Goal: Information Seeking & Learning: Find specific fact

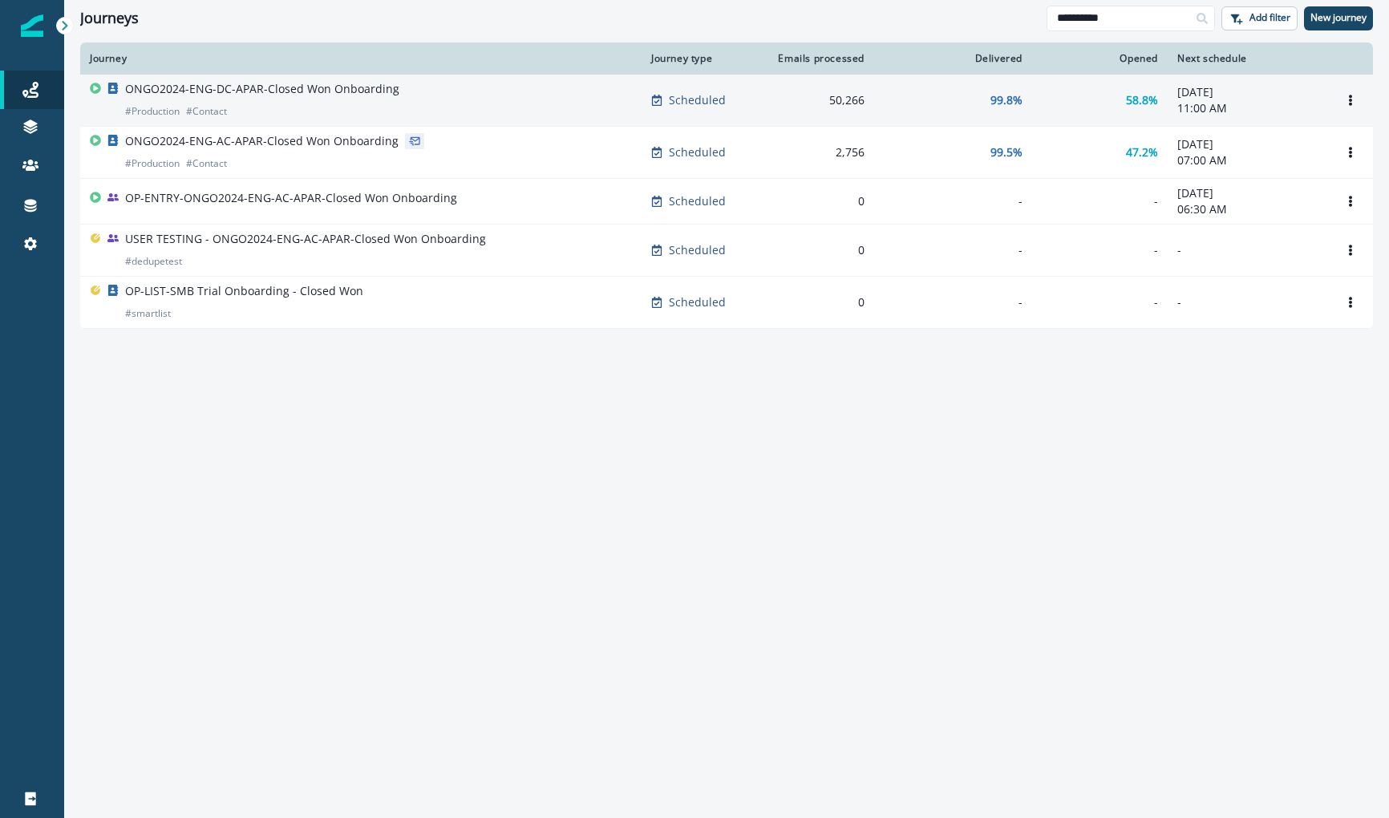
click at [344, 94] on p "ONGO2024-ENG-DC-APAR-Closed Won Onboarding" at bounding box center [262, 89] width 274 height 16
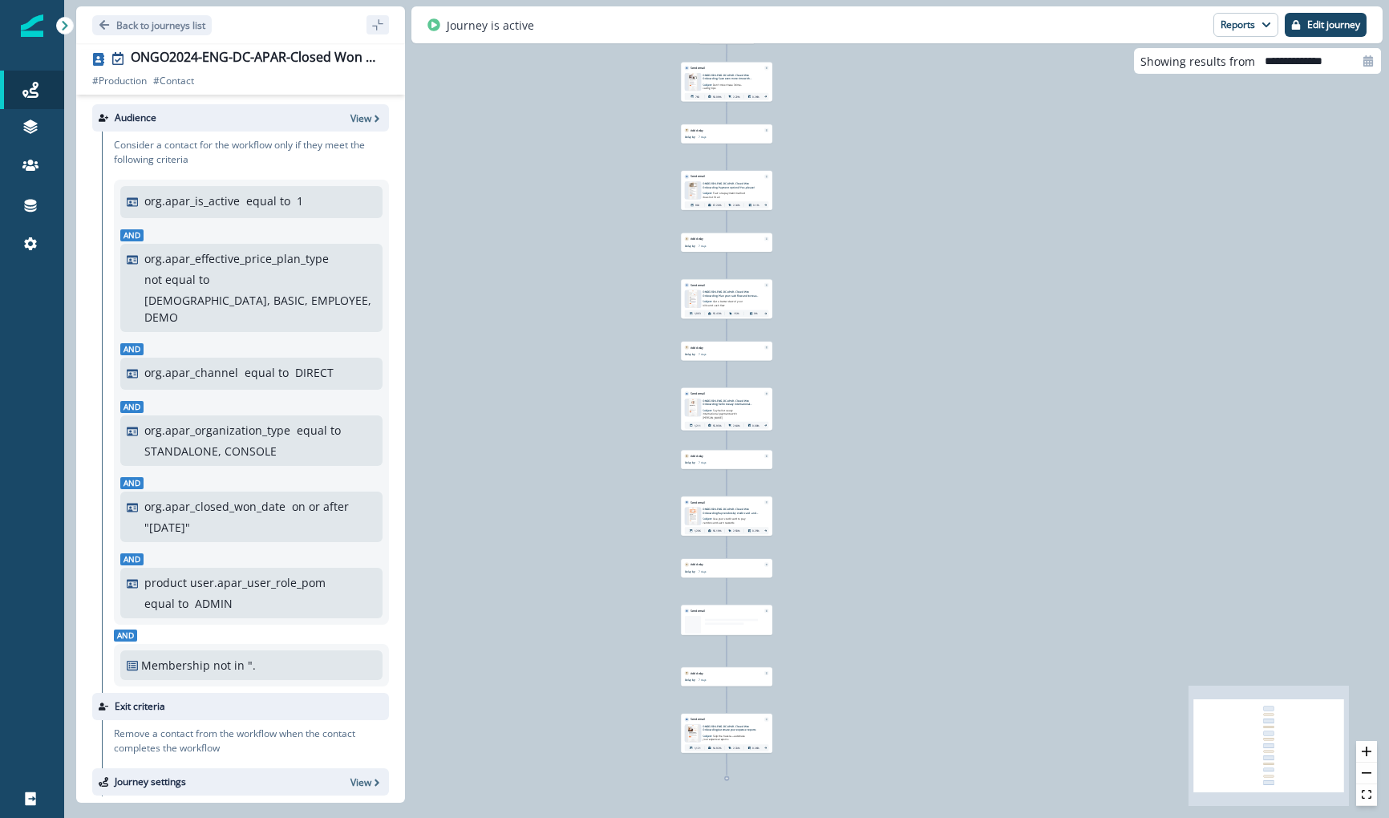
click at [1306, 61] on input "**********" at bounding box center [1318, 61] width 126 height 26
select select "*"
select select "****"
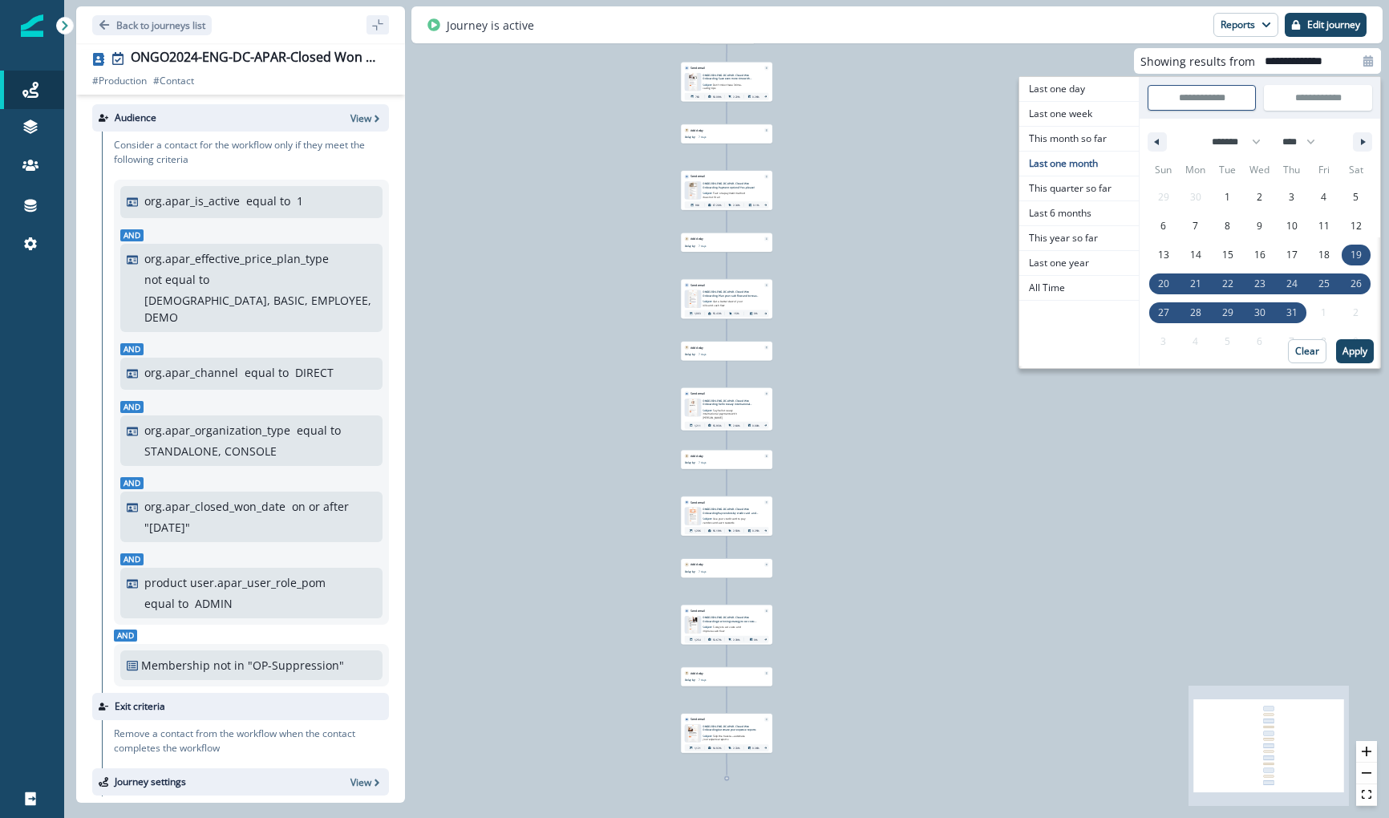
click at [1005, 58] on div "1,079 contacts have entered the journey Send email Email asset changed, journey…" at bounding box center [726, 409] width 1325 height 818
click at [714, 95] on p "58.09%" at bounding box center [717, 97] width 9 height 4
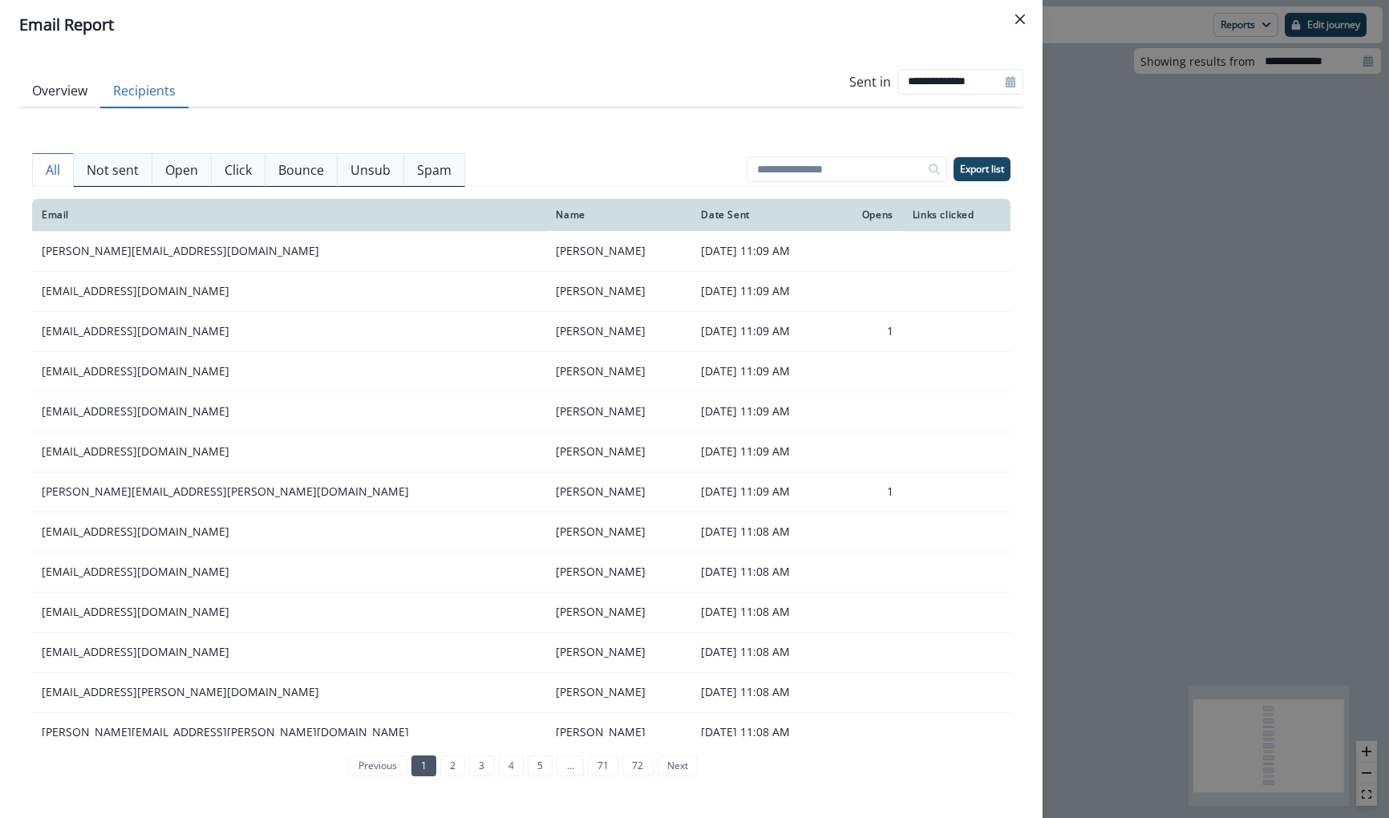
click at [128, 92] on button "Recipients" at bounding box center [144, 92] width 88 height 34
click at [79, 92] on button "Overview" at bounding box center [59, 92] width 81 height 34
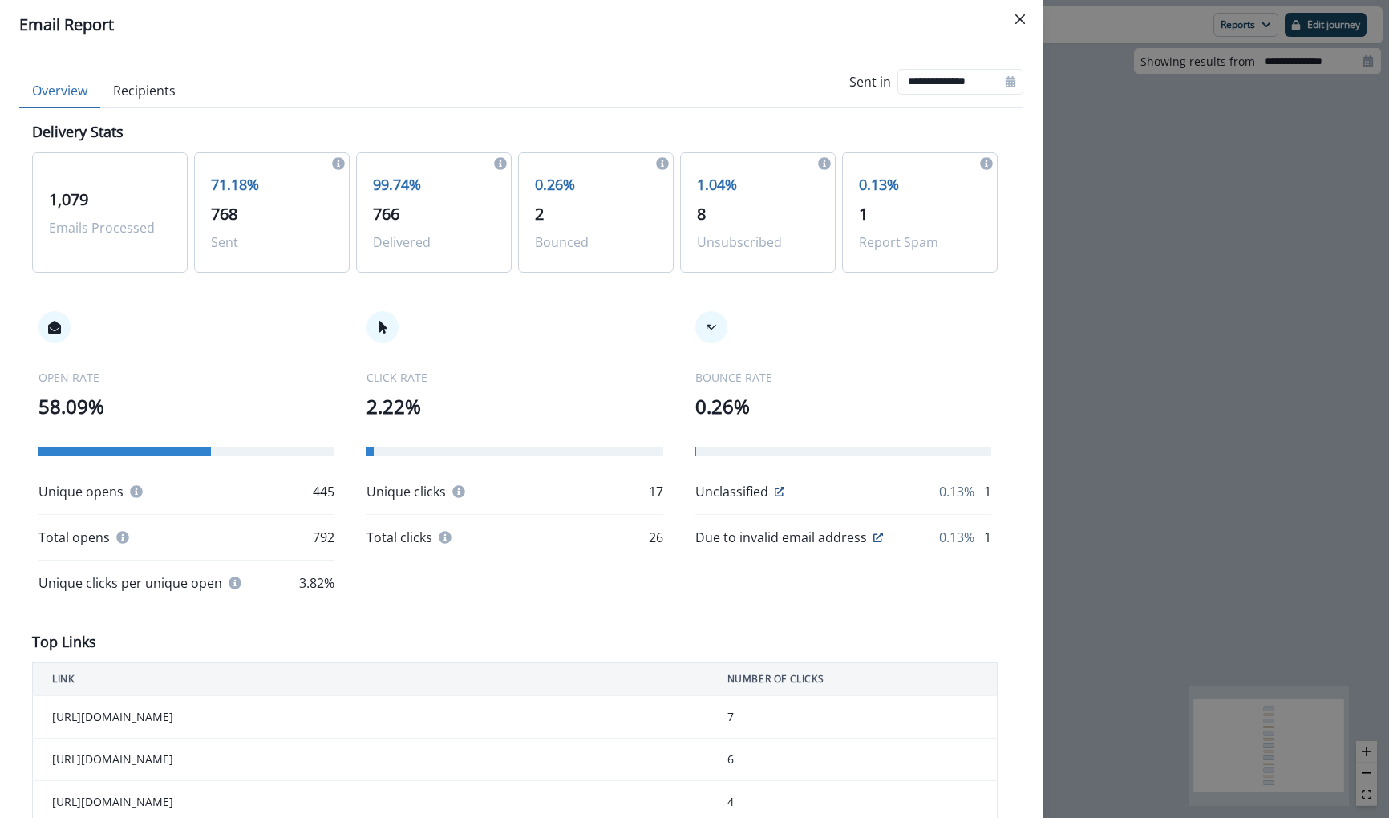
click at [1012, 73] on div at bounding box center [1011, 82] width 26 height 26
select select "*"
select select "****"
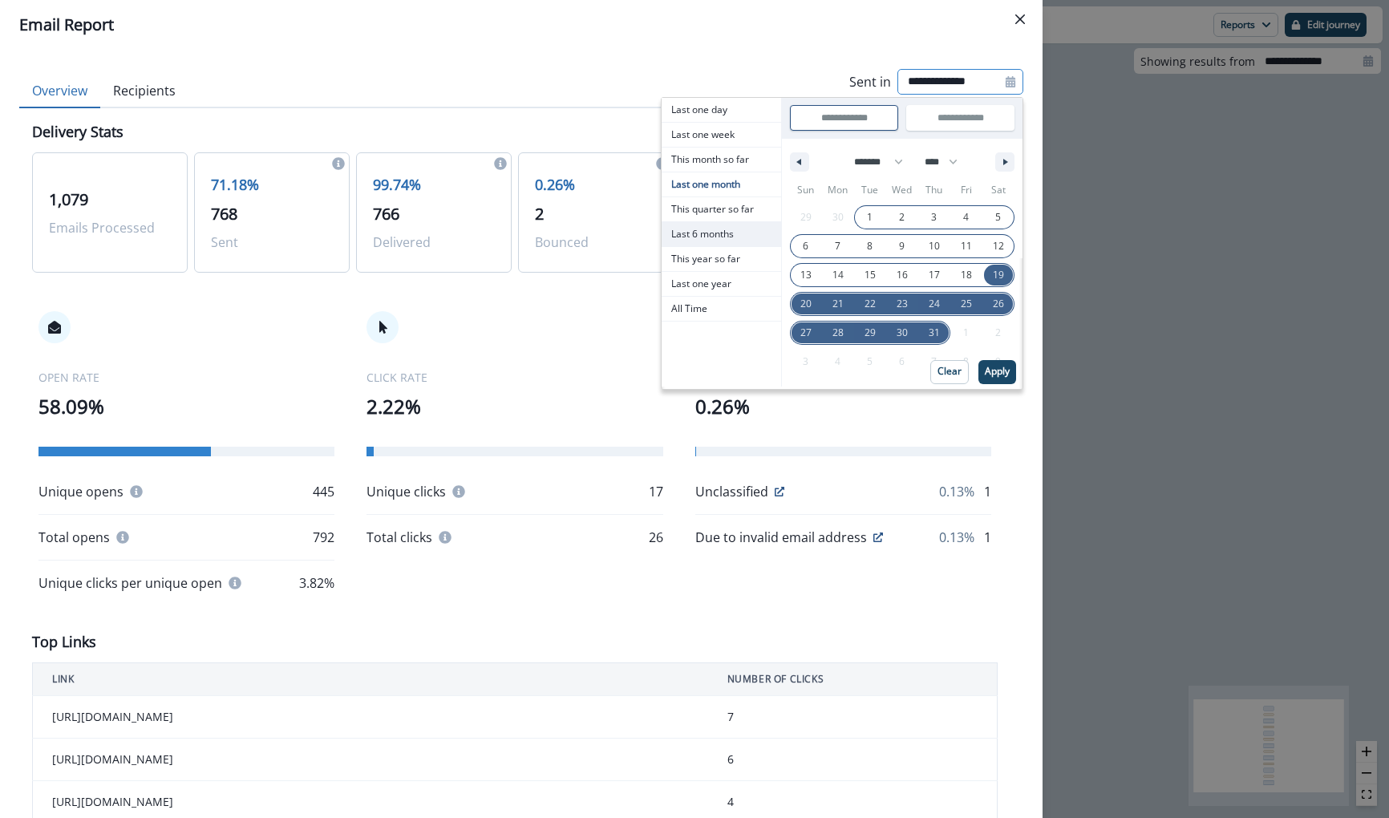
click at [736, 222] on span "Last 6 months" at bounding box center [722, 234] width 120 height 24
type input "**********"
select select "*"
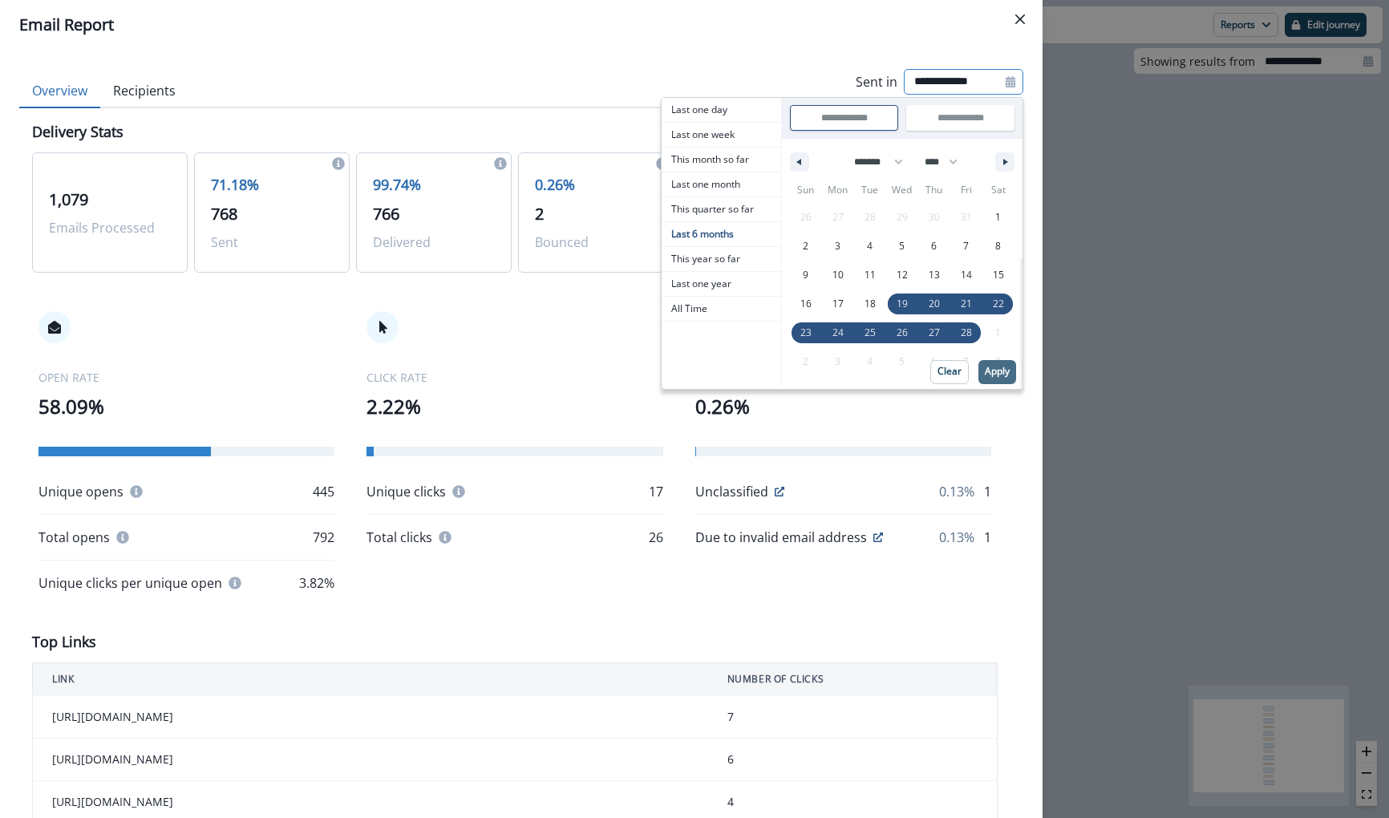
click at [1007, 378] on button "Apply" at bounding box center [998, 372] width 38 height 24
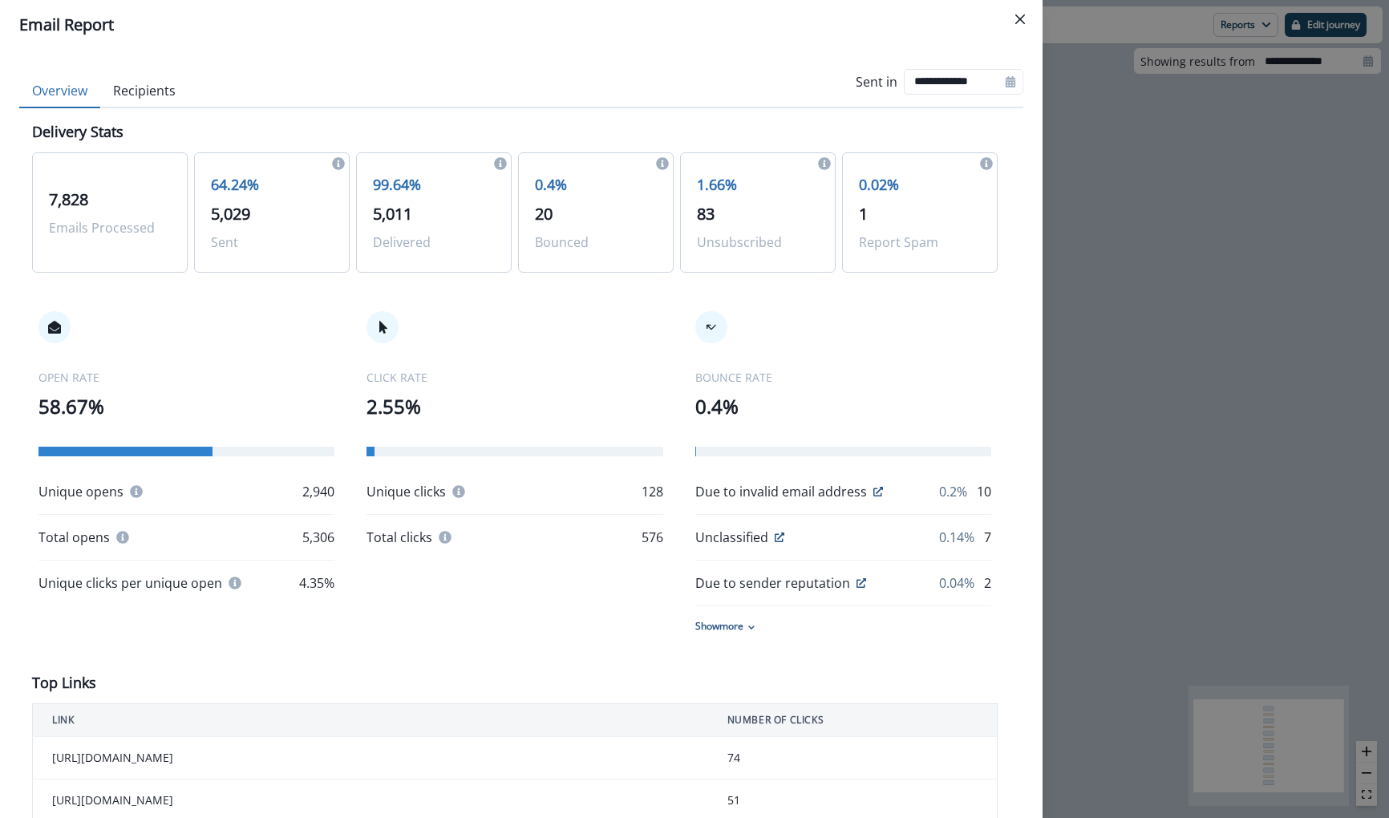
click at [1141, 267] on div "**********" at bounding box center [694, 409] width 1389 height 818
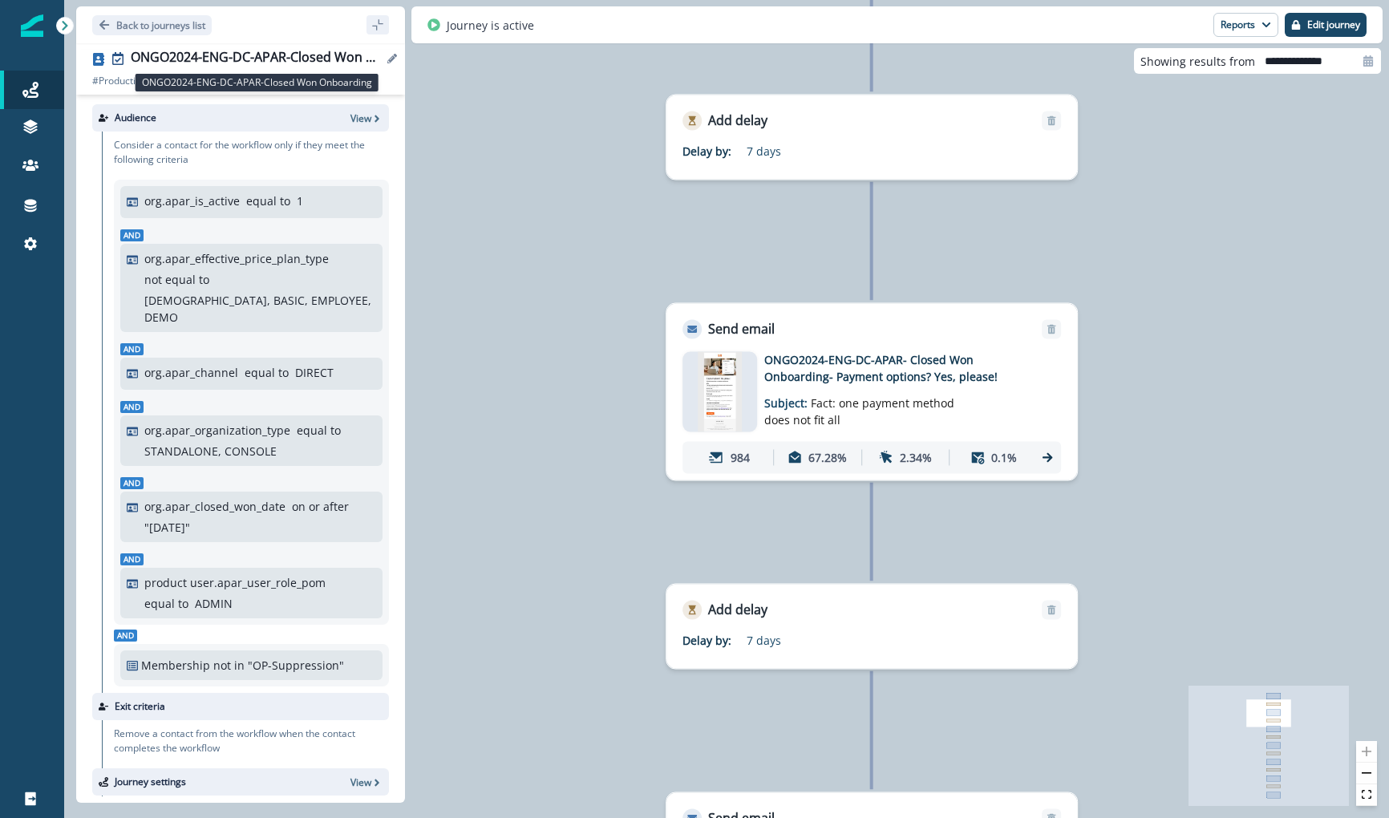
click at [158, 55] on div "ONGO2024-ENG-DC-APAR-Closed Won Onboarding" at bounding box center [257, 59] width 252 height 18
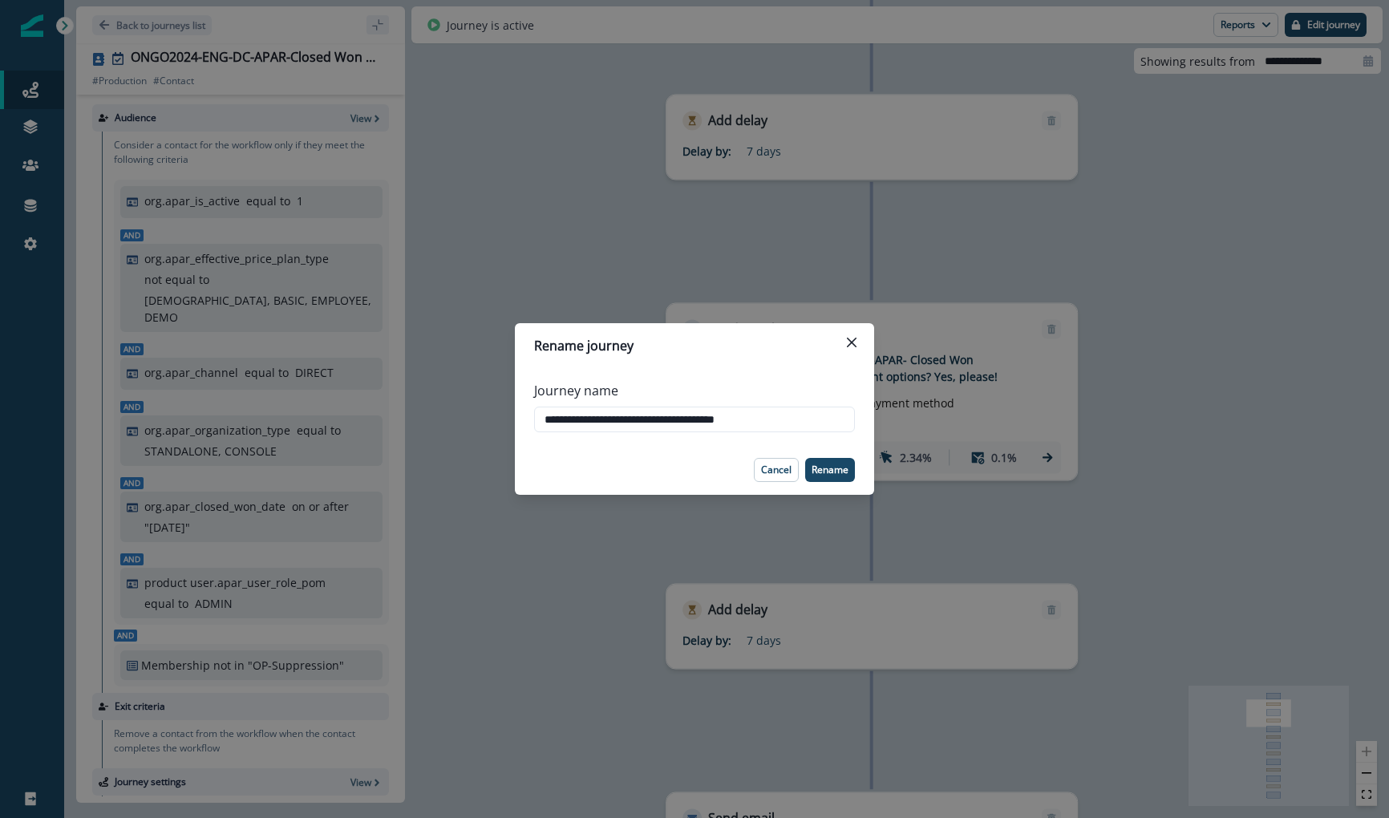
click at [734, 237] on div "**********" at bounding box center [694, 409] width 1389 height 818
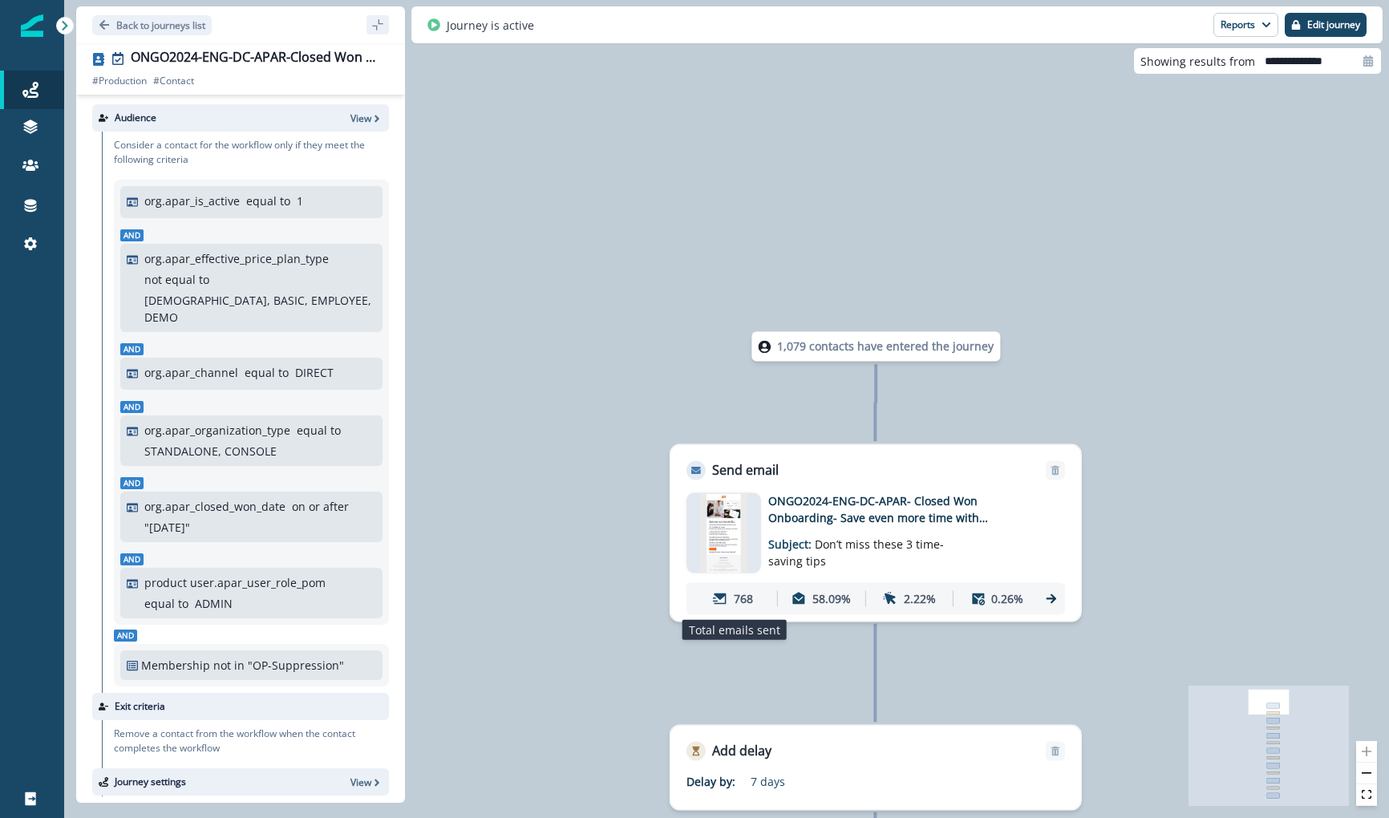
click at [761, 585] on div "768" at bounding box center [733, 599] width 81 height 30
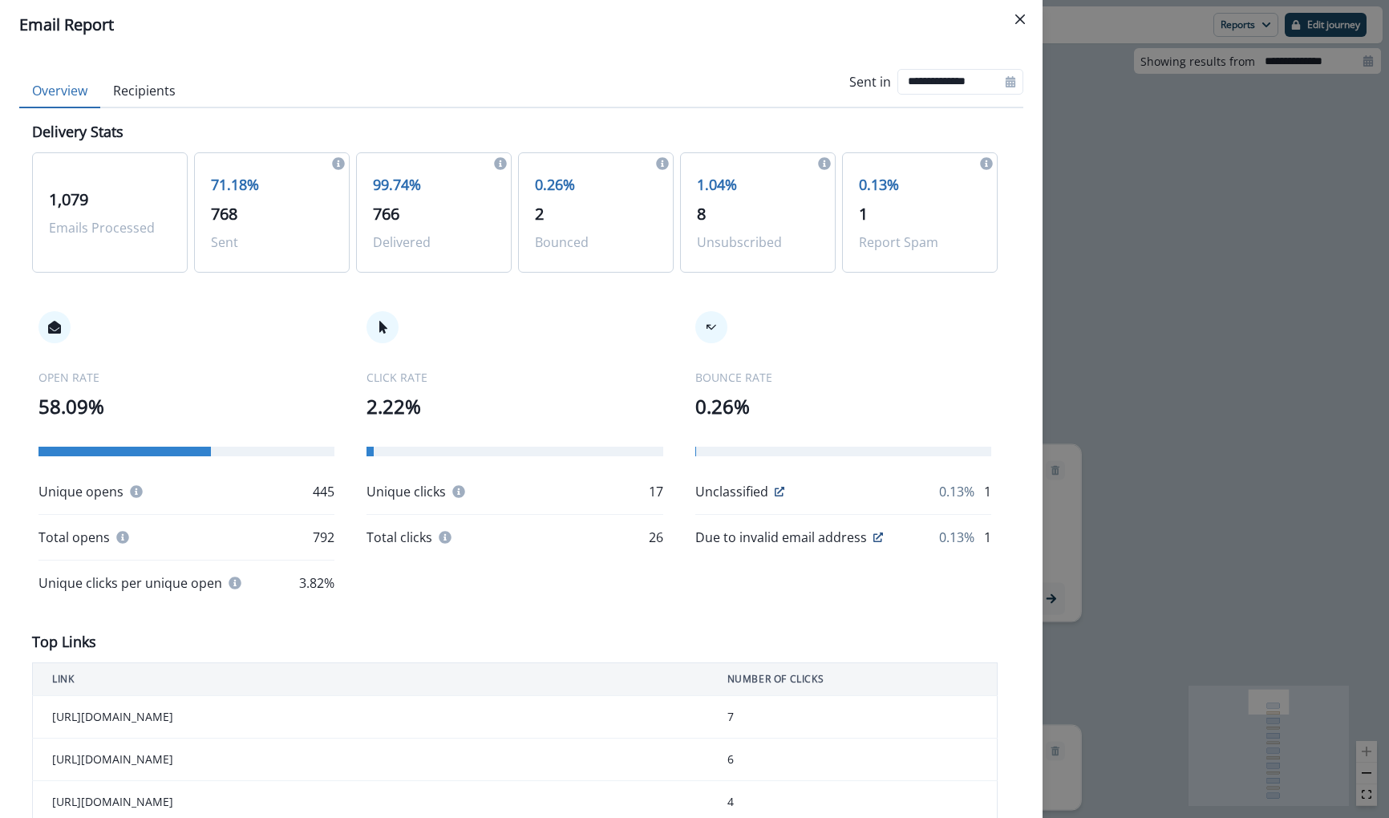
click at [1064, 357] on div "**********" at bounding box center [694, 409] width 1389 height 818
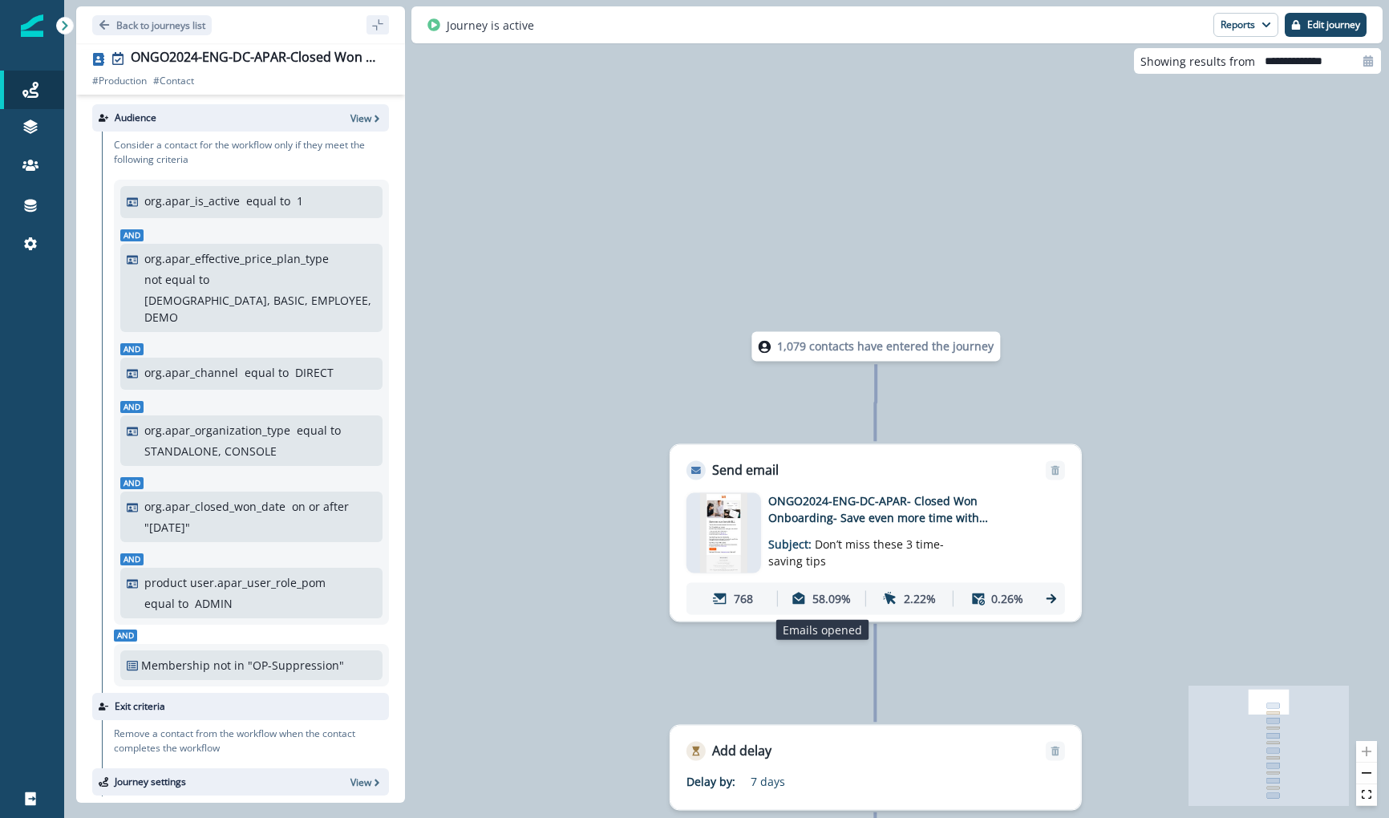
click at [825, 602] on p "58.09%" at bounding box center [832, 598] width 39 height 17
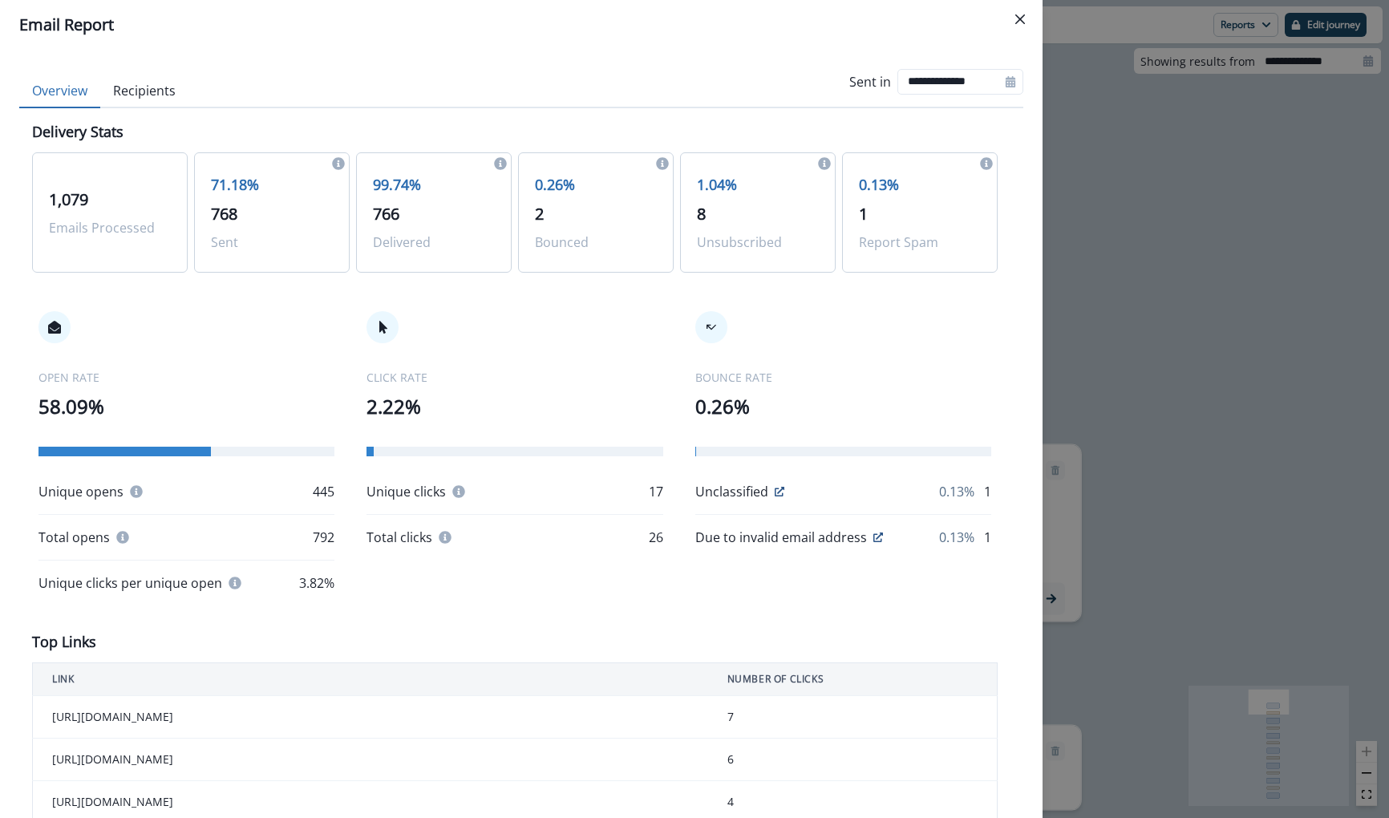
click at [163, 75] on button "Recipients" at bounding box center [144, 92] width 88 height 34
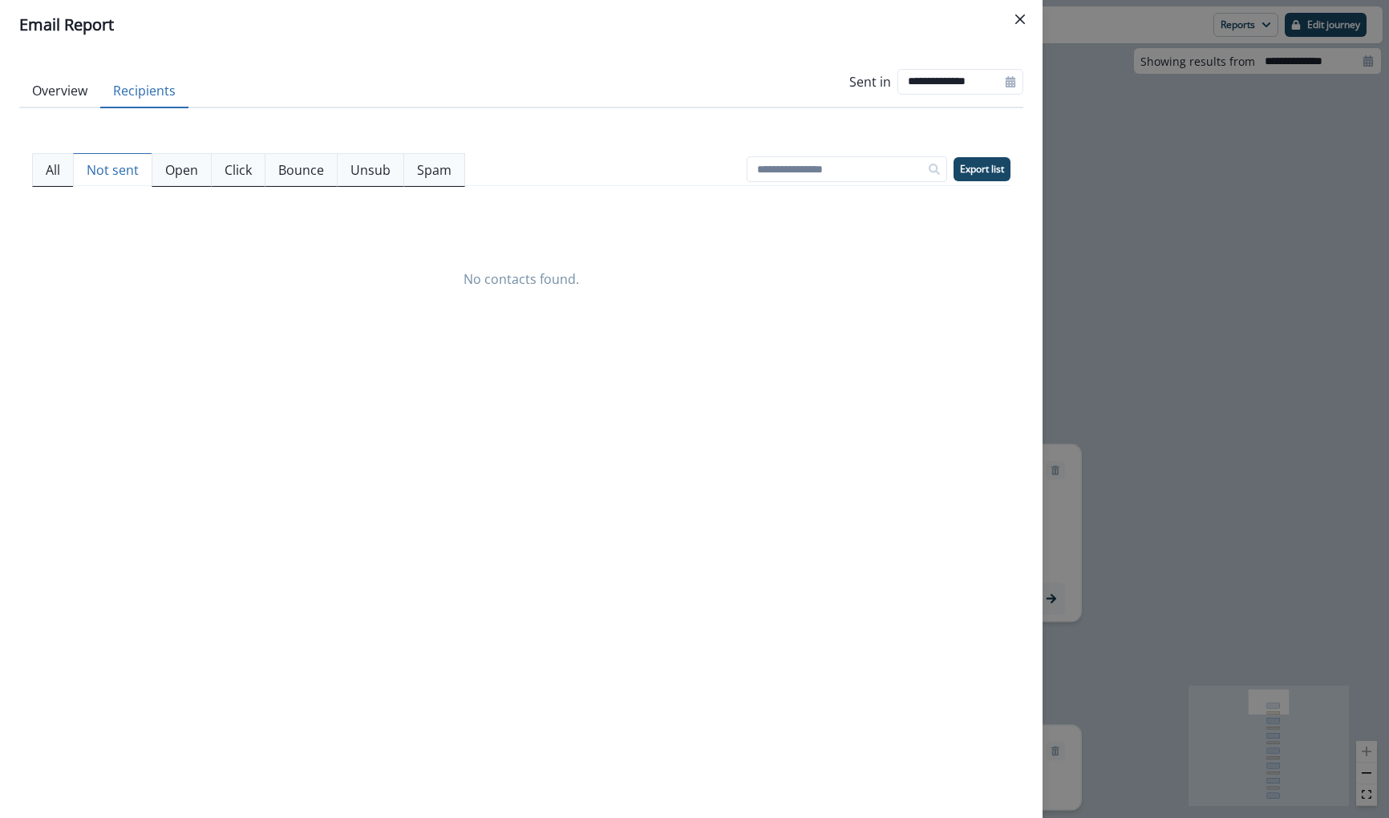
click at [103, 180] on button "Not sent" at bounding box center [112, 170] width 79 height 34
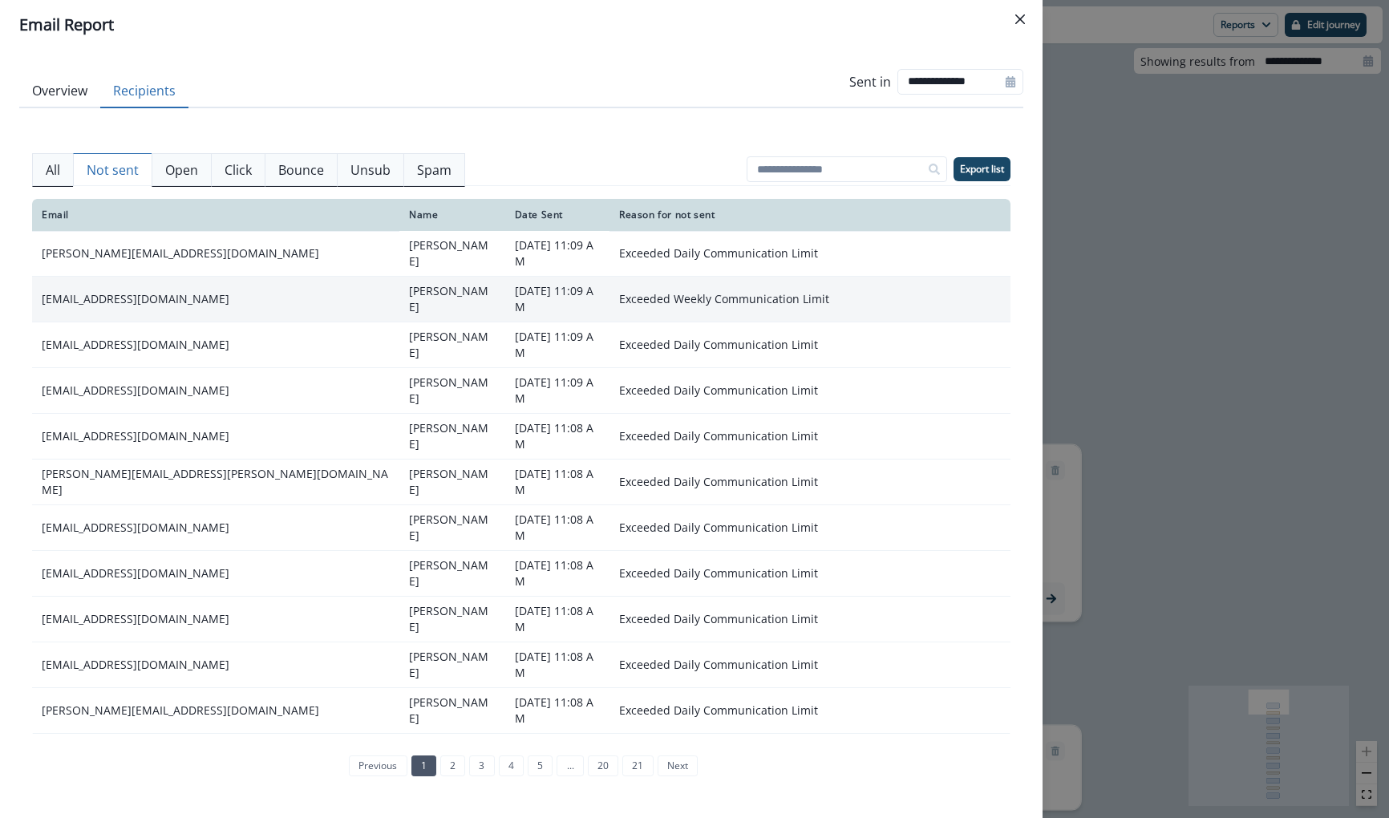
click at [136, 291] on td "admin@dawsongroupcpa.com" at bounding box center [215, 300] width 367 height 46
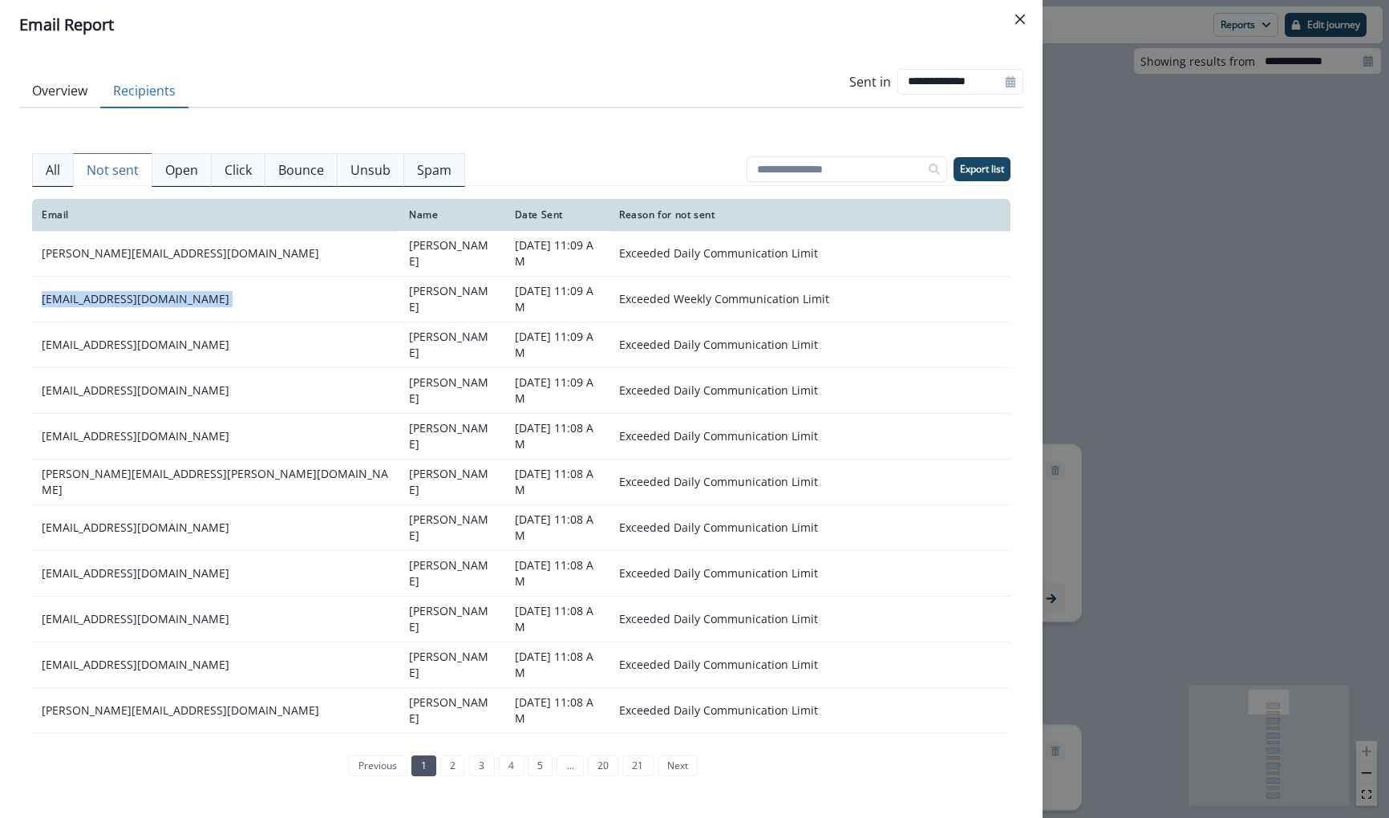
copy td "admin@dawsongroupcpa.com"
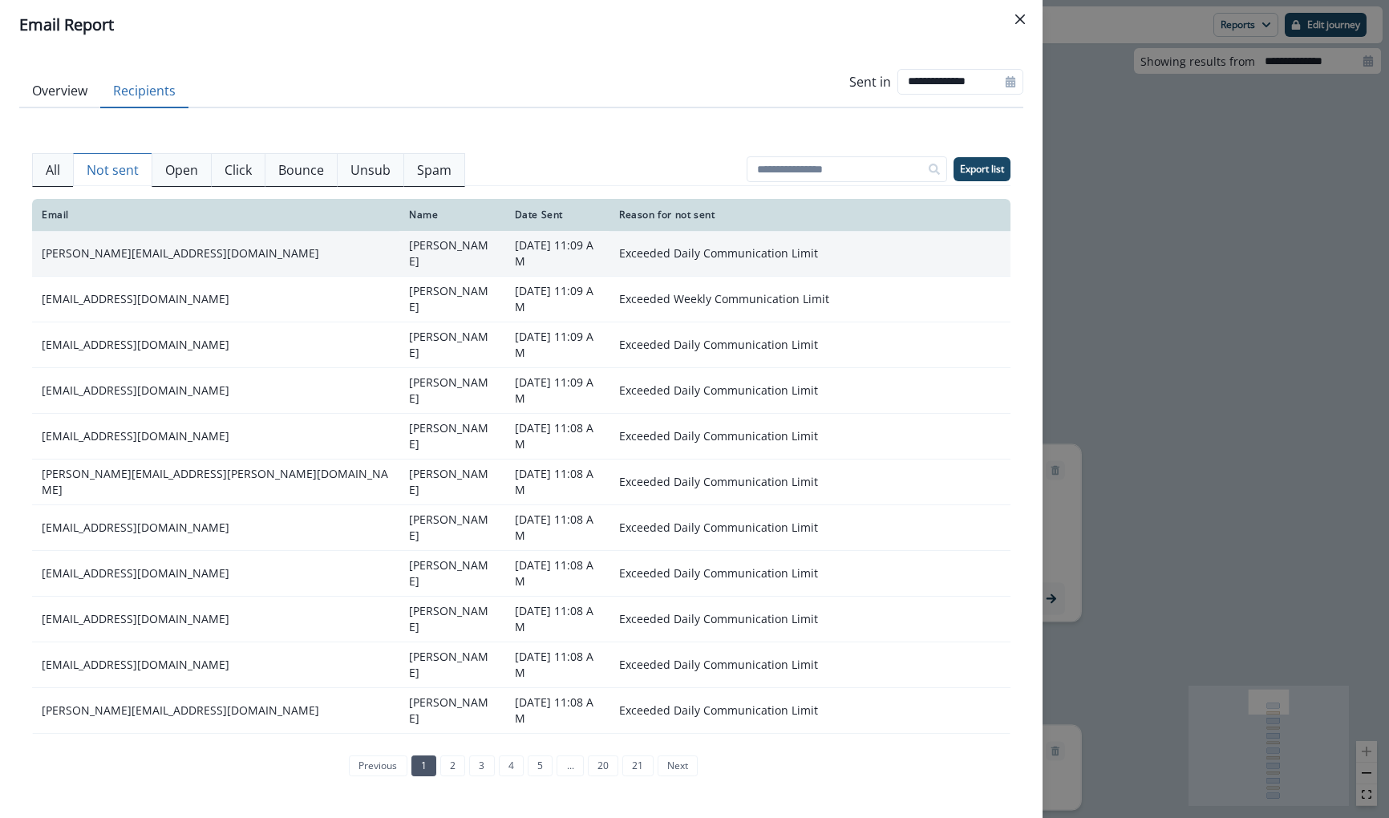
click at [159, 238] on td "danny@dannyrcpa.com" at bounding box center [215, 254] width 367 height 46
click at [153, 249] on td "danny@dannyrcpa.com" at bounding box center [215, 254] width 367 height 46
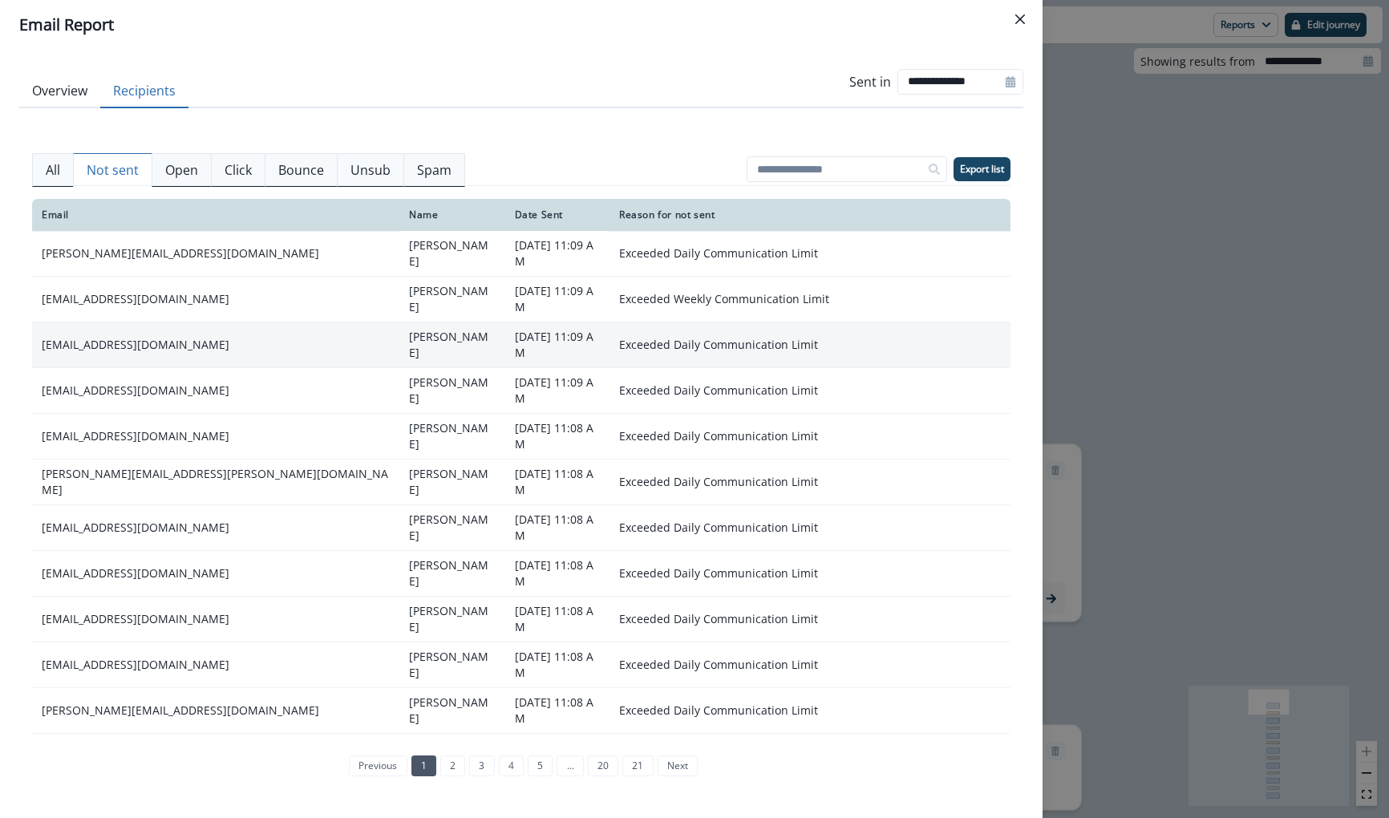
click at [153, 322] on td "[EMAIL_ADDRESS][DOMAIN_NAME]" at bounding box center [215, 345] width 367 height 46
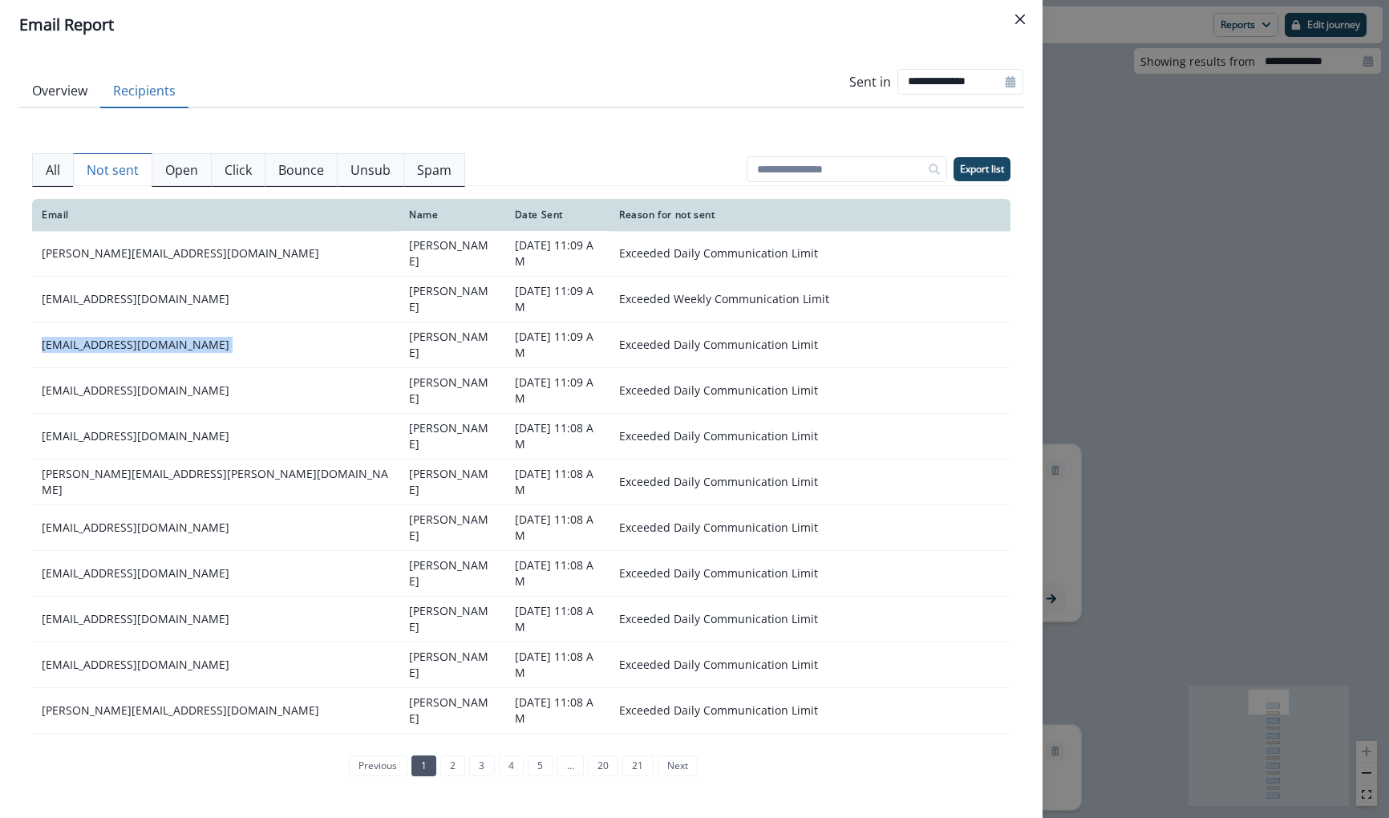
copy td "[EMAIL_ADDRESS][DOMAIN_NAME]"
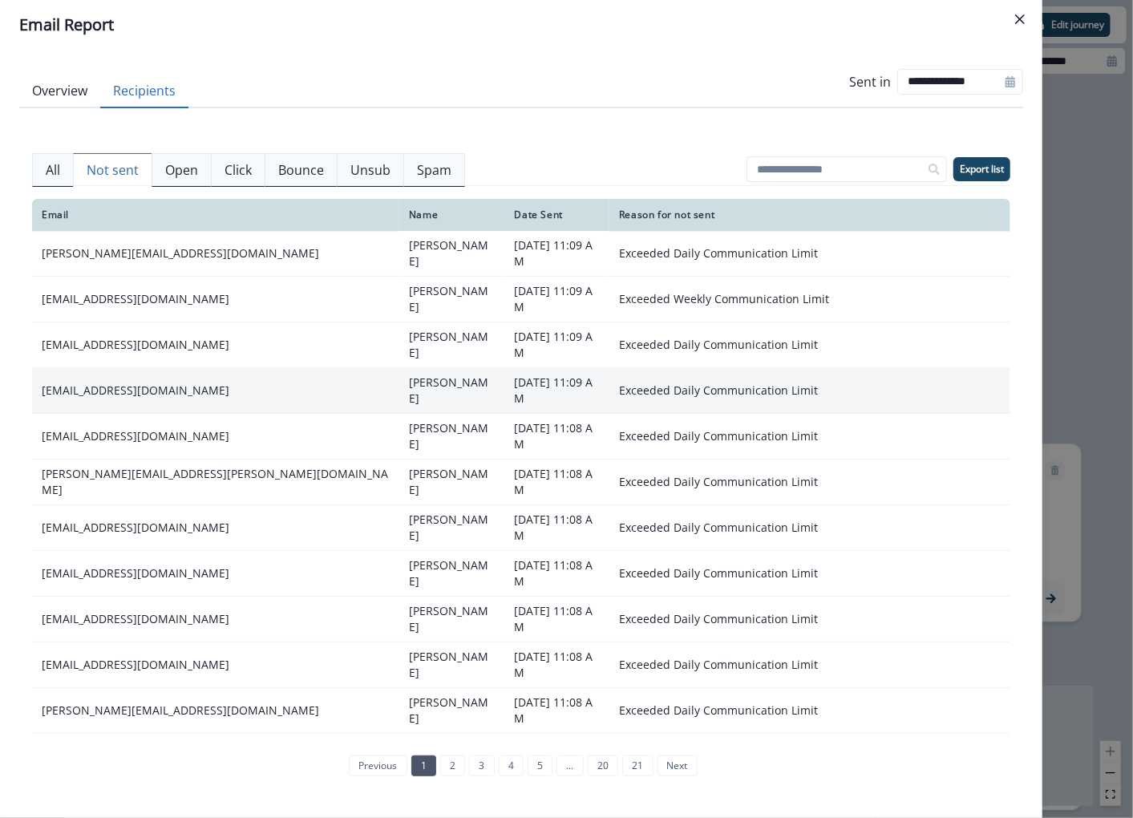
click at [176, 368] on td "[EMAIL_ADDRESS][DOMAIN_NAME]" at bounding box center [215, 391] width 367 height 46
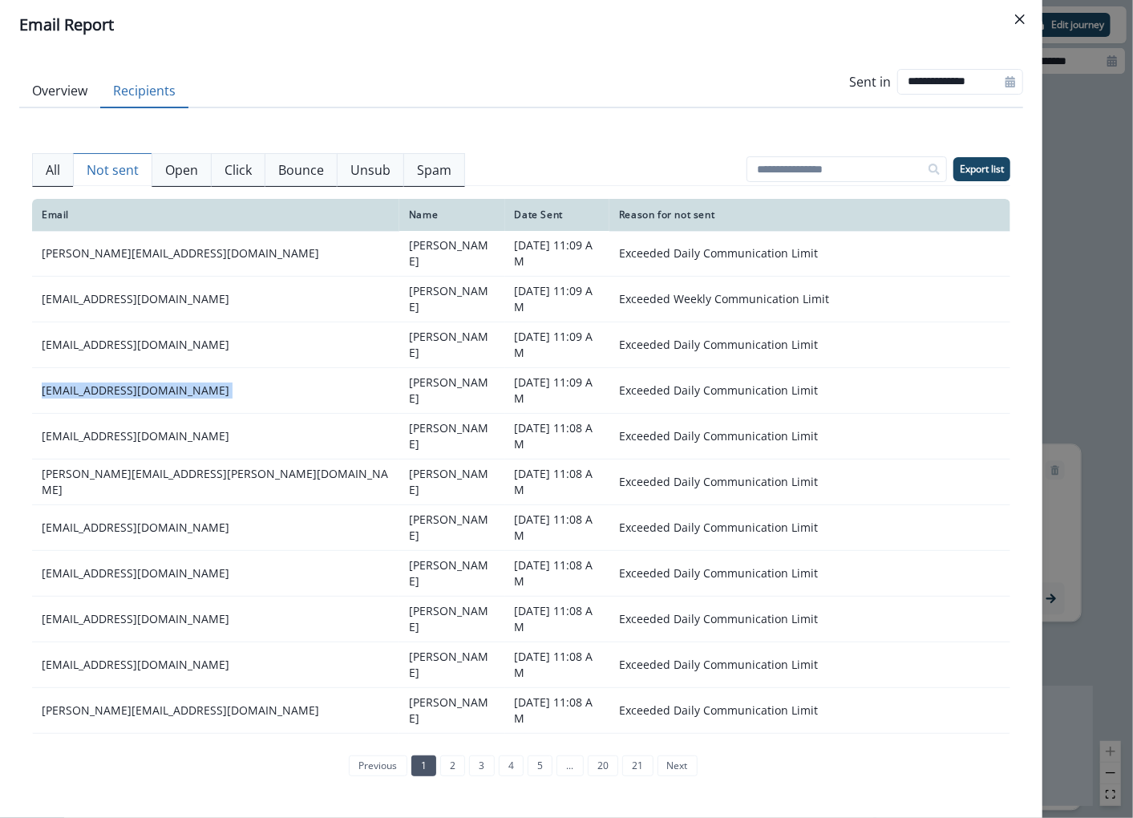
copy td "[EMAIL_ADDRESS][DOMAIN_NAME]"
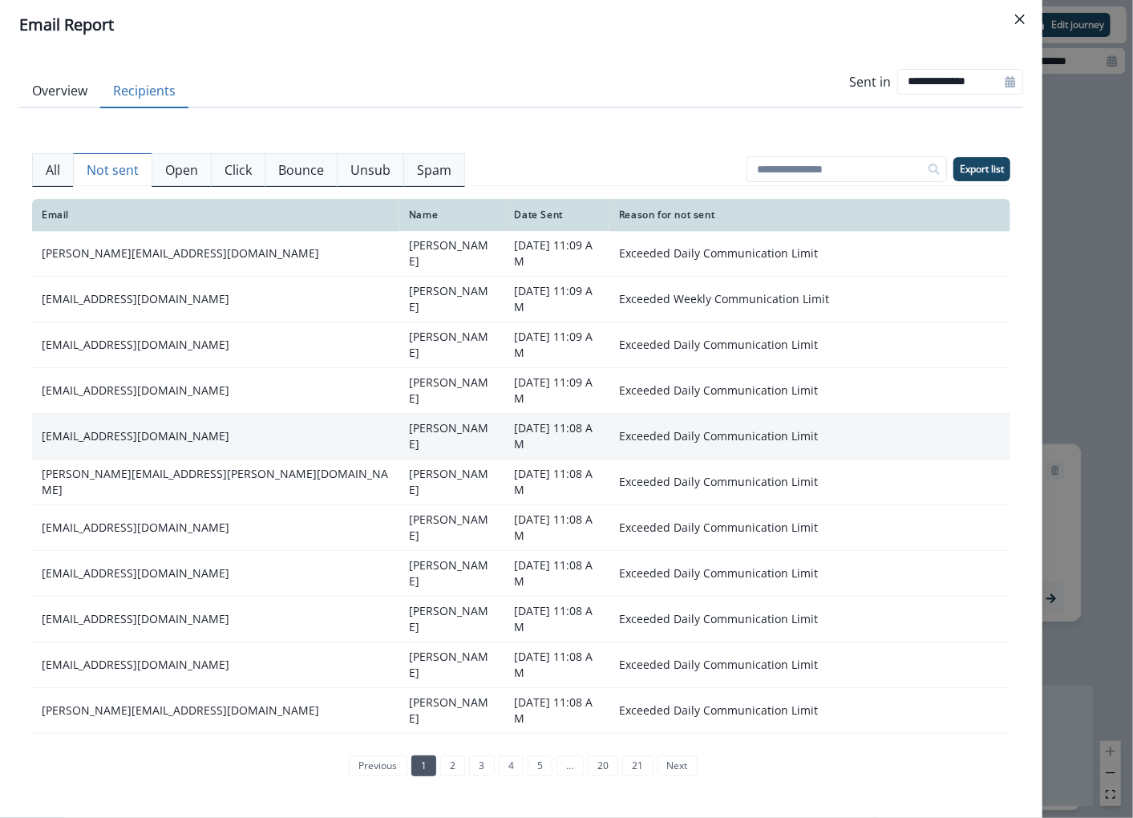
click at [141, 414] on td "ewmurphy@gmail.com" at bounding box center [215, 437] width 367 height 46
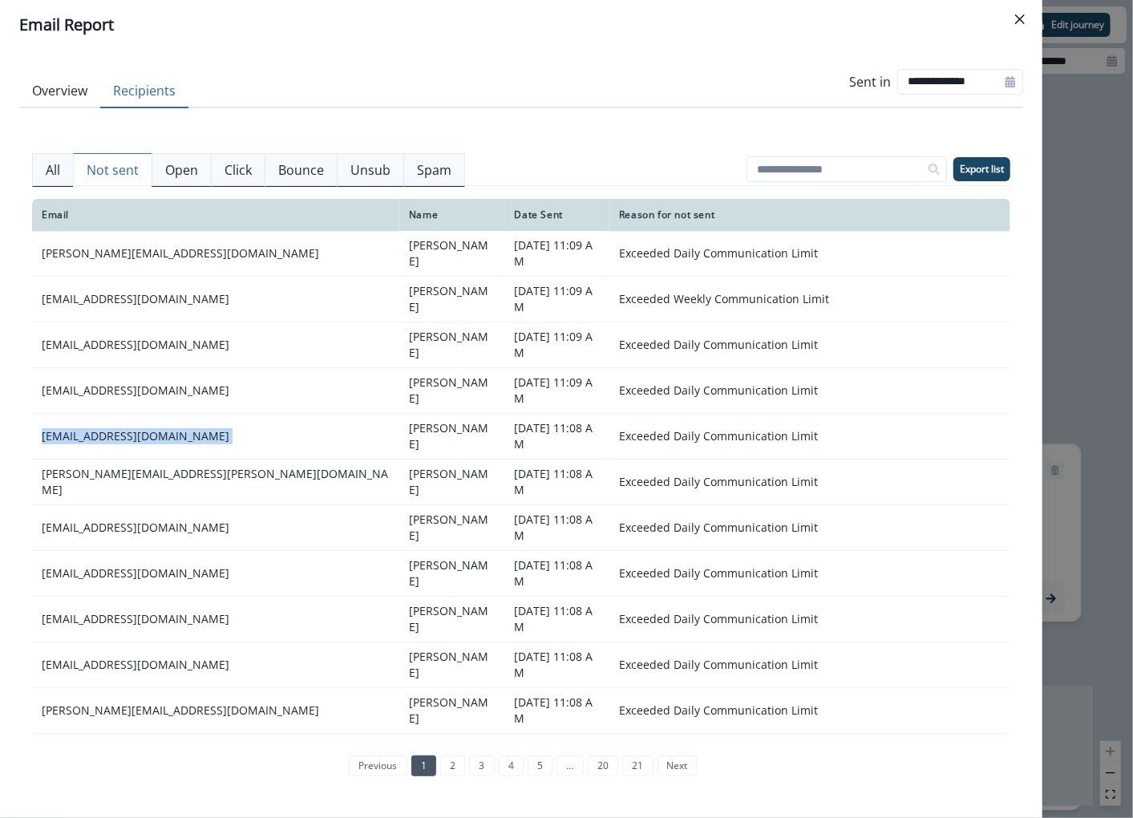
copy td "ewmurphy@gmail.com"
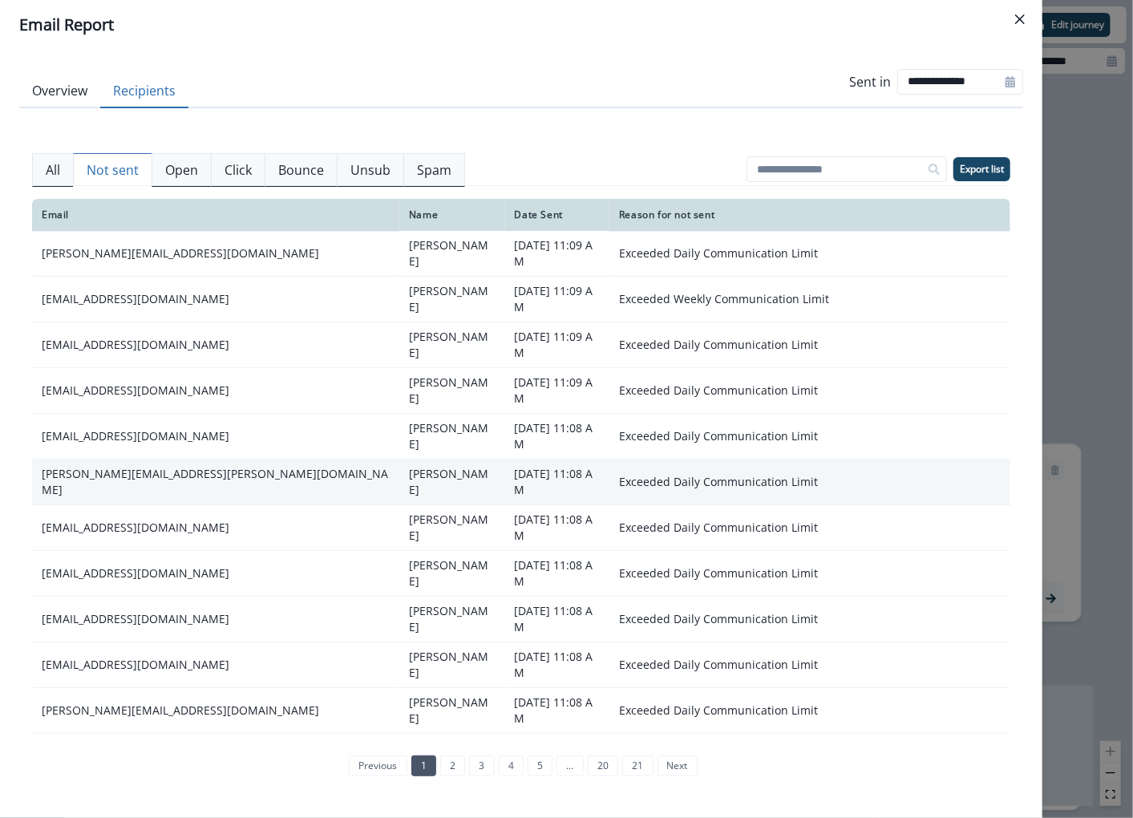
click at [166, 460] on td "[PERSON_NAME][EMAIL_ADDRESS][PERSON_NAME][DOMAIN_NAME]" at bounding box center [215, 483] width 367 height 46
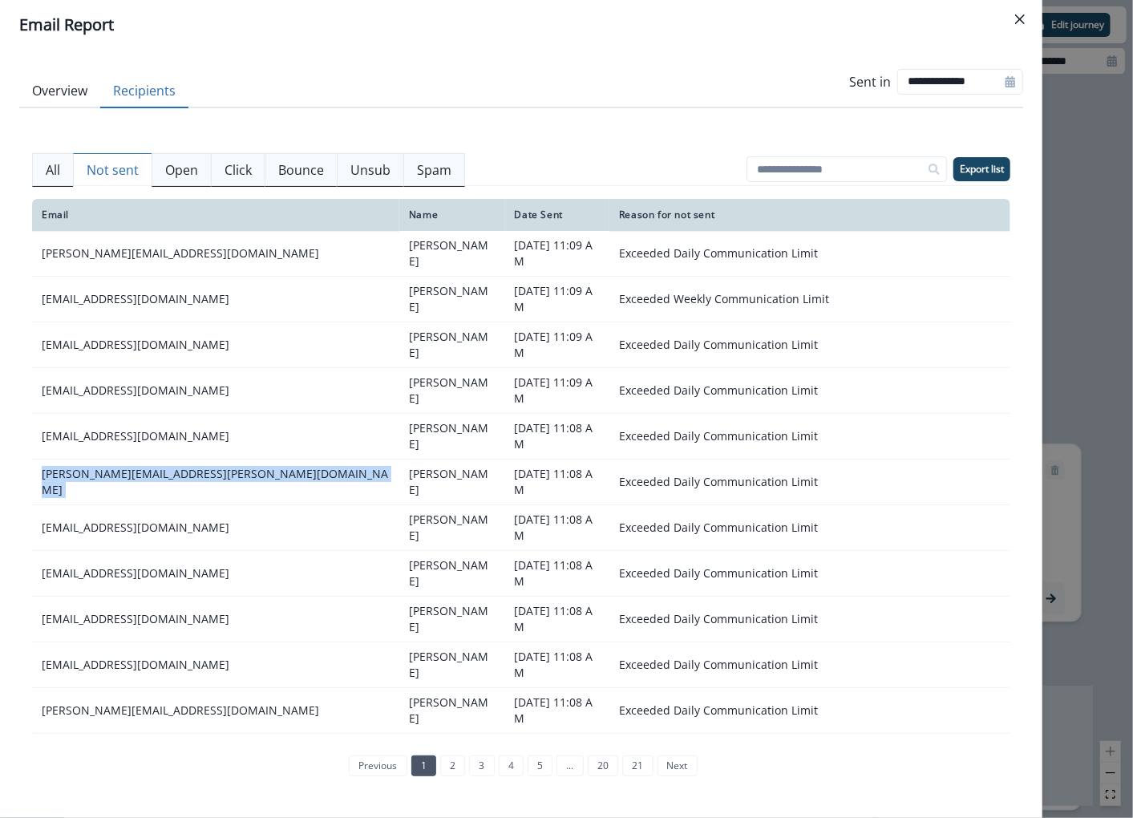
copy td "[PERSON_NAME][EMAIL_ADDRESS][PERSON_NAME][DOMAIN_NAME]"
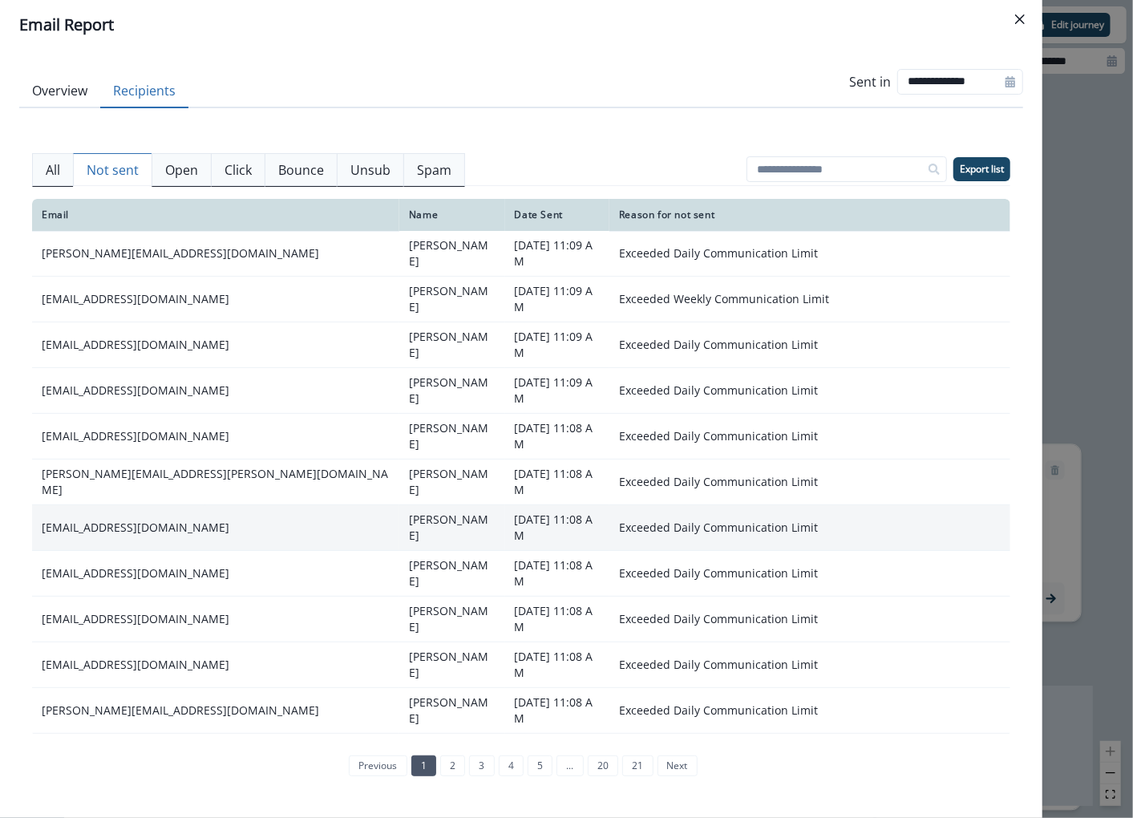
click at [160, 505] on td "[EMAIL_ADDRESS][DOMAIN_NAME]" at bounding box center [215, 528] width 367 height 46
copy td "[EMAIL_ADDRESS][DOMAIN_NAME]"
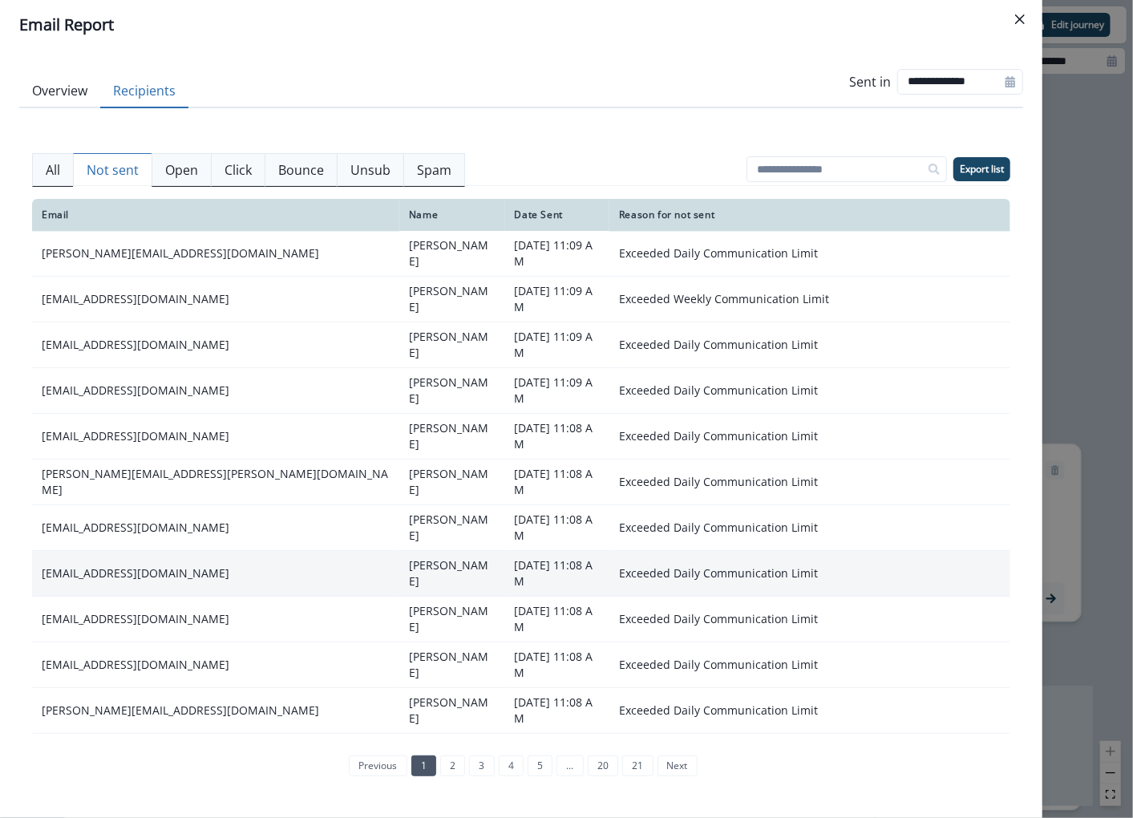
click at [172, 551] on td "[EMAIL_ADDRESS][DOMAIN_NAME]" at bounding box center [215, 574] width 367 height 46
click at [148, 551] on td "[EMAIL_ADDRESS][DOMAIN_NAME]" at bounding box center [215, 574] width 367 height 46
click at [146, 551] on td "[EMAIL_ADDRESS][DOMAIN_NAME]" at bounding box center [215, 574] width 367 height 46
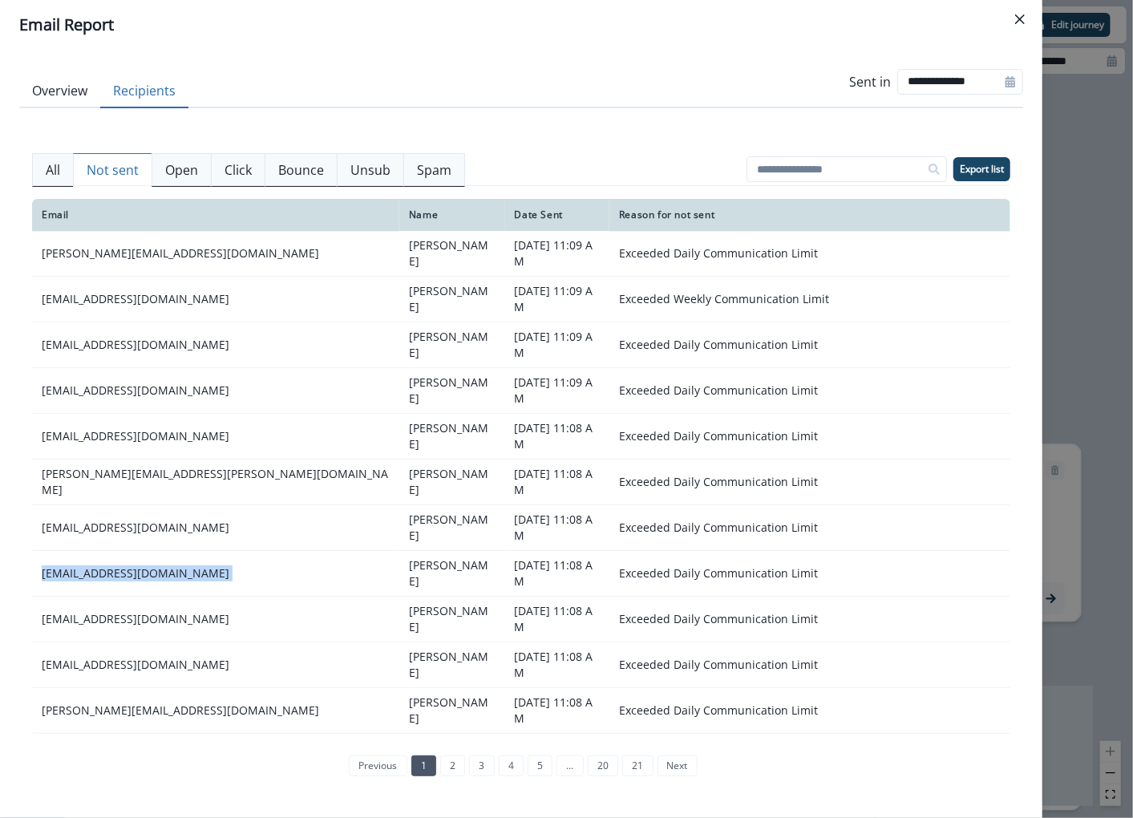
copy td "[EMAIL_ADDRESS][DOMAIN_NAME]"
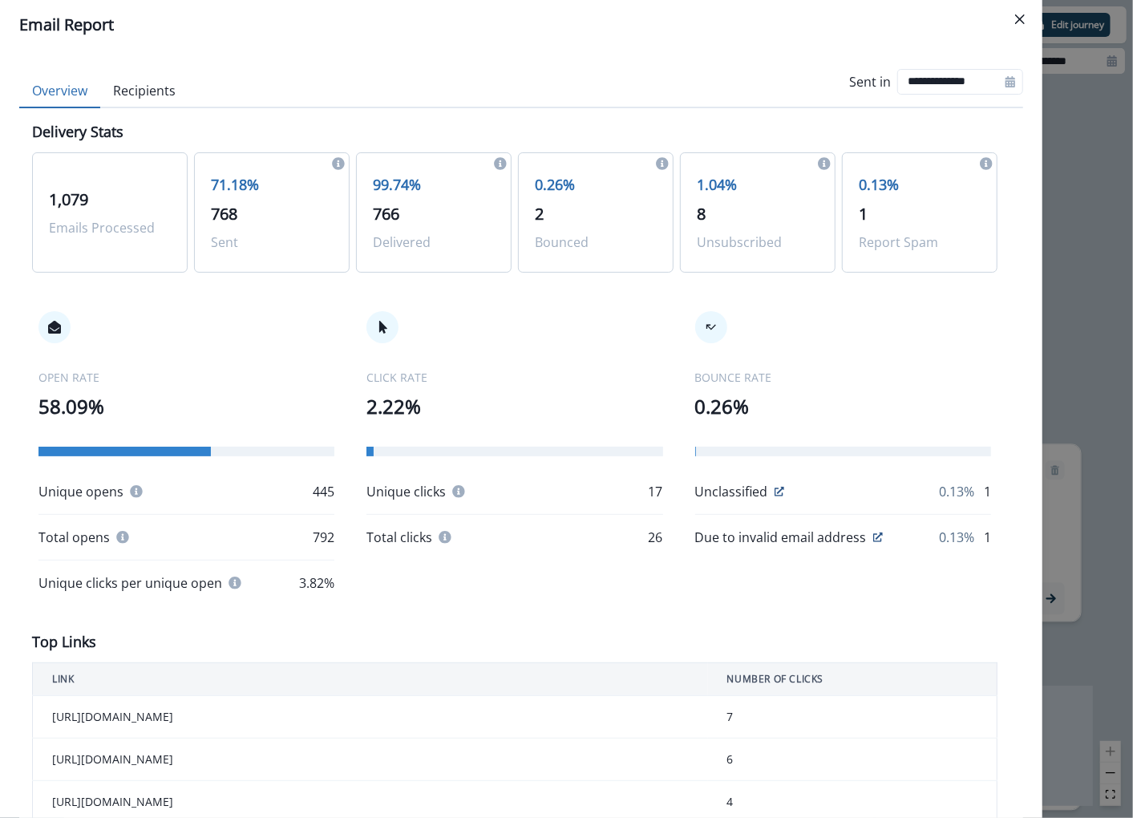
click at [63, 83] on button "Overview" at bounding box center [59, 92] width 81 height 34
click at [1013, 67] on div "**********" at bounding box center [936, 81] width 174 height 51
click at [1005, 78] on icon at bounding box center [1010, 81] width 11 height 11
select select "*"
select select "****"
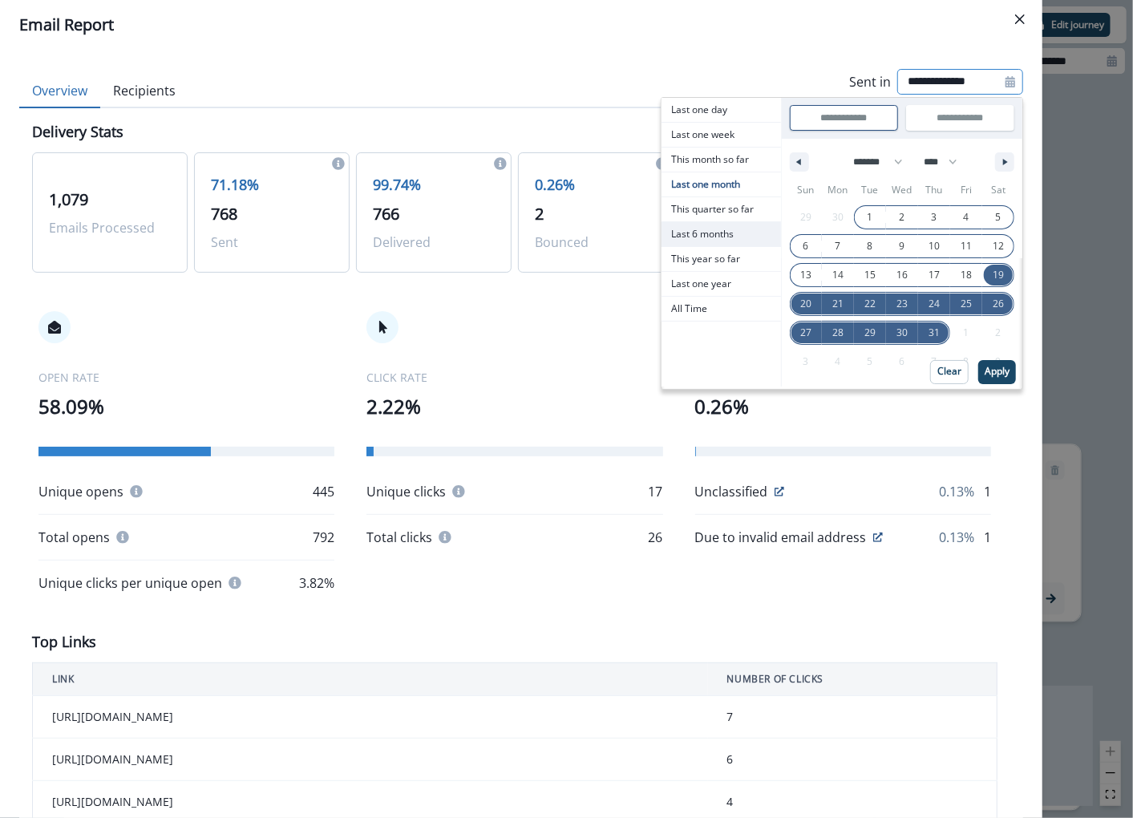
click at [720, 233] on span "Last 6 months" at bounding box center [722, 234] width 120 height 24
type input "**********"
select select "*"
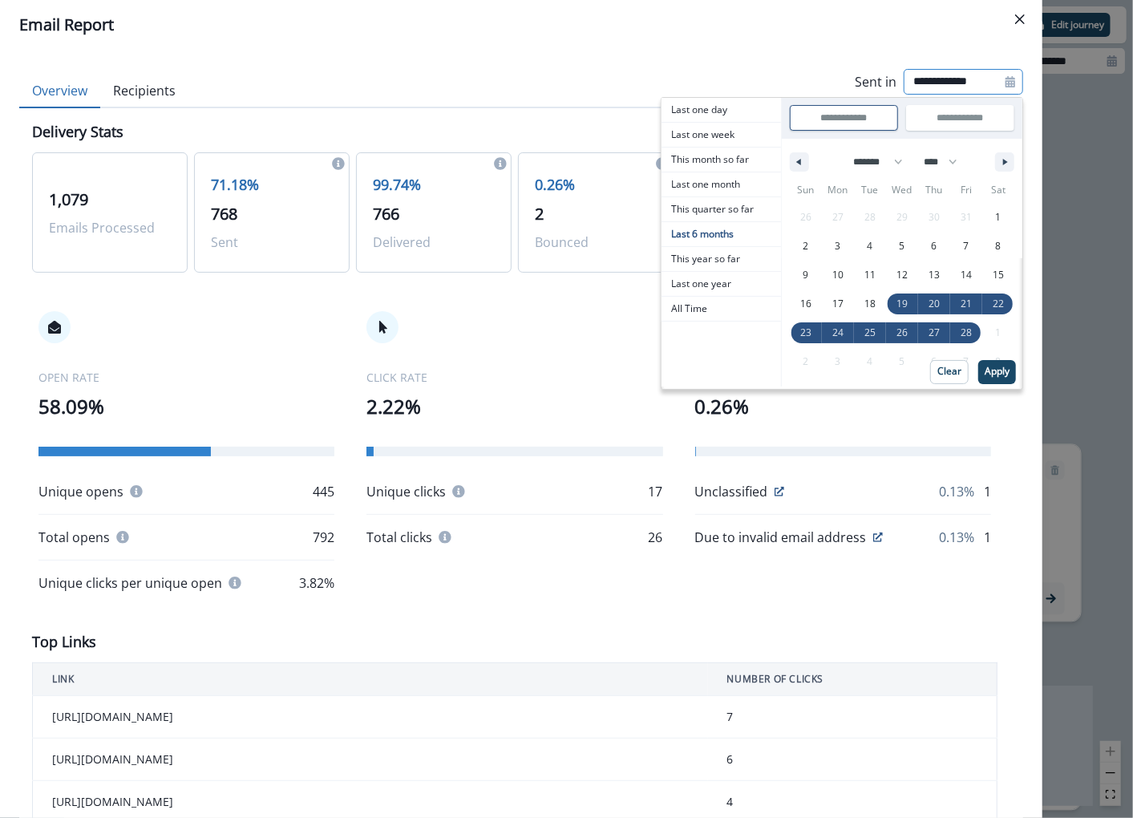
click at [1018, 377] on div "Sun Mon Tue Wed Thu Fri Sat 26 27 28 29 30 31 1 2 3 4 5 6 7 8 9 10 11 12 13 14 …" at bounding box center [902, 284] width 241 height 215
click at [1000, 375] on p "Apply" at bounding box center [997, 371] width 25 height 11
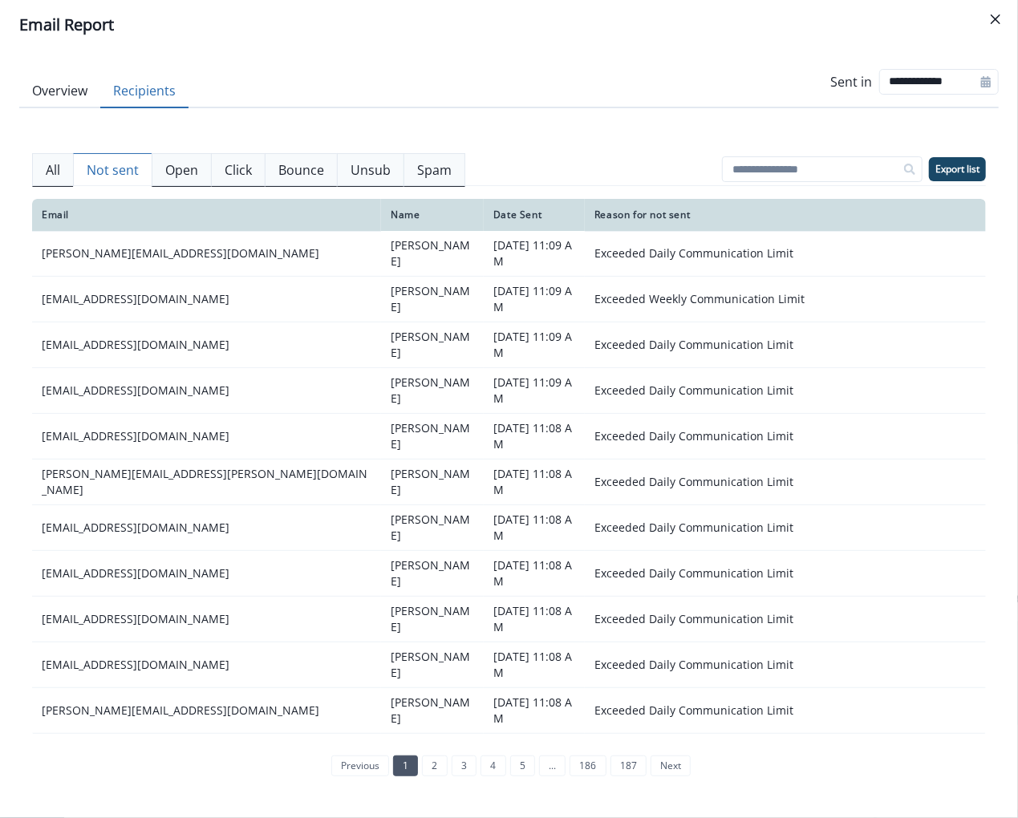
click at [161, 94] on button "Recipients" at bounding box center [144, 92] width 88 height 34
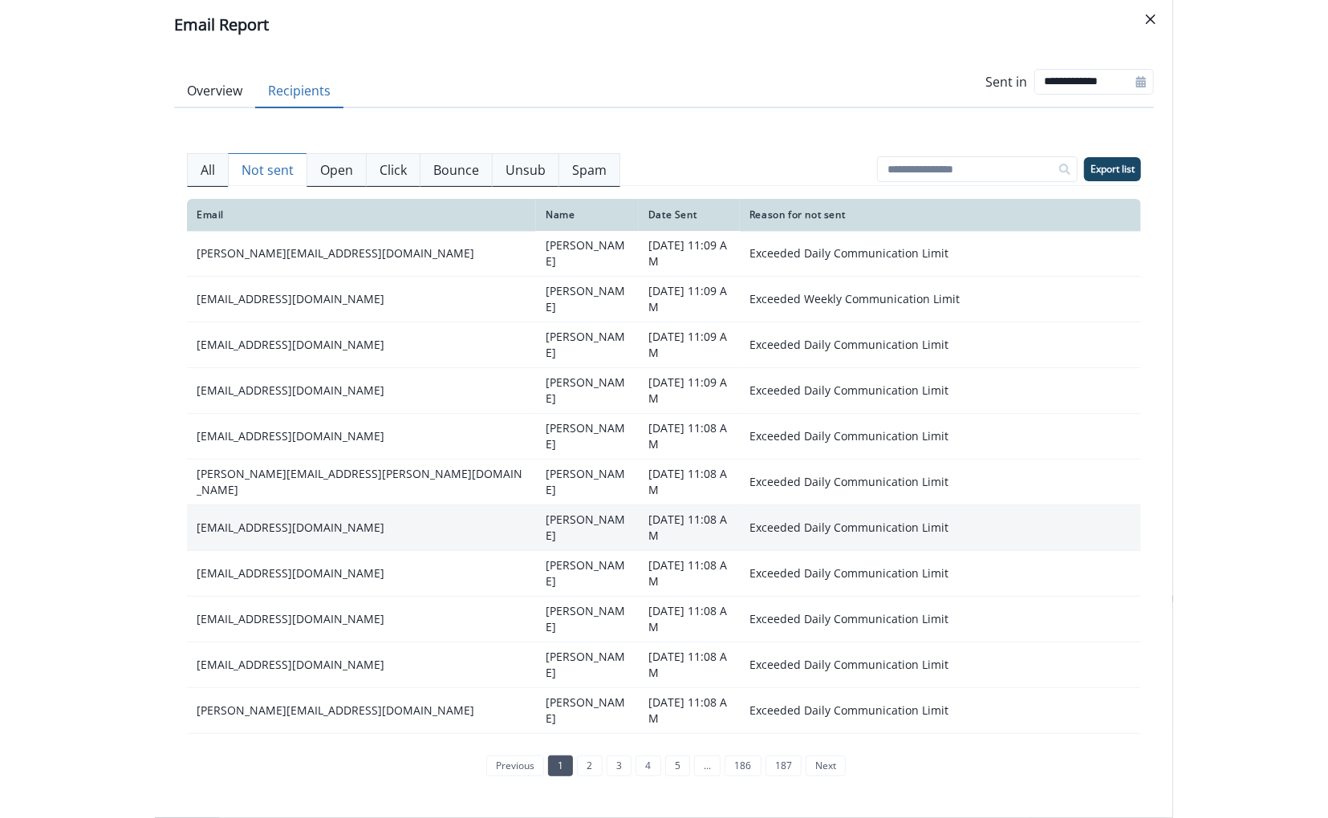
scroll to position [117, 0]
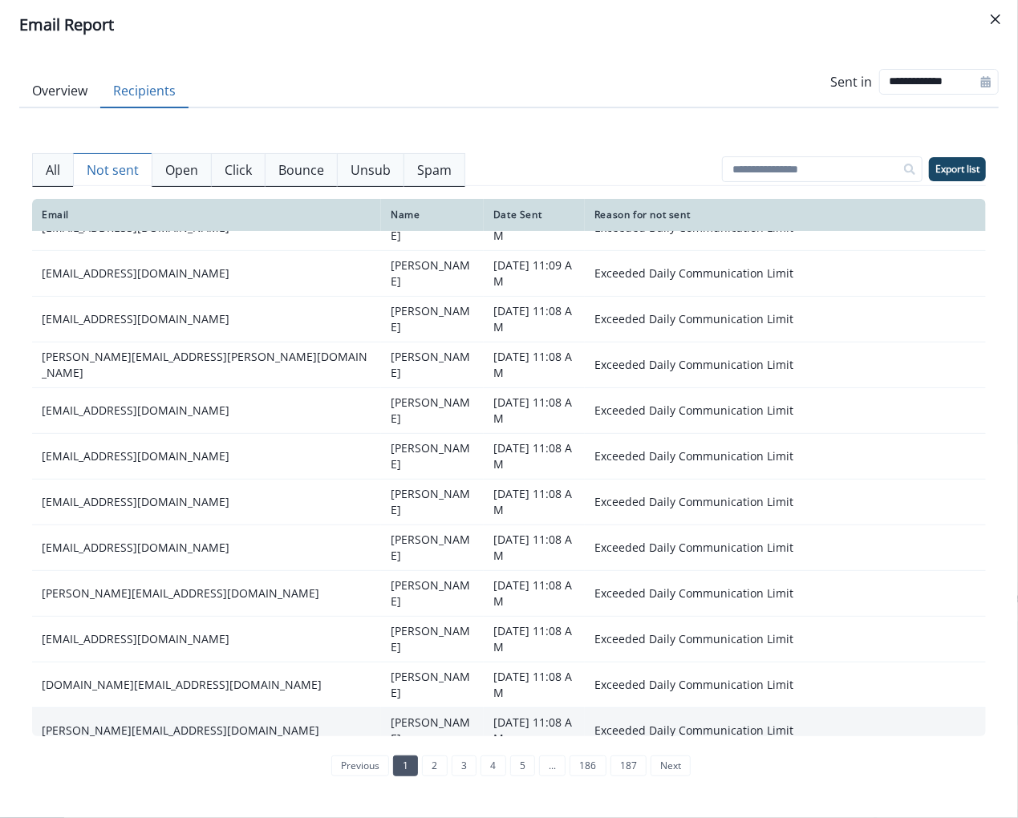
click at [152, 708] on td "doug@worthenfurniture.com" at bounding box center [206, 731] width 349 height 46
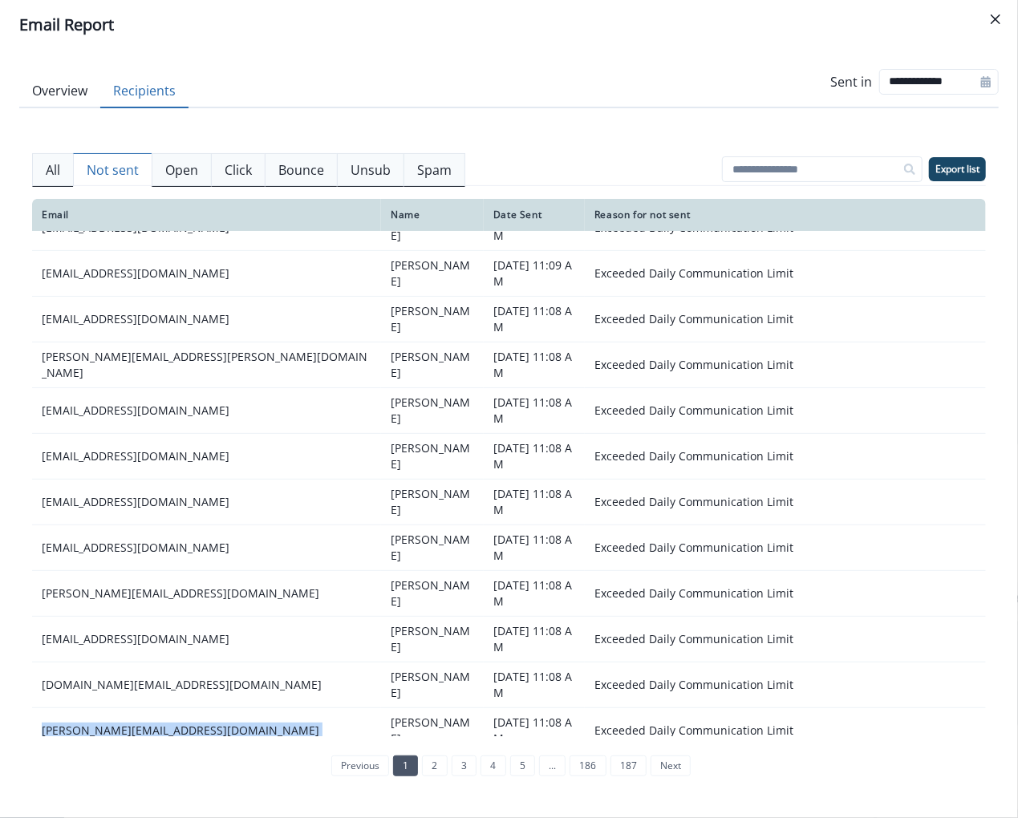
copy td "doug@worthenfurniture.com"
click at [996, 22] on icon "Close" at bounding box center [996, 19] width 10 height 10
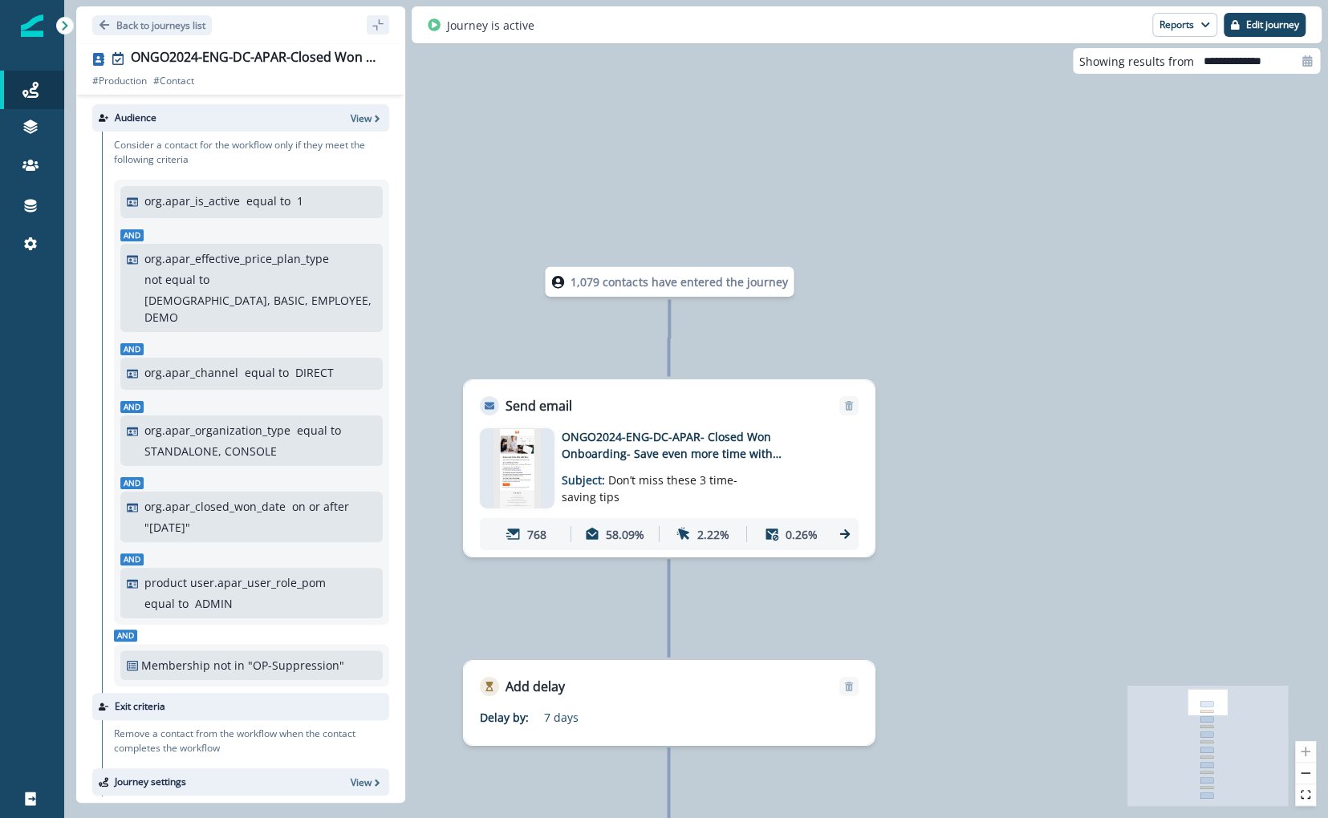
click at [537, 468] on img at bounding box center [517, 468] width 48 height 80
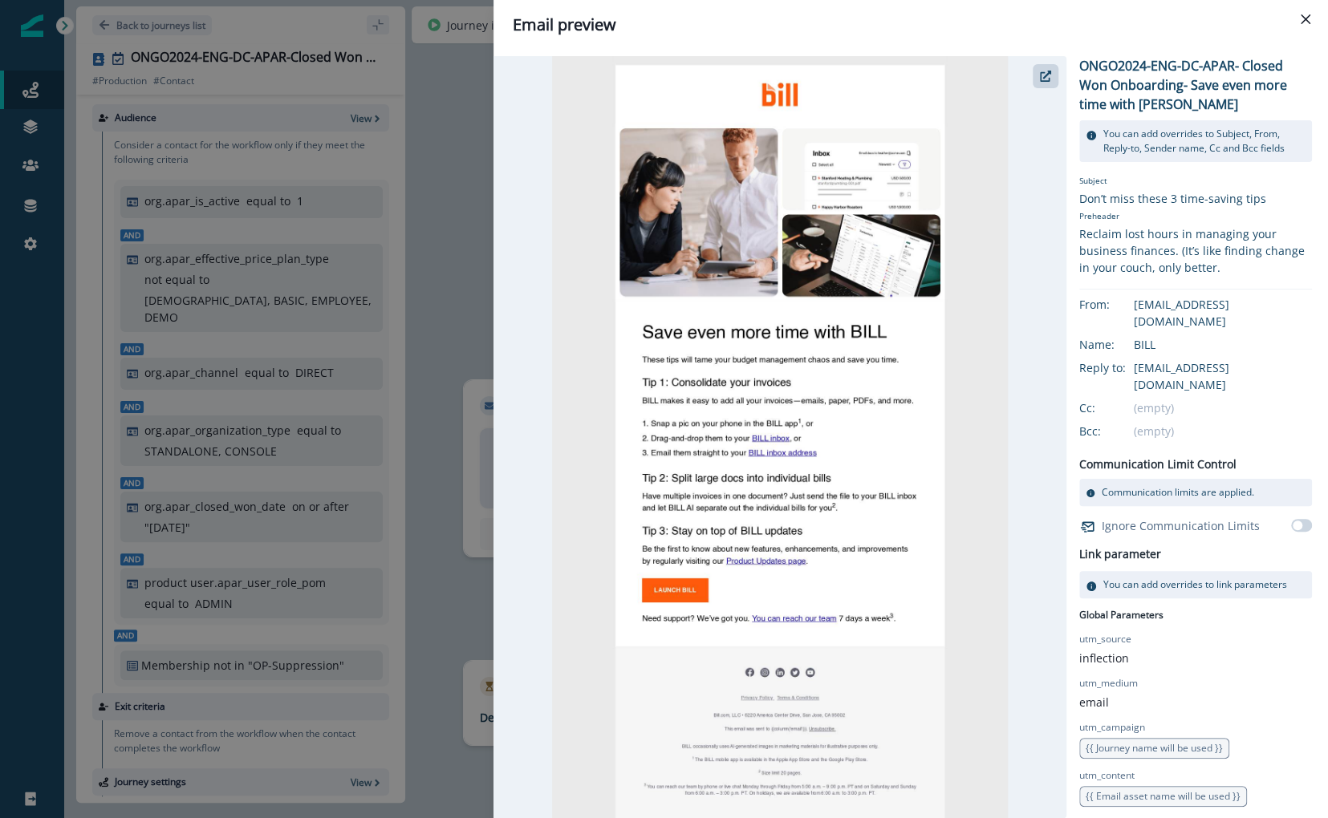
click at [456, 152] on div "Email preview ONGO2024-ENG-DC-APAR- Closed Won Onboarding- Save even more time …" at bounding box center [664, 409] width 1328 height 818
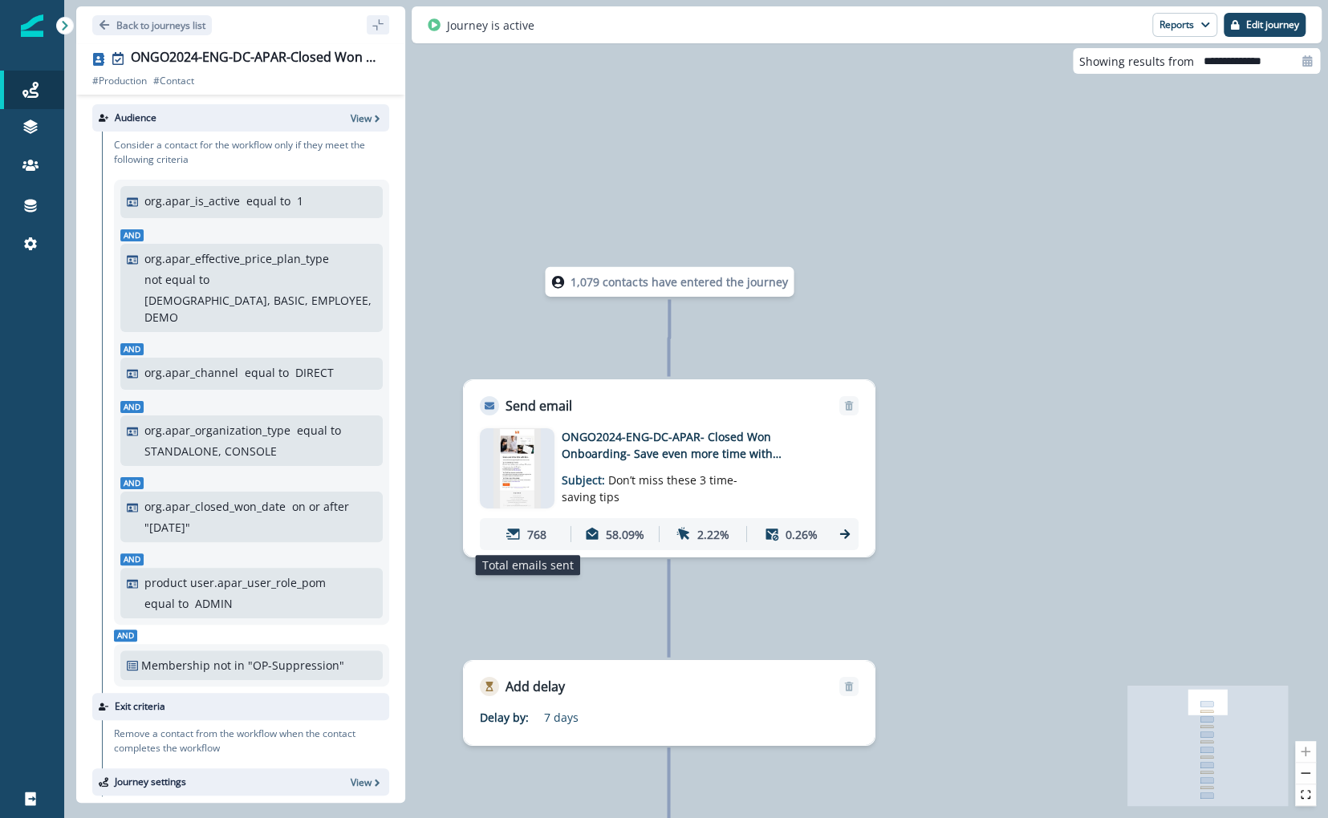
click at [532, 548] on div "768" at bounding box center [526, 534] width 81 height 30
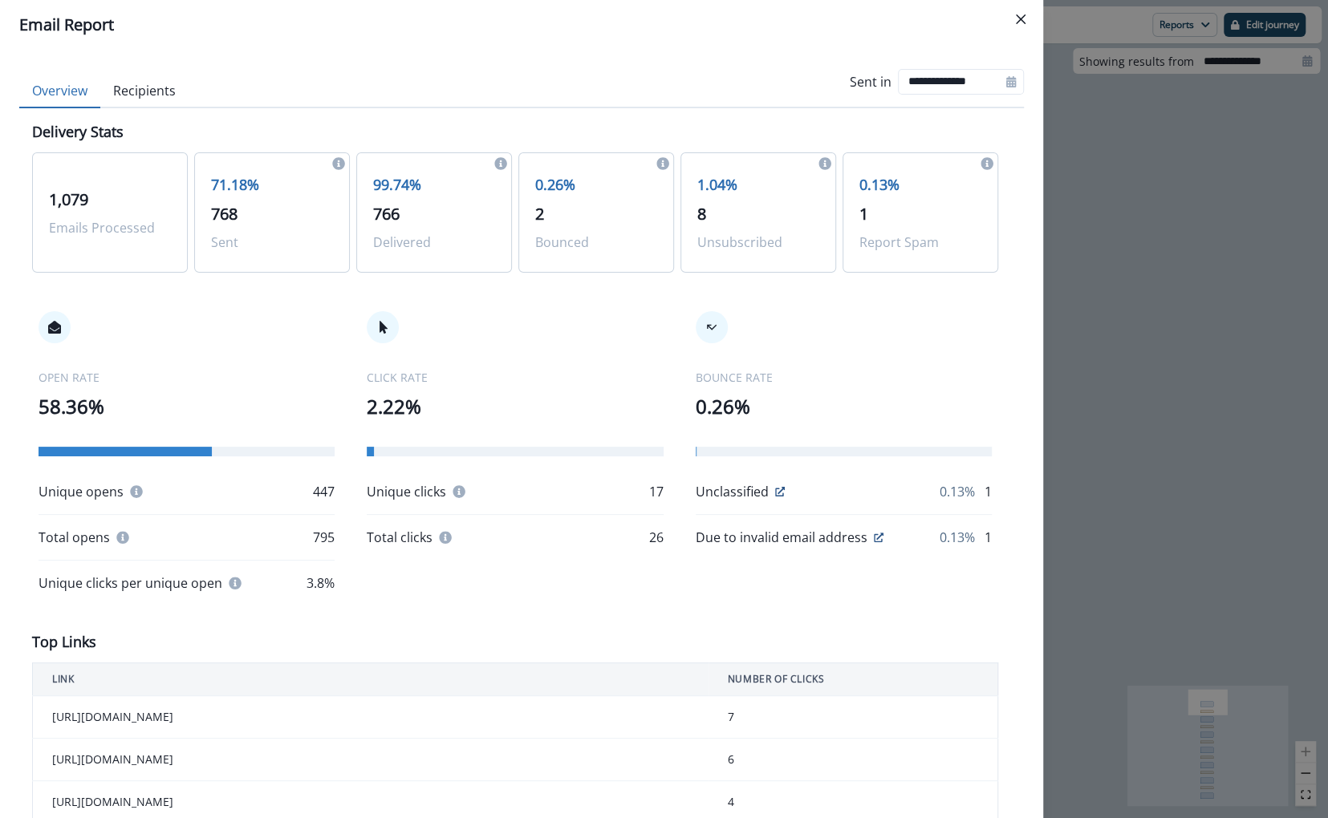
click at [1188, 284] on div "**********" at bounding box center [664, 409] width 1328 height 818
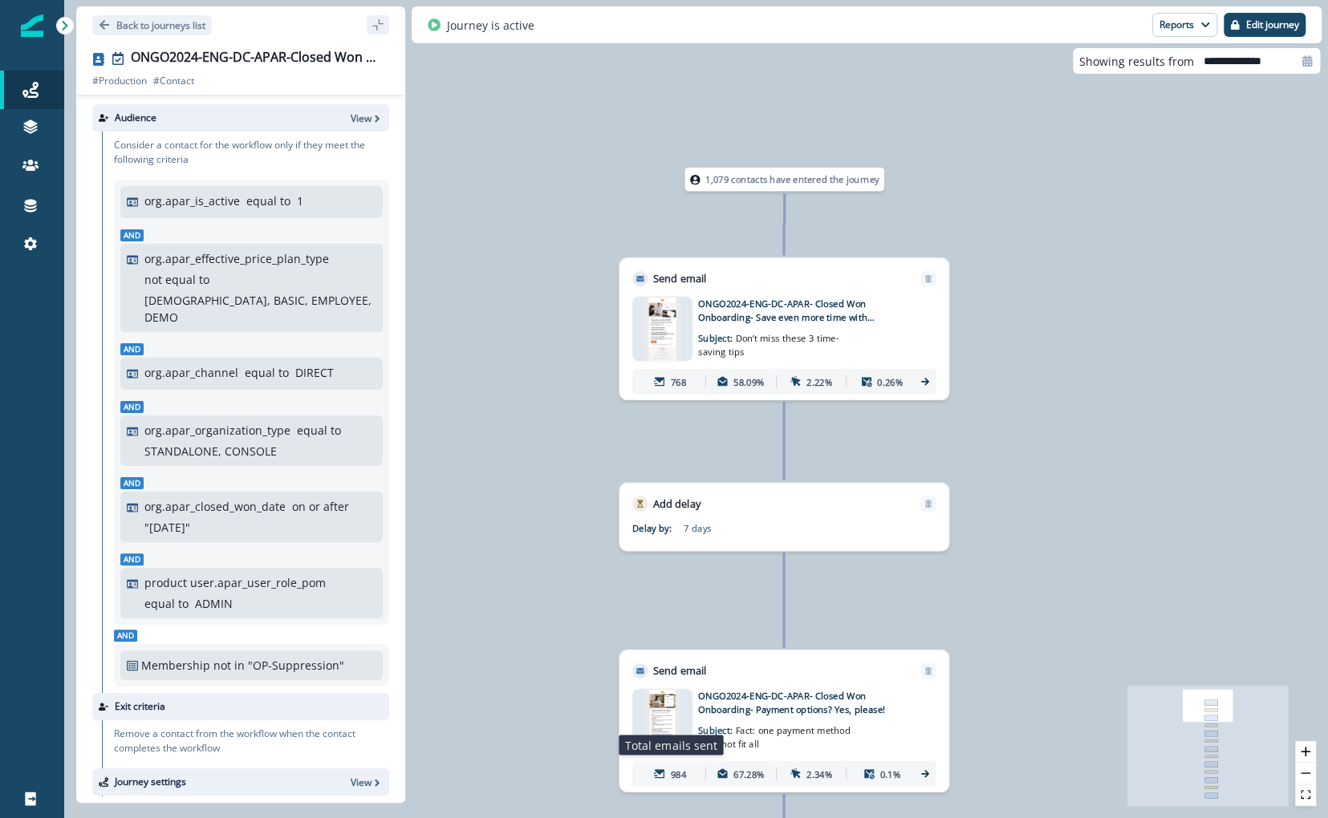
click at [671, 776] on p "984" at bounding box center [678, 774] width 15 height 14
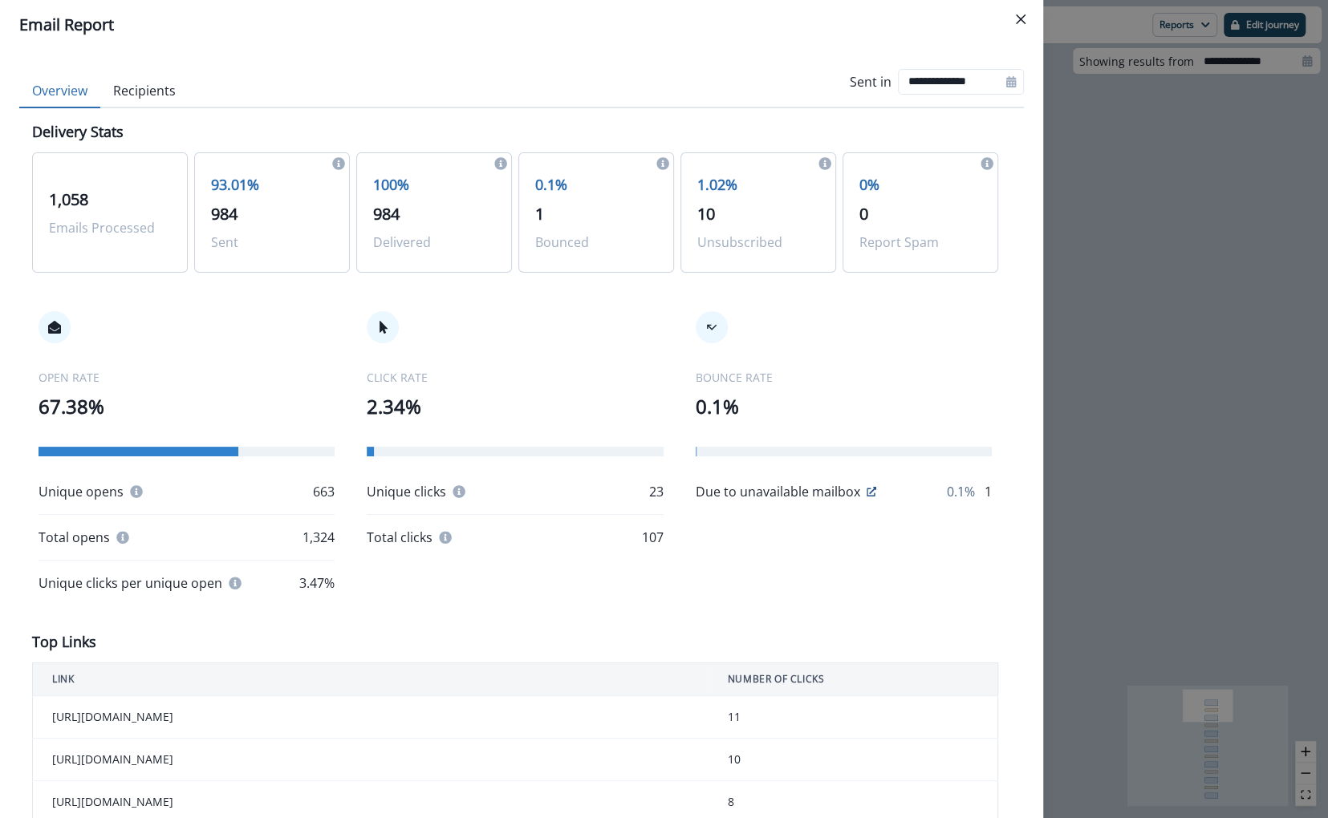
click at [1186, 274] on div "**********" at bounding box center [664, 409] width 1328 height 818
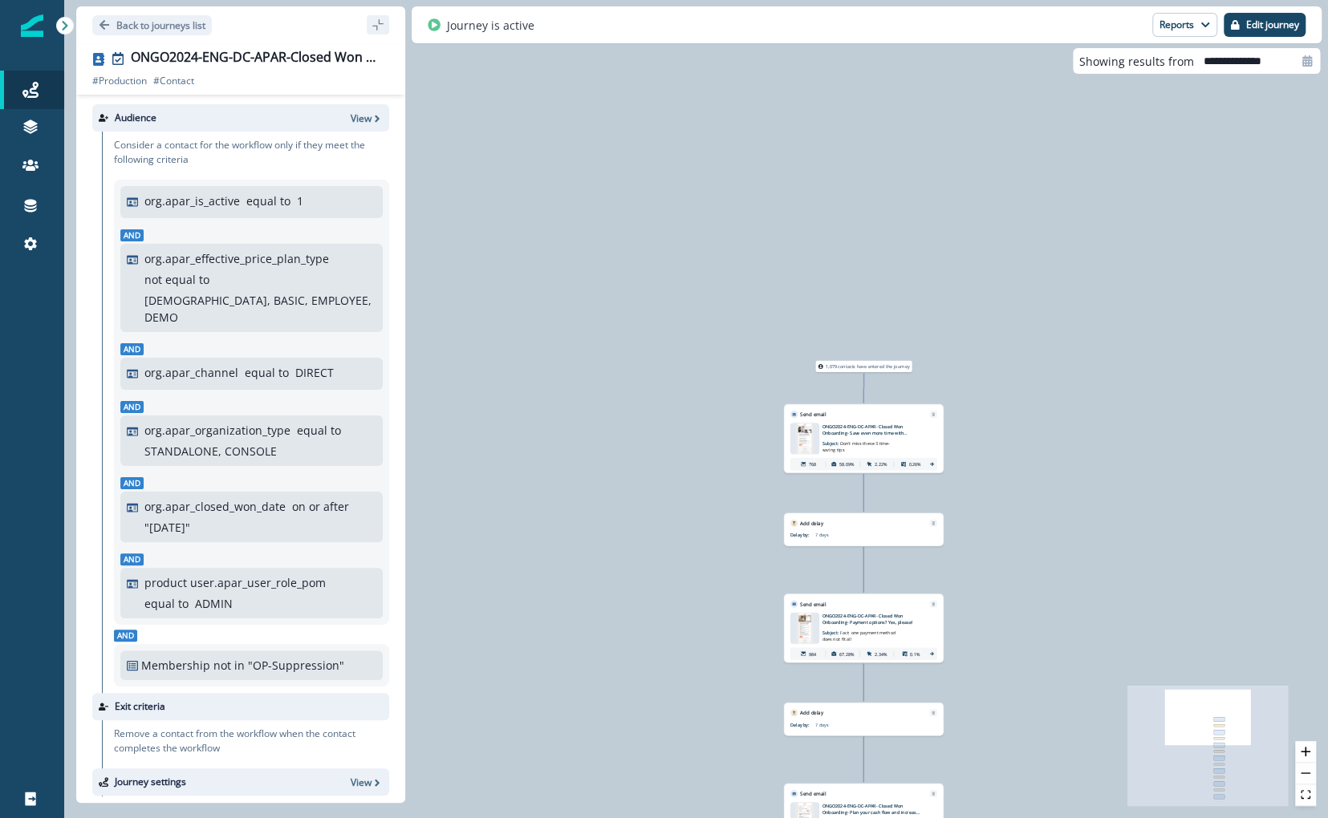
drag, startPoint x: 940, startPoint y: 621, endPoint x: 876, endPoint y: 323, distance: 304.4
click at [876, 323] on div "1,079 contacts have entered the journey Send email Email asset changed, journey…" at bounding box center [695, 409] width 1263 height 818
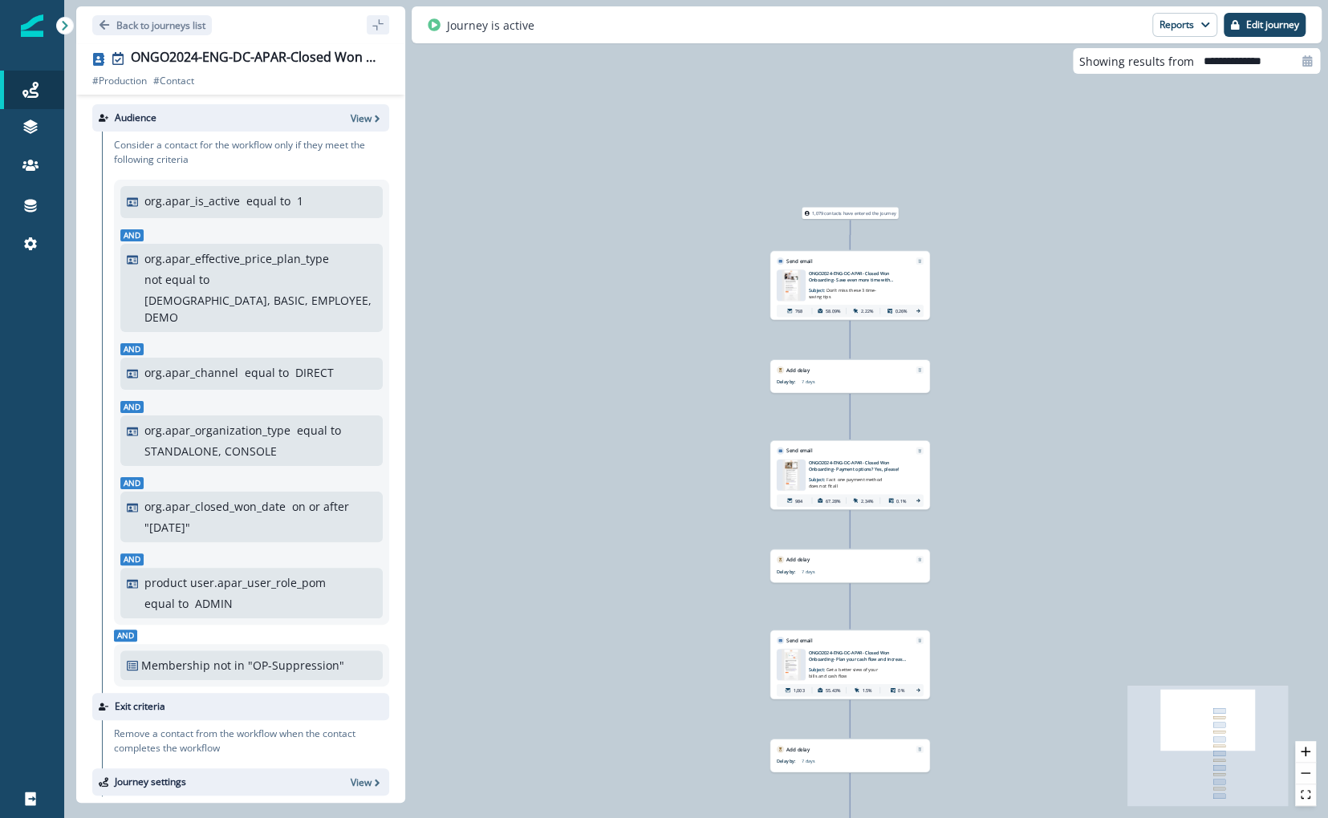
drag, startPoint x: 671, startPoint y: 660, endPoint x: 655, endPoint y: 495, distance: 166.0
click at [655, 495] on div "1,079 contacts have entered the journey Send email Email asset changed, journey…" at bounding box center [695, 409] width 1263 height 818
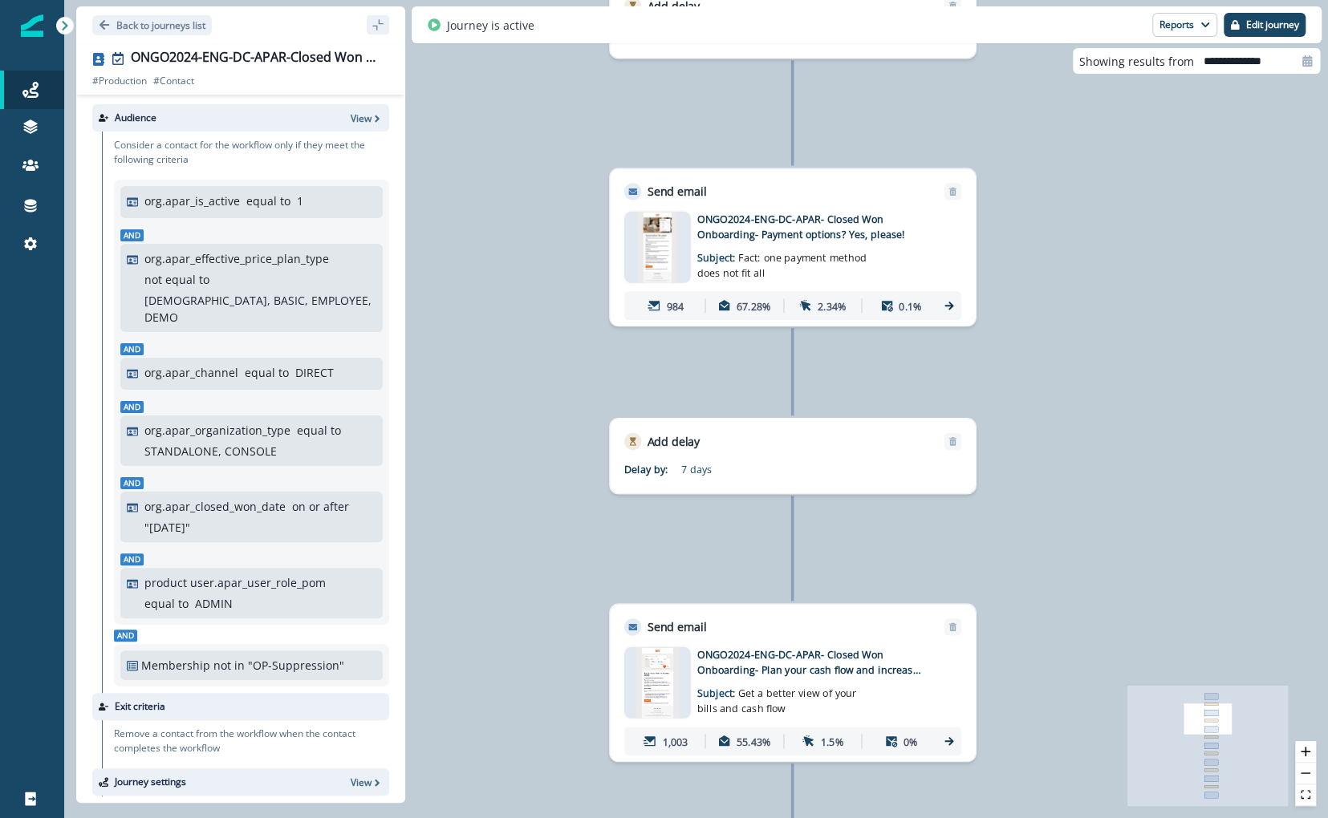
click at [668, 742] on p "1,003" at bounding box center [675, 741] width 26 height 15
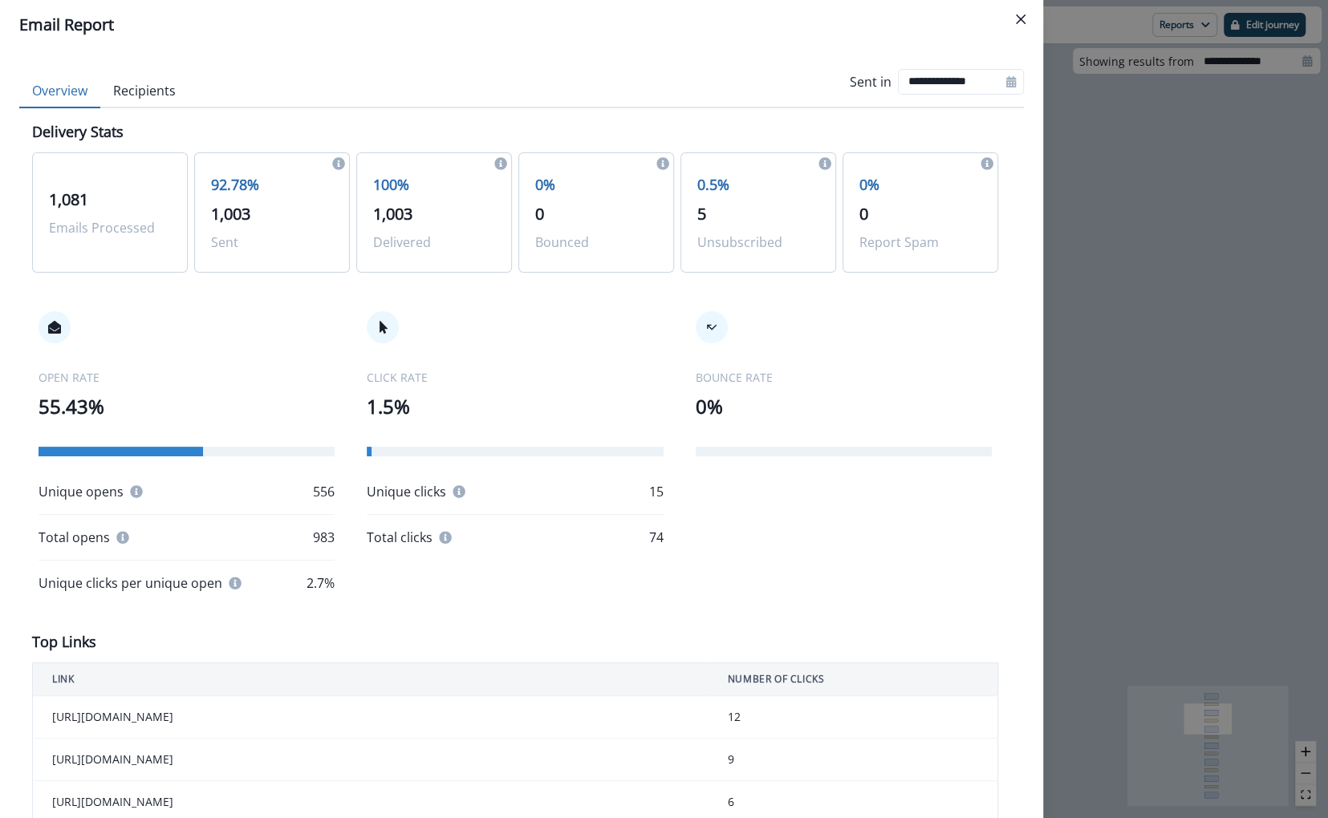
click at [1253, 483] on div "**********" at bounding box center [664, 409] width 1328 height 818
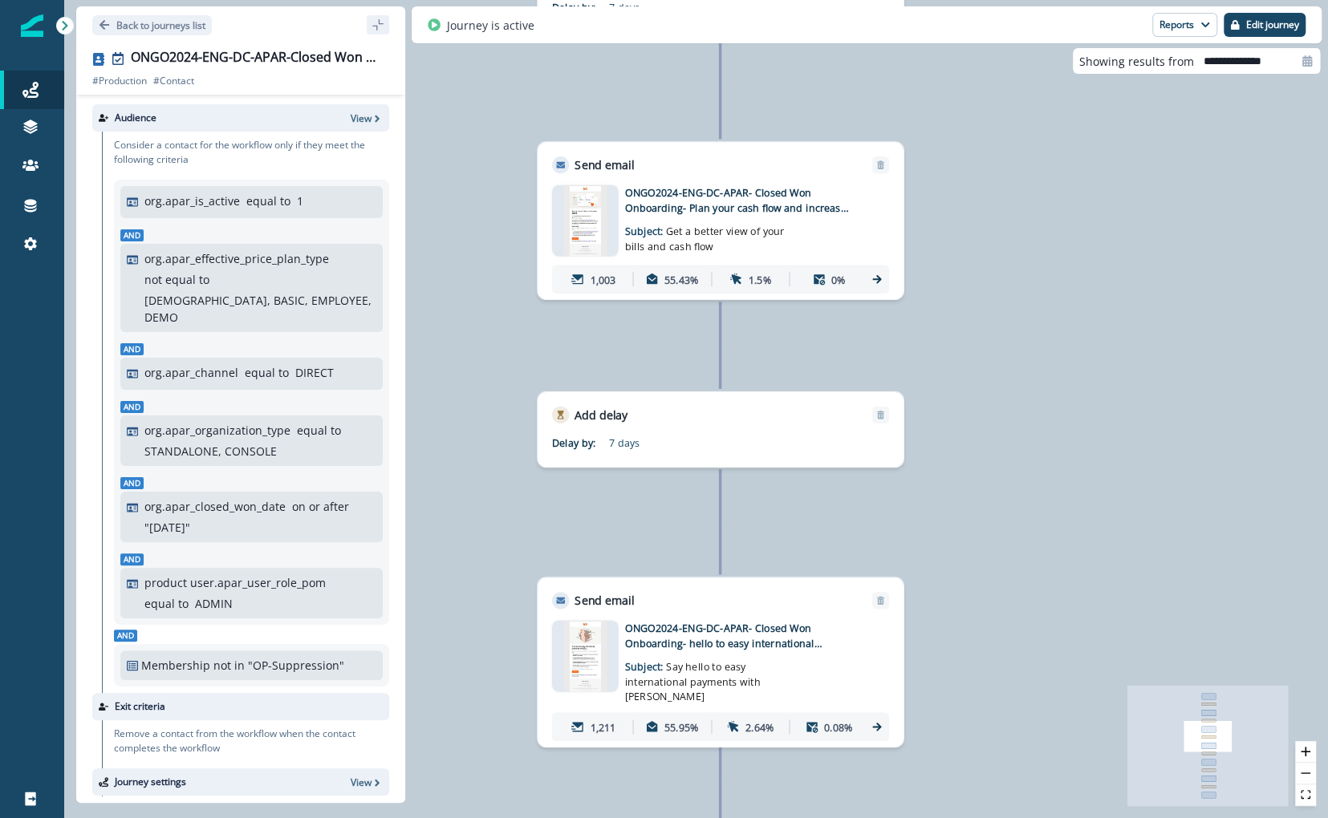
drag, startPoint x: 1125, startPoint y: 504, endPoint x: 1087, endPoint y: 98, distance: 407.6
click at [1087, 98] on div "1,079 contacts have entered the journey Send email Email asset changed, journey…" at bounding box center [695, 409] width 1263 height 818
click at [586, 721] on div "1,211" at bounding box center [593, 727] width 72 height 26
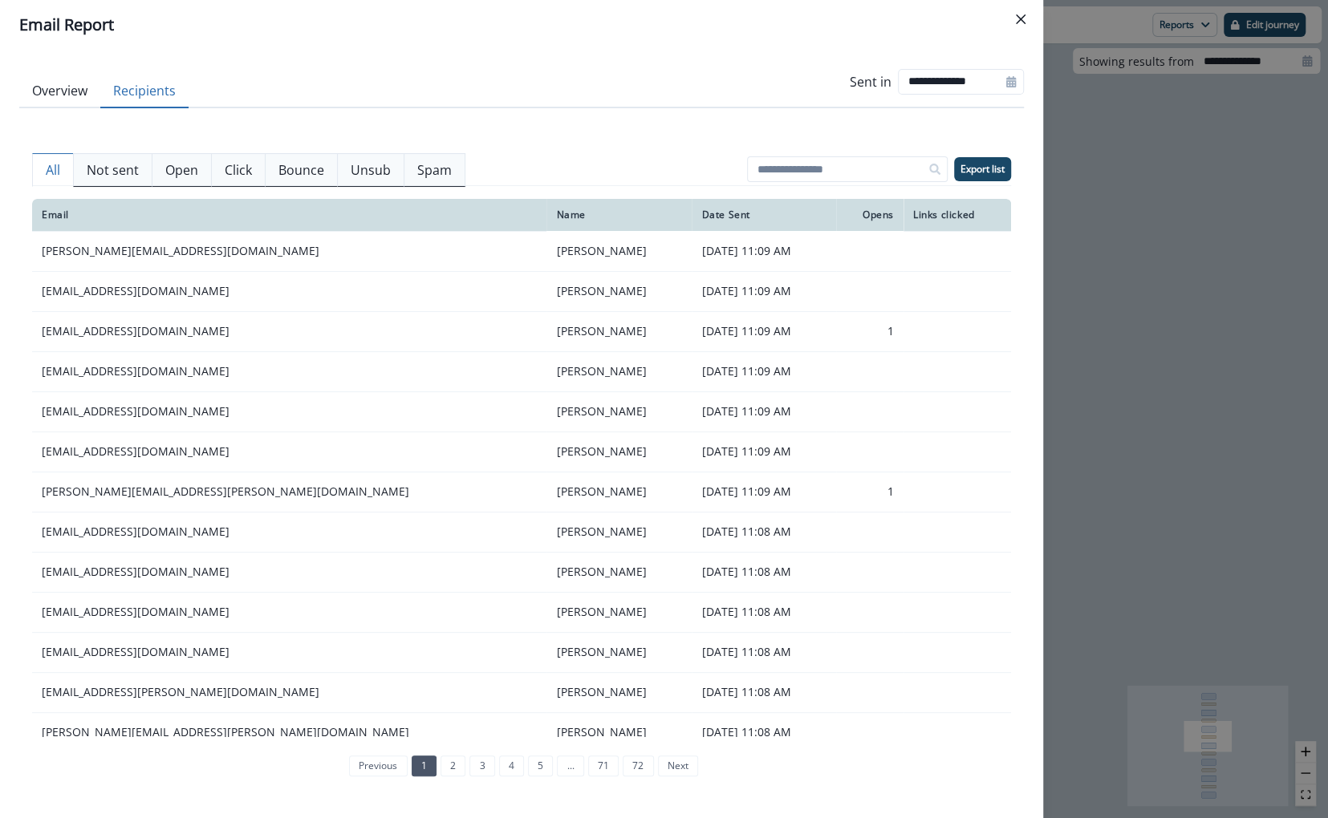
click at [153, 99] on button "Recipients" at bounding box center [144, 92] width 88 height 34
click at [43, 130] on div "All Not sent Open Click Bounce Unsub Spam Export list Email Name Date Sent Open…" at bounding box center [521, 459] width 979 height 676
click at [43, 100] on button "Overview" at bounding box center [59, 92] width 81 height 34
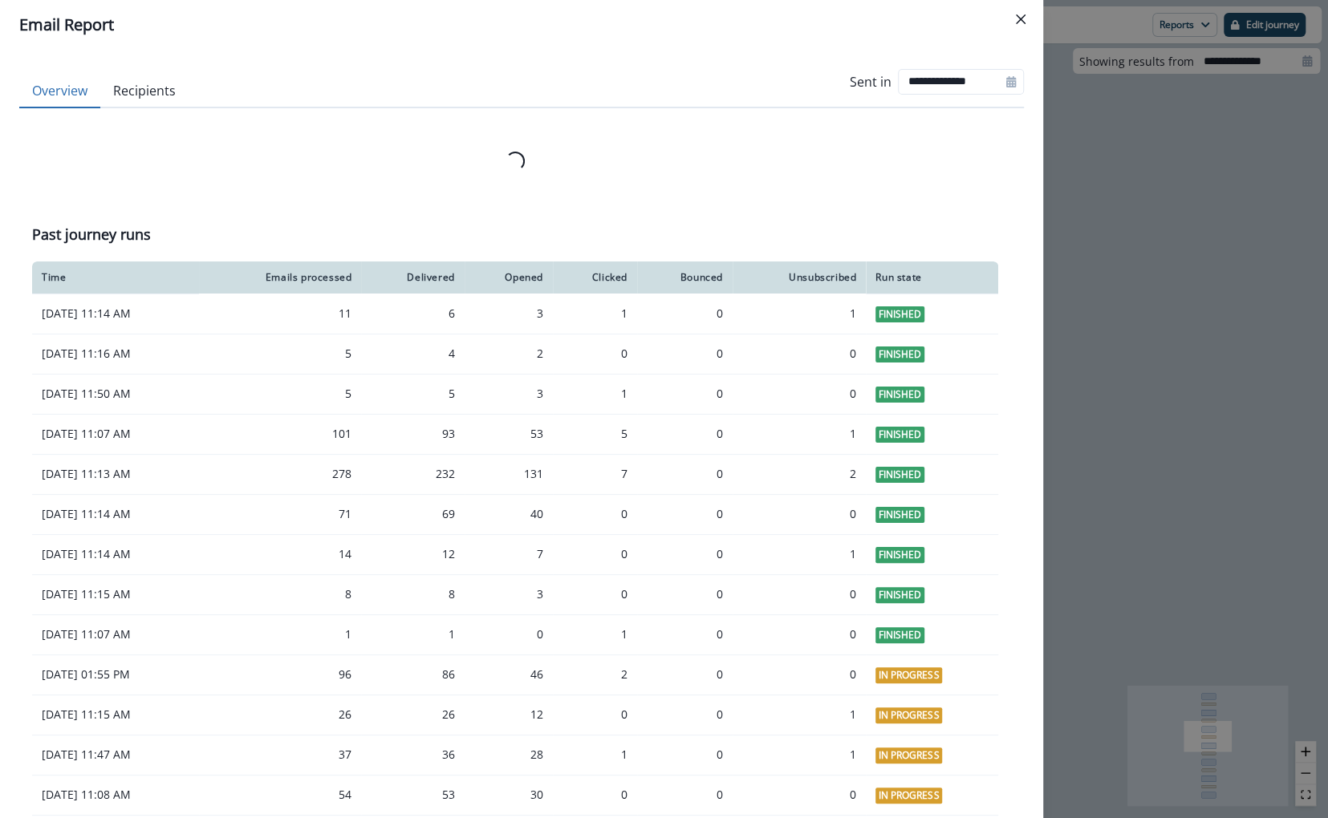
click at [1174, 196] on div "**********" at bounding box center [664, 409] width 1328 height 818
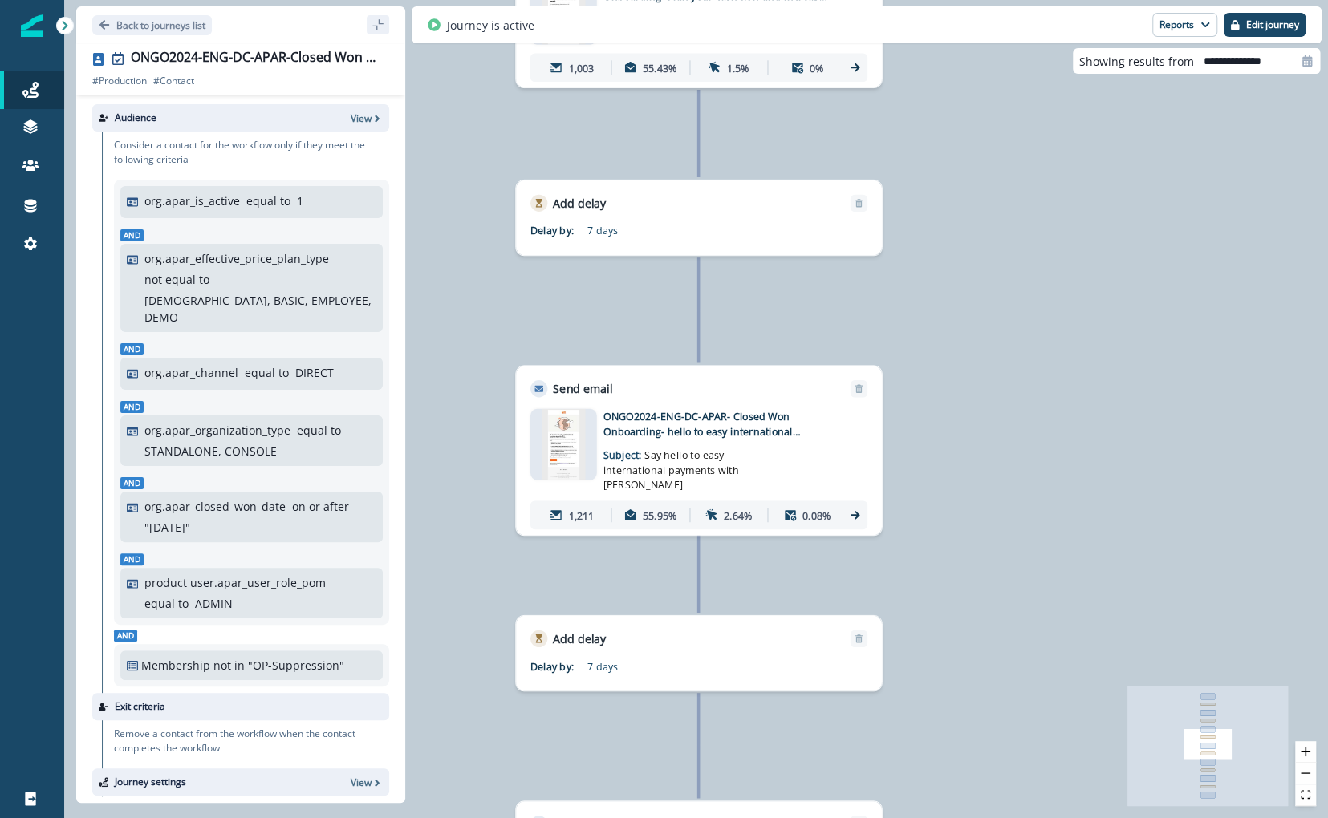
drag, startPoint x: 981, startPoint y: 466, endPoint x: 951, endPoint y: 36, distance: 431.0
click at [951, 36] on div "Back to journeys list ONGO2024-ENG-DC-APAR-Closed Won Onboarding # Production #…" at bounding box center [695, 409] width 1263 height 818
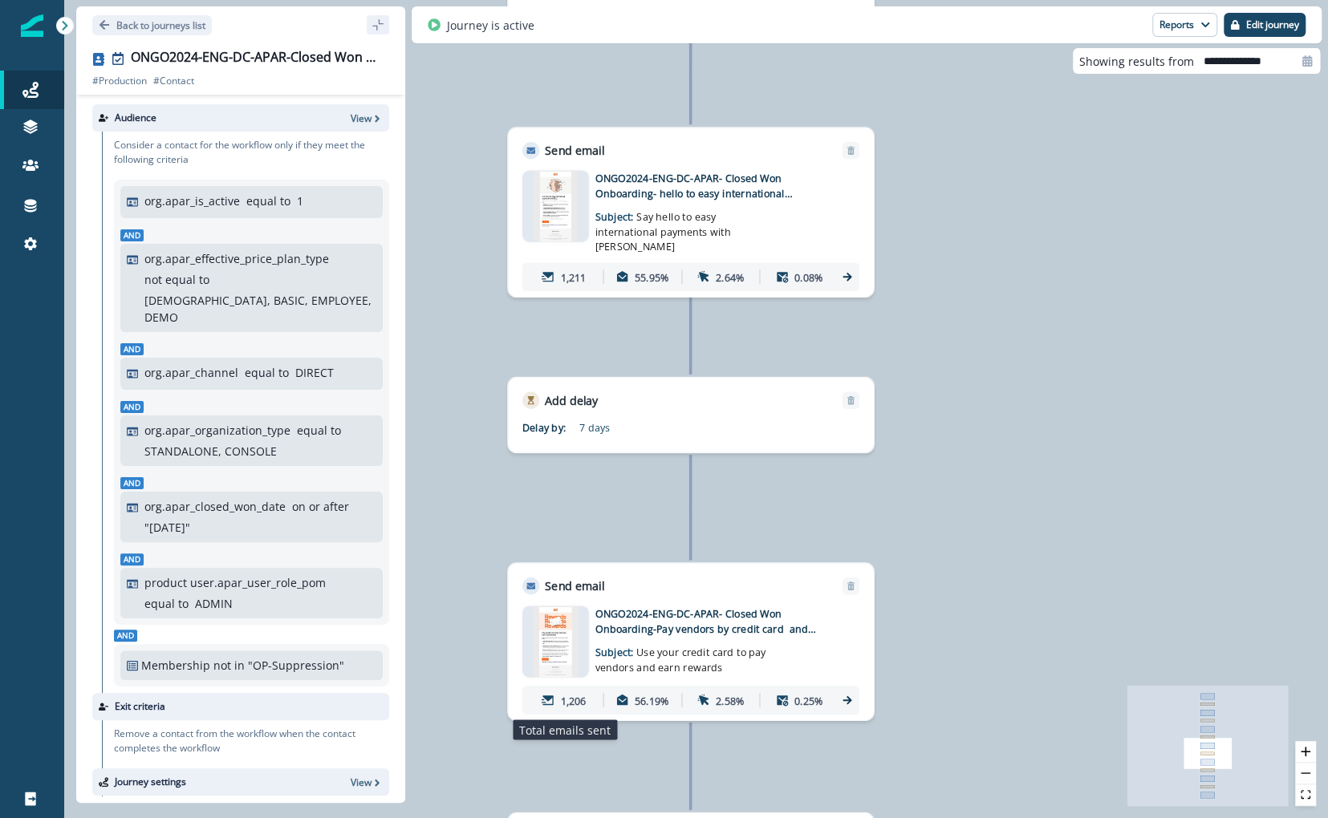
click at [575, 695] on p "1,206" at bounding box center [573, 700] width 26 height 15
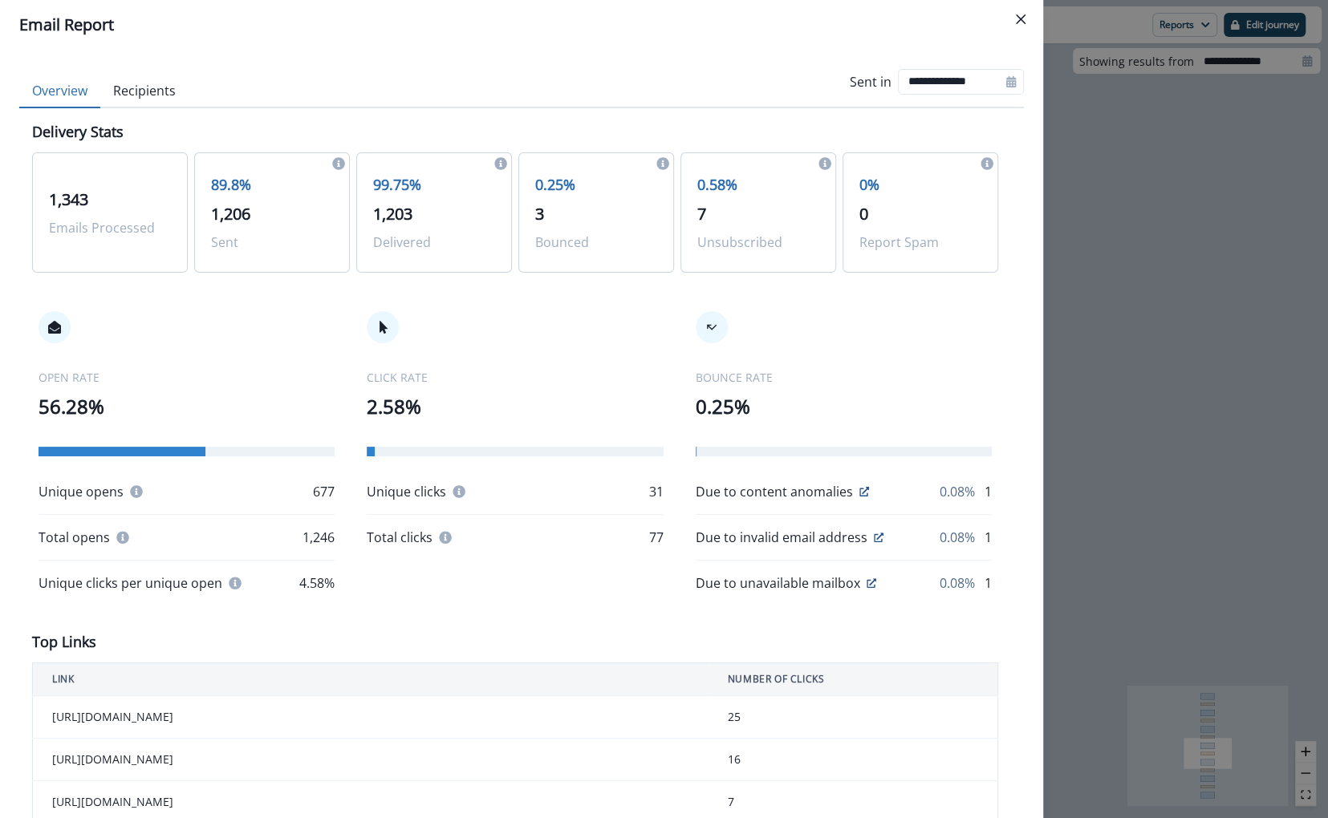
click at [1316, 281] on div "**********" at bounding box center [664, 409] width 1328 height 818
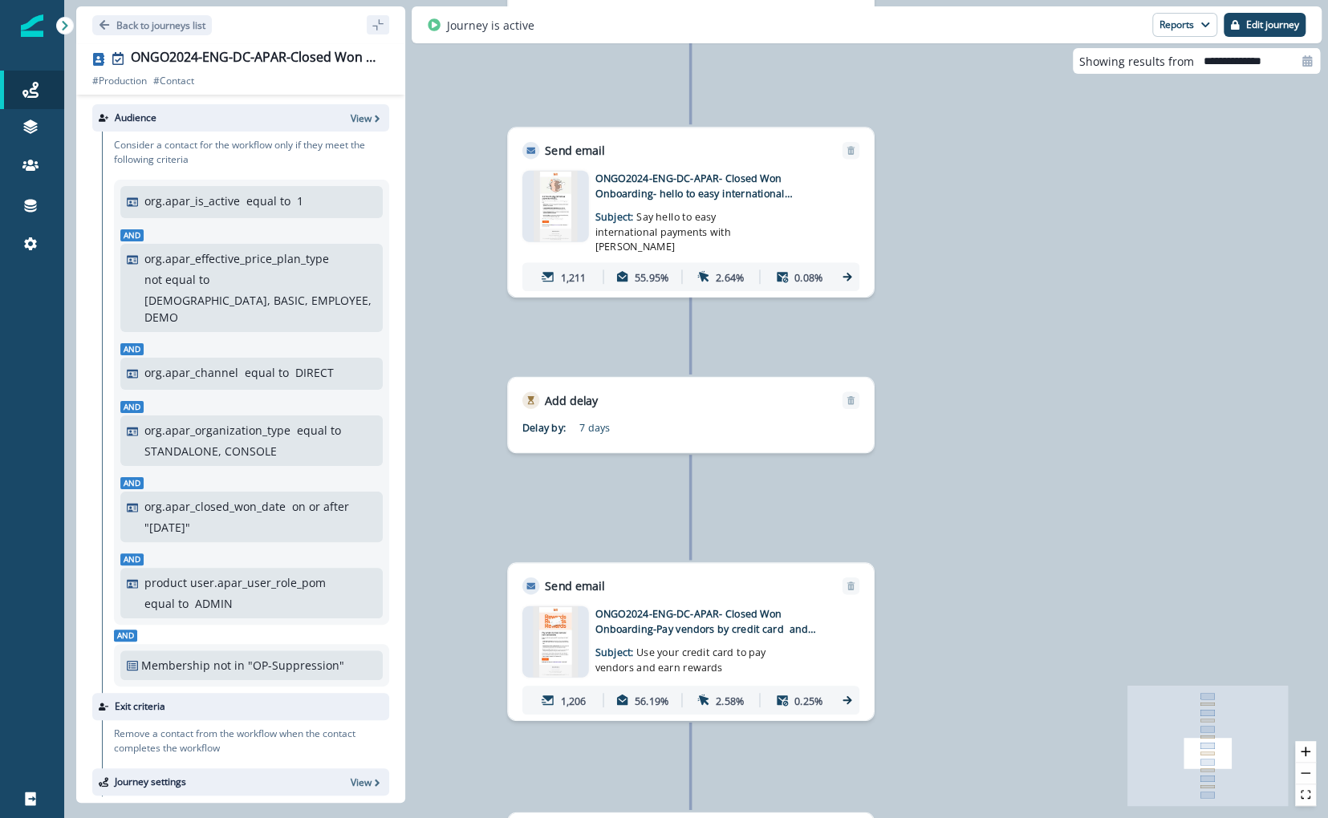
click at [582, 271] on p "1,211" at bounding box center [573, 277] width 26 height 15
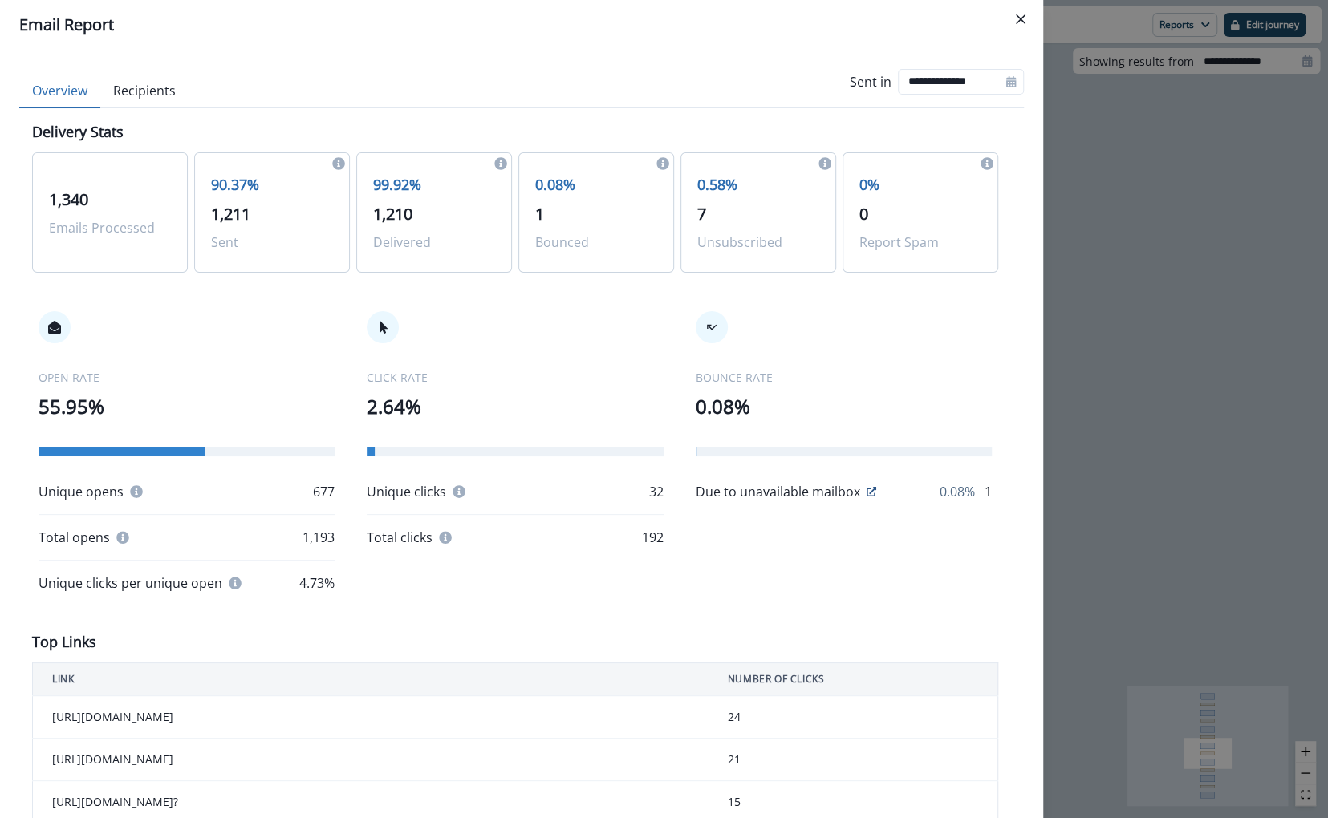
click at [1143, 271] on div "**********" at bounding box center [664, 409] width 1328 height 818
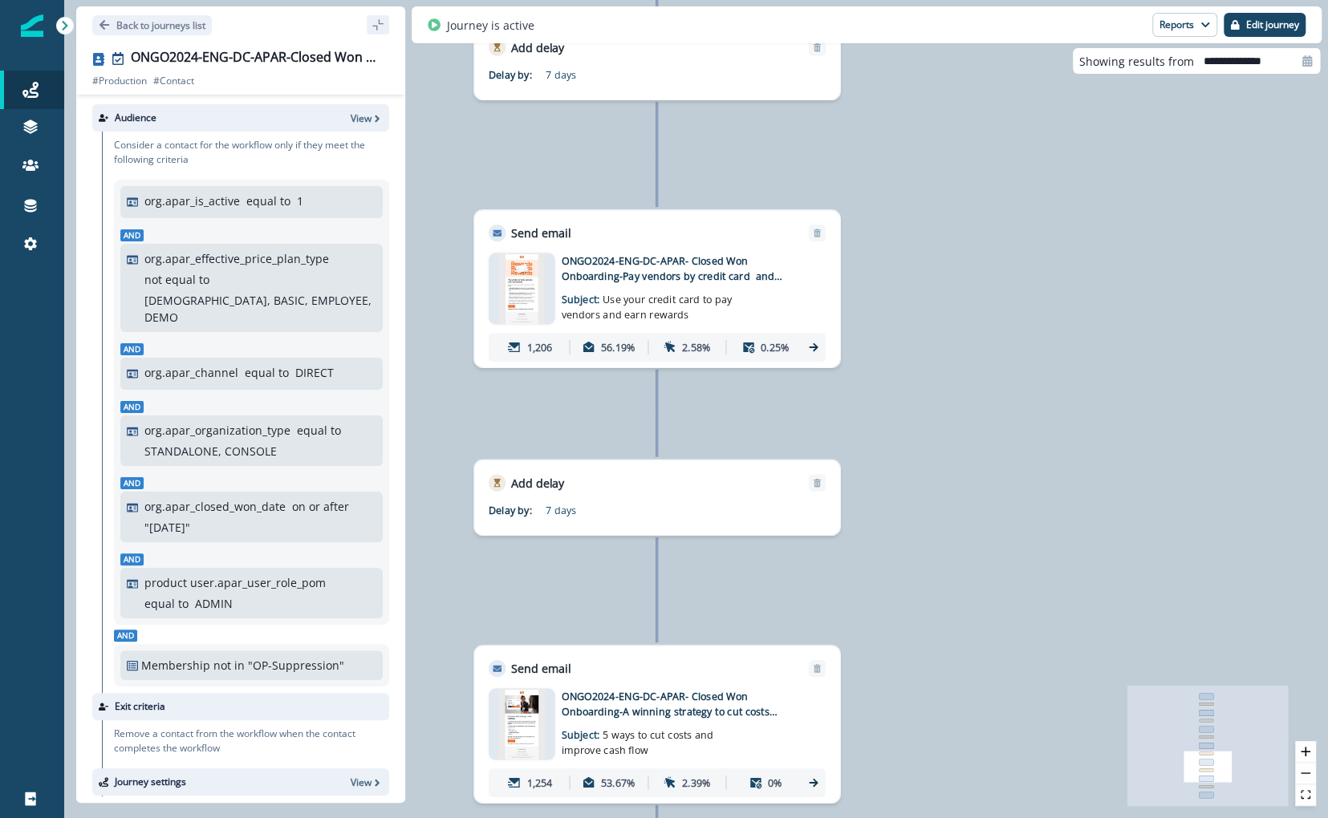
drag, startPoint x: 1153, startPoint y: 346, endPoint x: 1130, endPoint y: -3, distance: 349.7
click at [1130, 0] on html "A newer version of Inflection.io is available. Refresh your page to load the la…" at bounding box center [664, 409] width 1328 height 818
drag, startPoint x: 487, startPoint y: 712, endPoint x: 506, endPoint y: 633, distance: 81.7
click at [506, 630] on div "1,079 contacts have entered the journey Send email Email asset changed, journey…" at bounding box center [695, 409] width 1263 height 818
click at [542, 783] on p "1,254" at bounding box center [539, 783] width 26 height 15
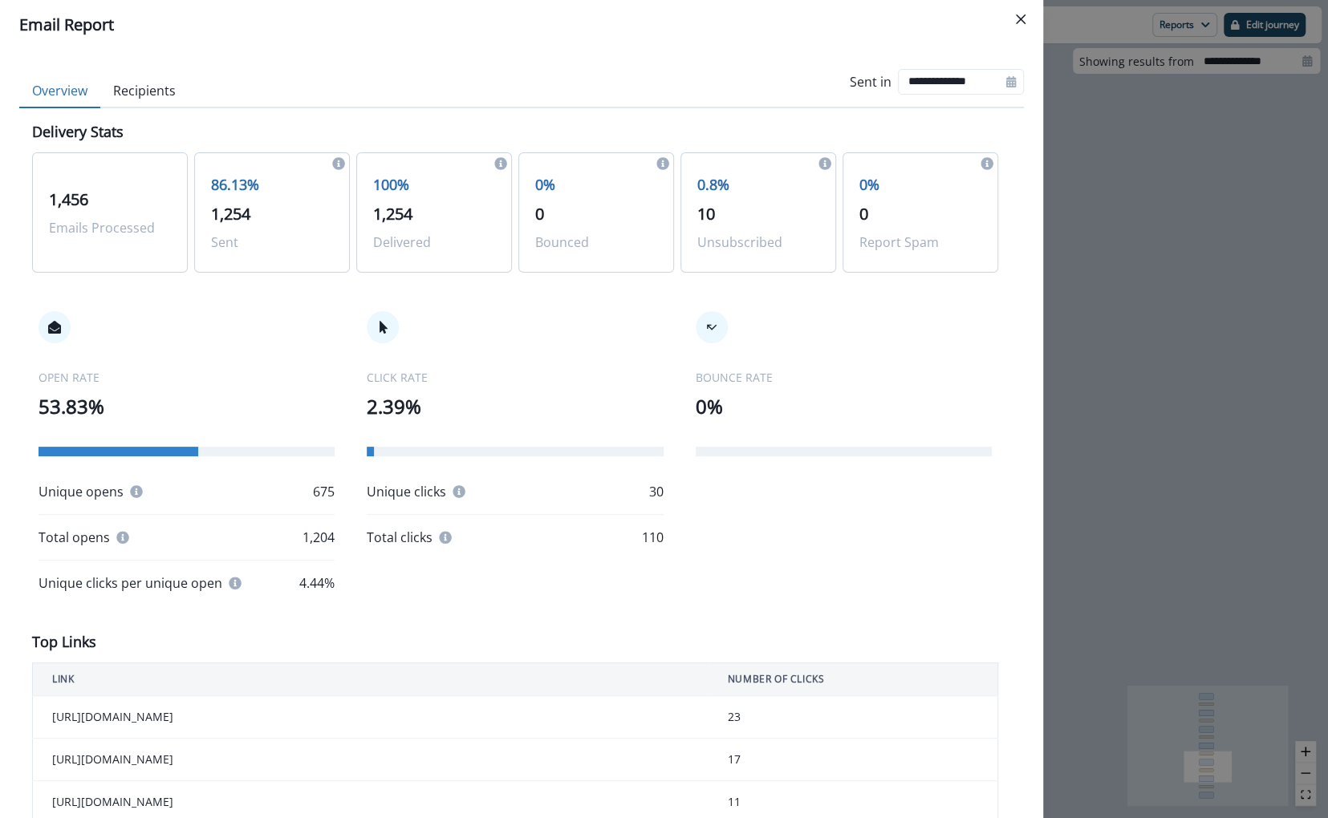
click at [1149, 457] on div "**********" at bounding box center [664, 409] width 1328 height 818
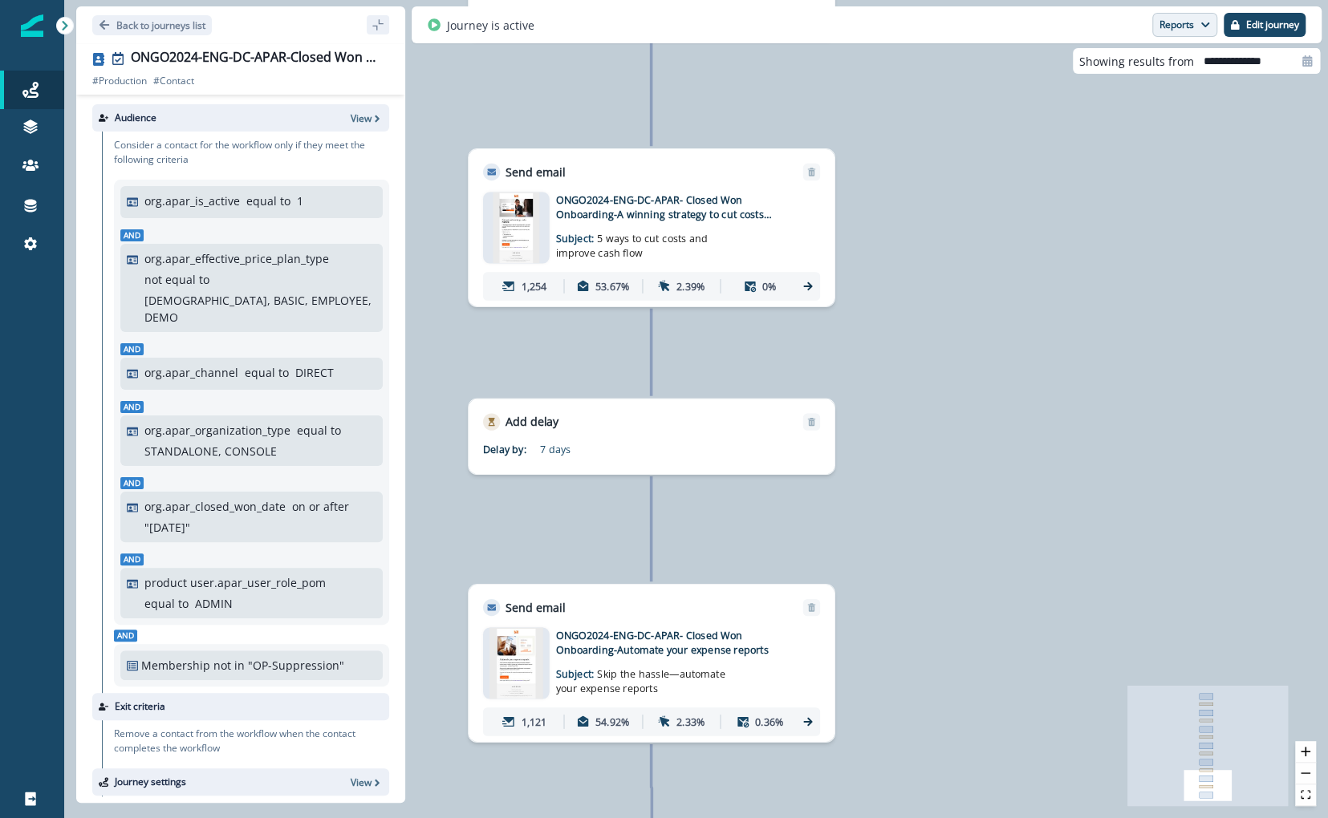
drag, startPoint x: 1164, startPoint y: 507, endPoint x: 1158, endPoint y: 28, distance: 478.9
click at [1158, 28] on div "Back to journeys list ONGO2024-ENG-DC-APAR-Closed Won Onboarding # Production #…" at bounding box center [695, 409] width 1263 height 818
click at [533, 724] on p "1,121" at bounding box center [534, 721] width 26 height 15
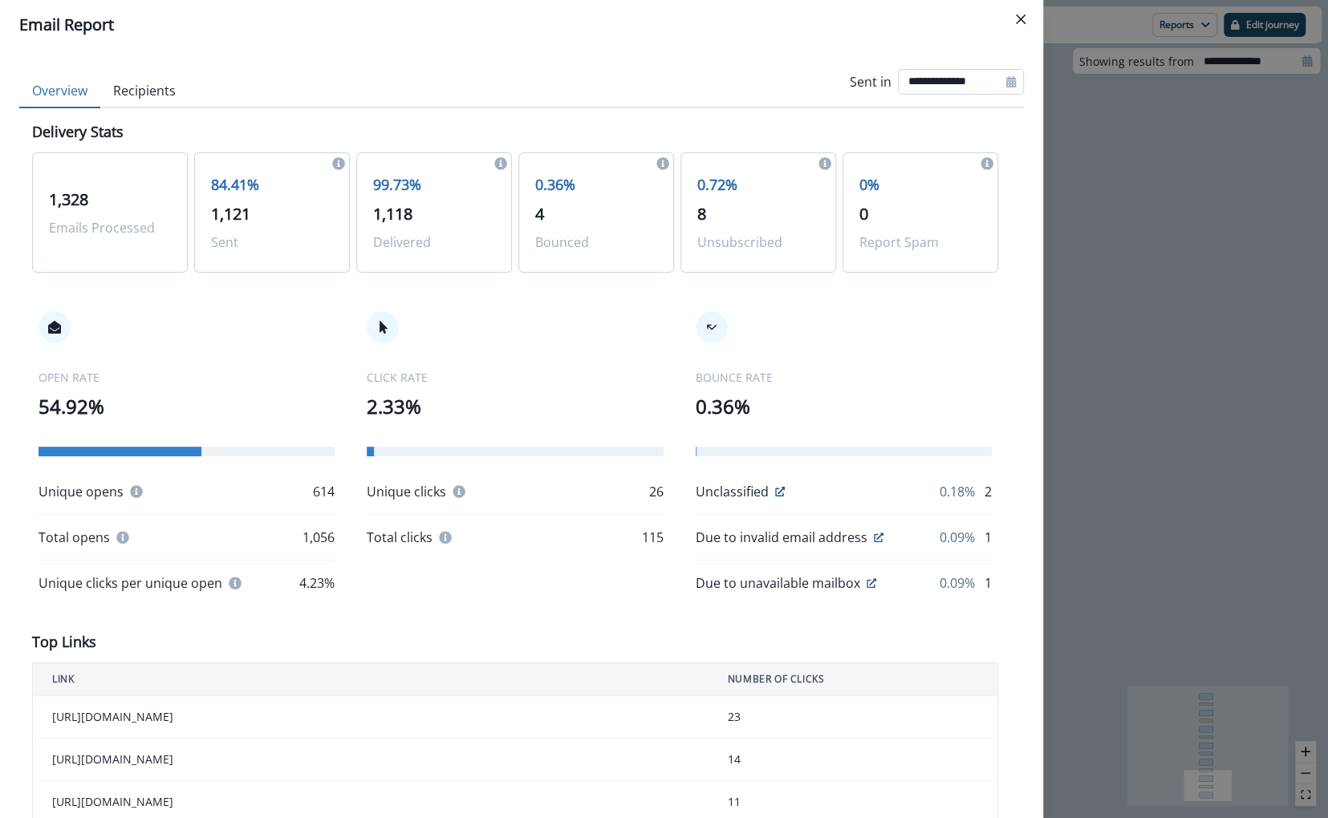
click at [993, 77] on input "**********" at bounding box center [961, 82] width 126 height 26
select select "*"
select select "****"
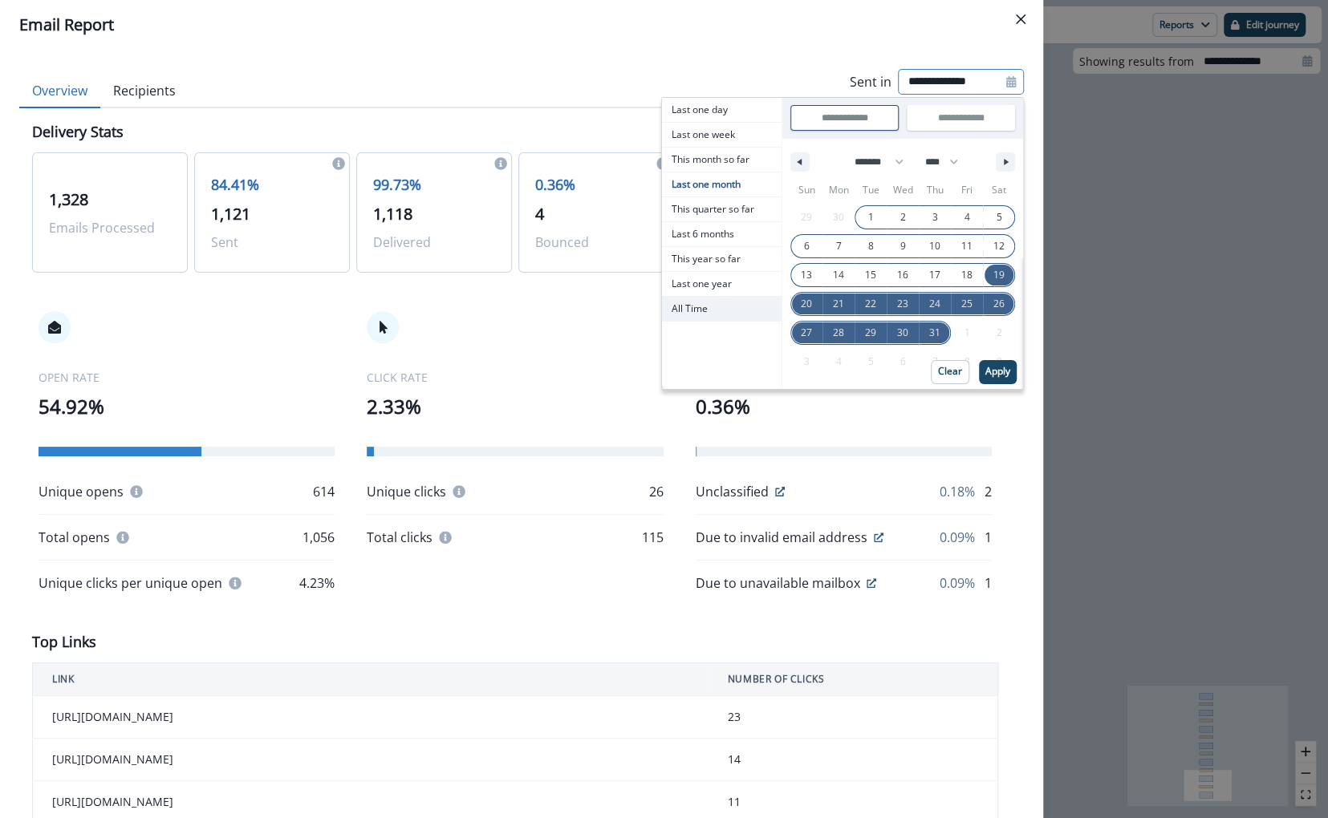
click at [728, 298] on span "All Time" at bounding box center [722, 309] width 120 height 24
type input "********"
type input "**********"
select select "**"
select select "****"
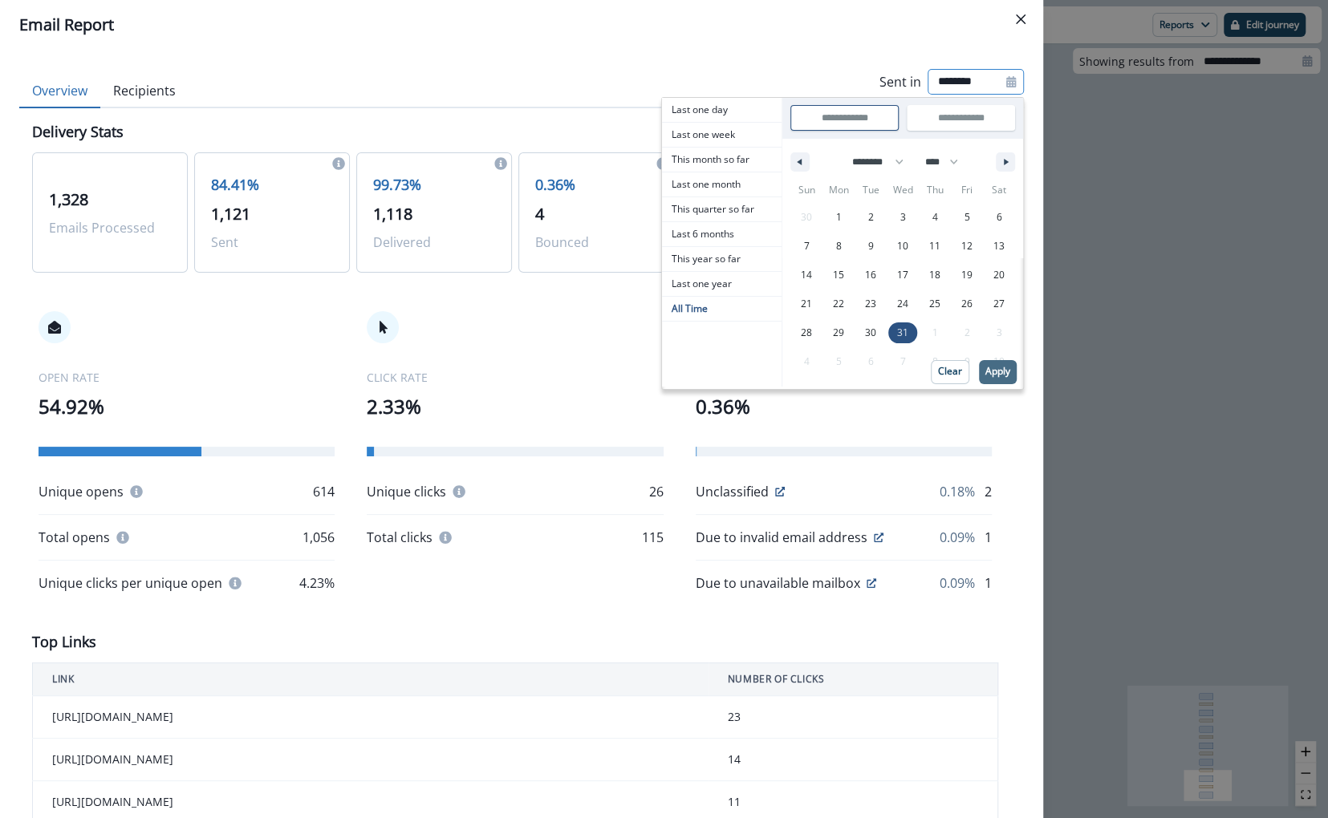
click at [991, 379] on button "Apply" at bounding box center [998, 372] width 38 height 24
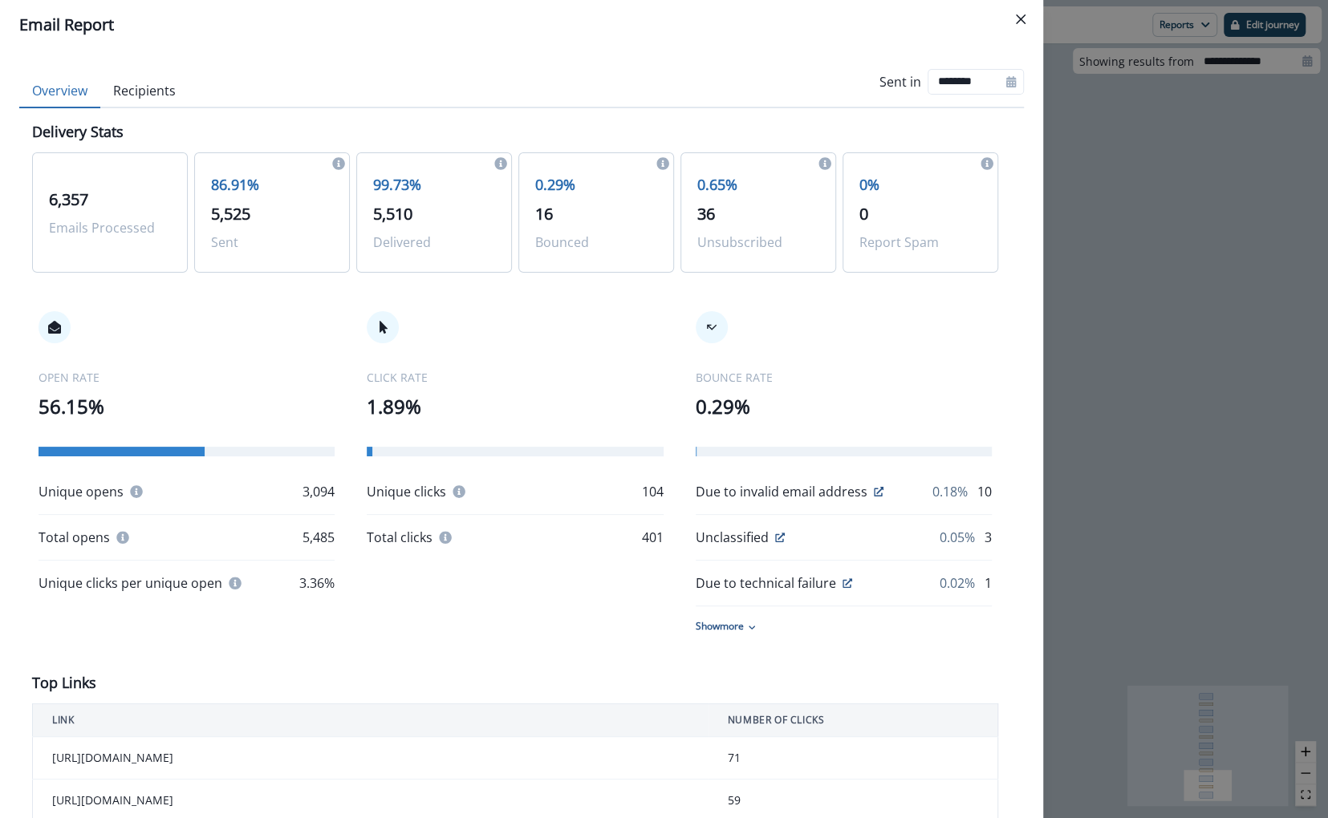
click at [1107, 320] on div "Email Report Overview Recipients Sent in ******** Delivery Stats 6,357 Emails P…" at bounding box center [664, 409] width 1328 height 818
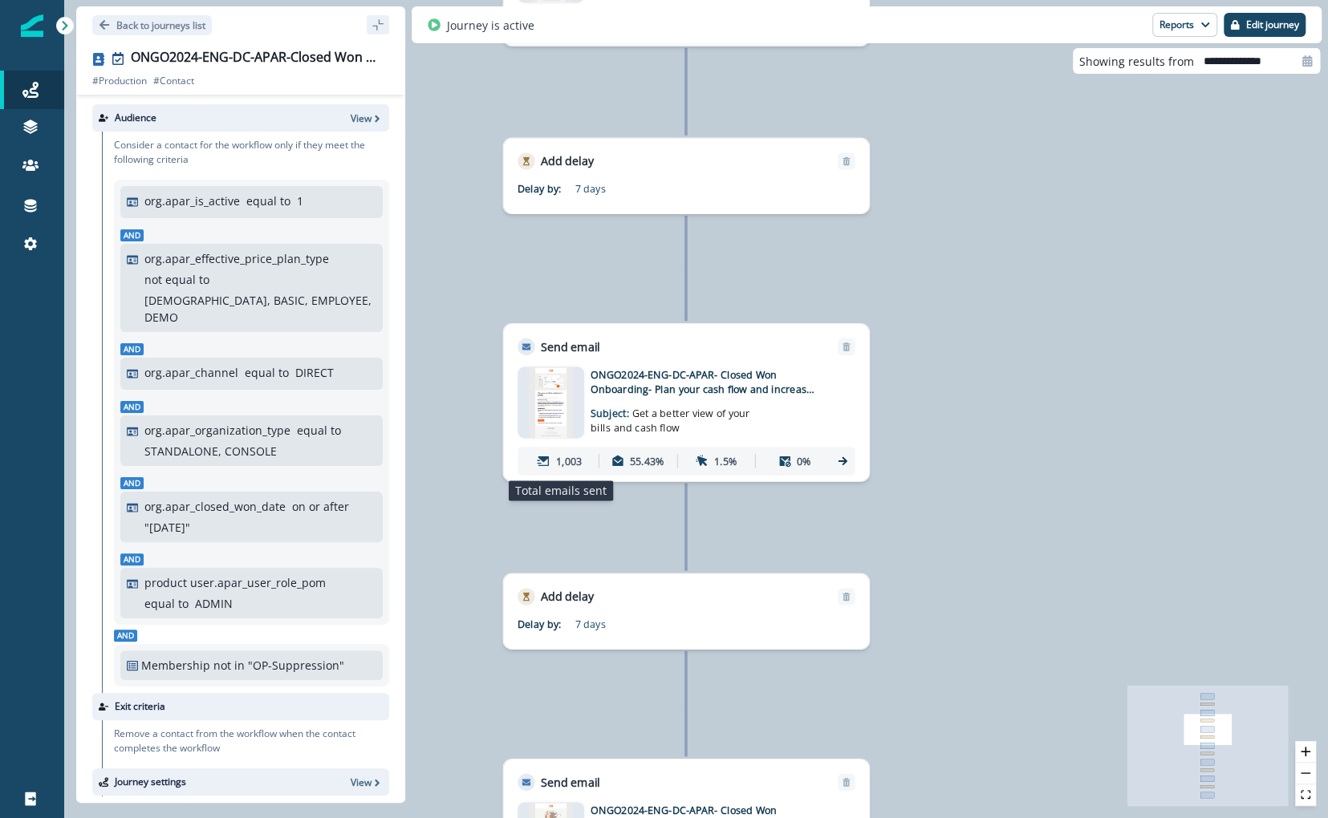
click at [559, 457] on p "1,003" at bounding box center [569, 460] width 26 height 15
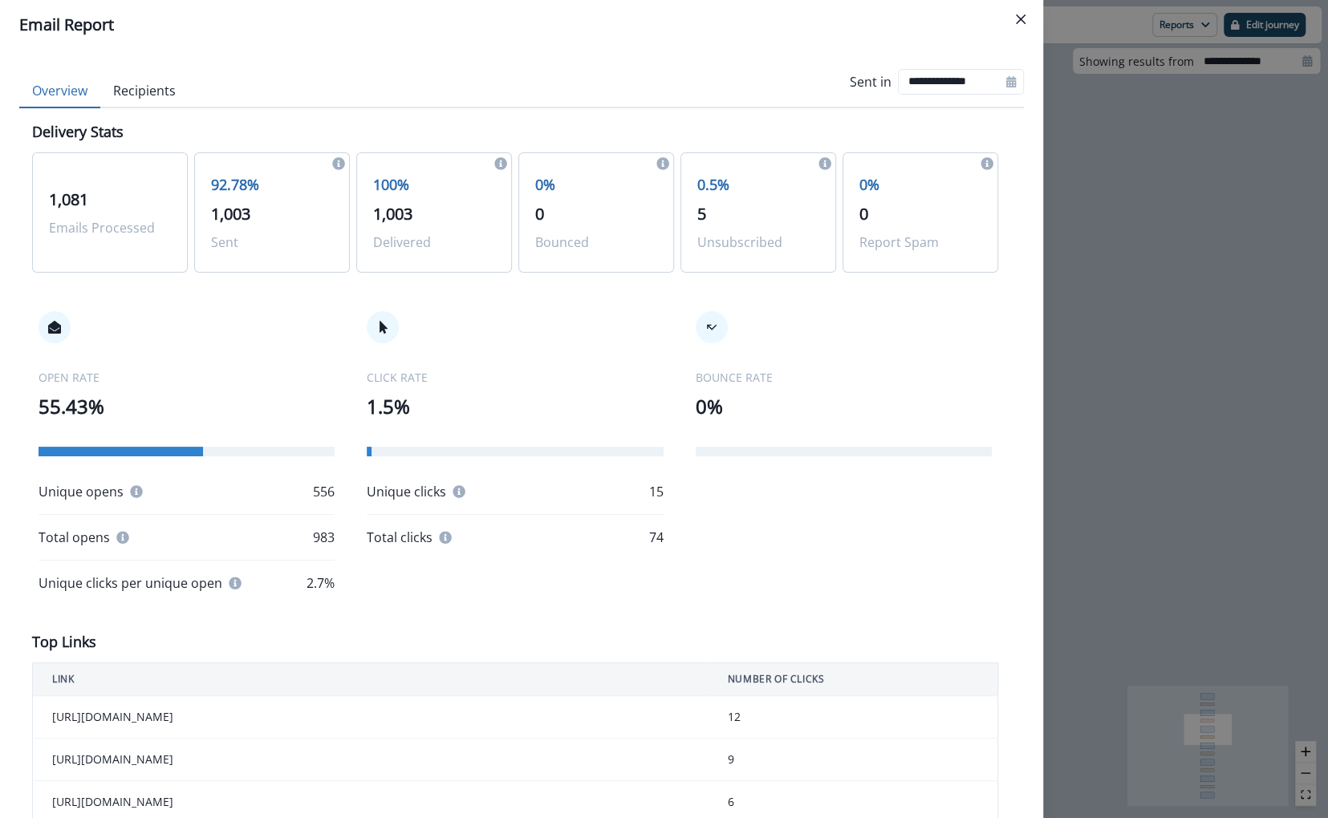
click at [1125, 290] on div "**********" at bounding box center [664, 409] width 1328 height 818
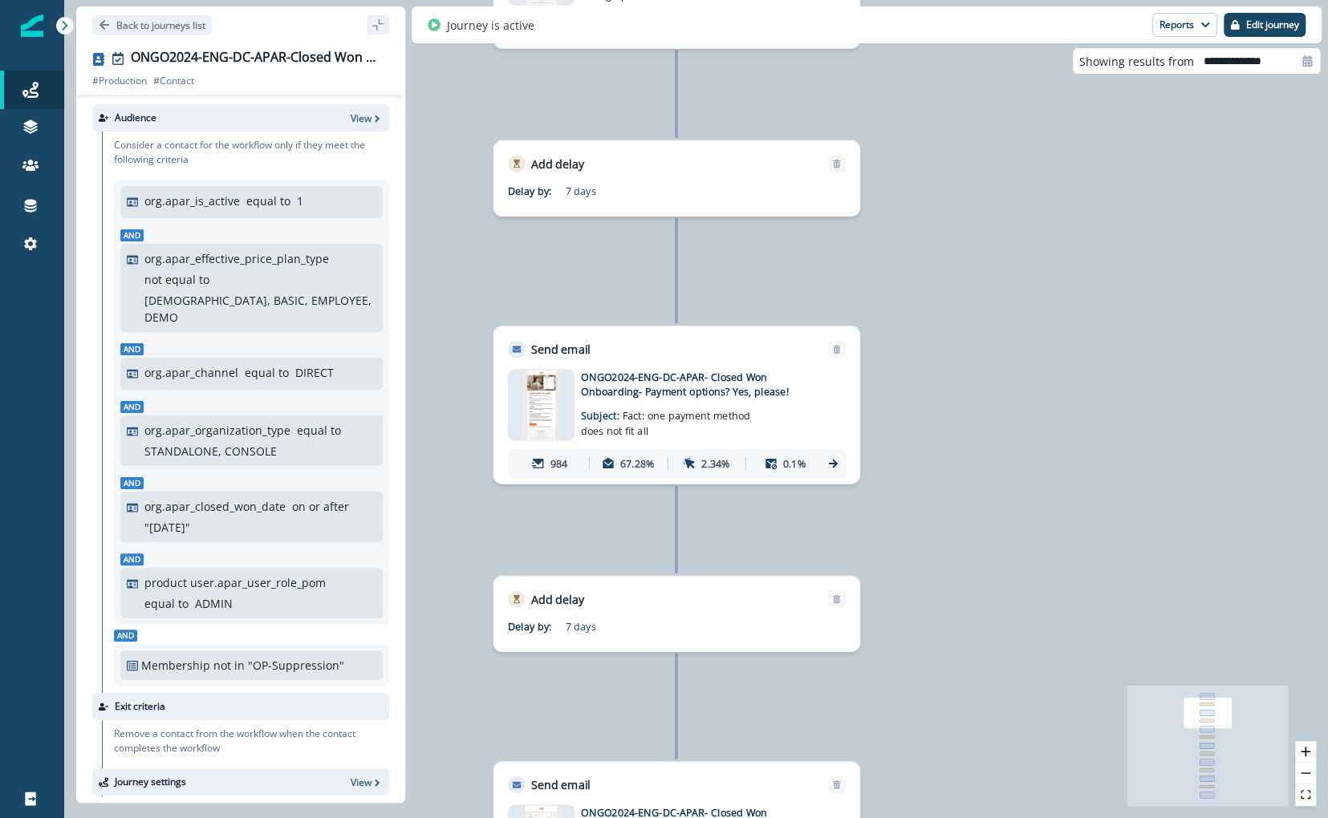
drag, startPoint x: 637, startPoint y: 228, endPoint x: 627, endPoint y: 665, distance: 437.3
click at [627, 665] on div "1,079 contacts have entered the journey Send email Email asset changed, journey…" at bounding box center [695, 409] width 1263 height 818
click at [535, 485] on div "1,079 contacts have entered the journey Send email Email asset changed, journey…" at bounding box center [695, 409] width 1263 height 818
click at [535, 457] on icon at bounding box center [538, 463] width 13 height 13
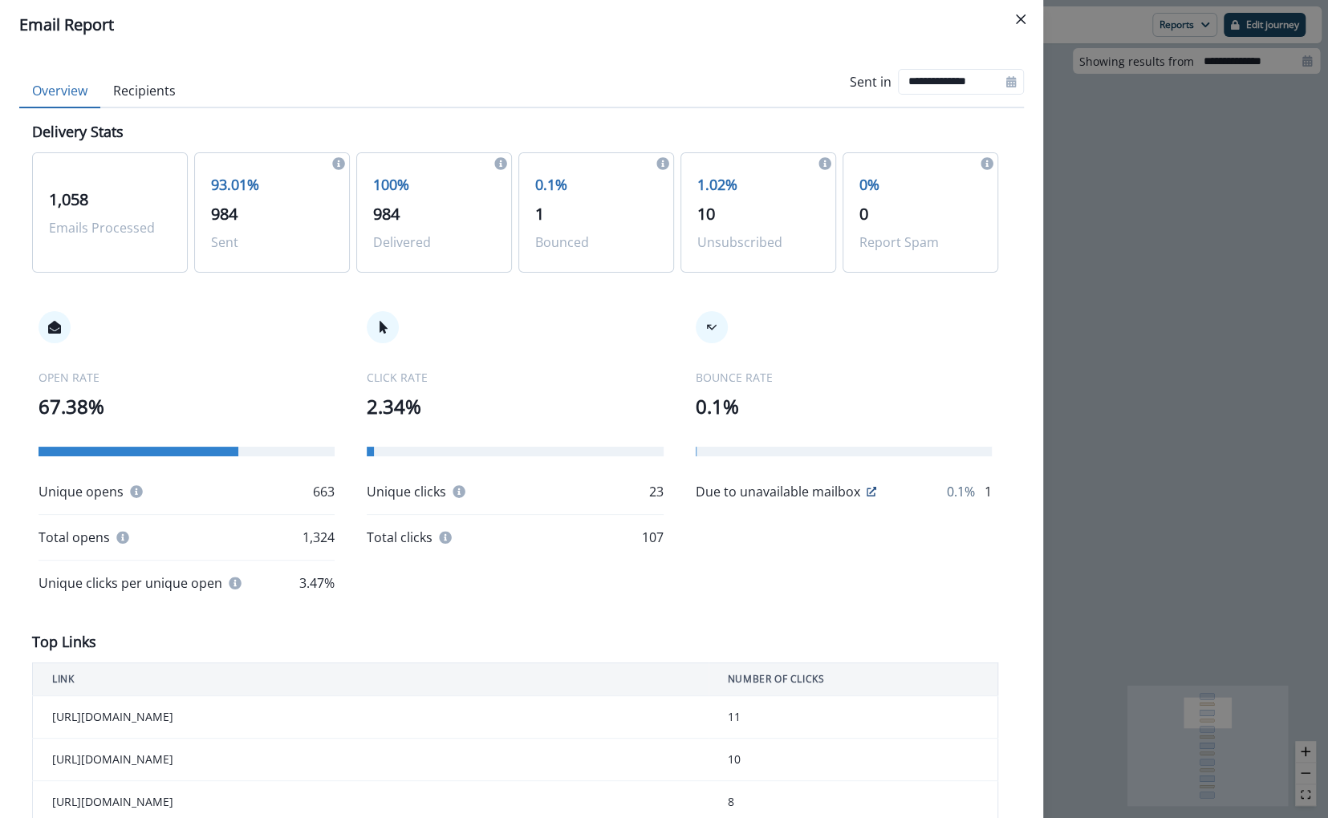
click at [1141, 278] on div "**********" at bounding box center [664, 409] width 1328 height 818
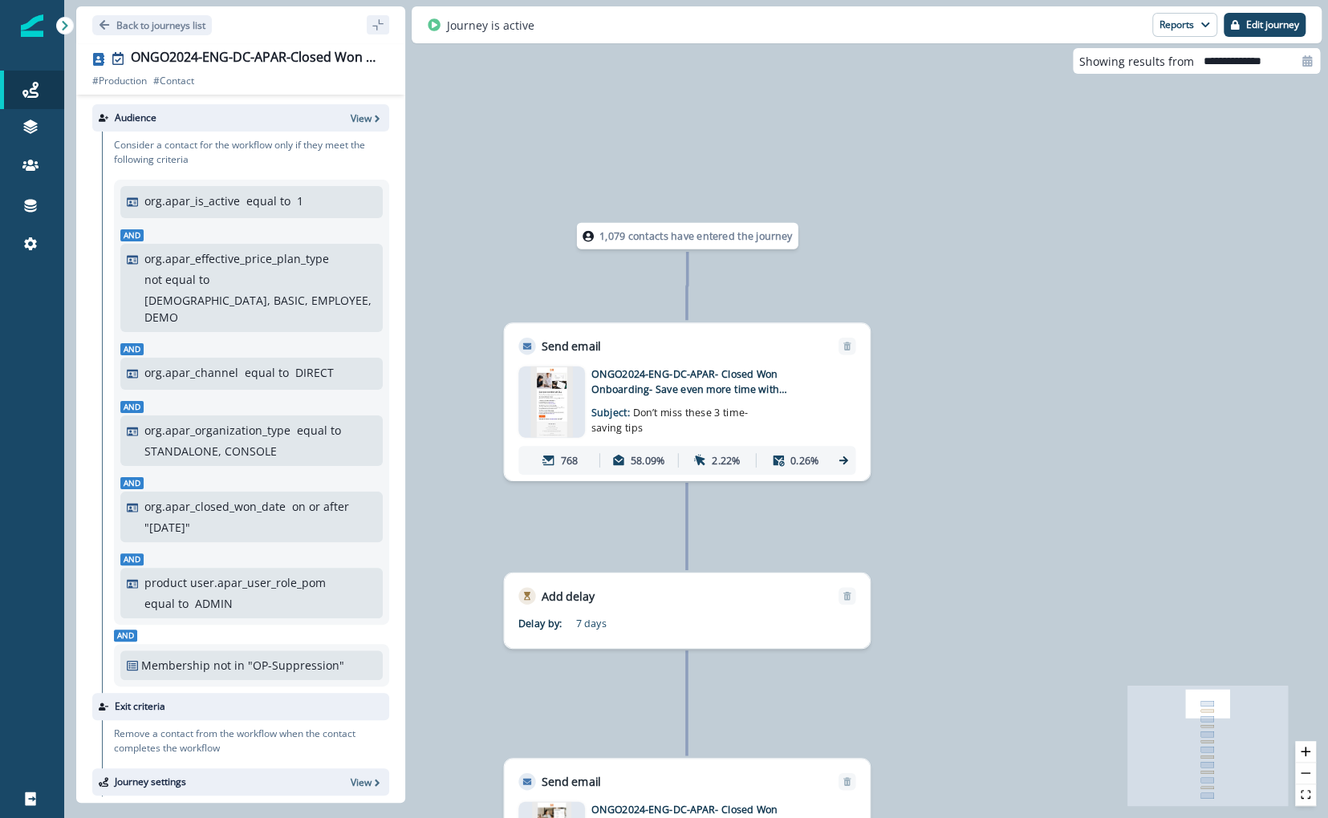
drag, startPoint x: 951, startPoint y: 217, endPoint x: 962, endPoint y: 650, distance: 433.3
click at [962, 650] on div "1,079 contacts have entered the journey Send email Email asset changed, journey…" at bounding box center [695, 409] width 1263 height 818
click at [559, 468] on div "768" at bounding box center [560, 461] width 72 height 26
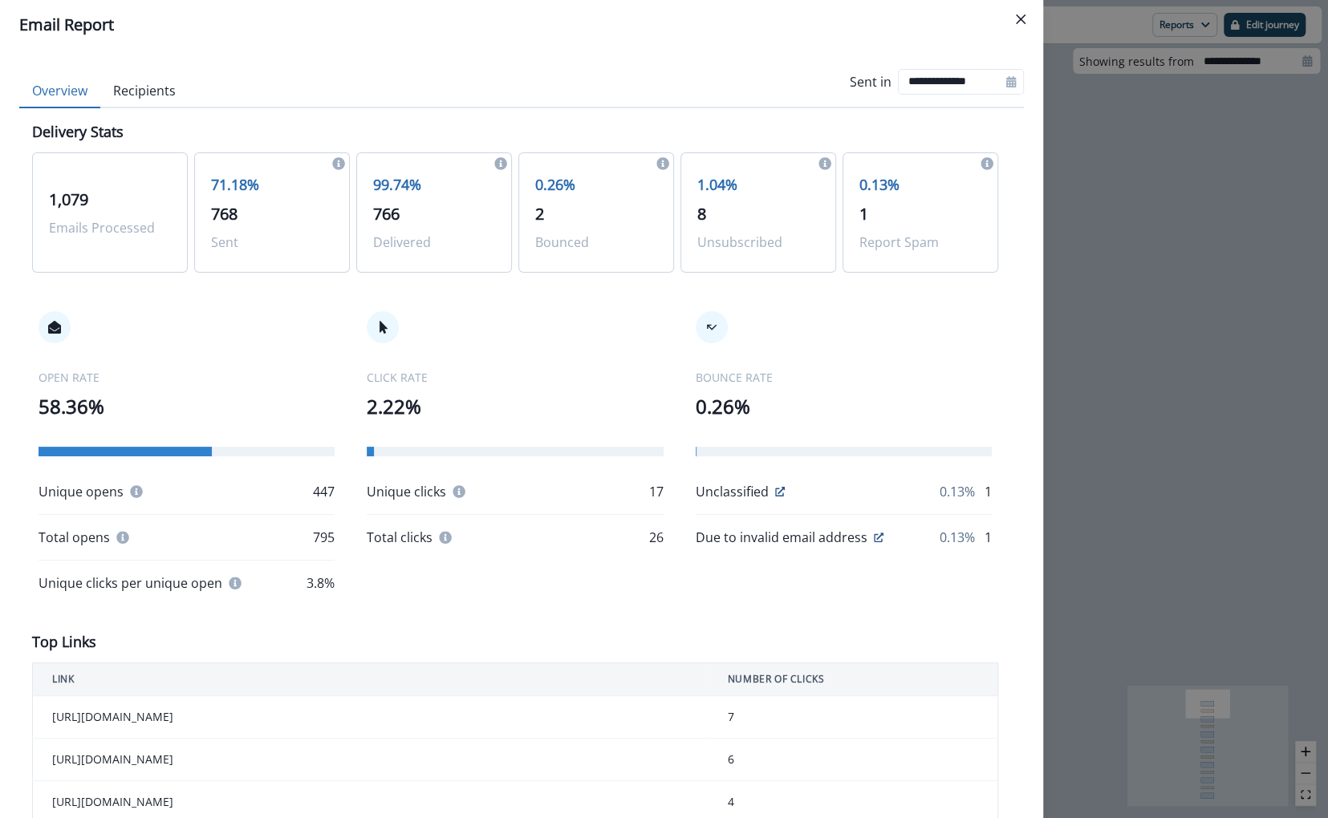
click at [1009, 71] on div at bounding box center [1011, 82] width 26 height 26
select select "*"
select select "****"
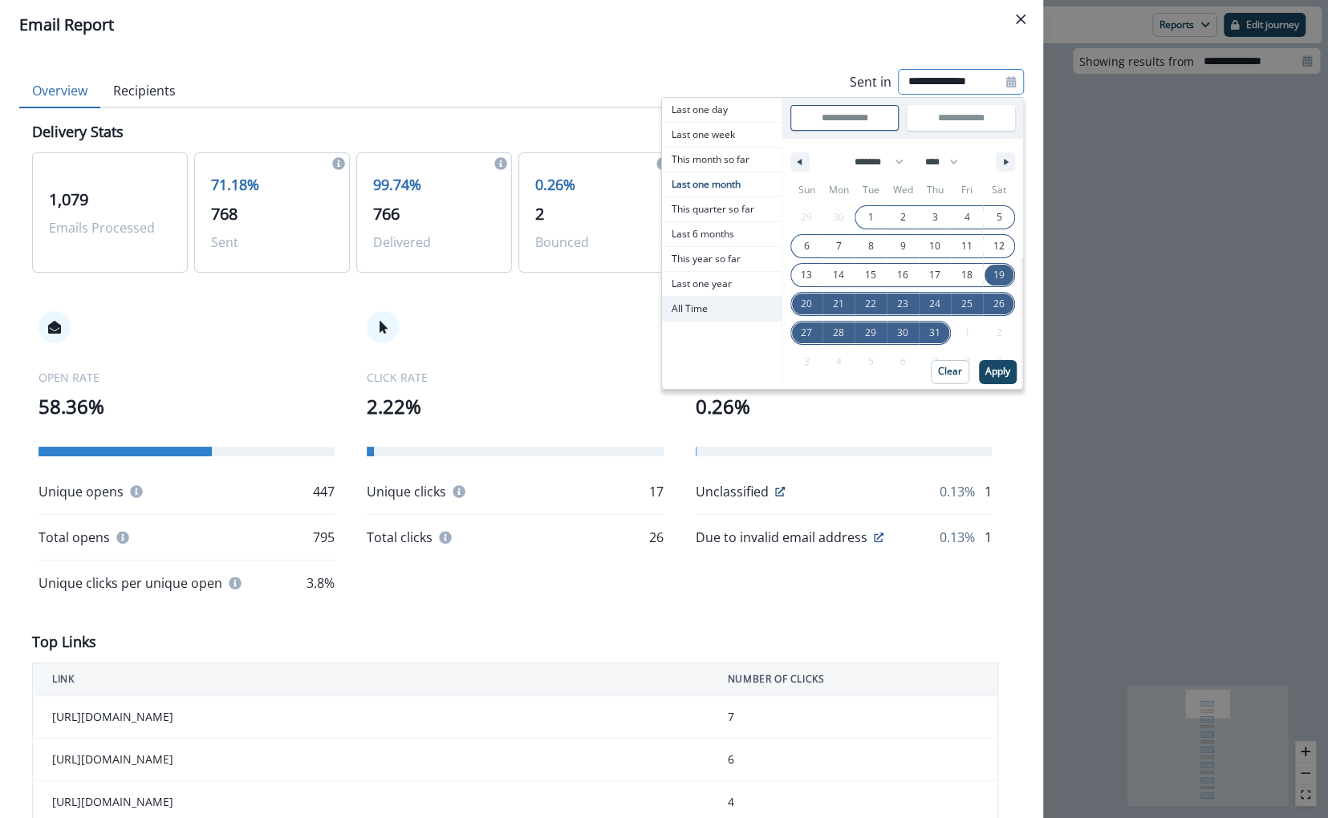
click at [734, 308] on span "All Time" at bounding box center [722, 309] width 120 height 24
type input "********"
type input "**********"
select select "**"
select select "****"
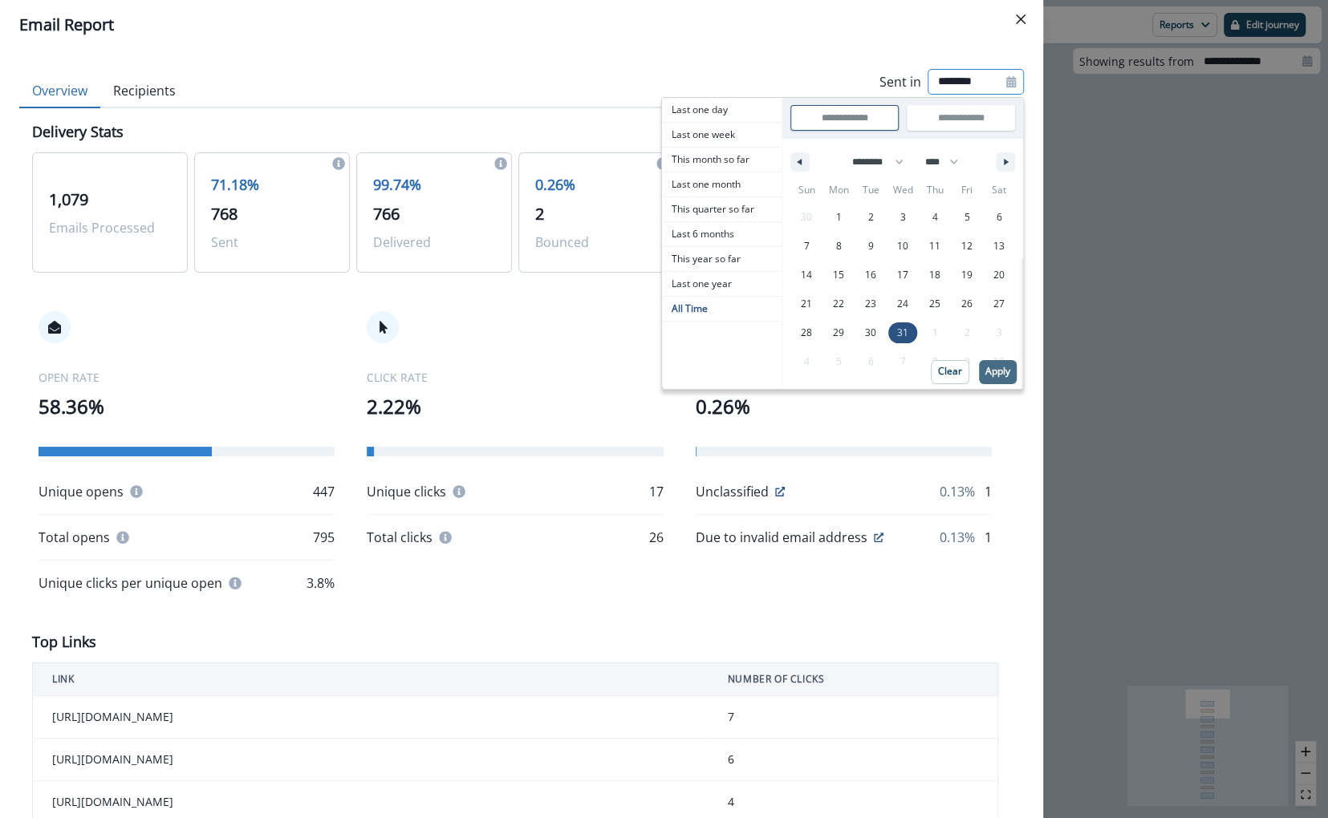
click at [995, 371] on p "Apply" at bounding box center [997, 371] width 25 height 11
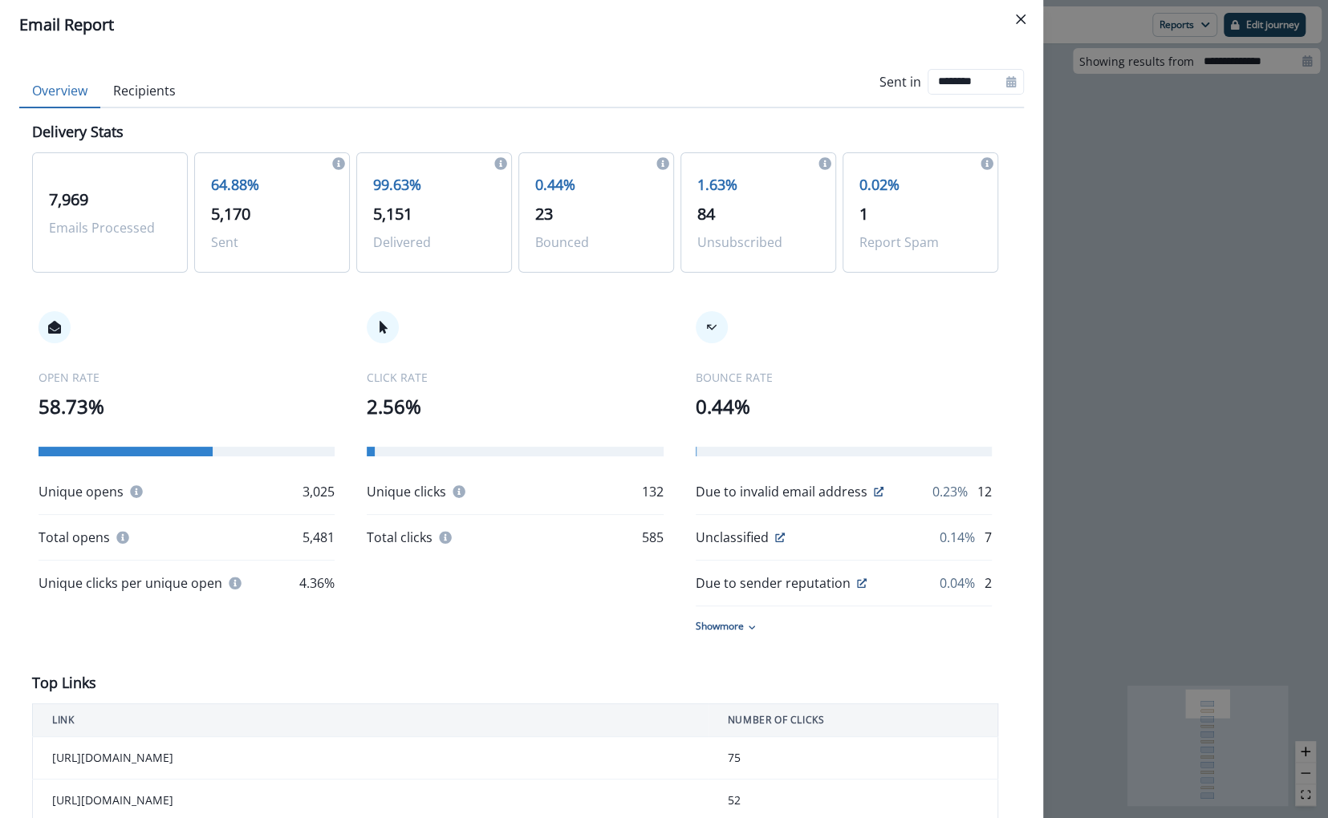
click at [1193, 258] on div "Email Report Overview Recipients Sent in ******** Delivery Stats 7,969 Emails P…" at bounding box center [664, 409] width 1328 height 818
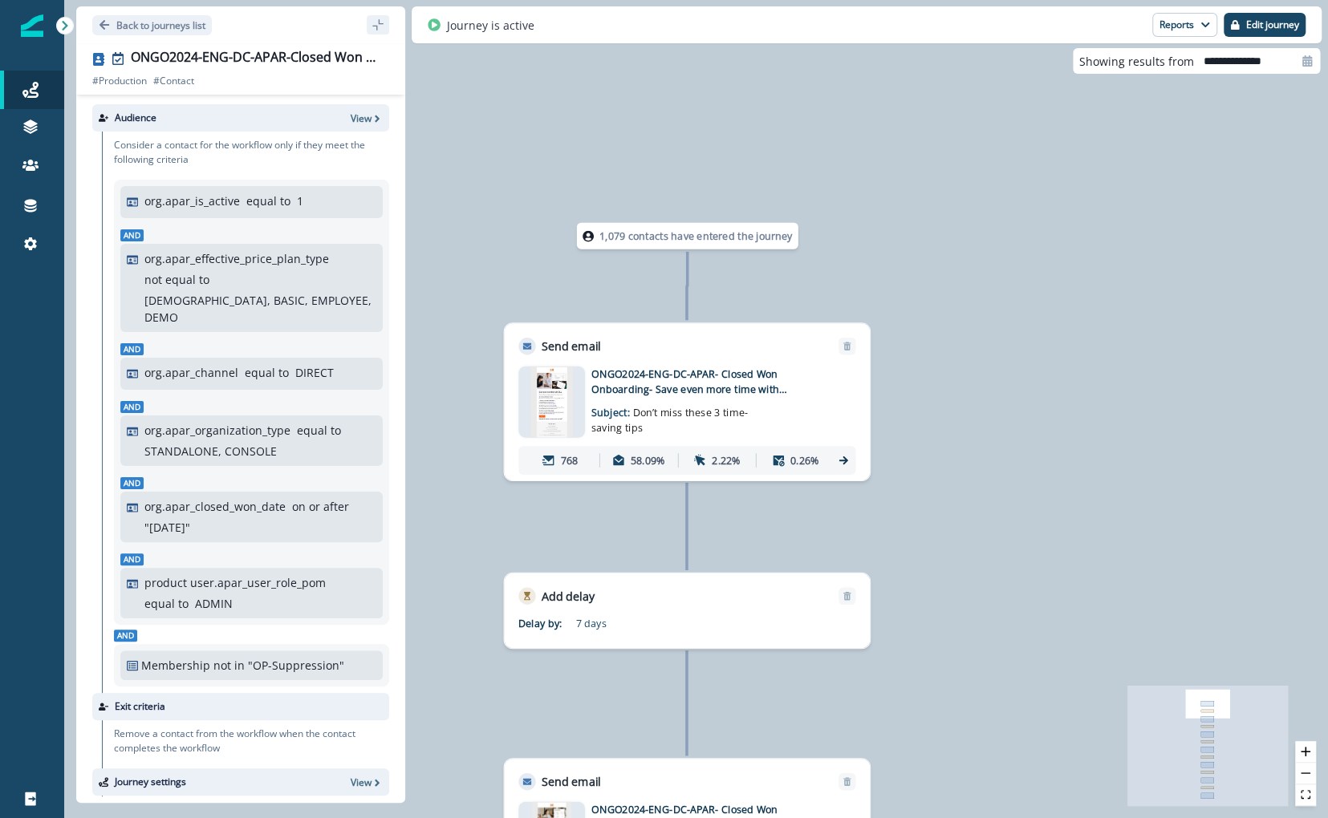
click at [1309, 53] on div at bounding box center [1307, 61] width 26 height 26
select select "*"
select select "****"
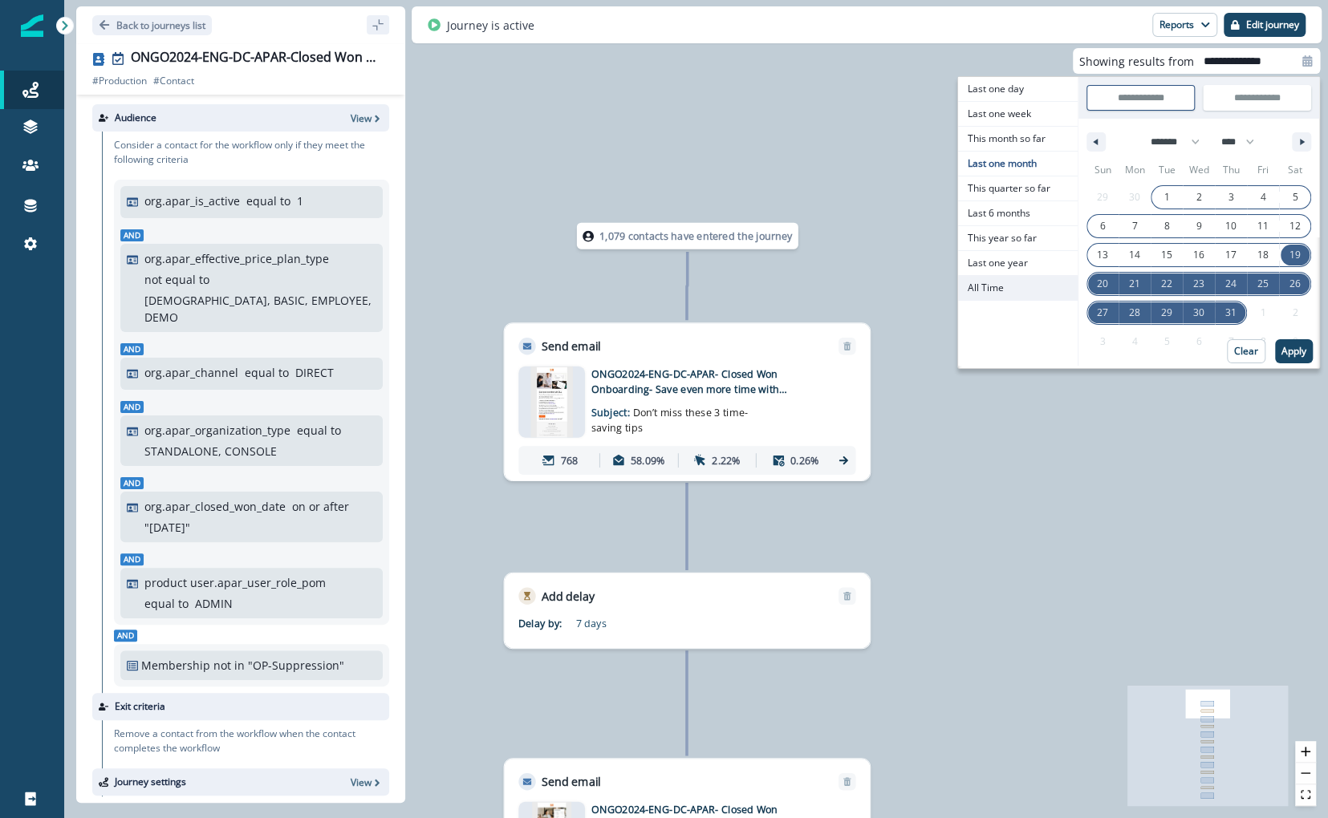
click at [1020, 281] on span "All Time" at bounding box center [1018, 288] width 120 height 24
type input "********"
type input "**********"
select select "**"
select select "****"
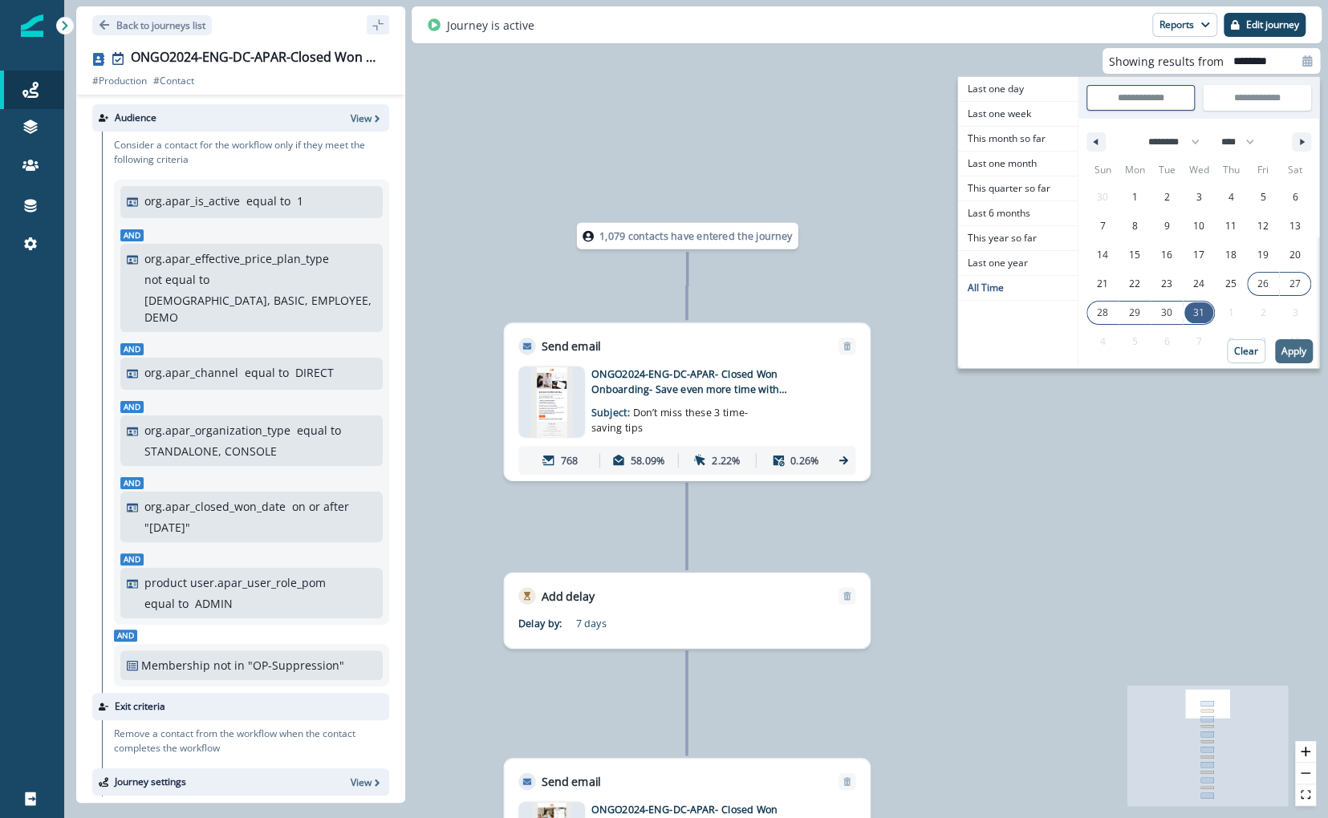
click at [1292, 351] on p "Apply" at bounding box center [1293, 351] width 25 height 11
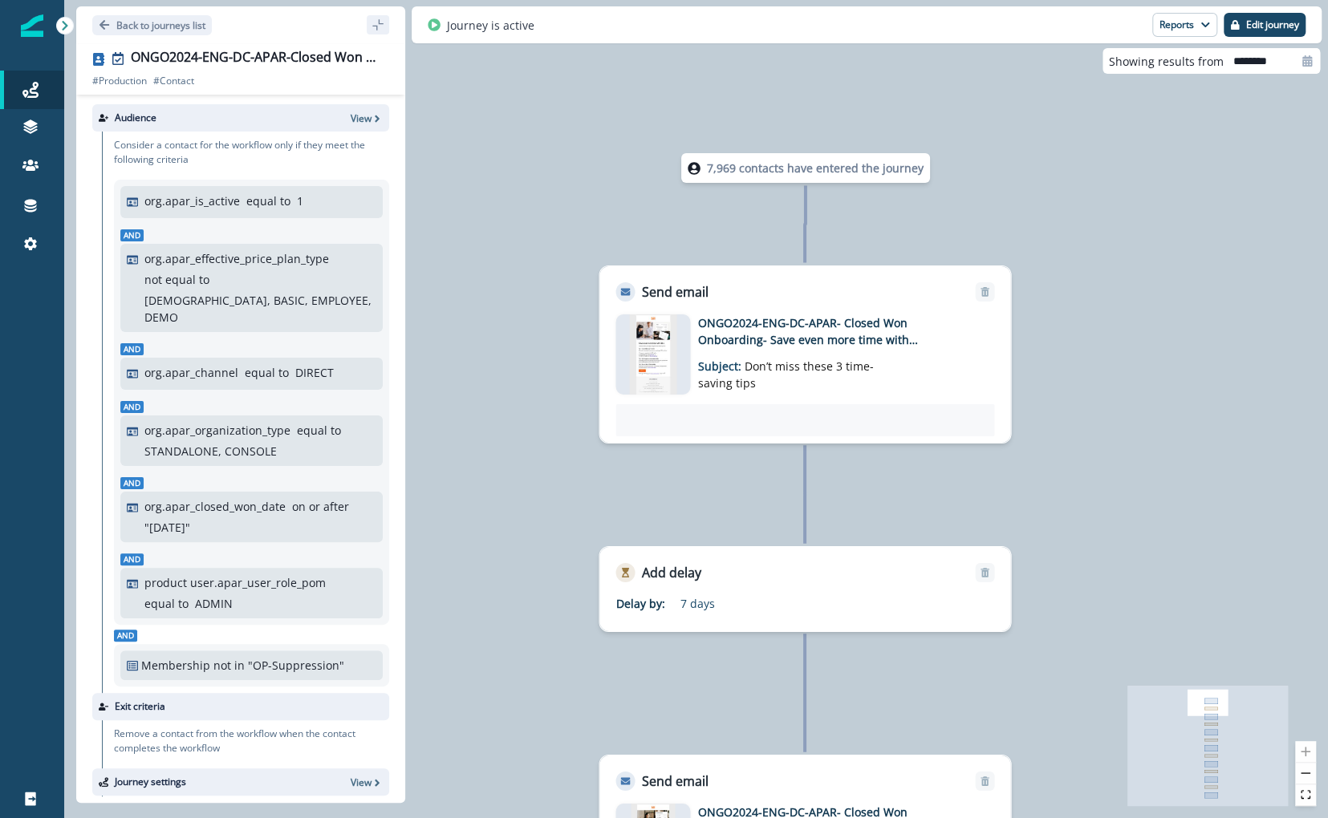
drag, startPoint x: 495, startPoint y: 503, endPoint x: 597, endPoint y: 482, distance: 104.0
click at [597, 482] on div "7,969 contacts have entered the journey Send email Email asset changed, journey…" at bounding box center [695, 409] width 1263 height 818
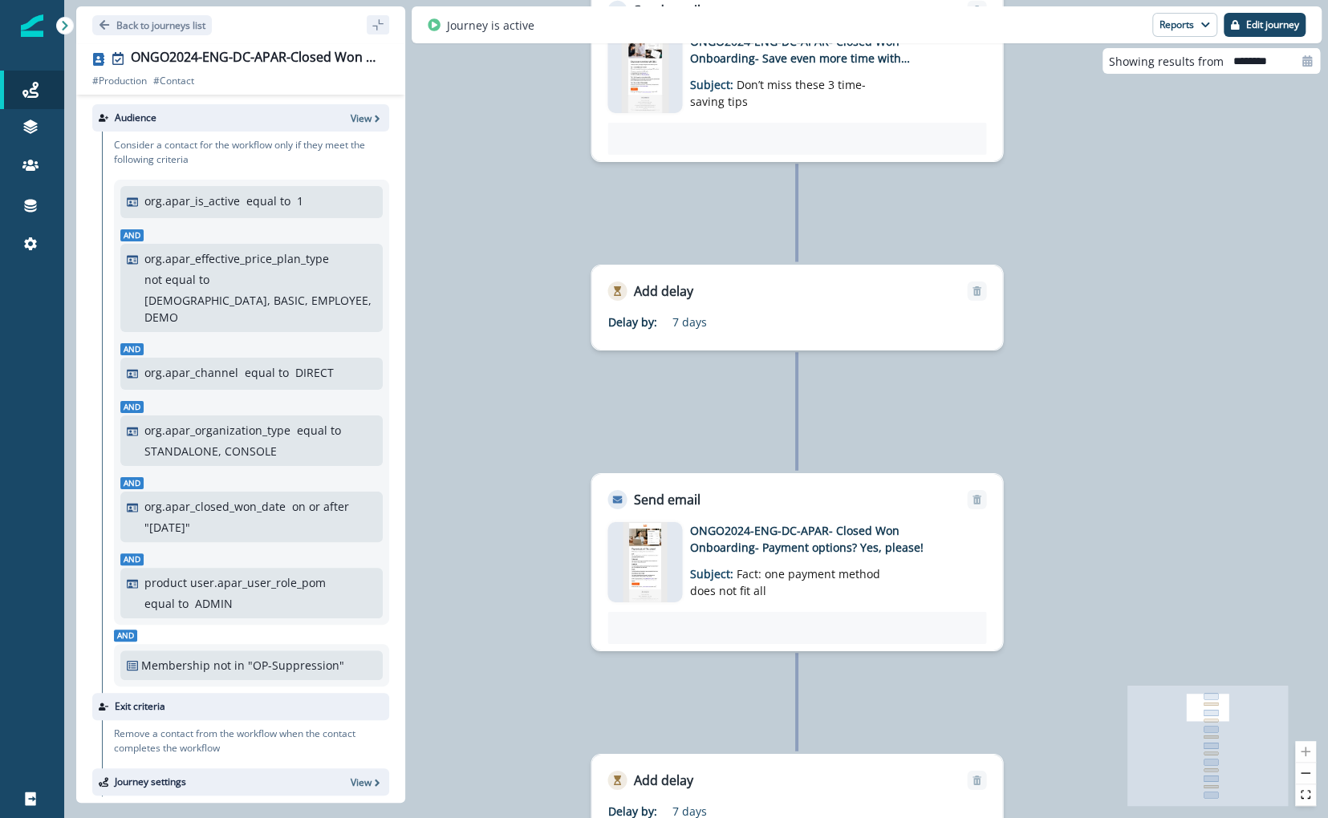
drag, startPoint x: 649, startPoint y: 492, endPoint x: 641, endPoint y: 217, distance: 274.5
click at [641, 217] on div "7,969 contacts have entered the journey Send email Email asset changed, journey…" at bounding box center [695, 409] width 1263 height 818
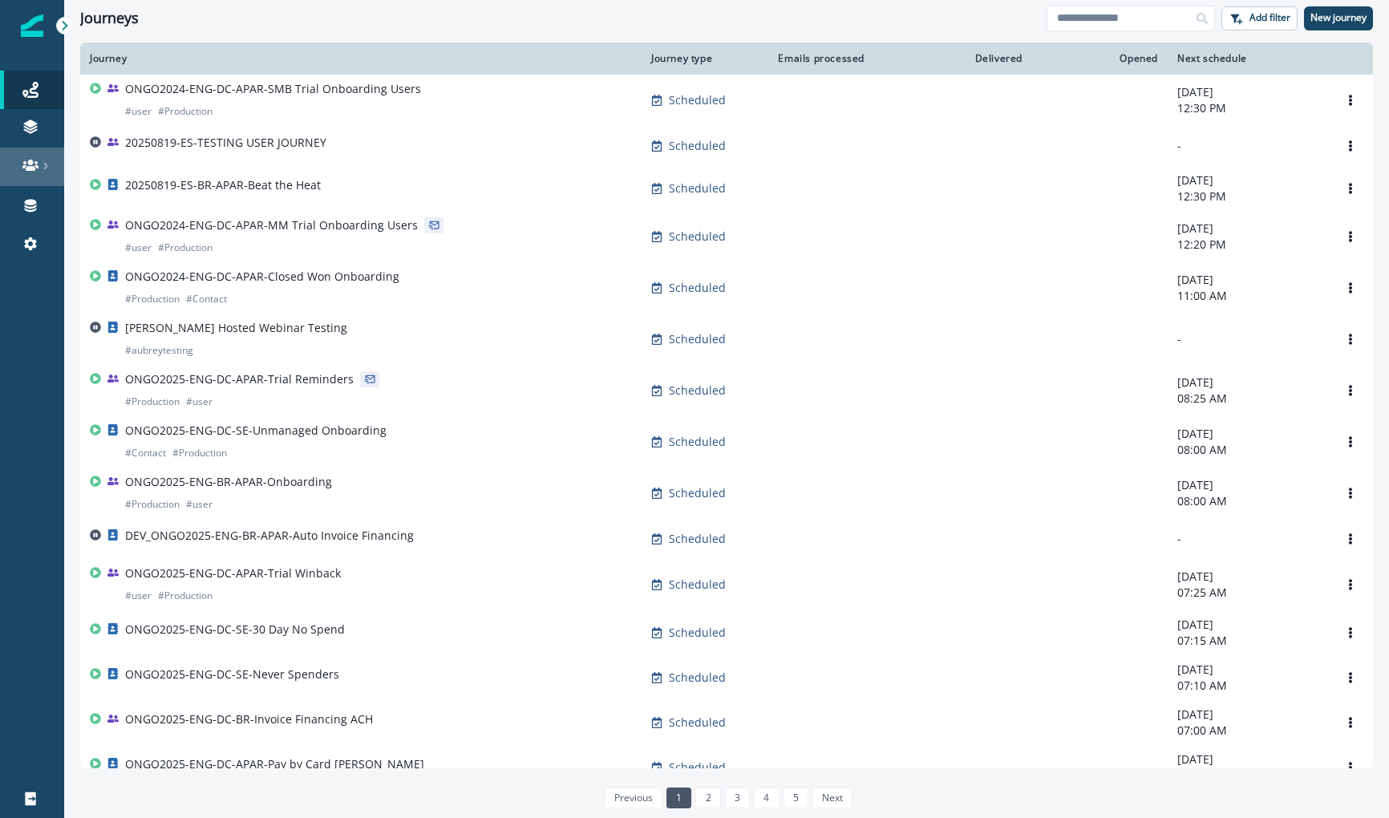
click at [18, 176] on link at bounding box center [32, 167] width 64 height 39
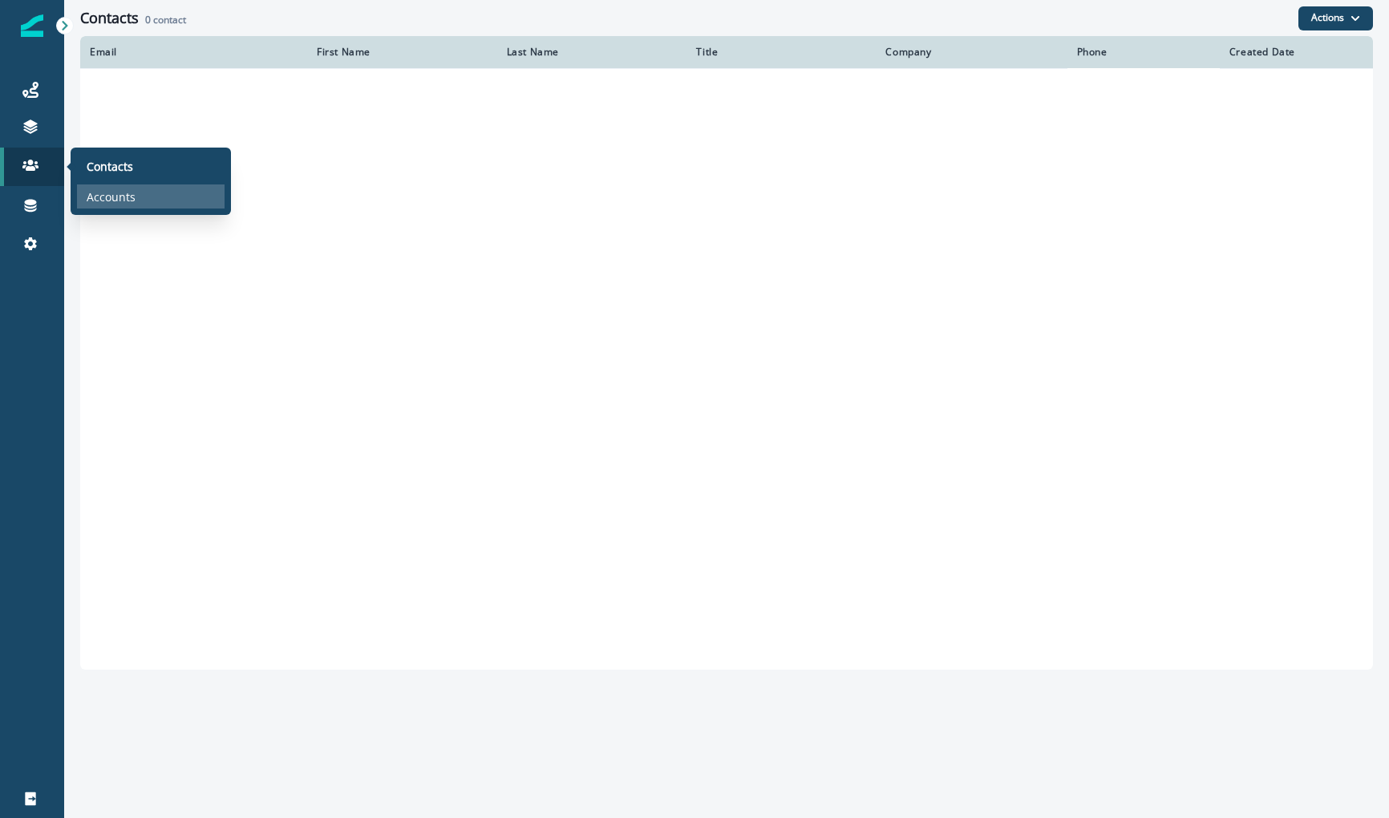
click at [99, 187] on div "Accounts" at bounding box center [151, 196] width 148 height 24
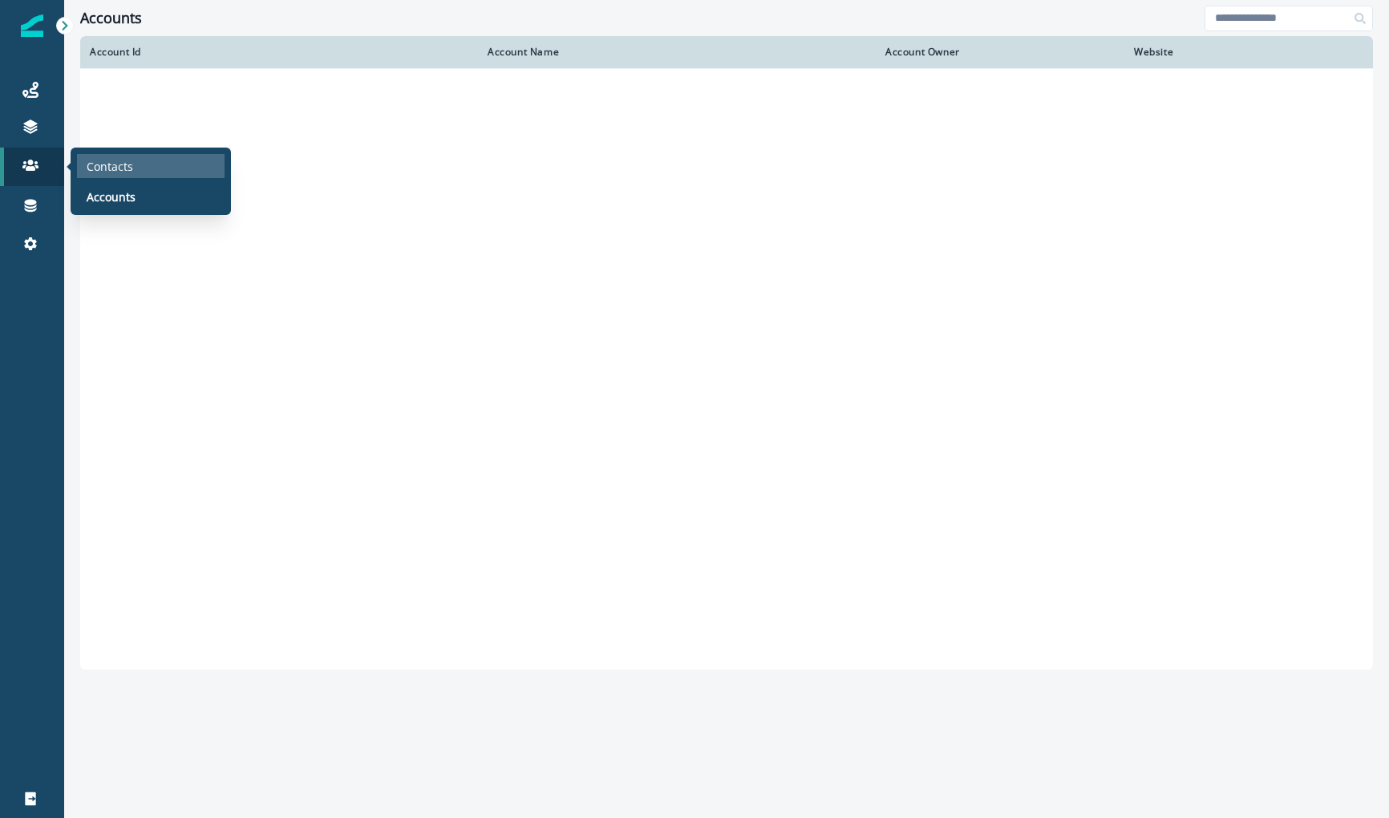
click at [100, 170] on p "Contacts" at bounding box center [110, 166] width 47 height 17
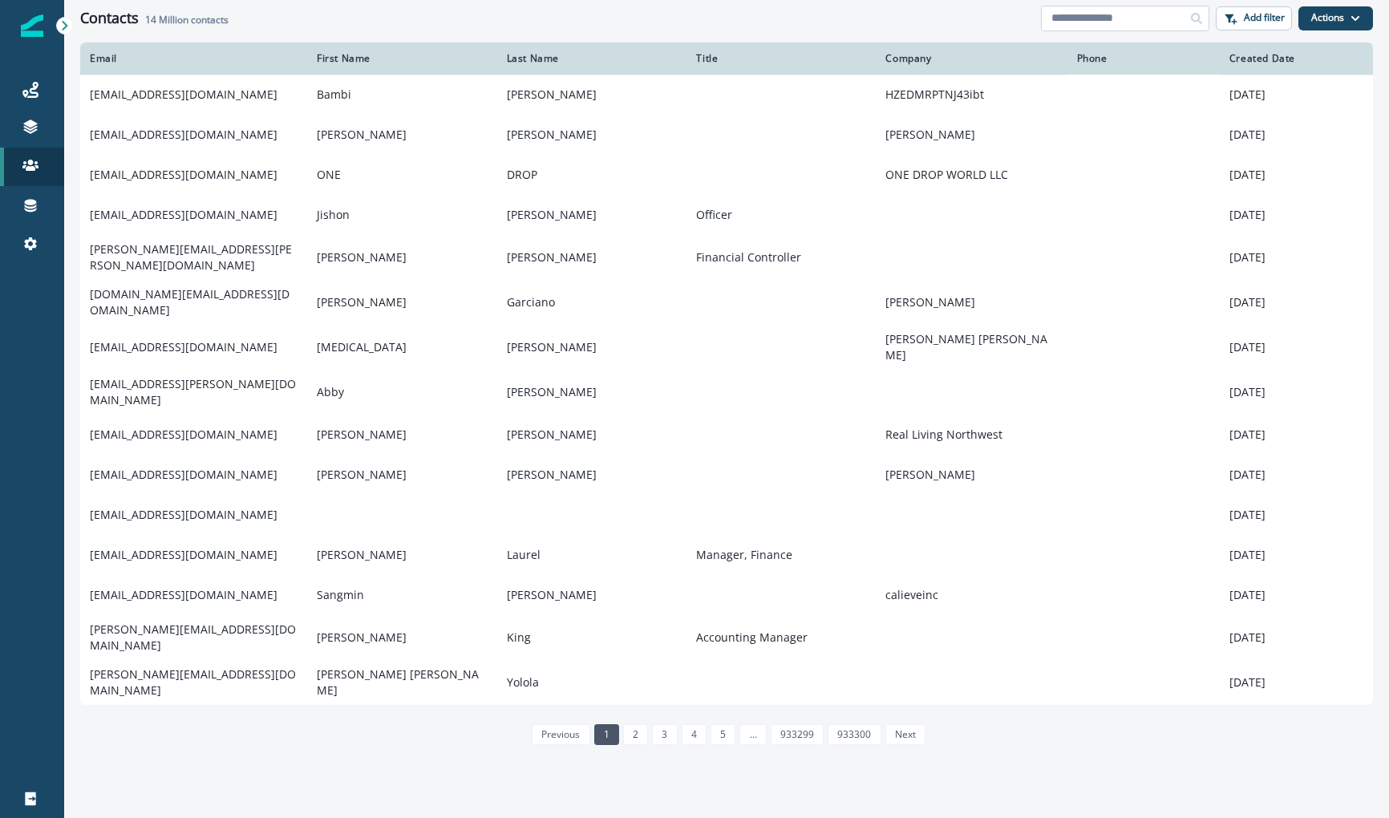
click at [1156, 9] on input at bounding box center [1125, 19] width 168 height 26
paste input "**********"
type input "**********"
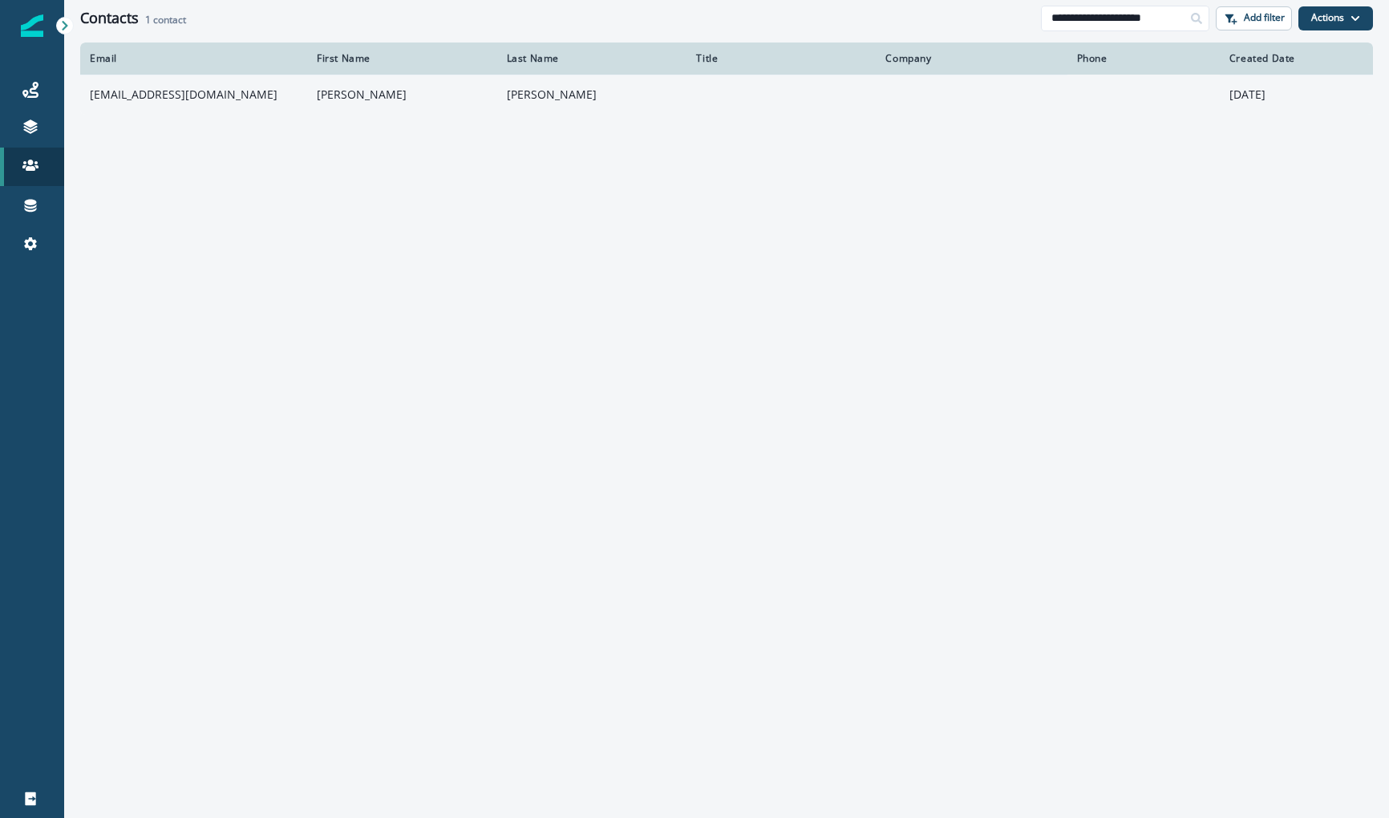
click at [193, 107] on td "[EMAIL_ADDRESS][DOMAIN_NAME]" at bounding box center [193, 95] width 227 height 40
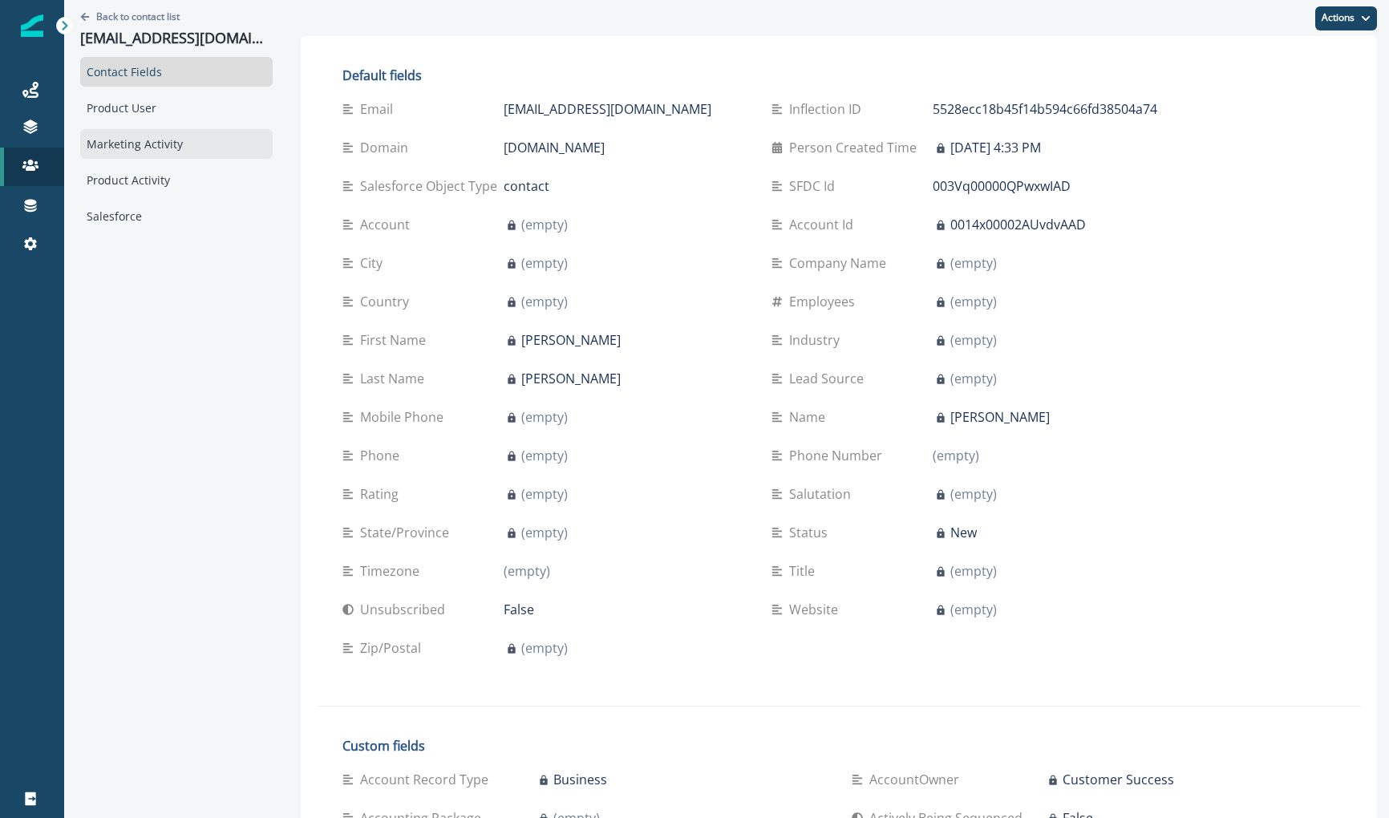
click at [186, 140] on div "Marketing Activity" at bounding box center [176, 144] width 193 height 30
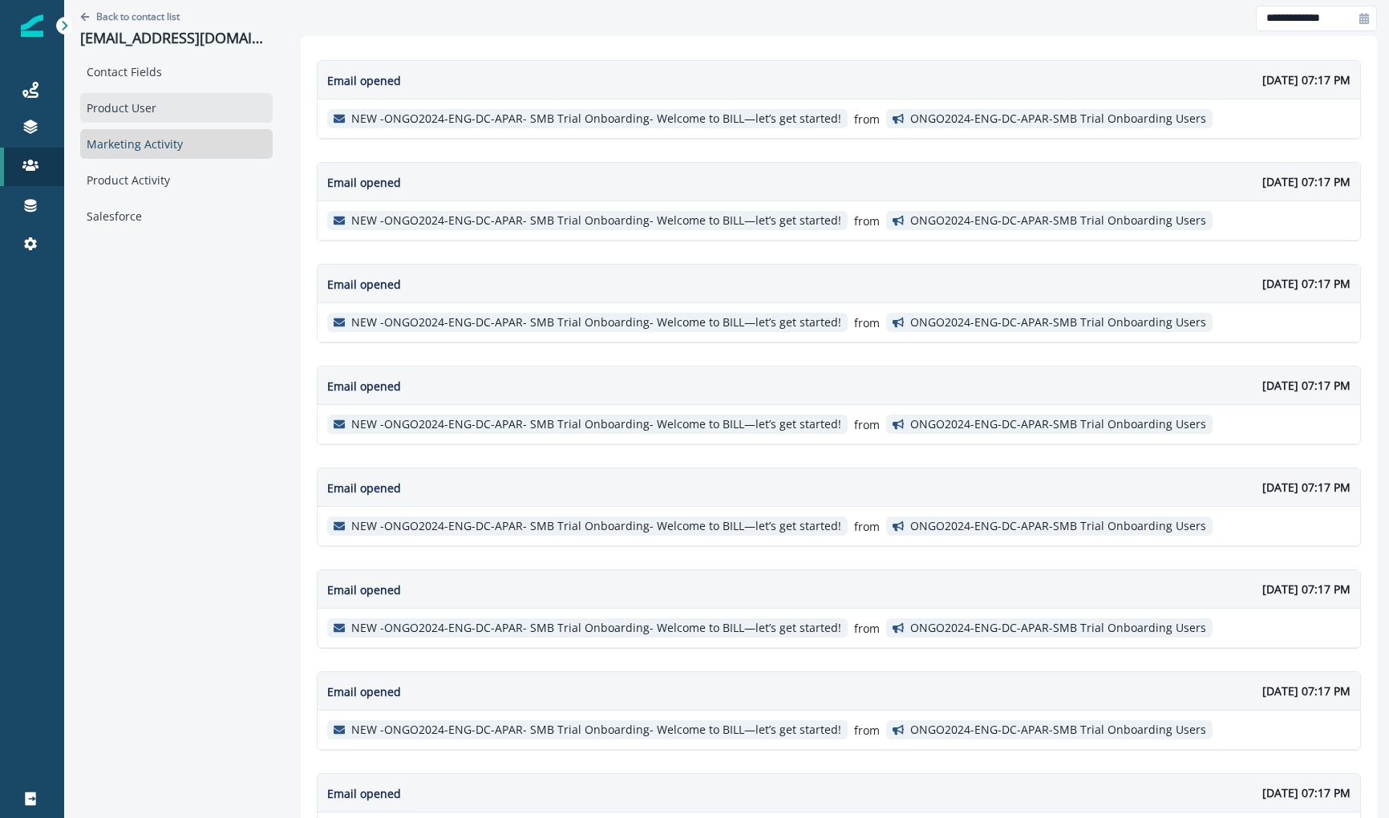
click at [205, 117] on div "Product User" at bounding box center [176, 108] width 193 height 30
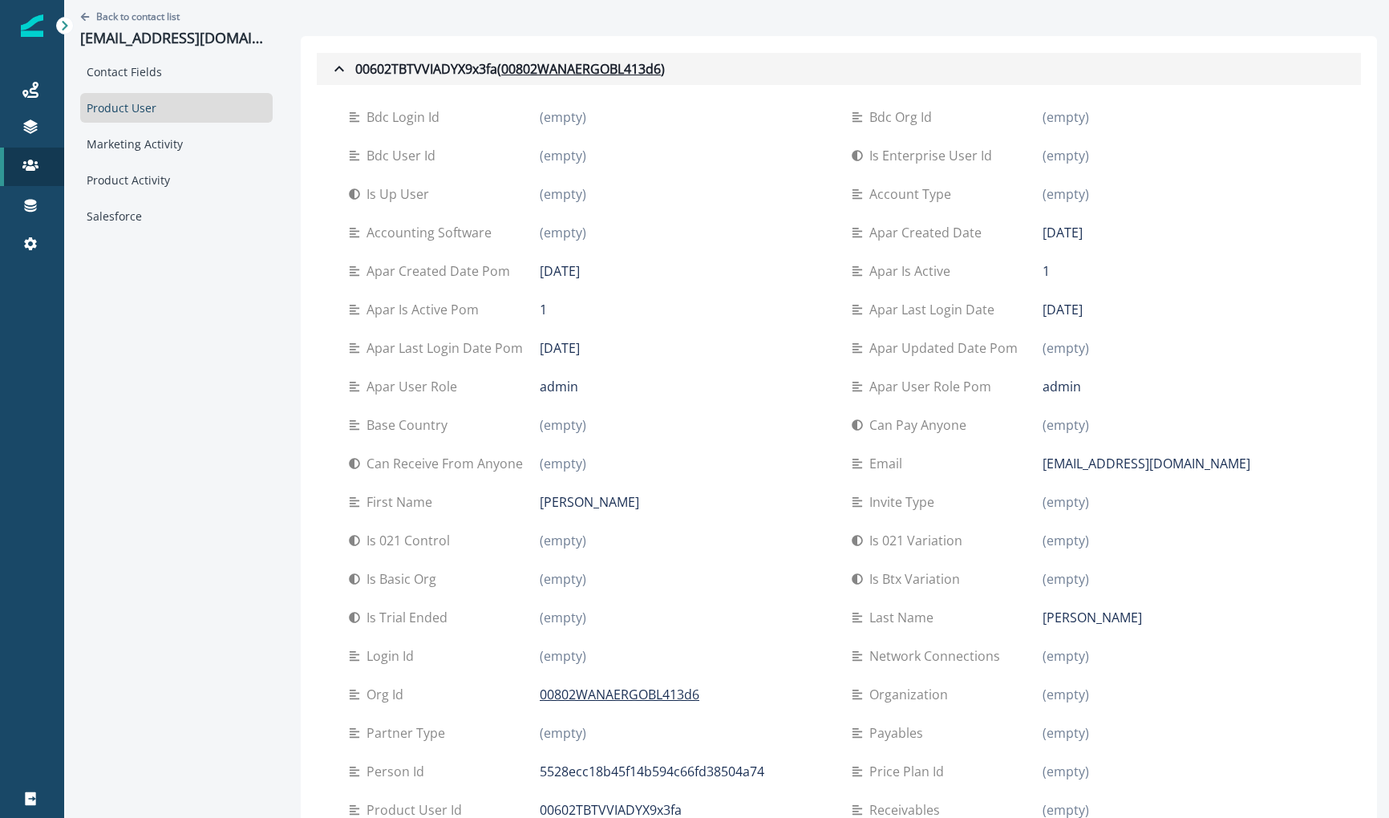
click at [330, 66] on icon "button" at bounding box center [339, 68] width 19 height 19
click at [330, 71] on icon "button" at bounding box center [339, 68] width 19 height 19
click at [334, 66] on icon "button" at bounding box center [339, 69] width 10 height 6
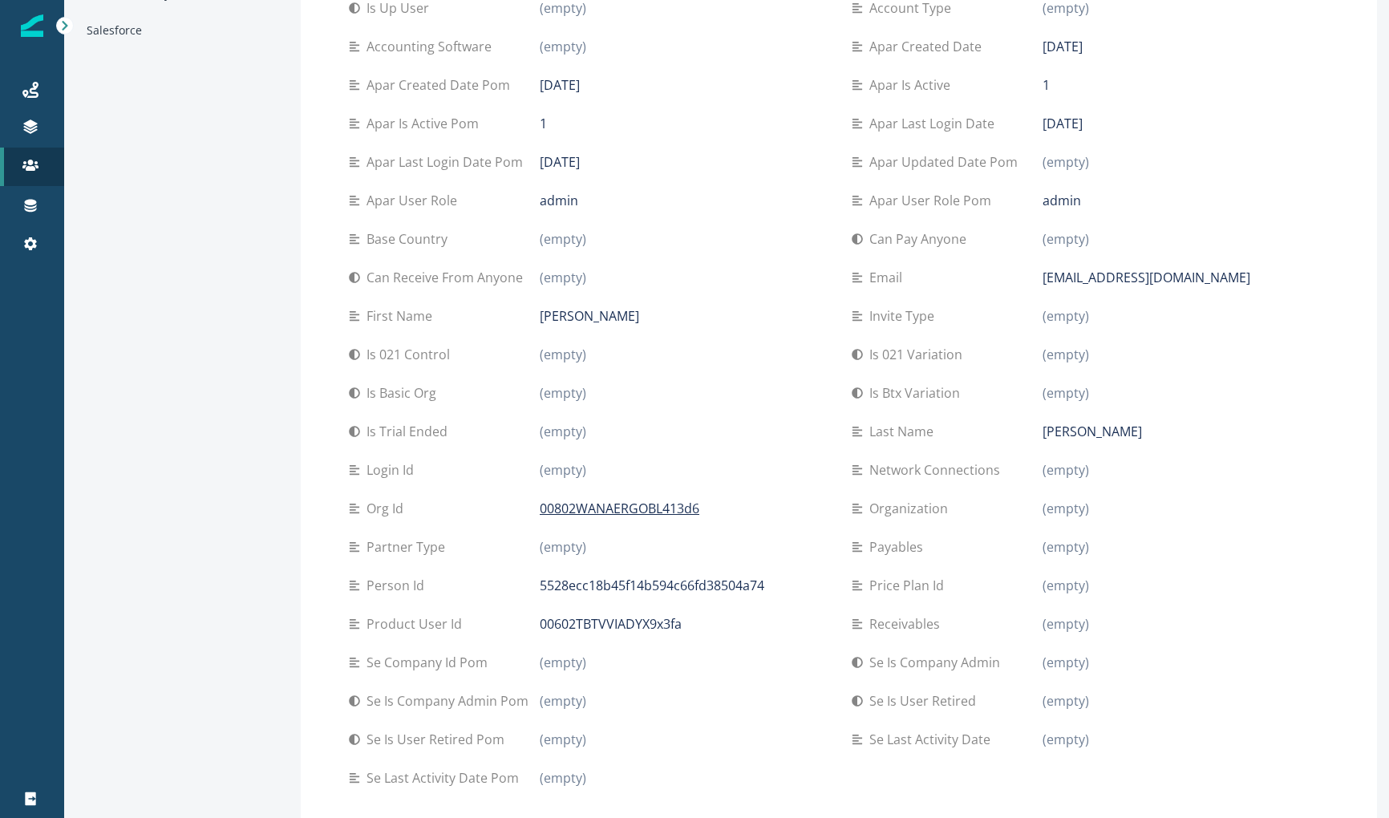
scroll to position [190, 0]
click at [557, 501] on p "00802WANAERGOBL413d6" at bounding box center [620, 504] width 160 height 19
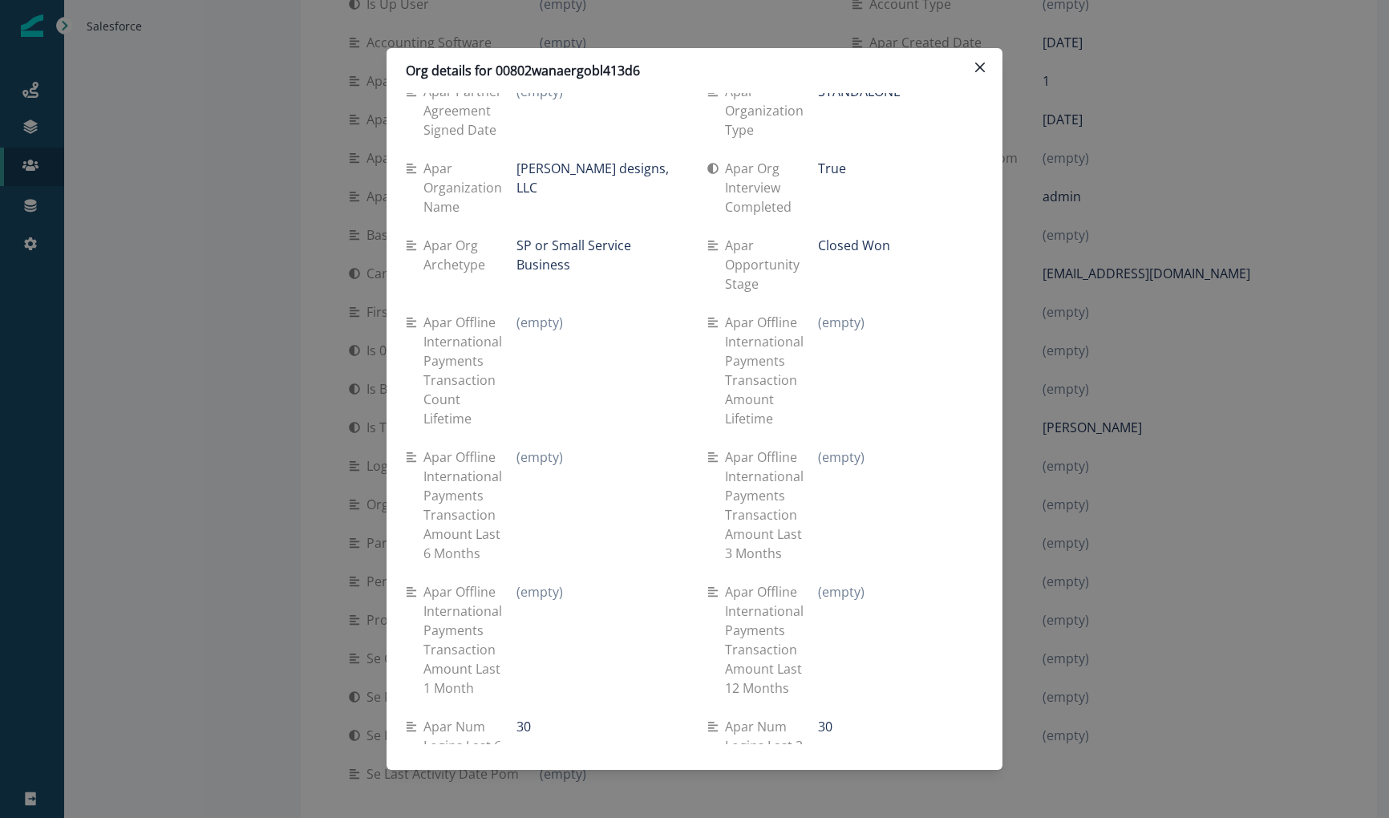
scroll to position [2889, 0]
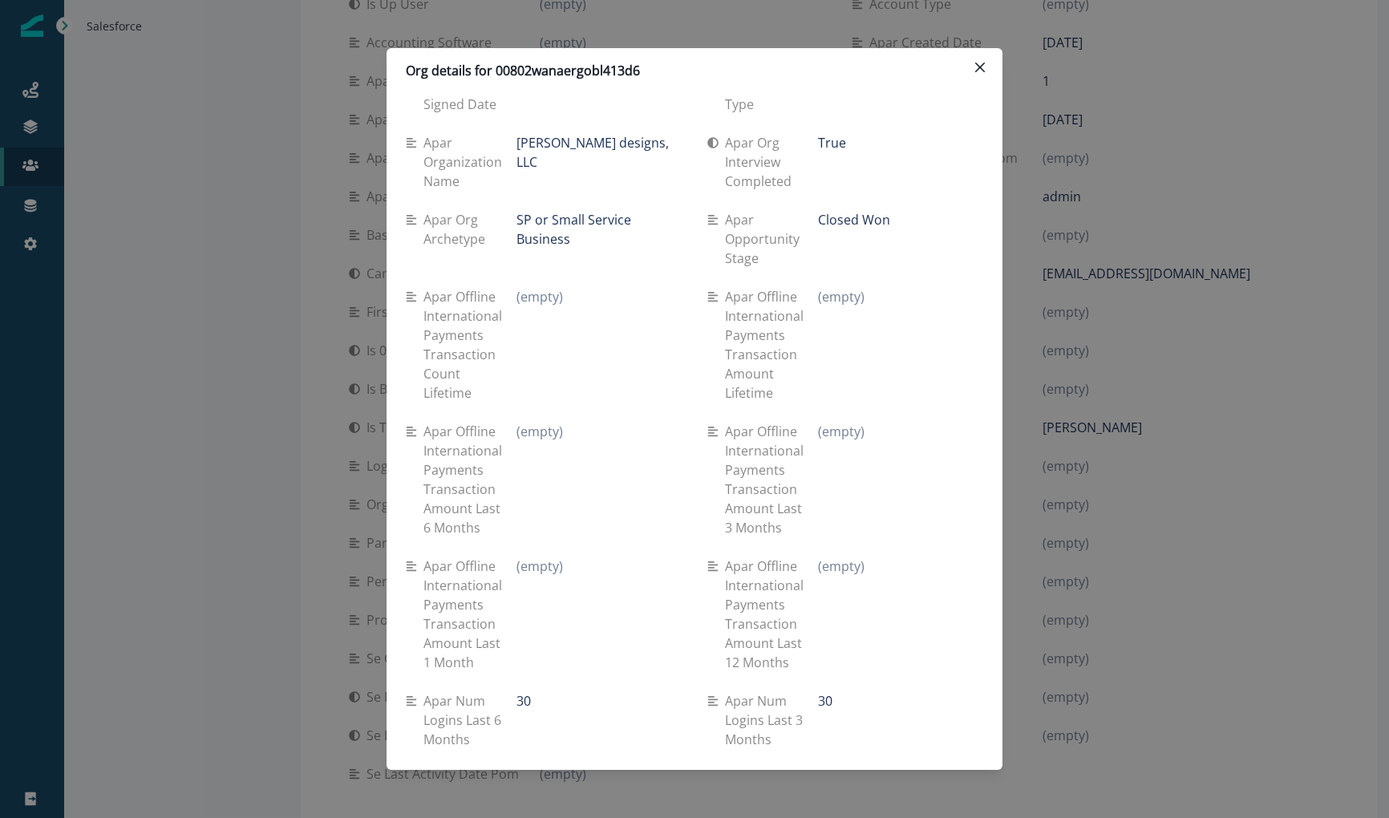
click at [586, 62] on p "Org details for 00802wanaergobl413d6" at bounding box center [523, 70] width 234 height 19
click at [586, 74] on p "Org details for 00802wanaergobl413d6" at bounding box center [523, 70] width 234 height 19
copy p "00802wanaergobl413d6"
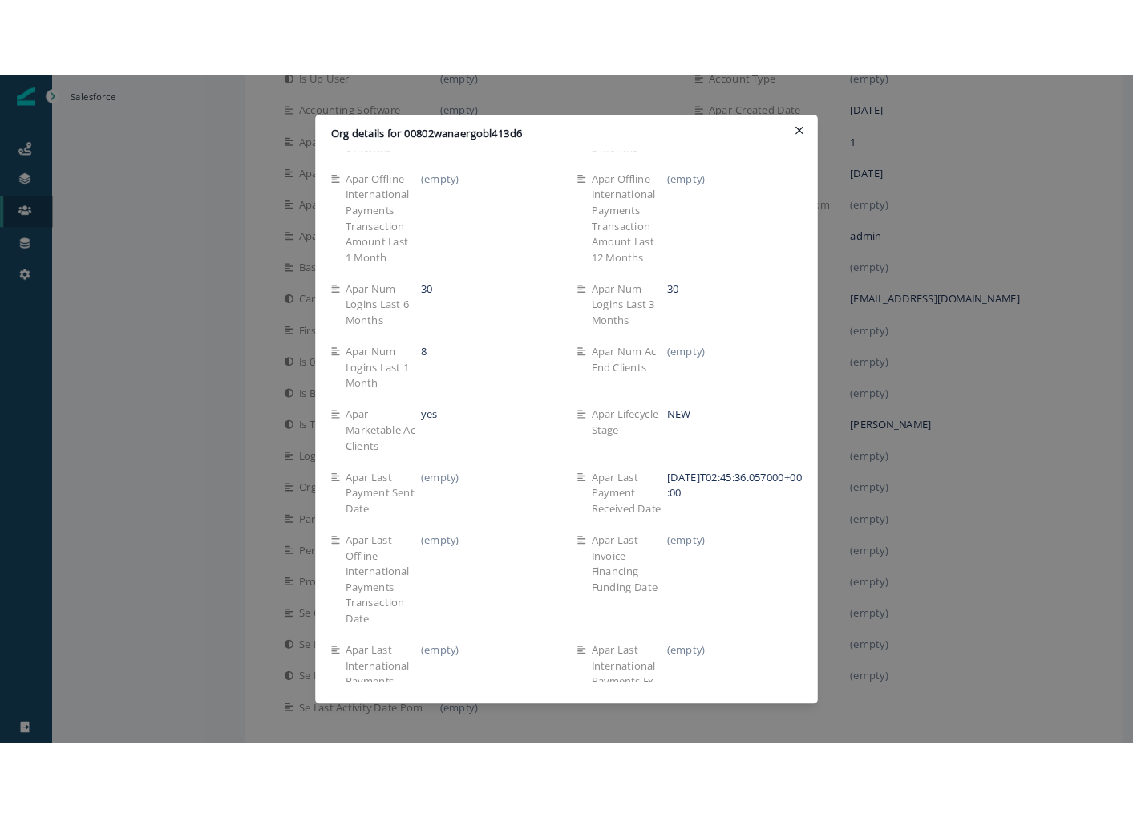
scroll to position [3331, 0]
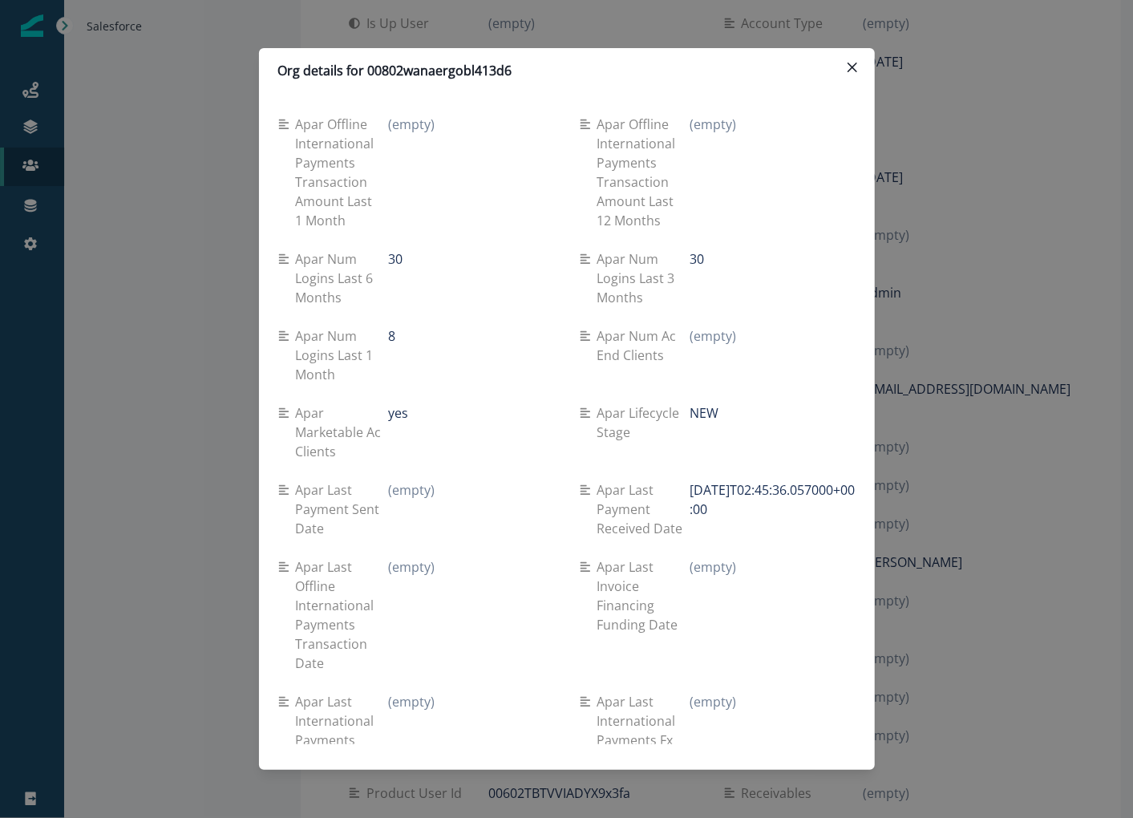
click at [618, 480] on p "Apar last payment received date" at bounding box center [644, 509] width 93 height 58
drag, startPoint x: 618, startPoint y: 449, endPoint x: 732, endPoint y: 474, distance: 116.6
click at [732, 480] on div "Apar last payment received date [DATE]T02:45:36.057000+00:00" at bounding box center [718, 509] width 276 height 58
copy div "Apar last payment received date [DATE]T02:45:36.057000+00:00"
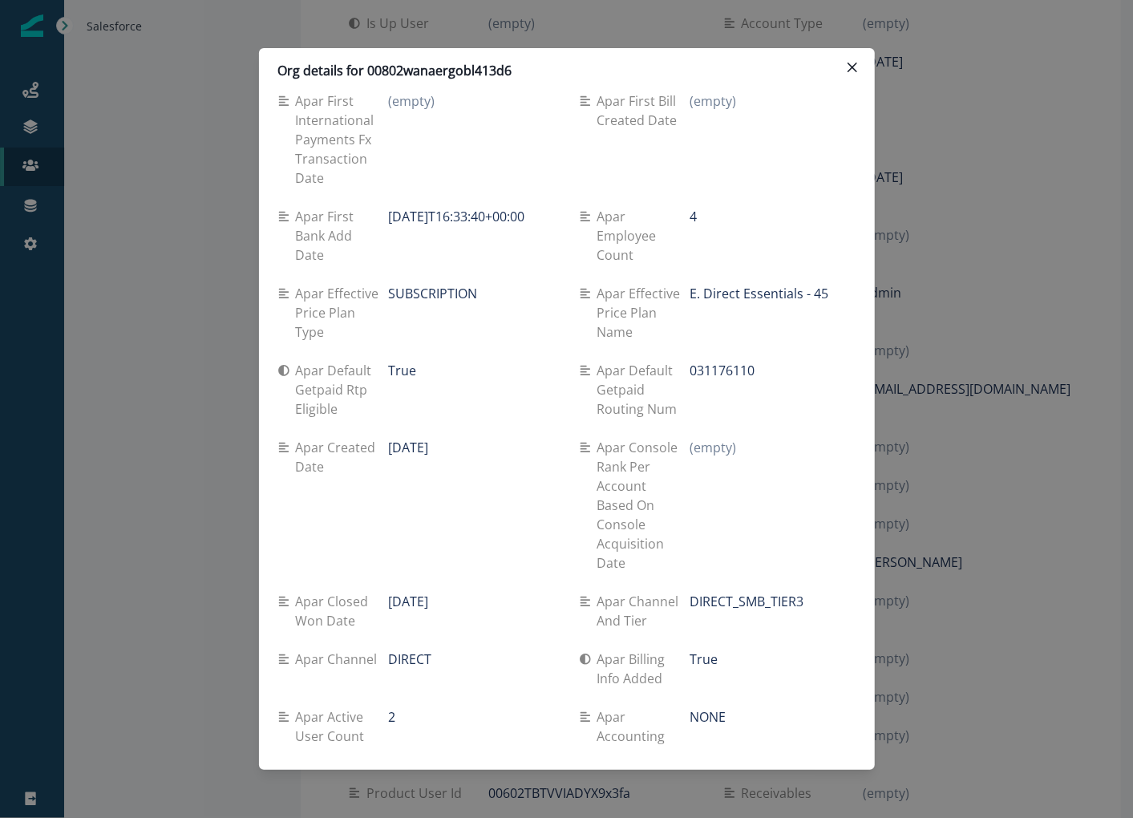
scroll to position [6536, 0]
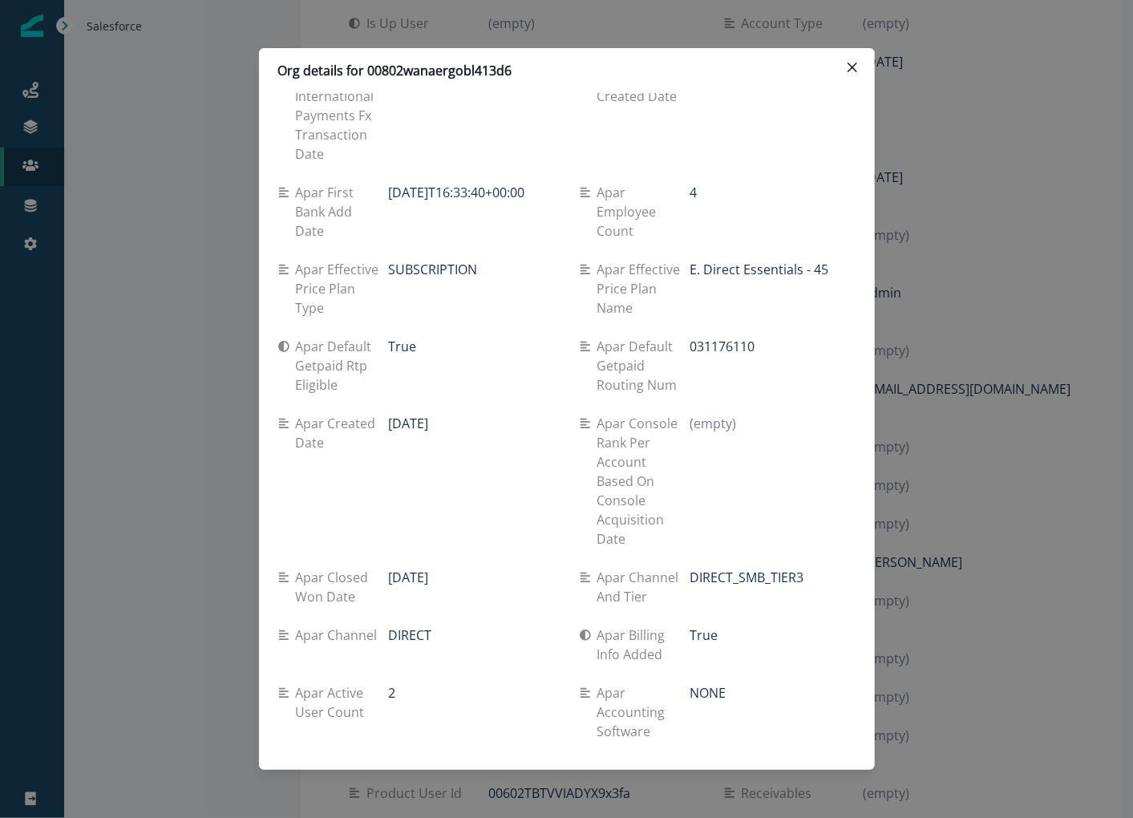
click at [999, 274] on div "Org details for 00802wanaergobl413d6 Se travel spend lifetime (empty) Se spend …" at bounding box center [566, 409] width 1133 height 818
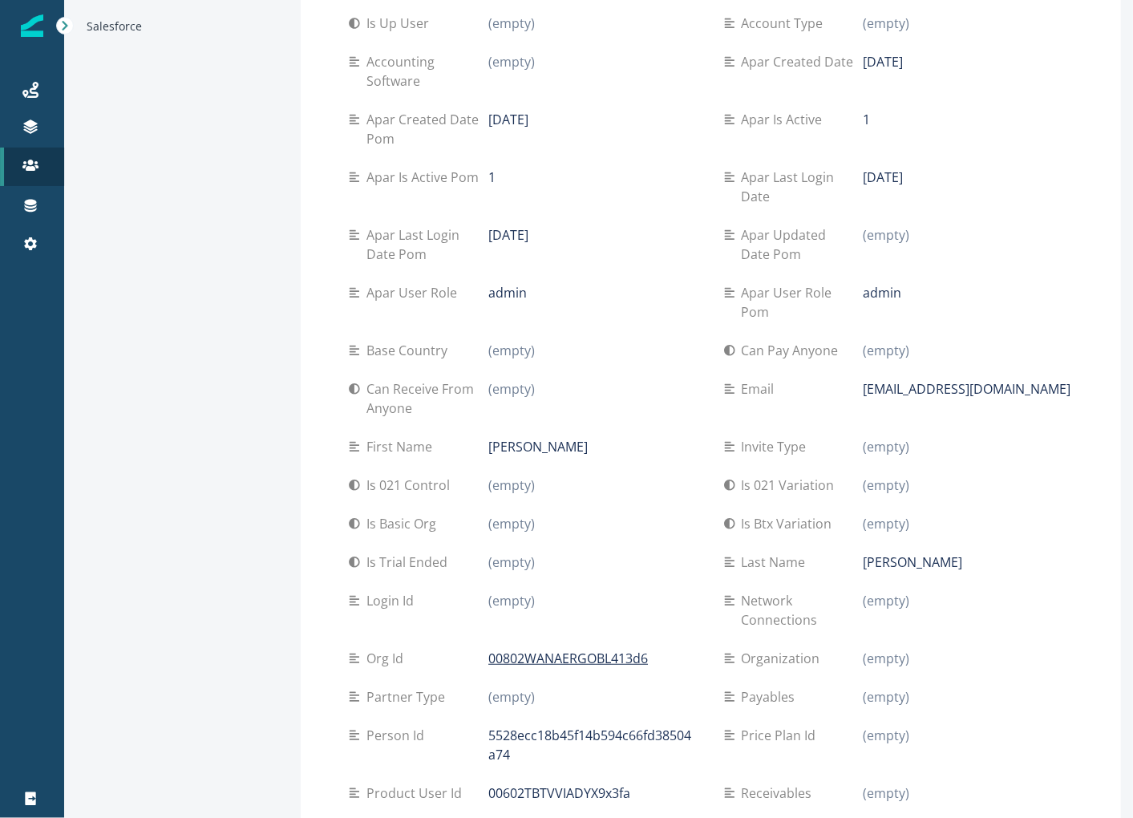
scroll to position [0, 0]
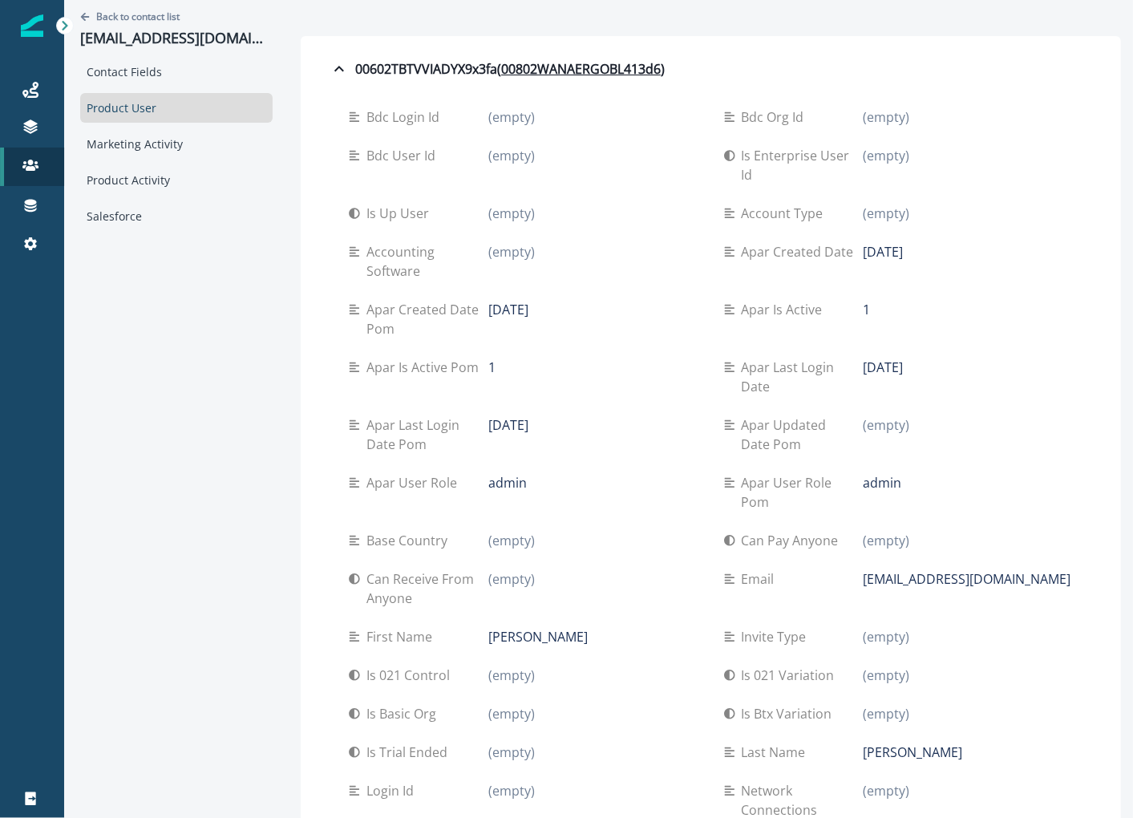
click at [171, 40] on p "[EMAIL_ADDRESS][DOMAIN_NAME]" at bounding box center [176, 39] width 193 height 18
copy p "[EMAIL_ADDRESS][DOMAIN_NAME]"
click at [107, 16] on p "Back to contact list" at bounding box center [137, 17] width 83 height 14
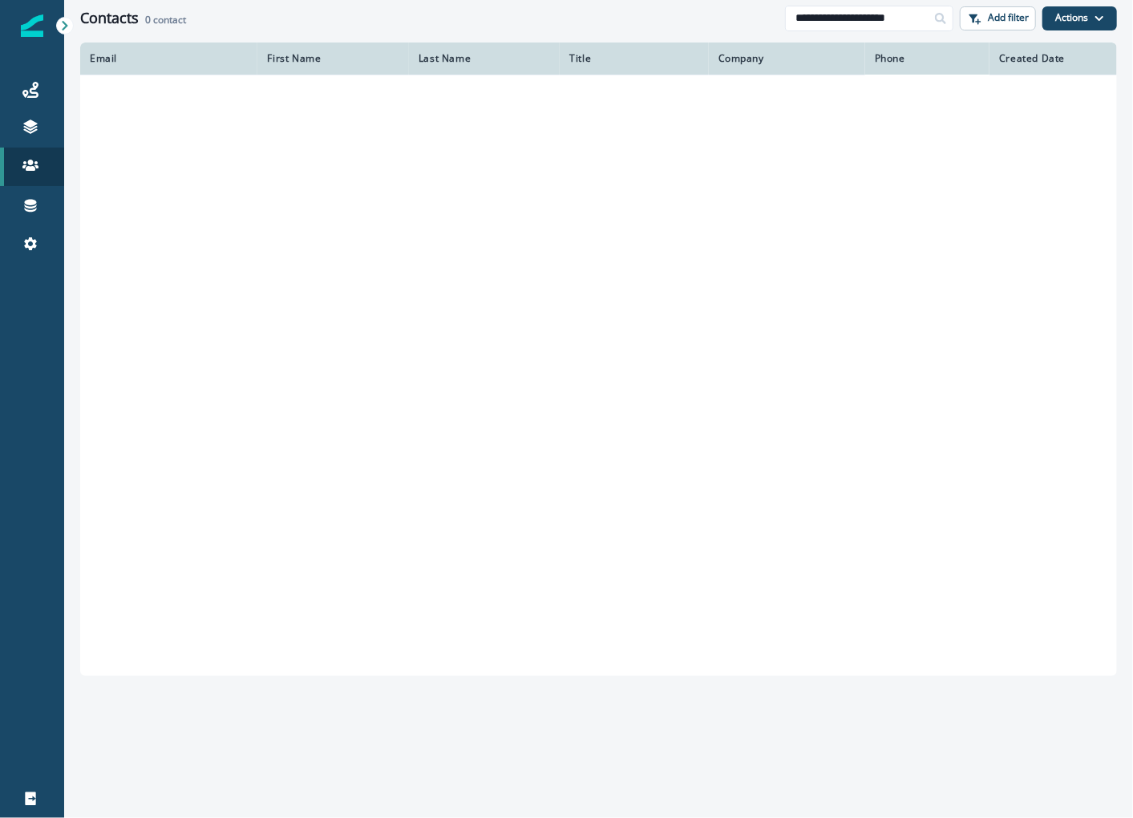
click at [107, 16] on h1 "Contacts" at bounding box center [109, 19] width 59 height 18
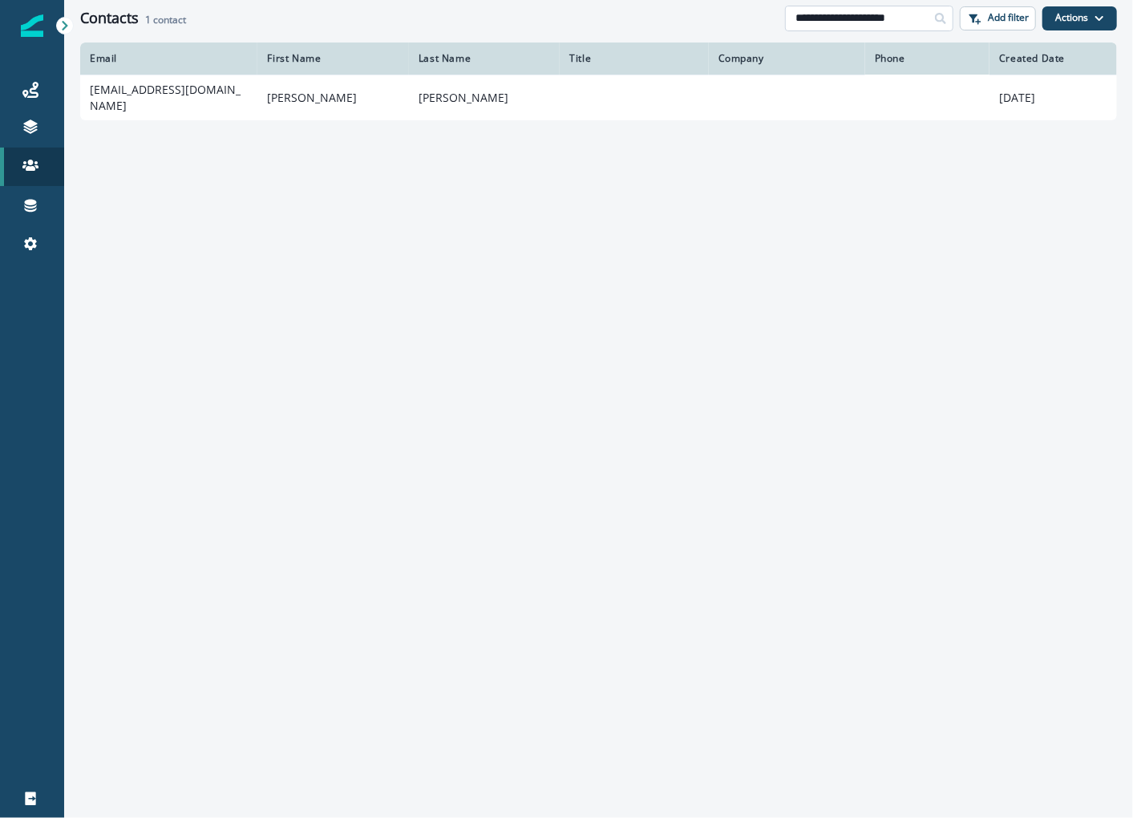
click at [878, 26] on input "**********" at bounding box center [869, 19] width 168 height 26
paste input "****"
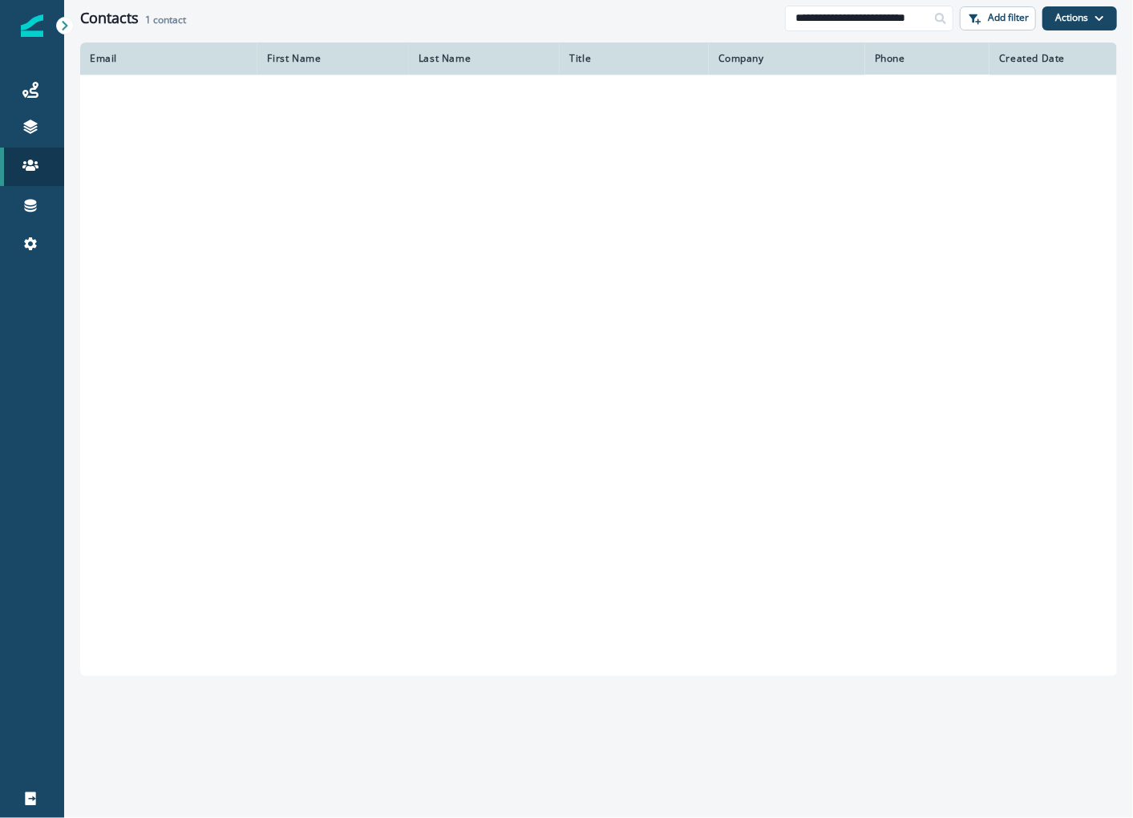
drag, startPoint x: 928, startPoint y: 19, endPoint x: 945, endPoint y: 18, distance: 16.9
click at [945, 18] on div "**********" at bounding box center [869, 19] width 168 height 26
type input "**********"
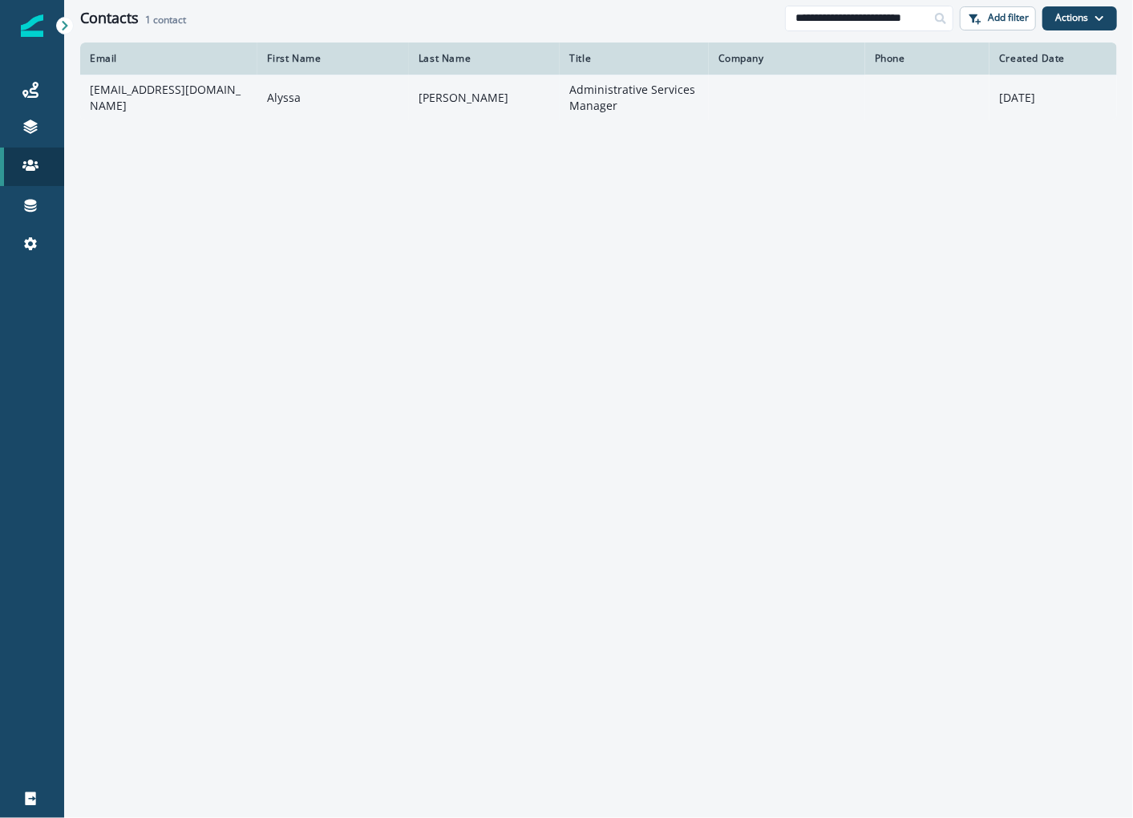
click at [217, 112] on td "[EMAIL_ADDRESS][DOMAIN_NAME]" at bounding box center [168, 98] width 177 height 46
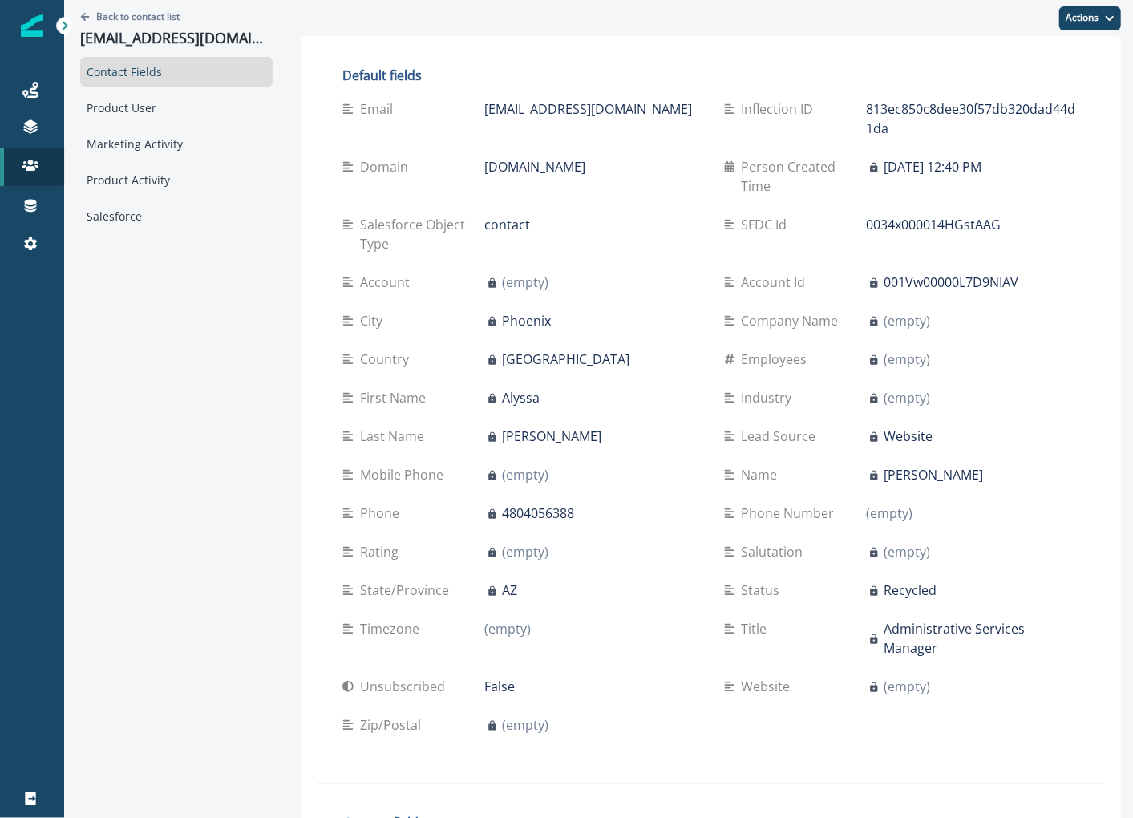
click at [182, 160] on div "Contact Fields Product User Marketing Activity Product Activity Salesforce" at bounding box center [176, 144] width 193 height 174
click at [186, 147] on div "Marketing Activity" at bounding box center [176, 144] width 193 height 30
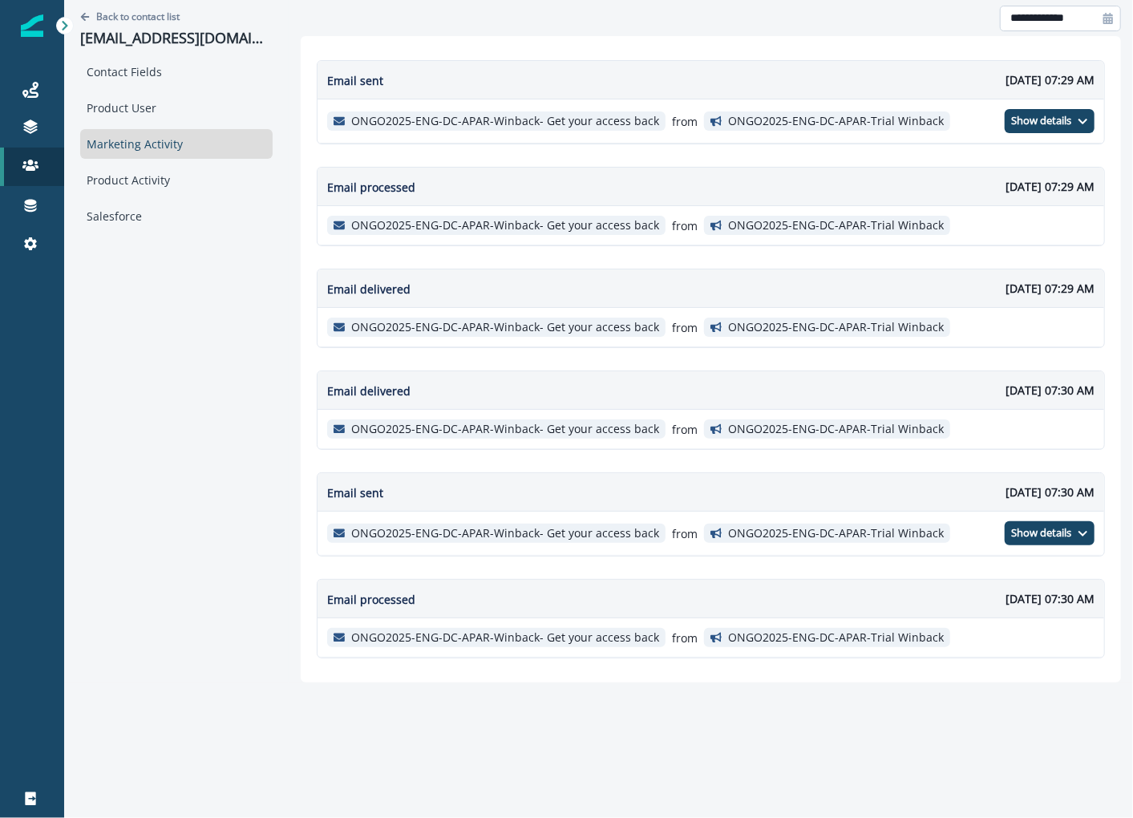
click at [1077, 16] on input "**********" at bounding box center [1060, 19] width 121 height 26
select select "*"
select select "****"
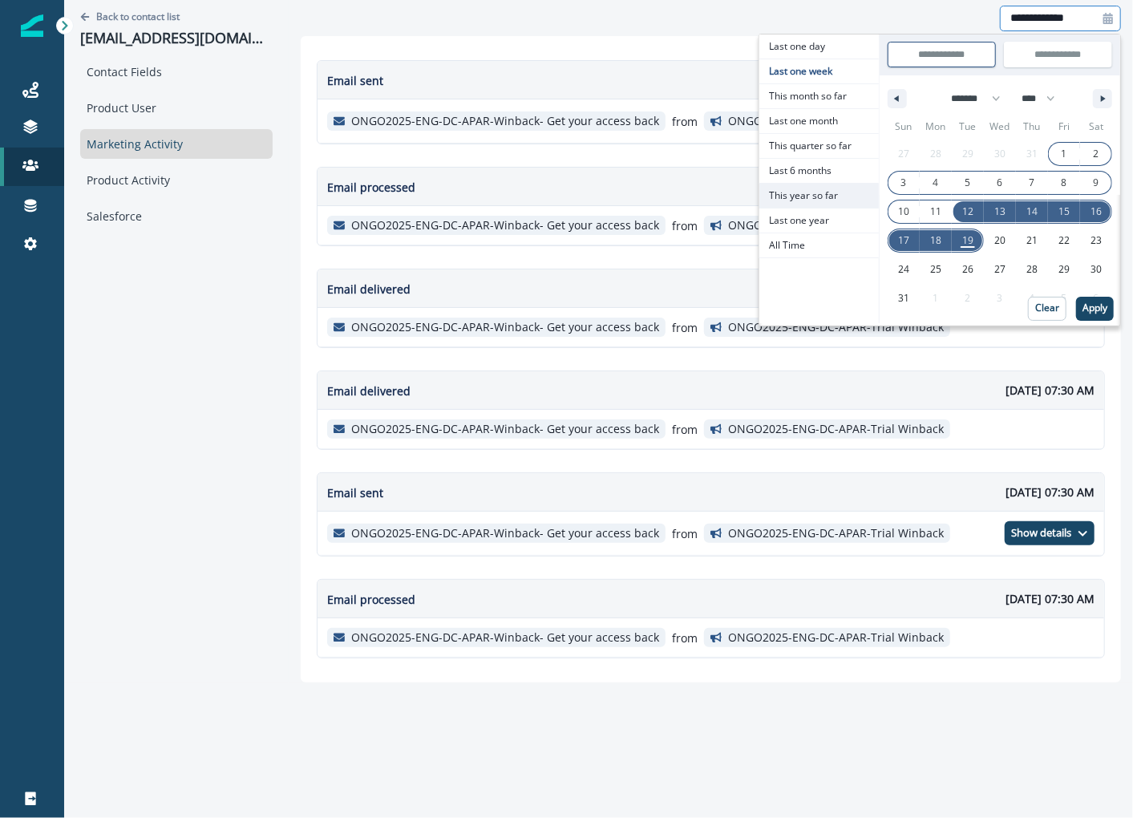
click at [833, 184] on span "This year so far" at bounding box center [820, 196] width 120 height 24
type input "**********"
select select "*"
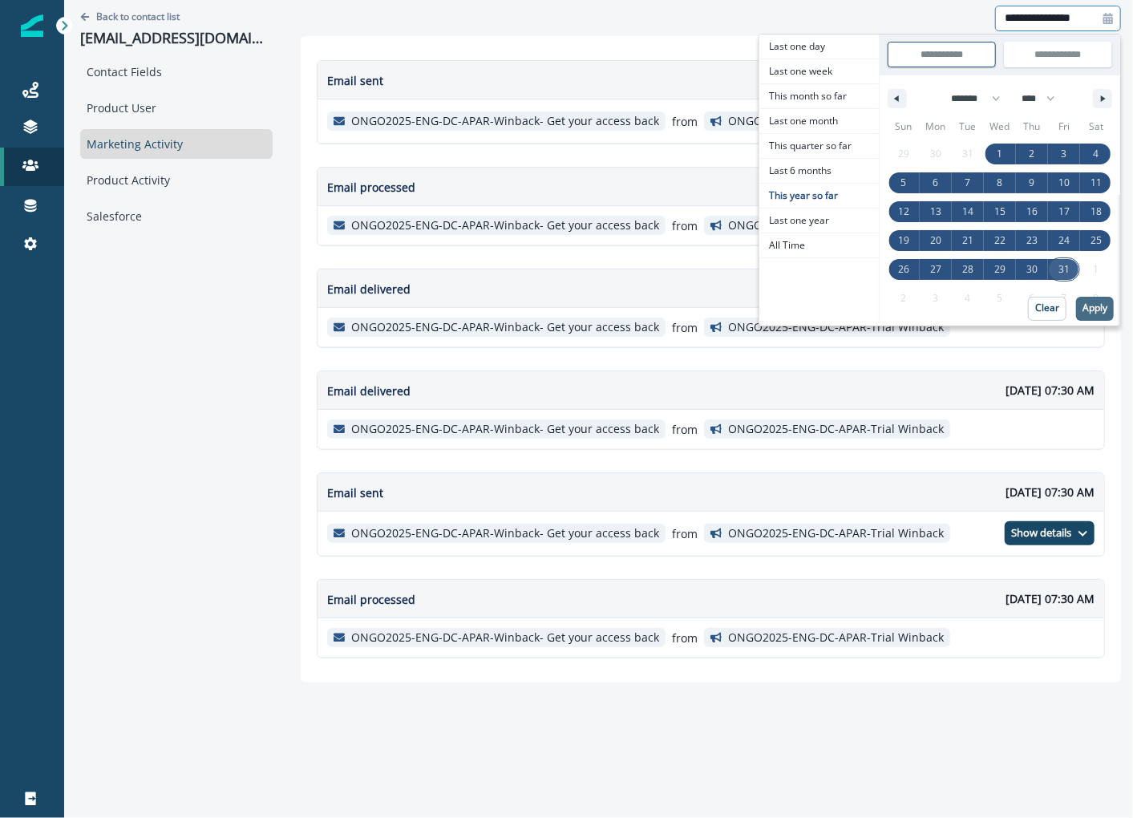
click at [1093, 314] on p "Apply" at bounding box center [1095, 307] width 25 height 11
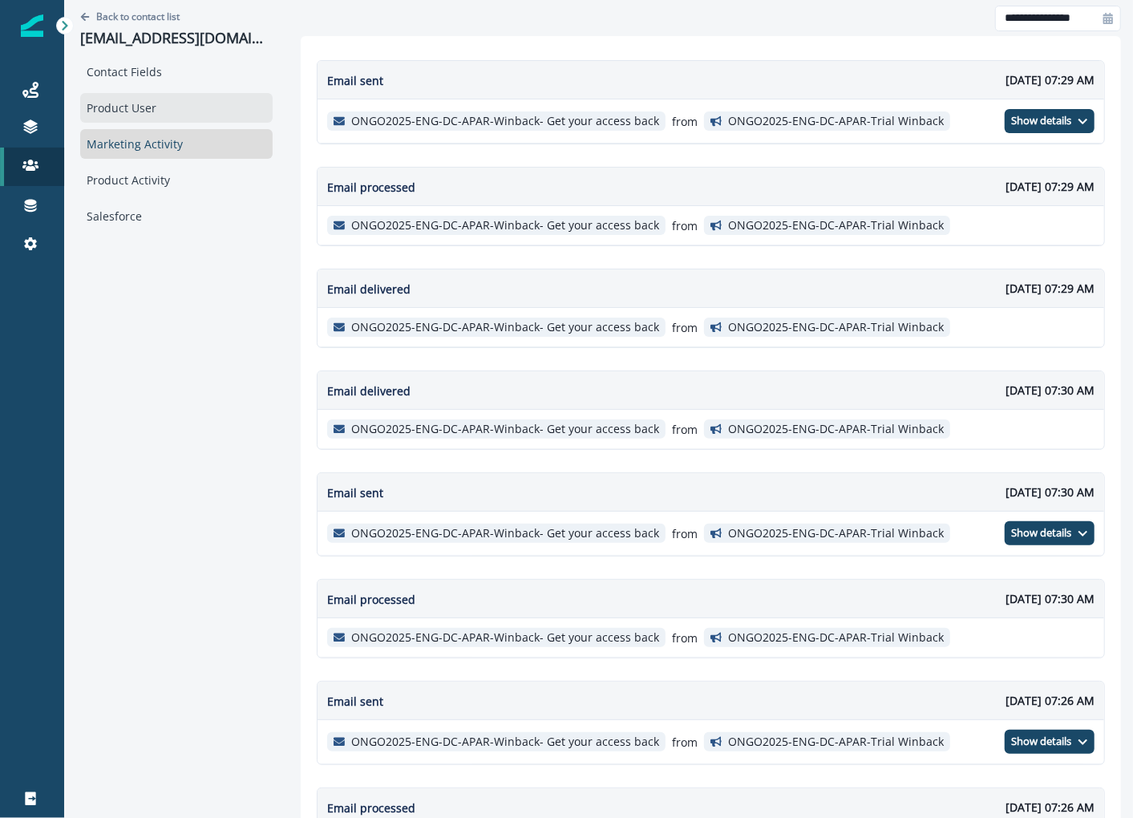
click at [160, 99] on div "Product User" at bounding box center [176, 108] width 193 height 30
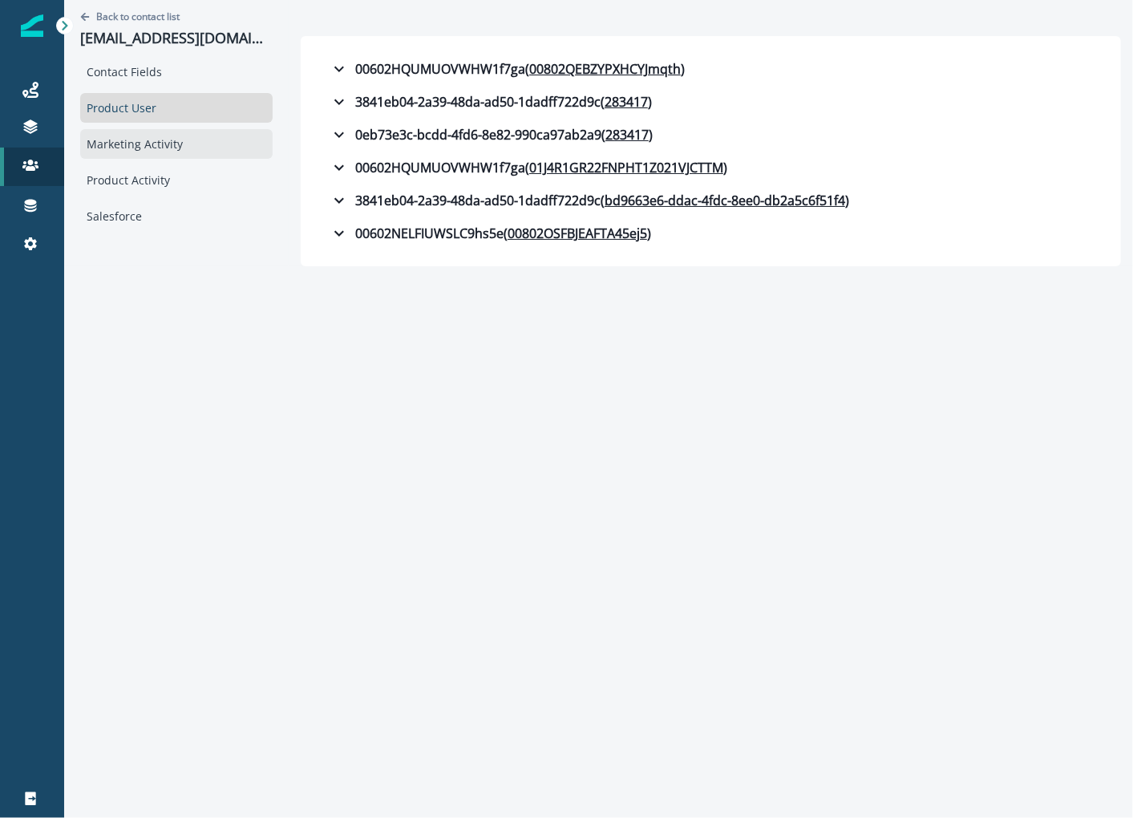
click at [208, 152] on div "Marketing Activity" at bounding box center [176, 144] width 193 height 30
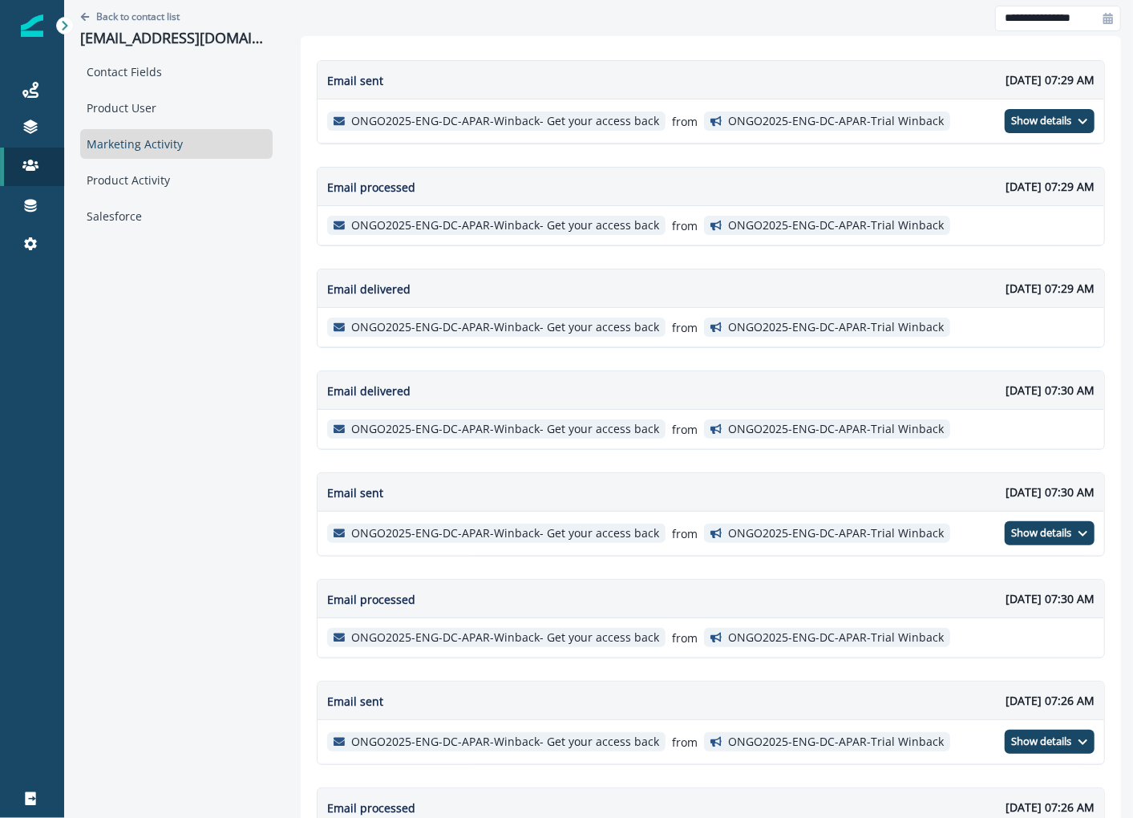
click at [189, 11] on div "Back to contact list [EMAIL_ADDRESS][DOMAIN_NAME]" at bounding box center [176, 28] width 193 height 57
click at [193, 30] on p "[EMAIL_ADDRESS][DOMAIN_NAME]" at bounding box center [176, 39] width 193 height 18
copy p "[EMAIL_ADDRESS][DOMAIN_NAME]"
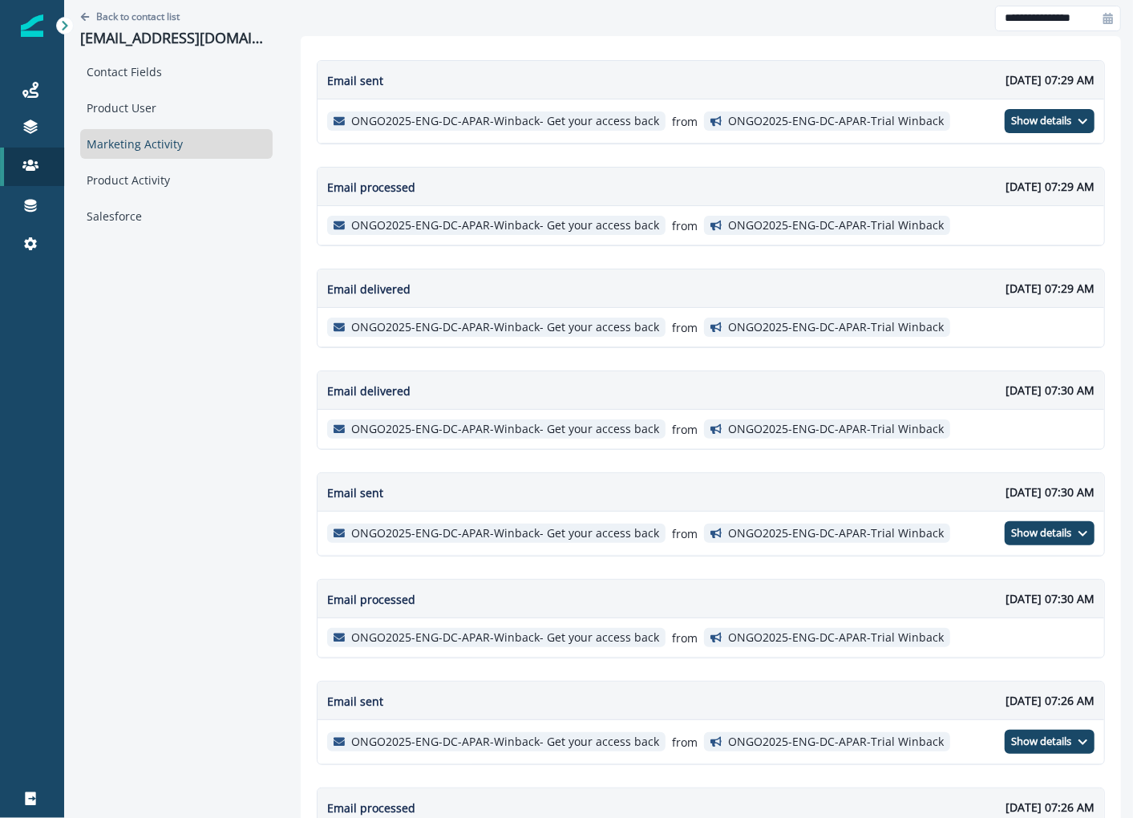
click at [150, 6] on div "Back to contact list [EMAIL_ADDRESS][DOMAIN_NAME]" at bounding box center [176, 28] width 193 height 57
click at [155, 22] on p "Back to contact list" at bounding box center [137, 17] width 83 height 14
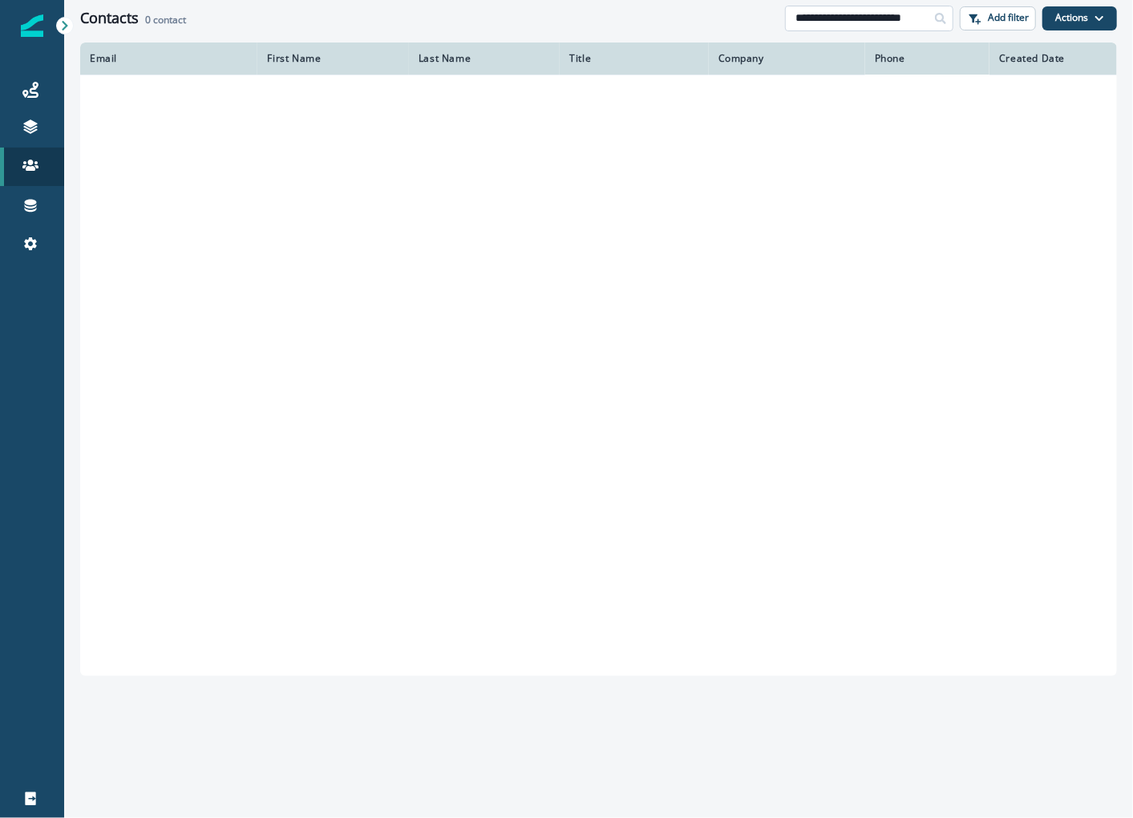
click at [890, 19] on input "**********" at bounding box center [869, 19] width 168 height 26
paste input "*"
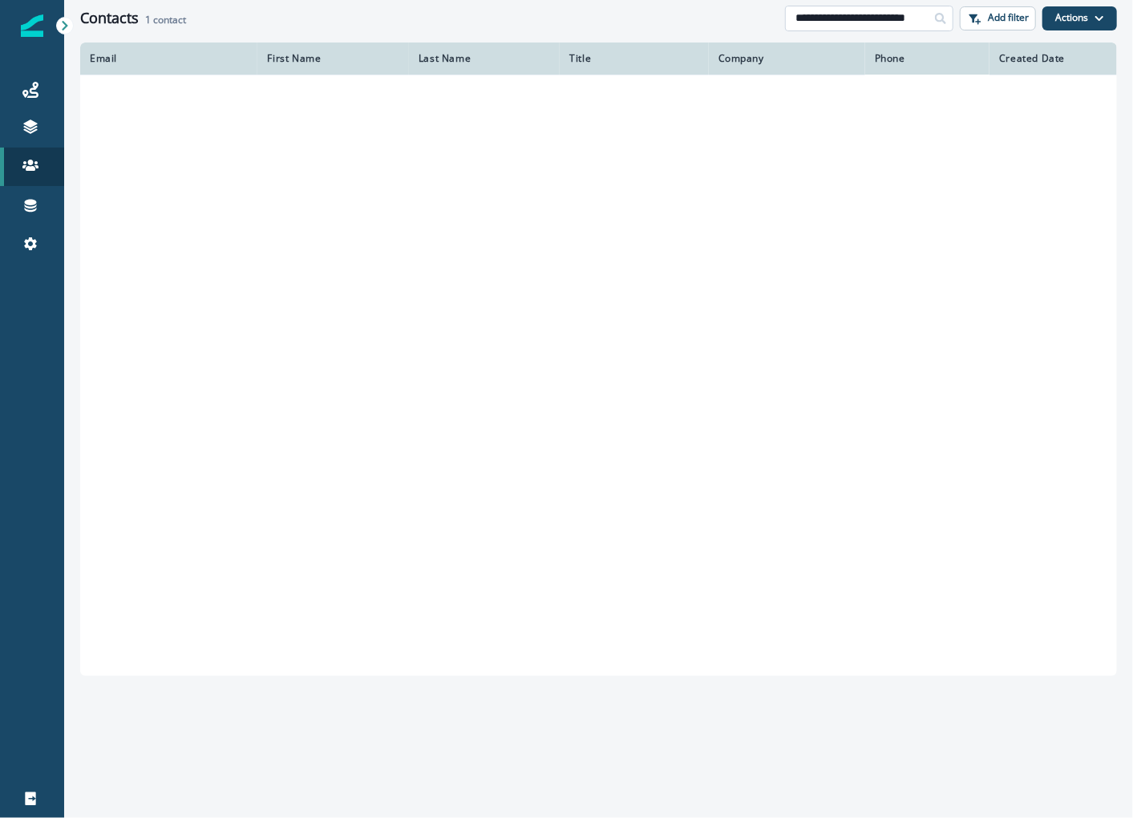
type input "**********"
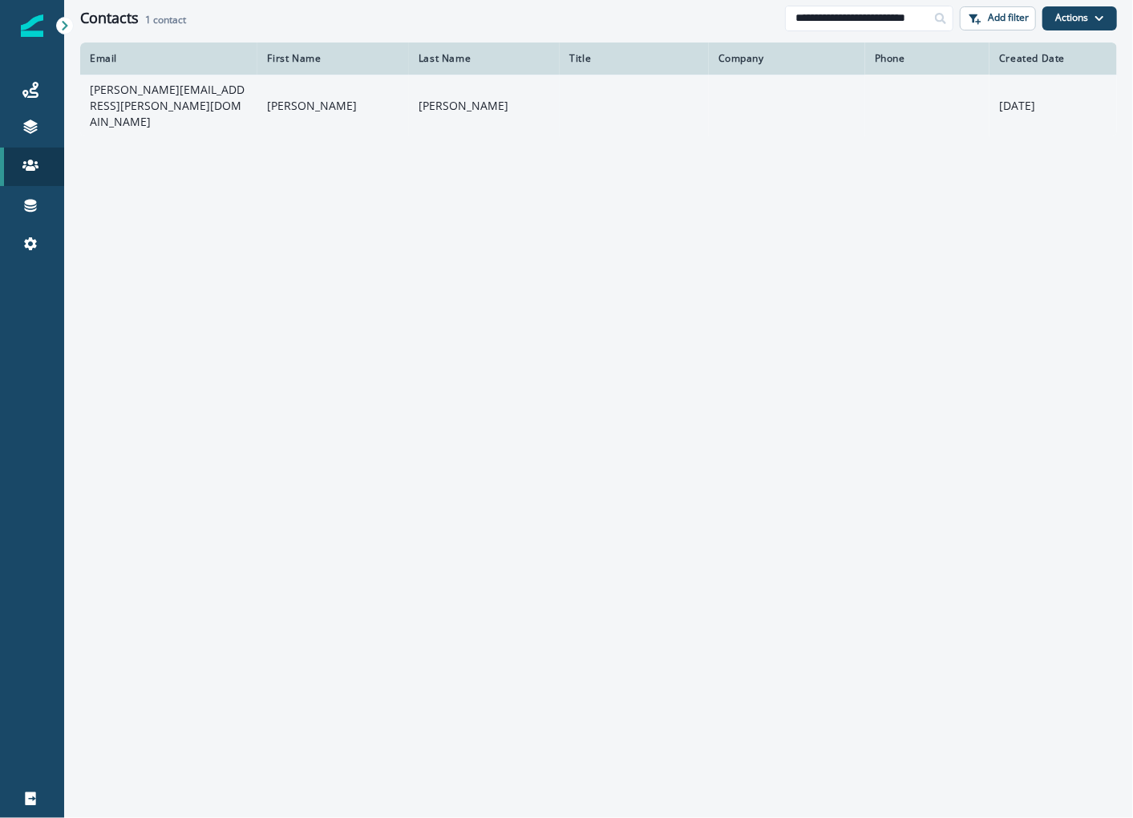
click at [262, 100] on td "[PERSON_NAME]" at bounding box center [332, 106] width 151 height 62
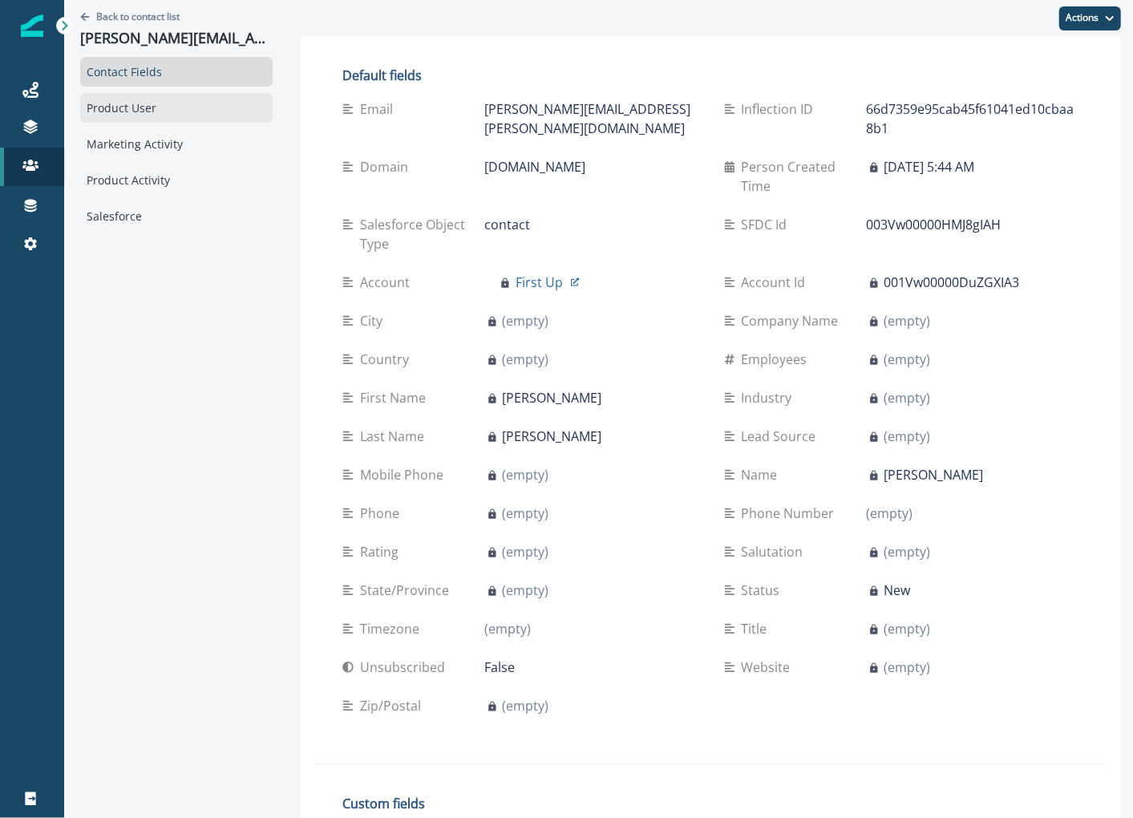
click at [188, 111] on div "Product User" at bounding box center [176, 108] width 193 height 30
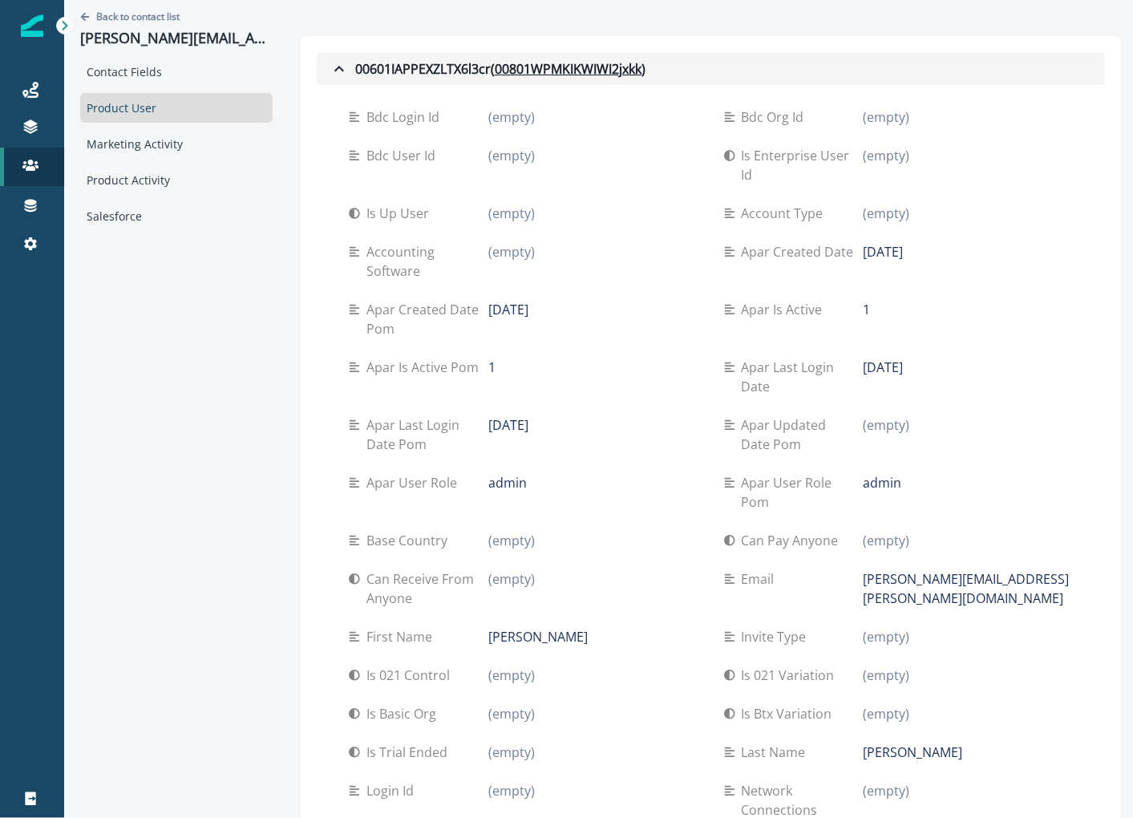
click at [592, 57] on button "00601IAPPEXZLTX6l3cr ( 00801WPMKIKWIWI2jxkk )" at bounding box center [711, 69] width 789 height 32
click at [594, 63] on u "00801WPMKIKWIWI2jxkk" at bounding box center [568, 68] width 147 height 19
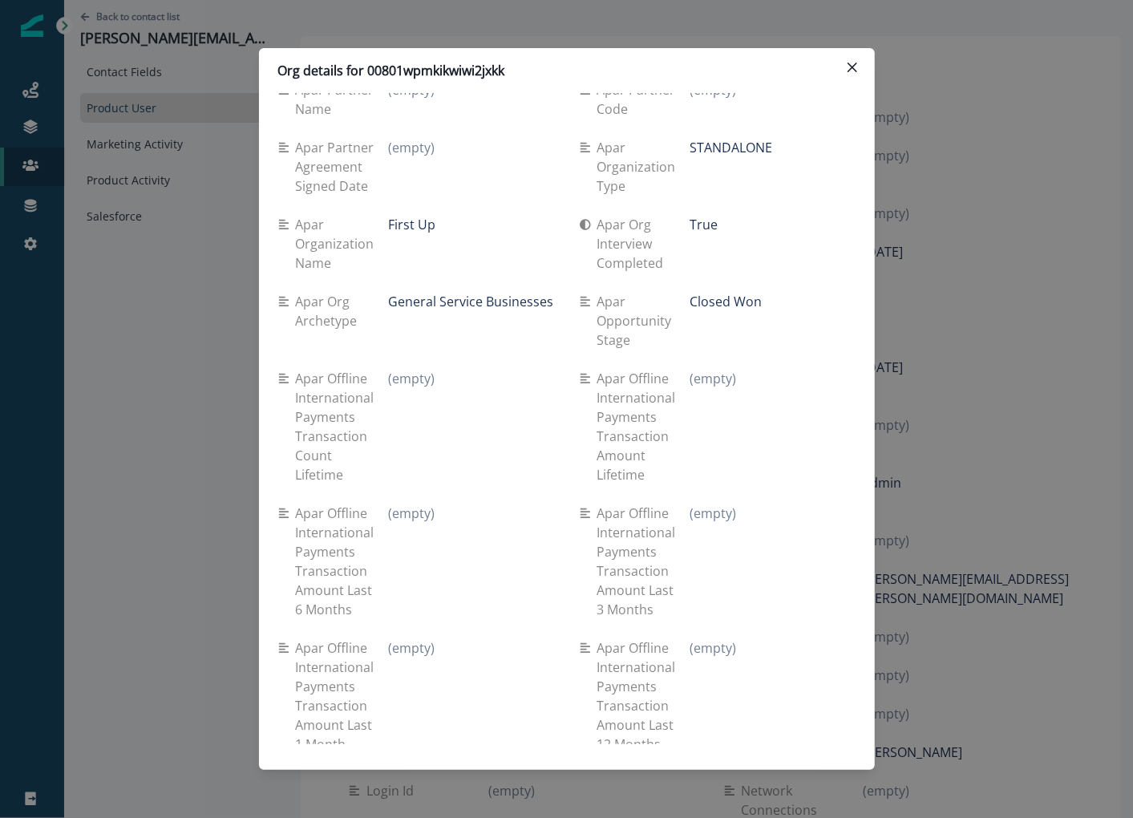
scroll to position [2808, 0]
click at [397, 69] on p "Org details for 00801wpmkikwiwi2jxkk" at bounding box center [391, 70] width 227 height 19
copy p "00801wpmkikwiwi2jxkk"
click at [102, 53] on div "Org details for 00801wpmkikwiwi2jxkk Se travel spend lifetime (empty) Se spend …" at bounding box center [566, 409] width 1133 height 818
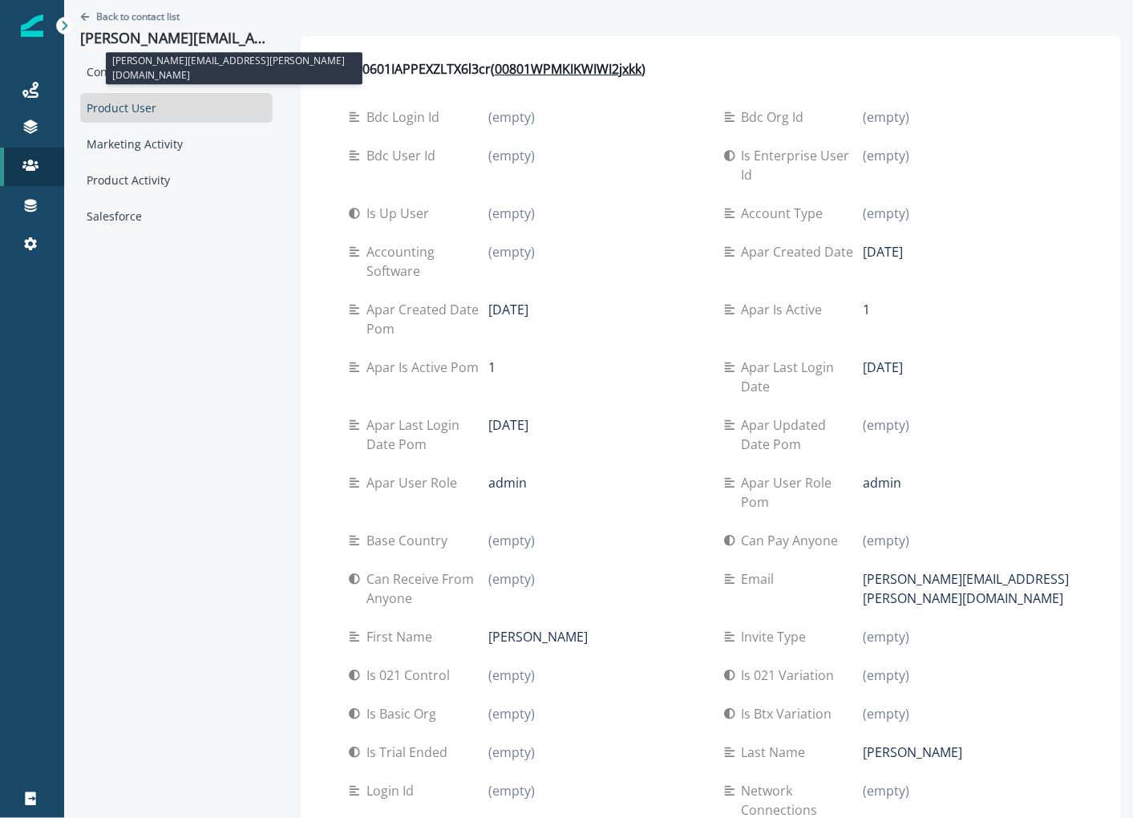
click at [102, 38] on p "[PERSON_NAME][EMAIL_ADDRESS][PERSON_NAME][DOMAIN_NAME]" at bounding box center [176, 39] width 193 height 18
copy p "[PERSON_NAME][EMAIL_ADDRESS][PERSON_NAME][DOMAIN_NAME]"
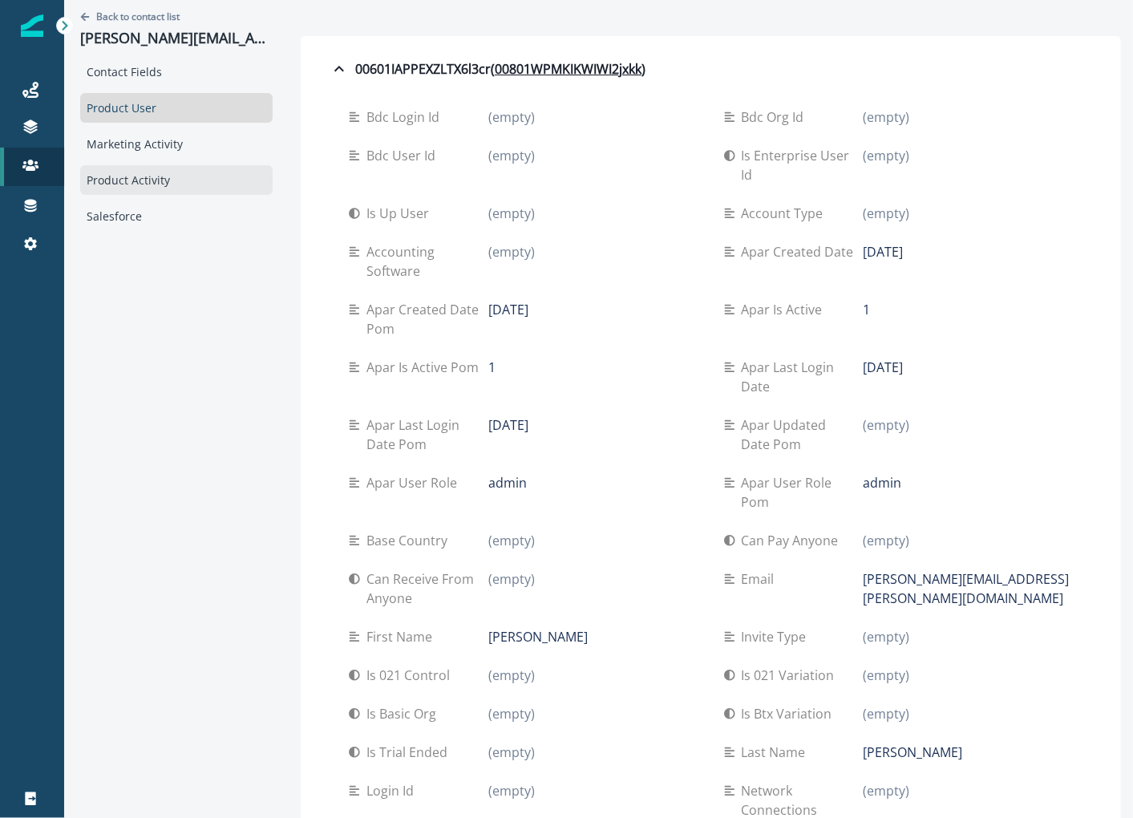
click at [185, 166] on div "Product Activity" at bounding box center [176, 180] width 193 height 30
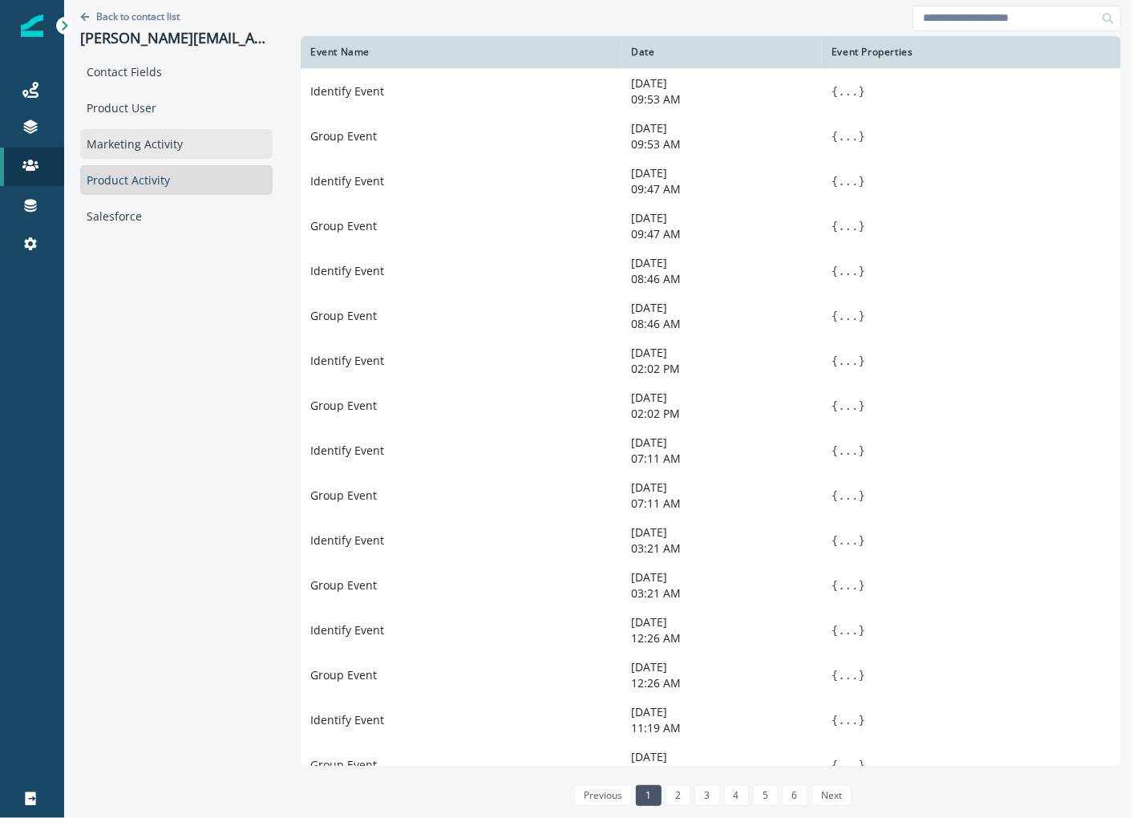
click at [182, 148] on div "Marketing Activity" at bounding box center [176, 144] width 193 height 30
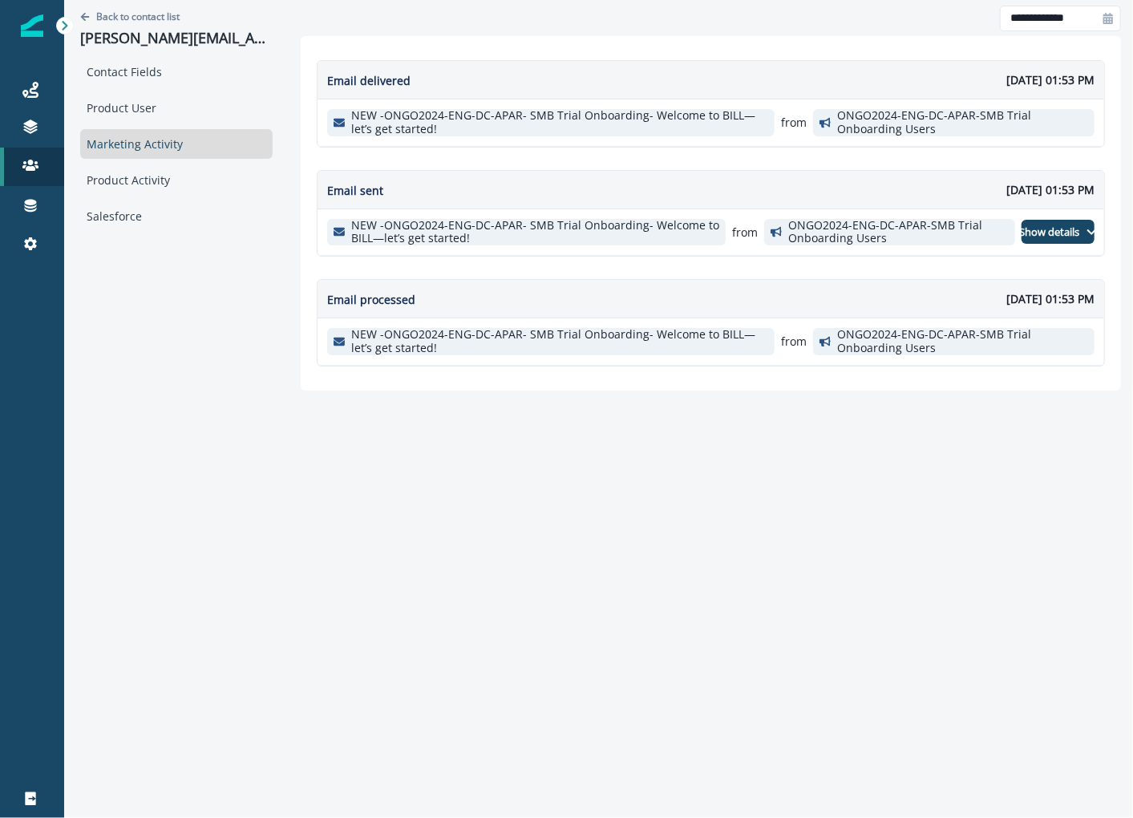
click at [195, 129] on div "Marketing Activity" at bounding box center [176, 144] width 193 height 30
click at [195, 98] on div "Product User" at bounding box center [176, 108] width 193 height 30
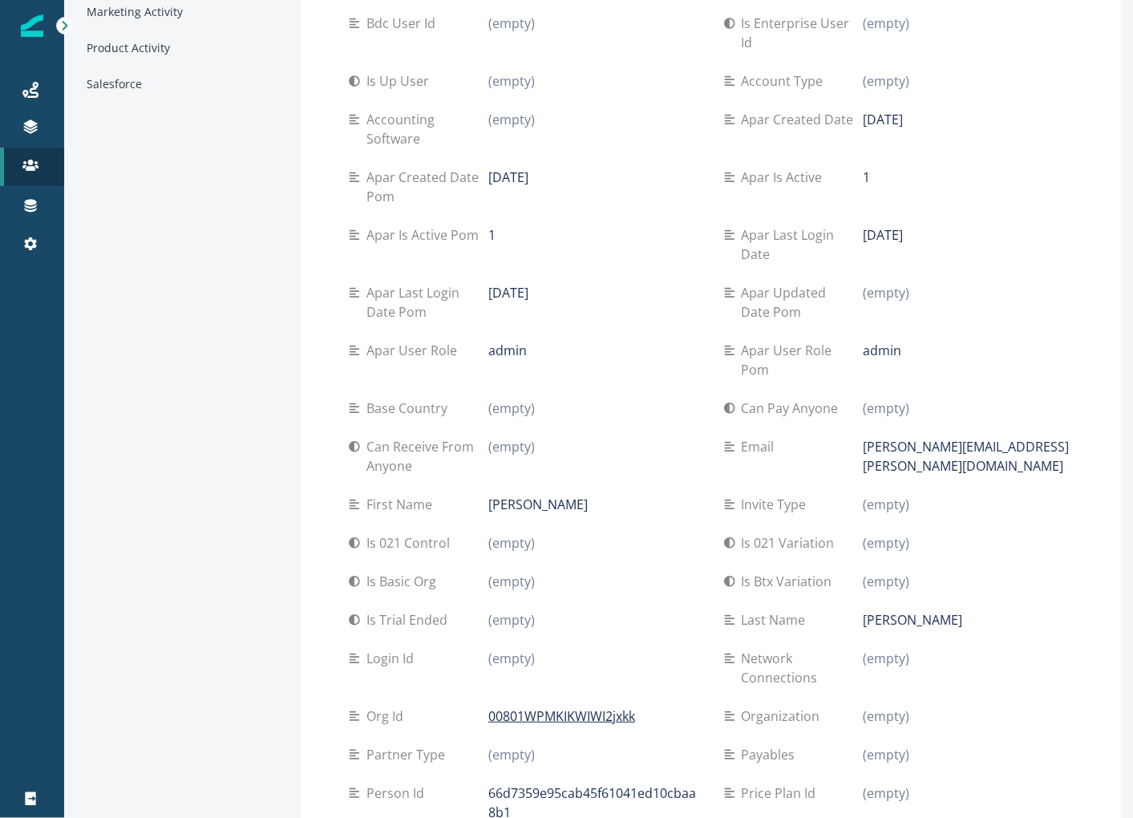
scroll to position [454, 0]
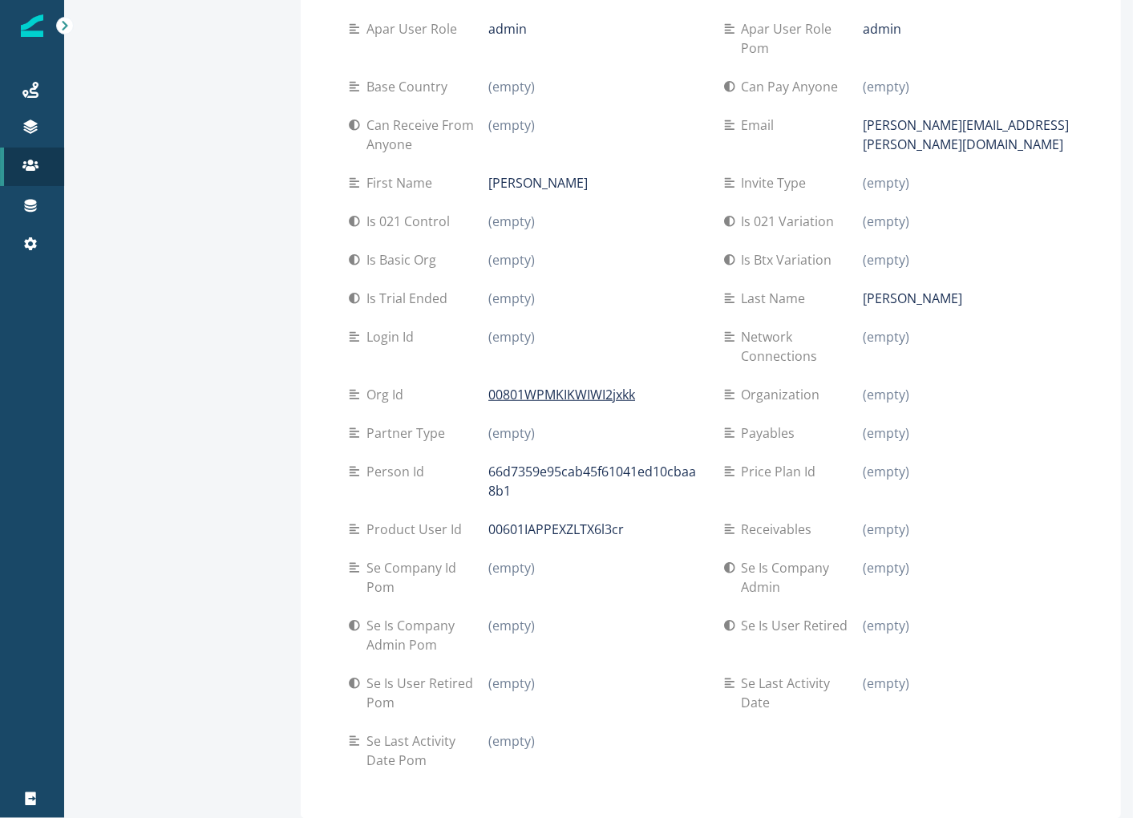
click at [609, 405] on div "Org id 00801WPMKIKWIWI2jxkk" at bounding box center [524, 394] width 350 height 39
click at [598, 398] on p "00801WPMKIKWIWI2jxkk" at bounding box center [562, 394] width 147 height 19
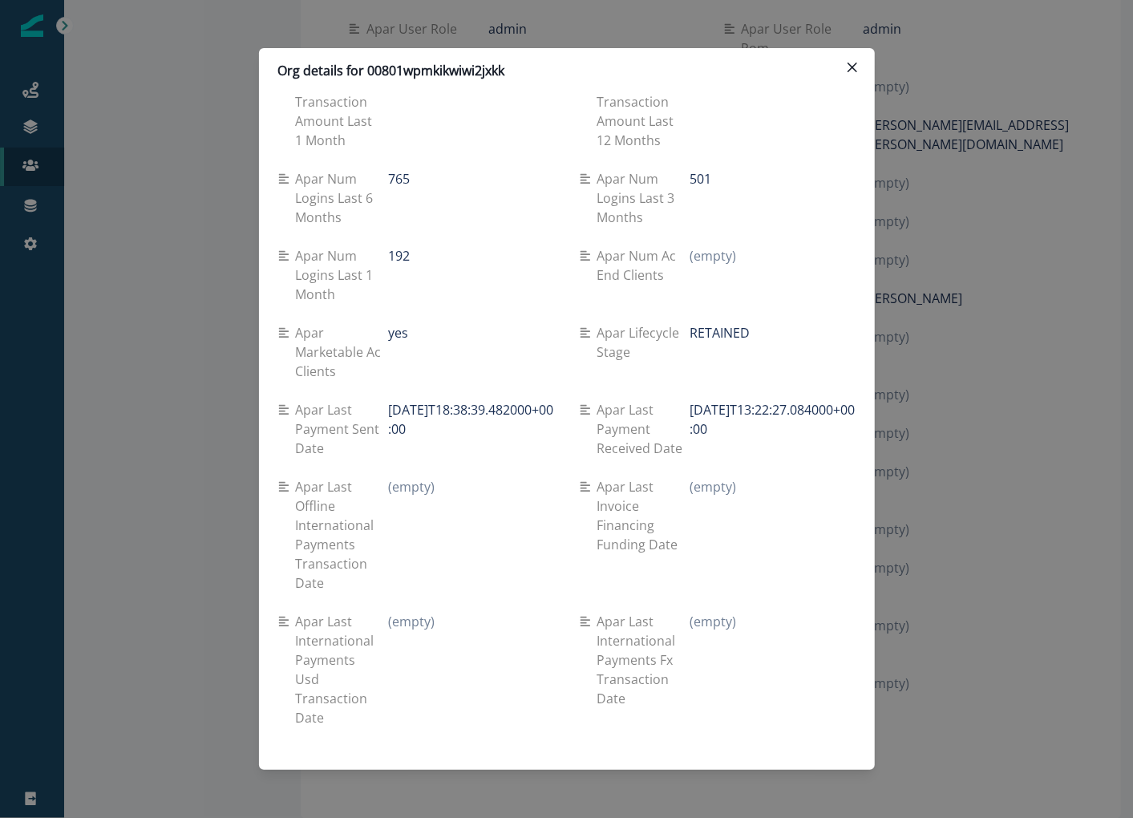
scroll to position [3361, 0]
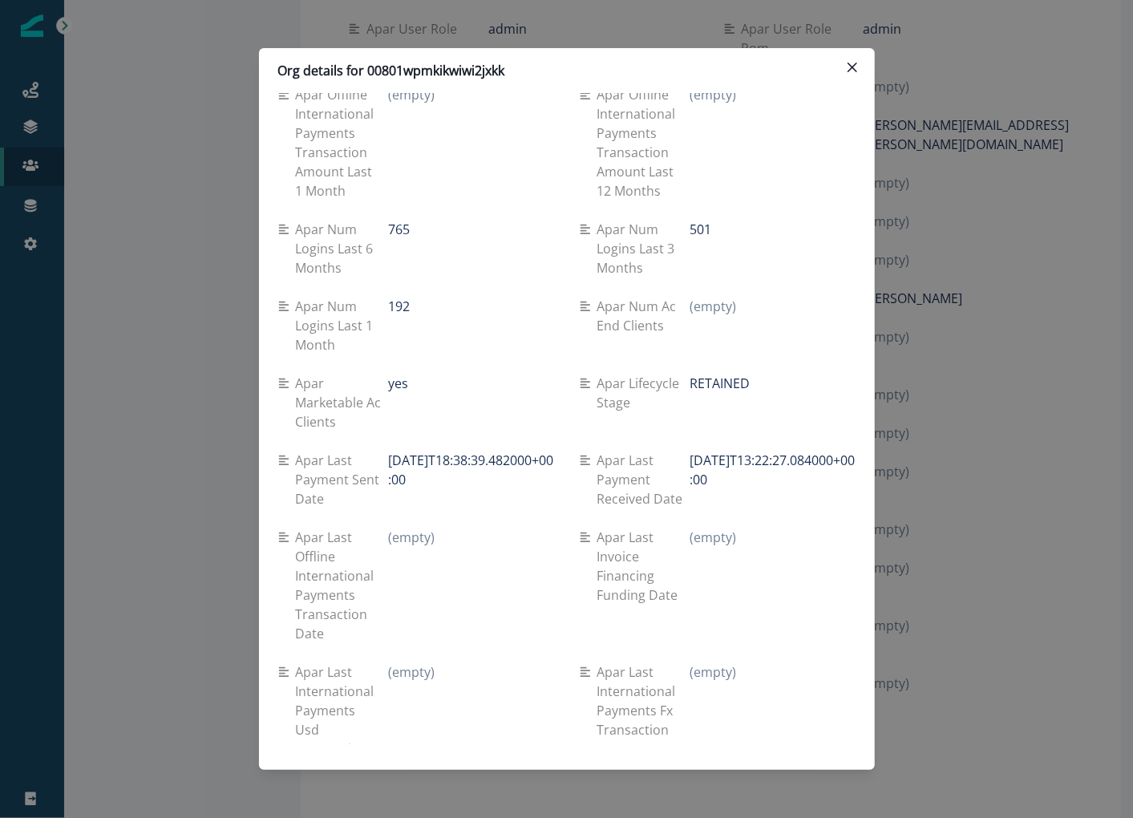
click at [726, 374] on p "RETAINED" at bounding box center [720, 383] width 60 height 19
drag, startPoint x: 726, startPoint y: 339, endPoint x: 634, endPoint y: 346, distance: 92.5
click at [634, 374] on div "Apar lifecycle stage RETAINED" at bounding box center [718, 393] width 276 height 39
copy div "Apar lifecycle stage RETAINED"
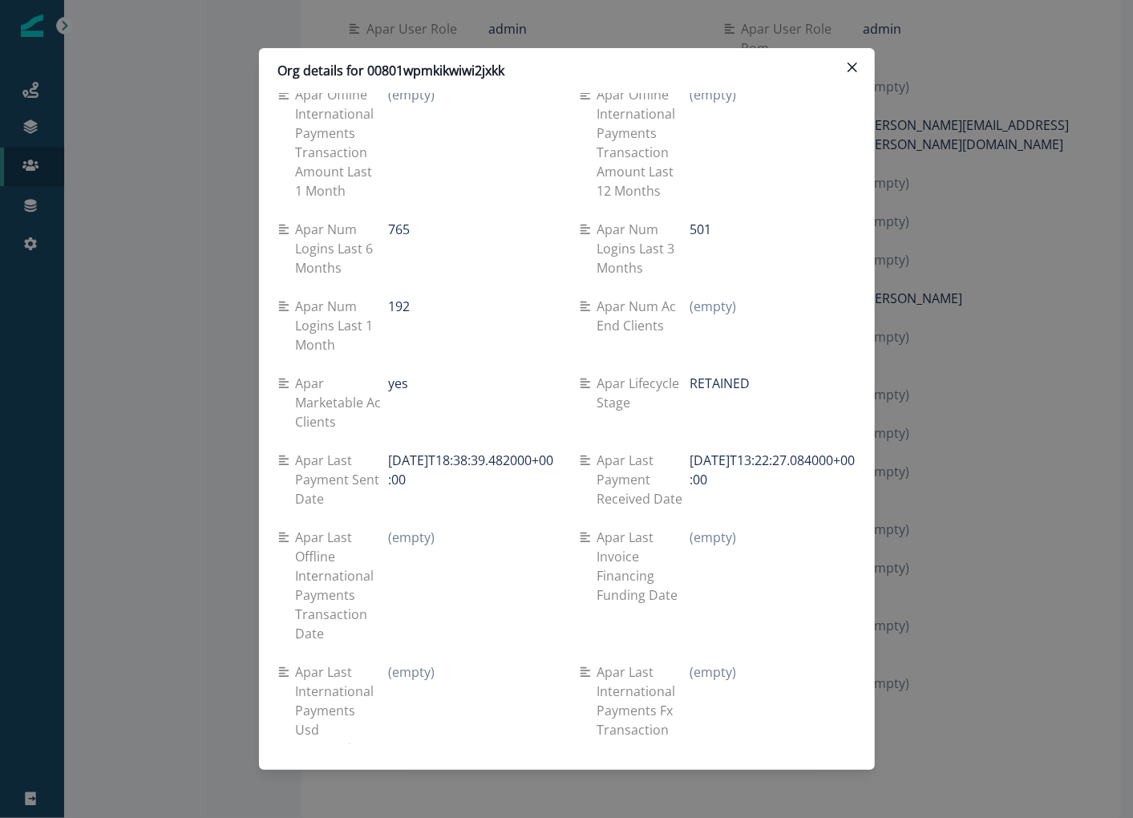
click at [186, 234] on div "Org details for 00801wpmkikwiwi2jxkk Se travel spend lifetime (empty) Se spend …" at bounding box center [566, 409] width 1133 height 818
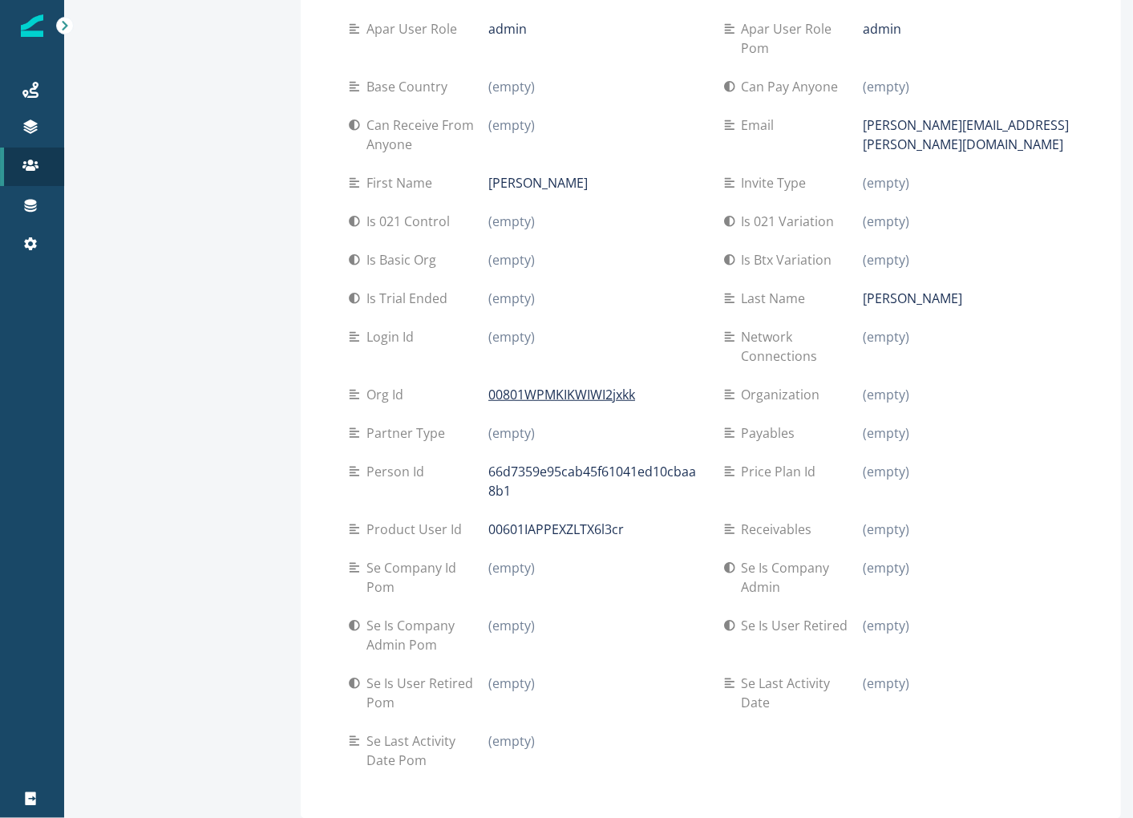
scroll to position [0, 0]
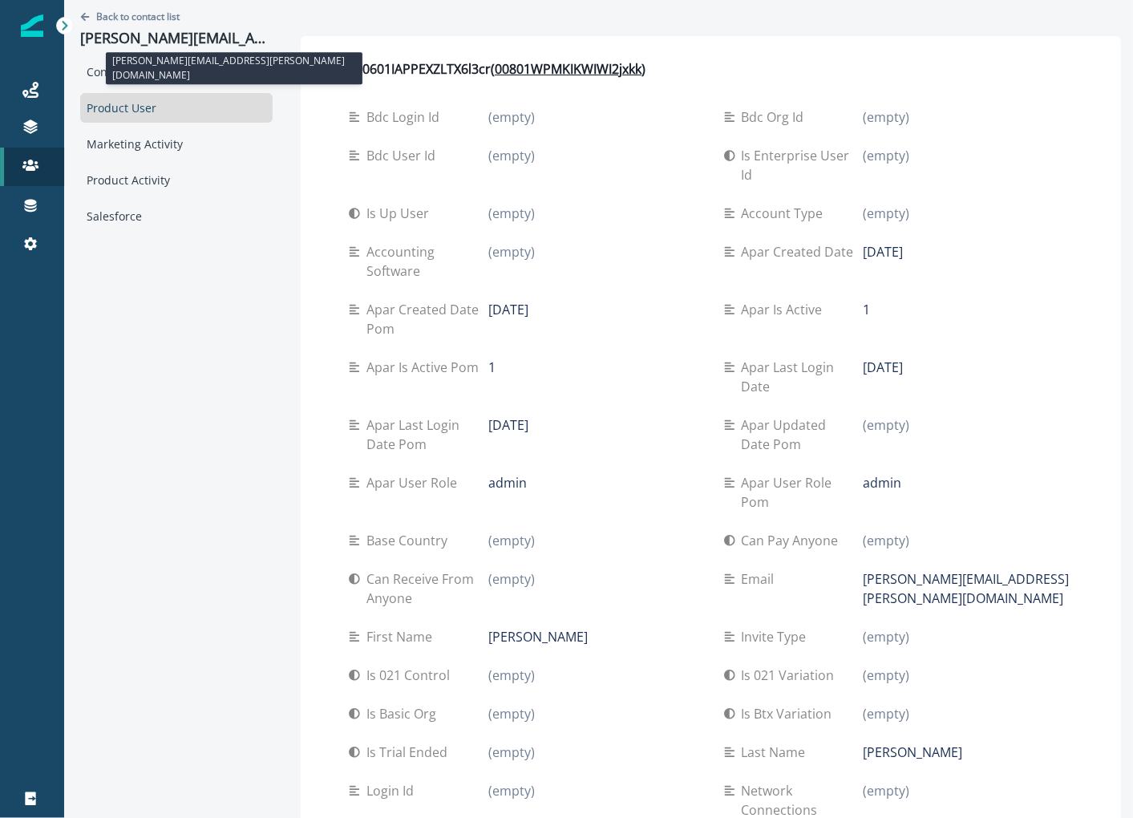
click at [108, 22] on div "Back to contact list [PERSON_NAME][EMAIL_ADDRESS][PERSON_NAME][DOMAIN_NAME]" at bounding box center [176, 28] width 193 height 57
click at [108, 18] on p "Back to contact list" at bounding box center [137, 17] width 83 height 14
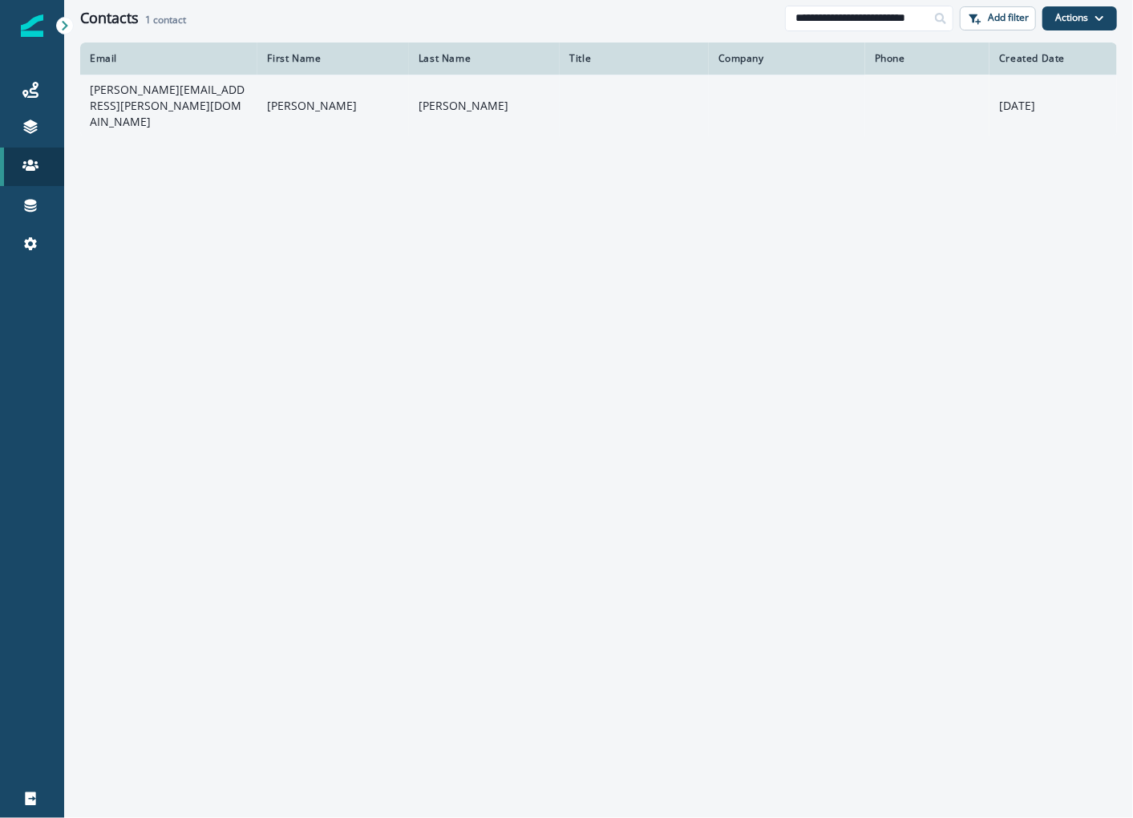
click at [534, 87] on td "[PERSON_NAME]" at bounding box center [484, 106] width 151 height 62
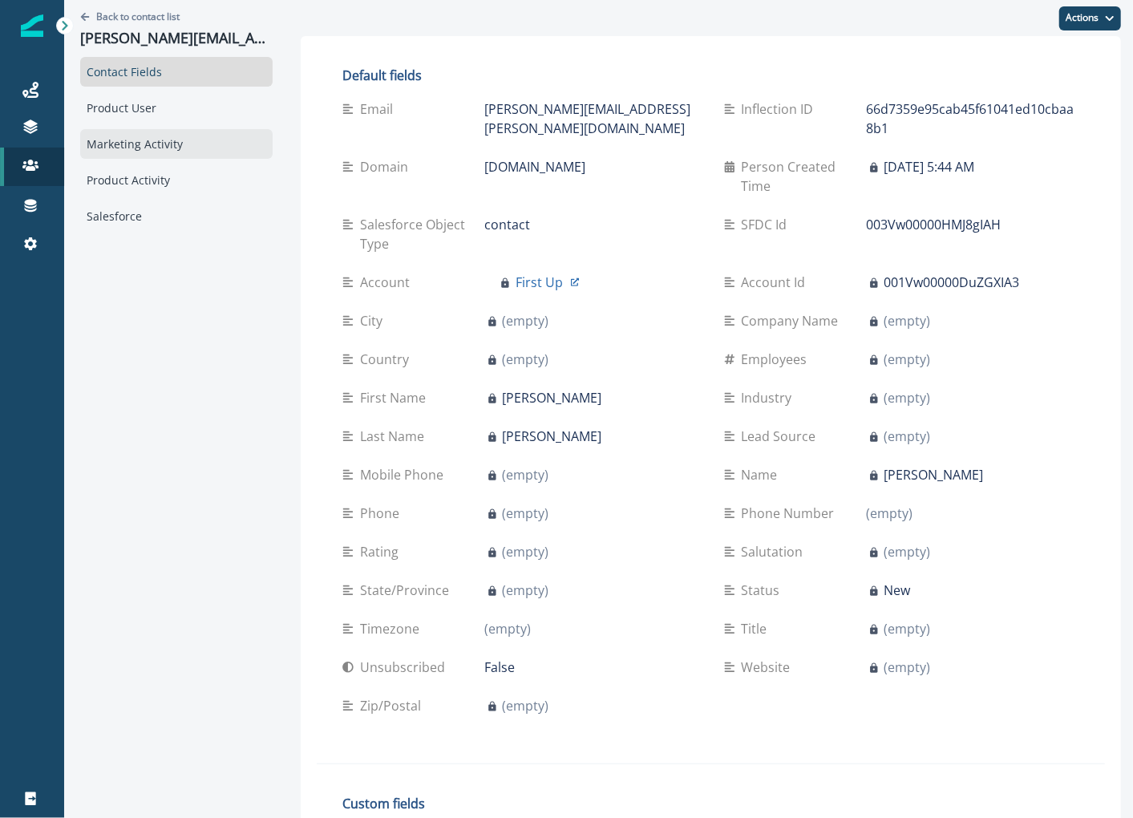
click at [180, 140] on div "Marketing Activity" at bounding box center [176, 144] width 193 height 30
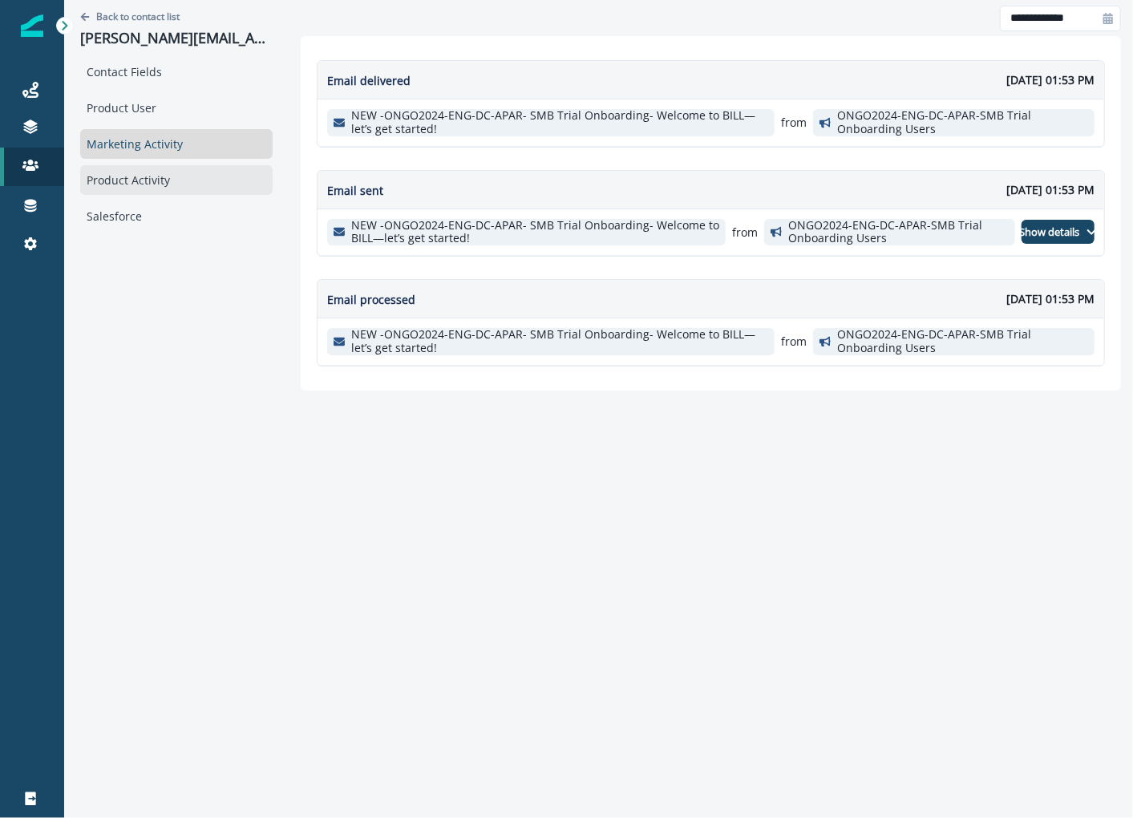
click at [167, 170] on div "Product Activity" at bounding box center [176, 180] width 193 height 30
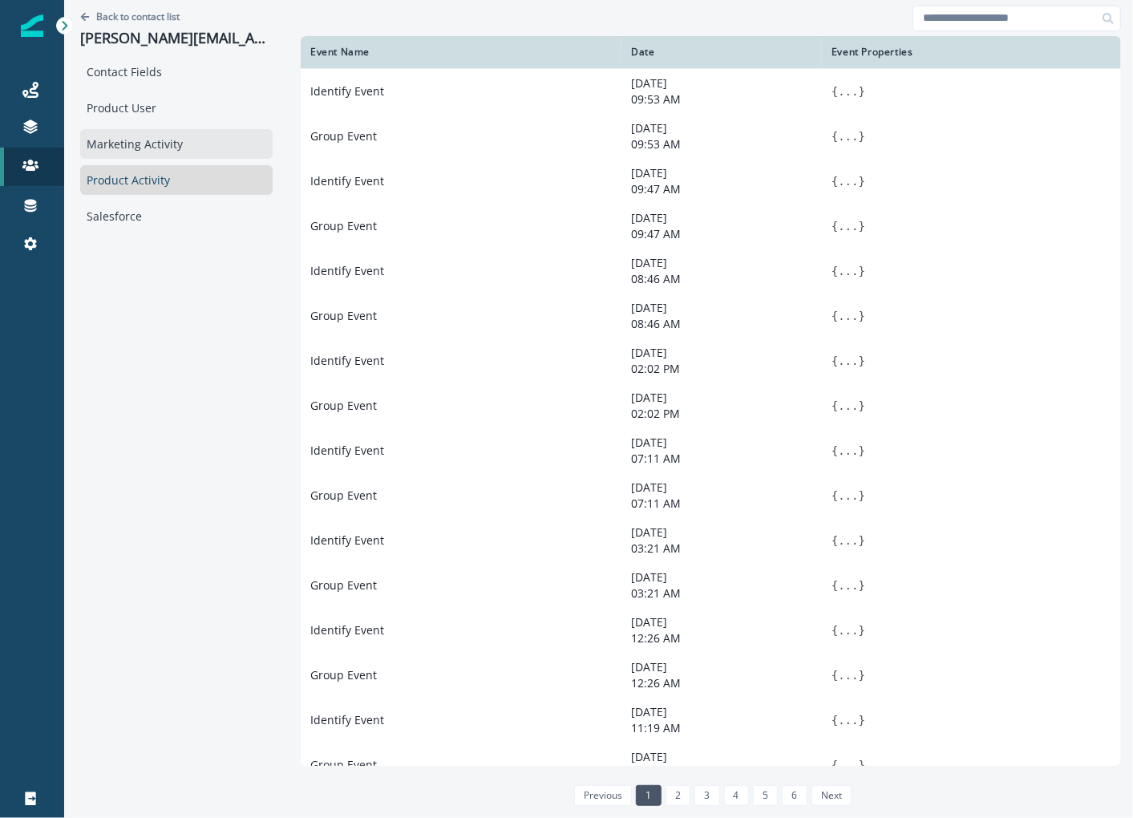
click at [168, 147] on div "Marketing Activity" at bounding box center [176, 144] width 193 height 30
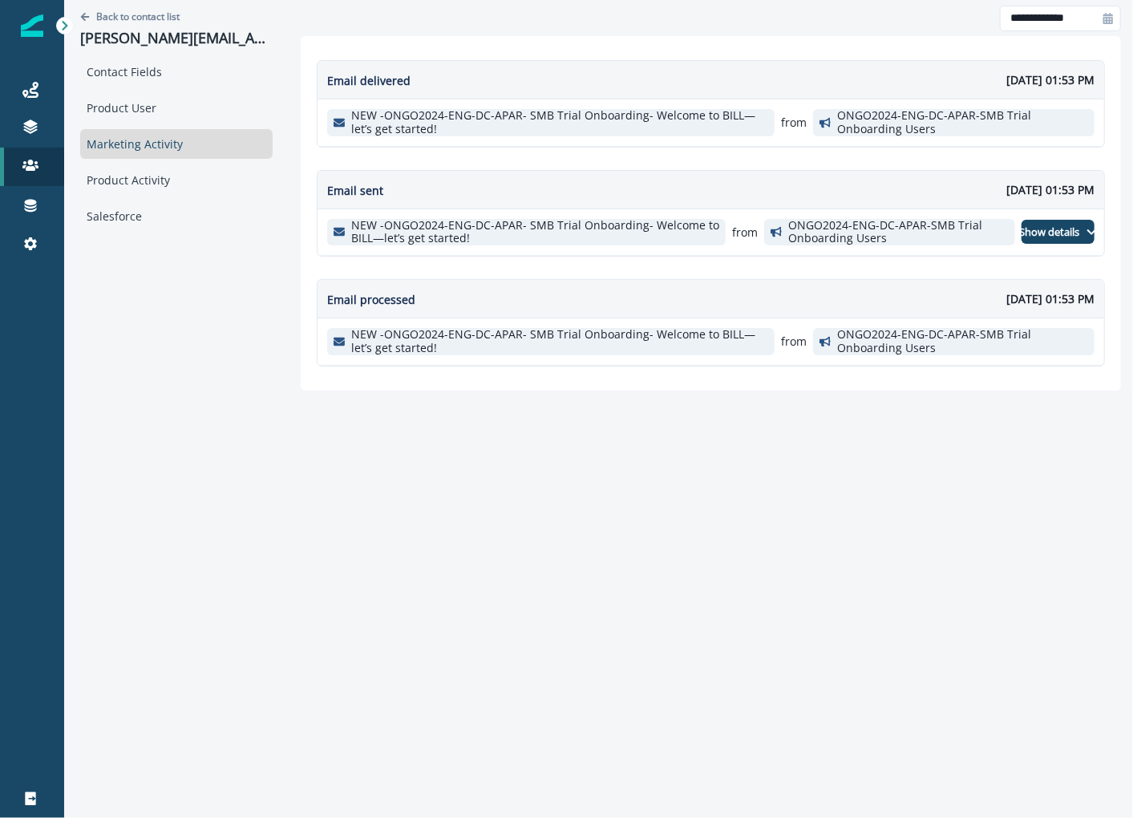
click at [1113, 14] on icon at bounding box center [1108, 18] width 11 height 11
select select "*"
select select "****"
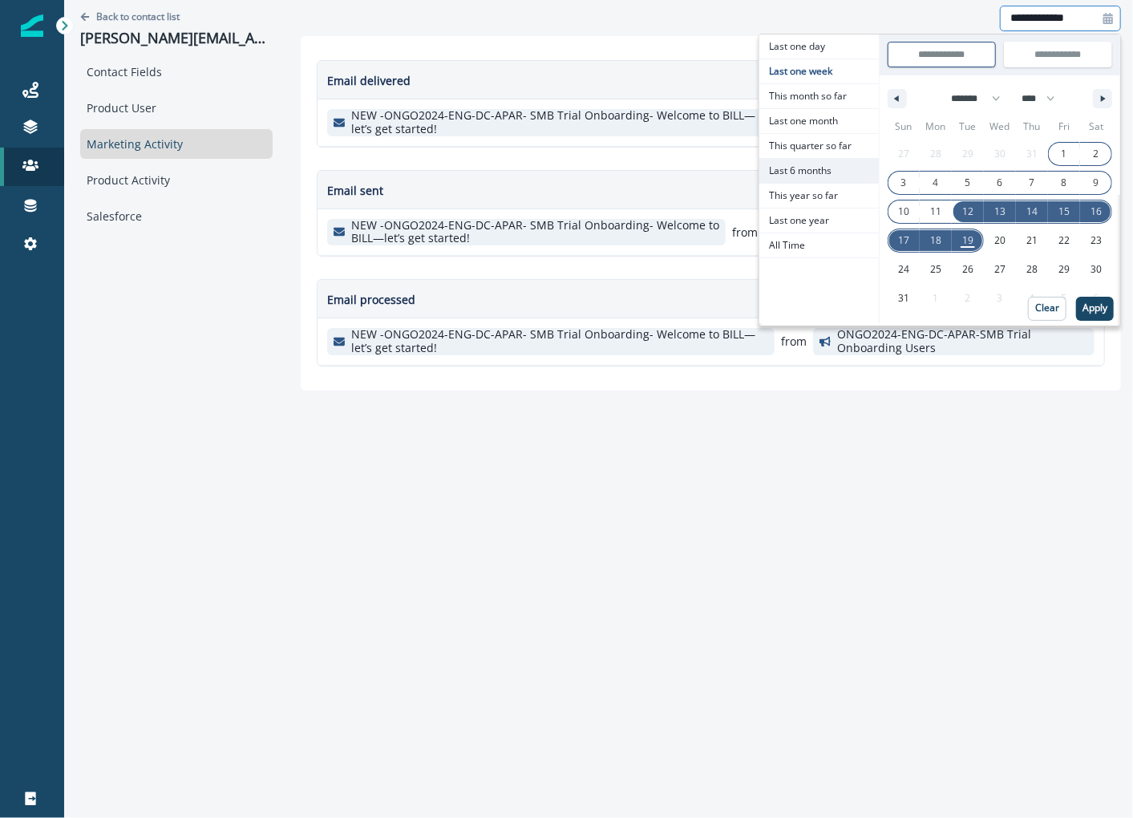
click at [838, 159] on span "Last 6 months" at bounding box center [820, 171] width 120 height 24
type input "**********"
select select "*"
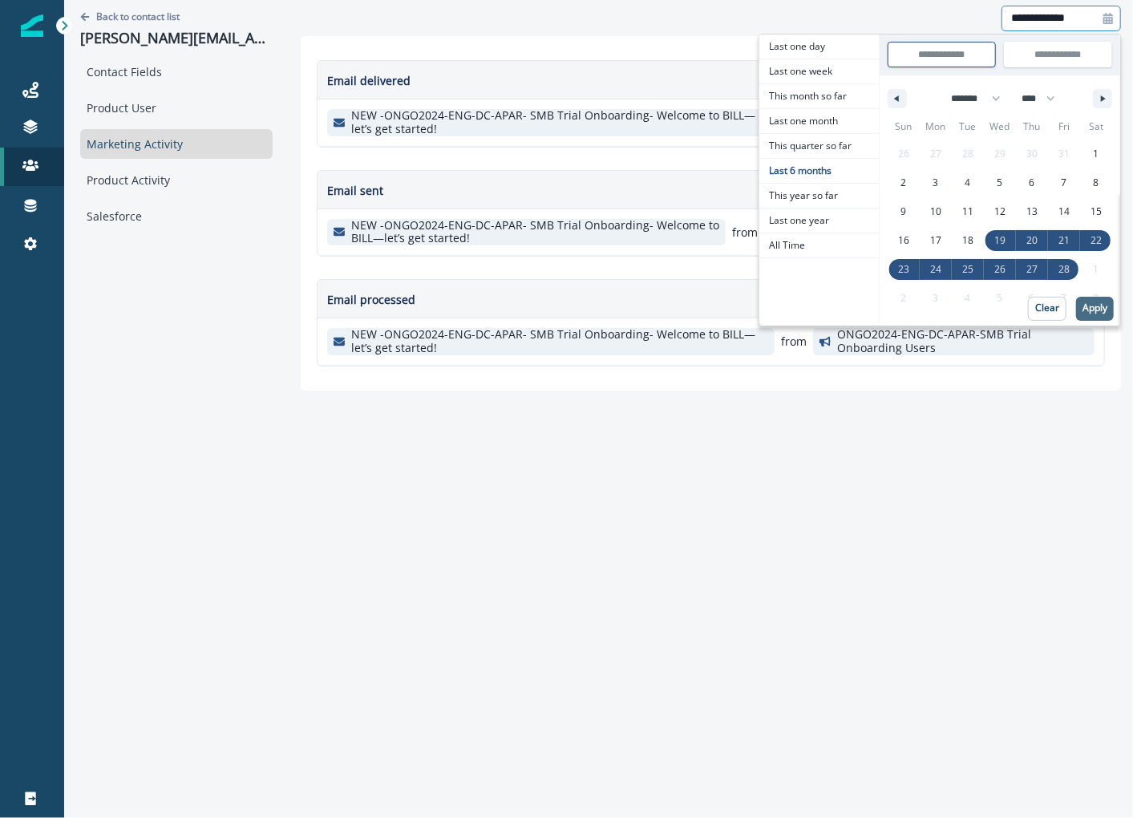
click at [1093, 306] on p "Apply" at bounding box center [1095, 307] width 25 height 11
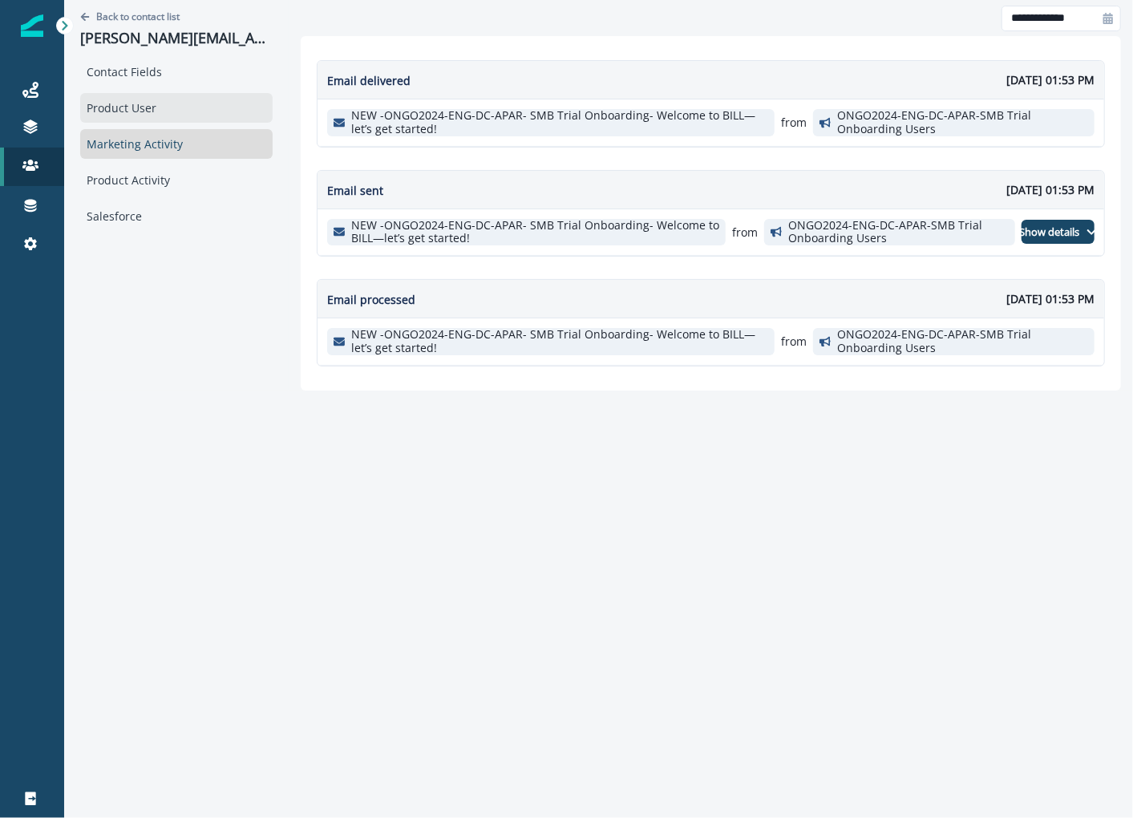
click at [149, 108] on div "Product User" at bounding box center [176, 108] width 193 height 30
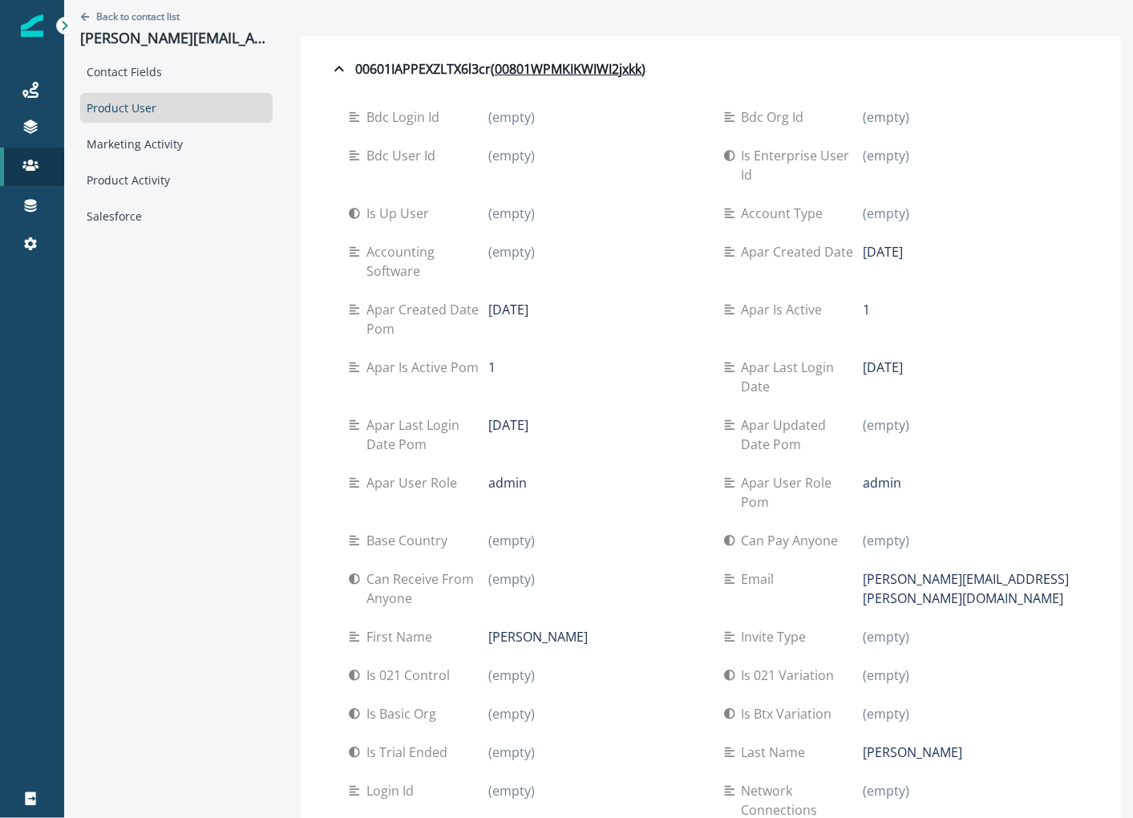
click at [146, 93] on div "Product User" at bounding box center [176, 108] width 193 height 30
click at [144, 74] on div "Contact Fields" at bounding box center [176, 72] width 193 height 30
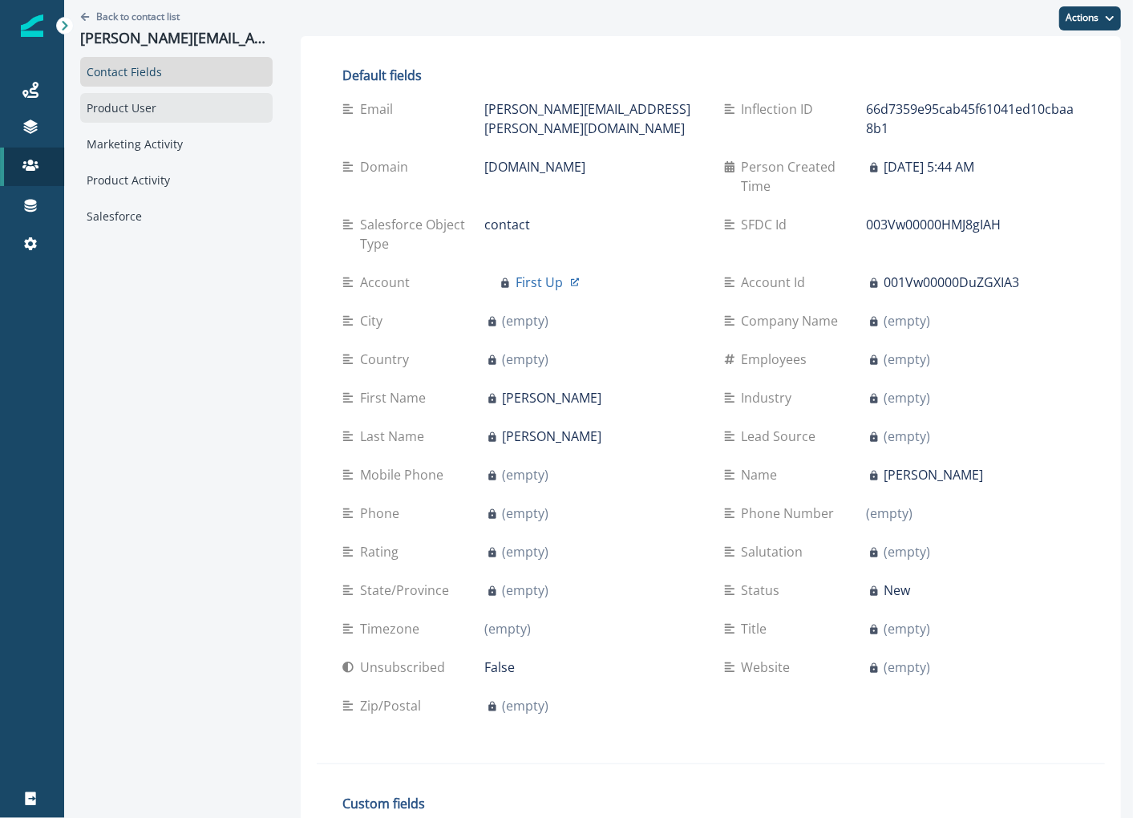
click at [144, 101] on div "Product User" at bounding box center [176, 108] width 193 height 30
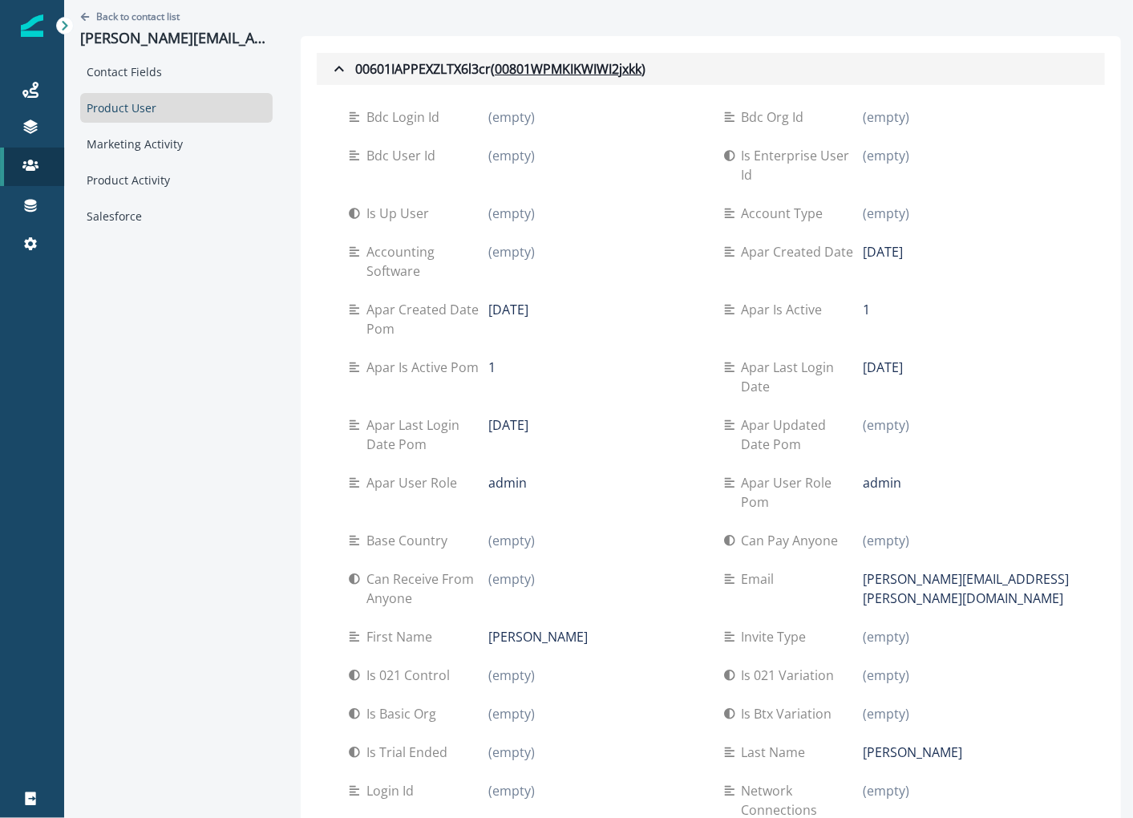
click at [336, 63] on icon "button" at bounding box center [339, 68] width 19 height 19
click at [353, 75] on div "00601IAPPEXZLTX6l3cr ( 00801WPMKIKWIWI2jxkk )" at bounding box center [488, 68] width 316 height 19
click at [336, 67] on icon "button" at bounding box center [339, 68] width 19 height 19
click at [536, 83] on button "00601IAPPEXZLTX6l3cr ( 00801WPMKIKWIWI2jxkk )" at bounding box center [711, 69] width 789 height 32
click at [537, 76] on u "00801WPMKIKWIWI2jxkk" at bounding box center [568, 68] width 147 height 19
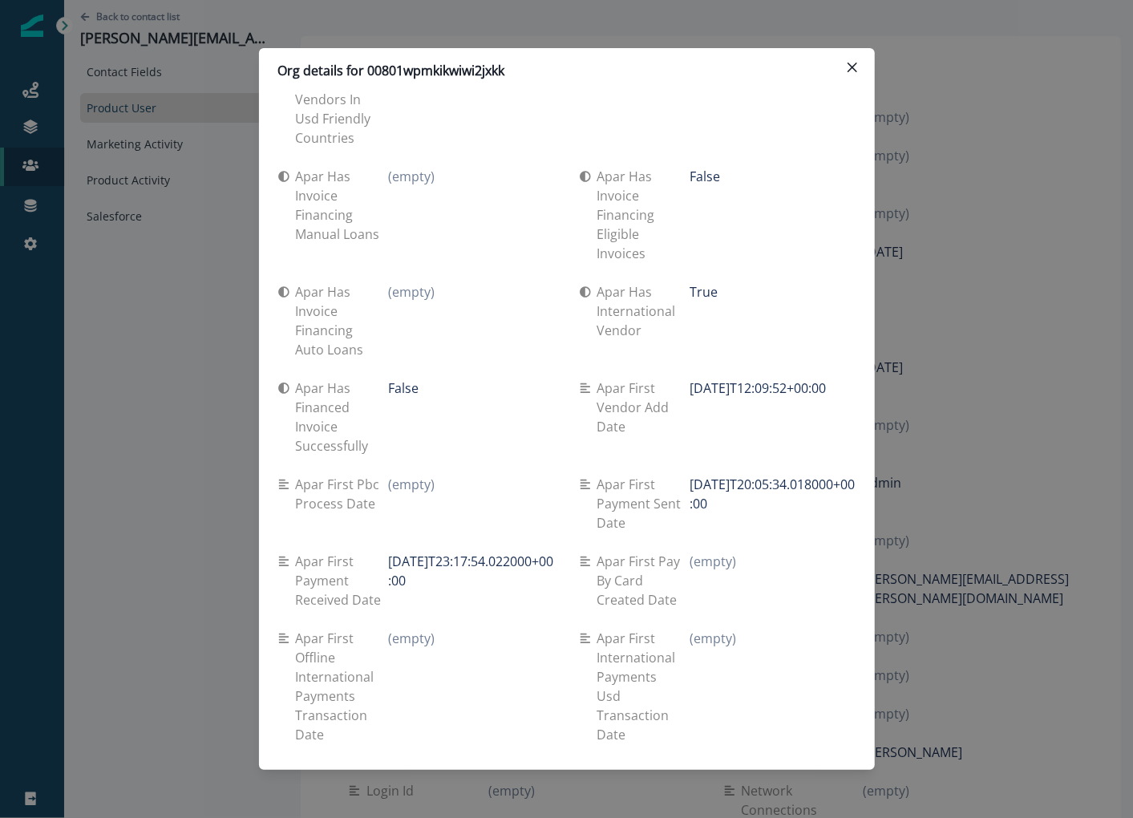
scroll to position [5843, 0]
click at [895, 441] on div "Org details for 00801wpmkikwiwi2jxkk Se travel spend lifetime (empty) Se spend …" at bounding box center [566, 409] width 1133 height 818
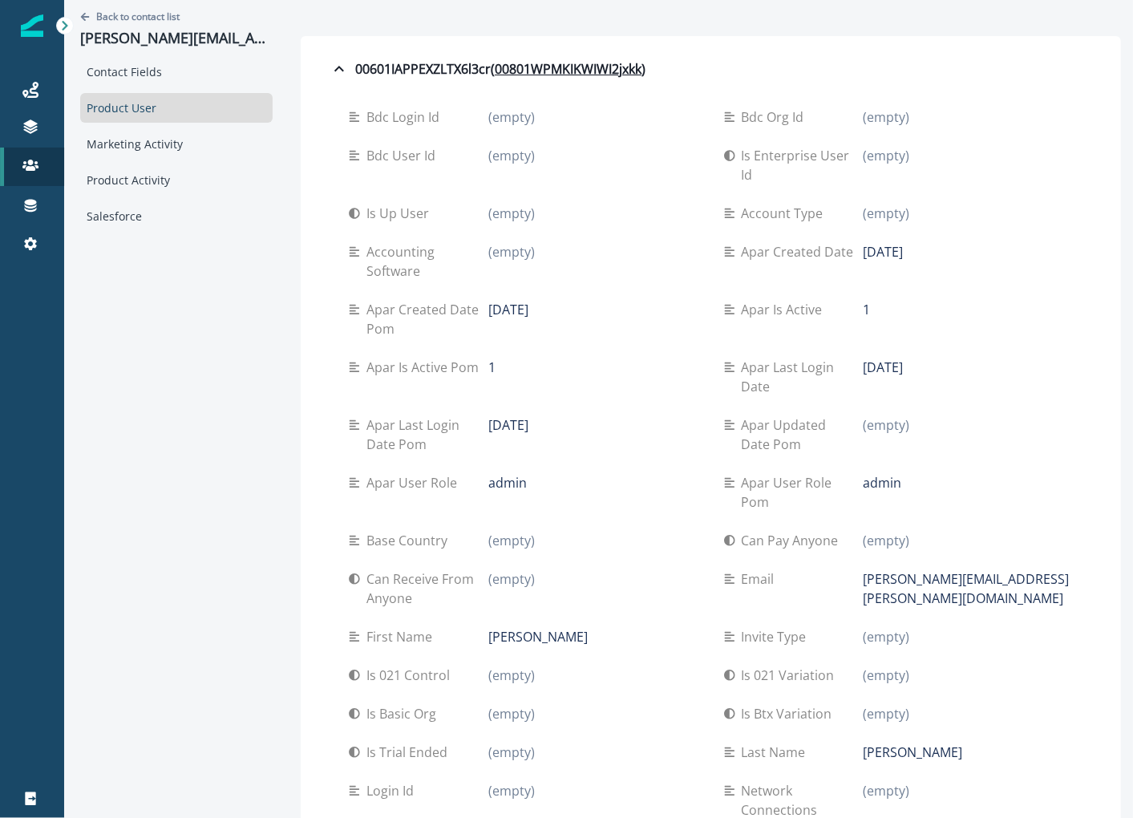
click at [959, 443] on div "(empty)" at bounding box center [968, 435] width 209 height 39
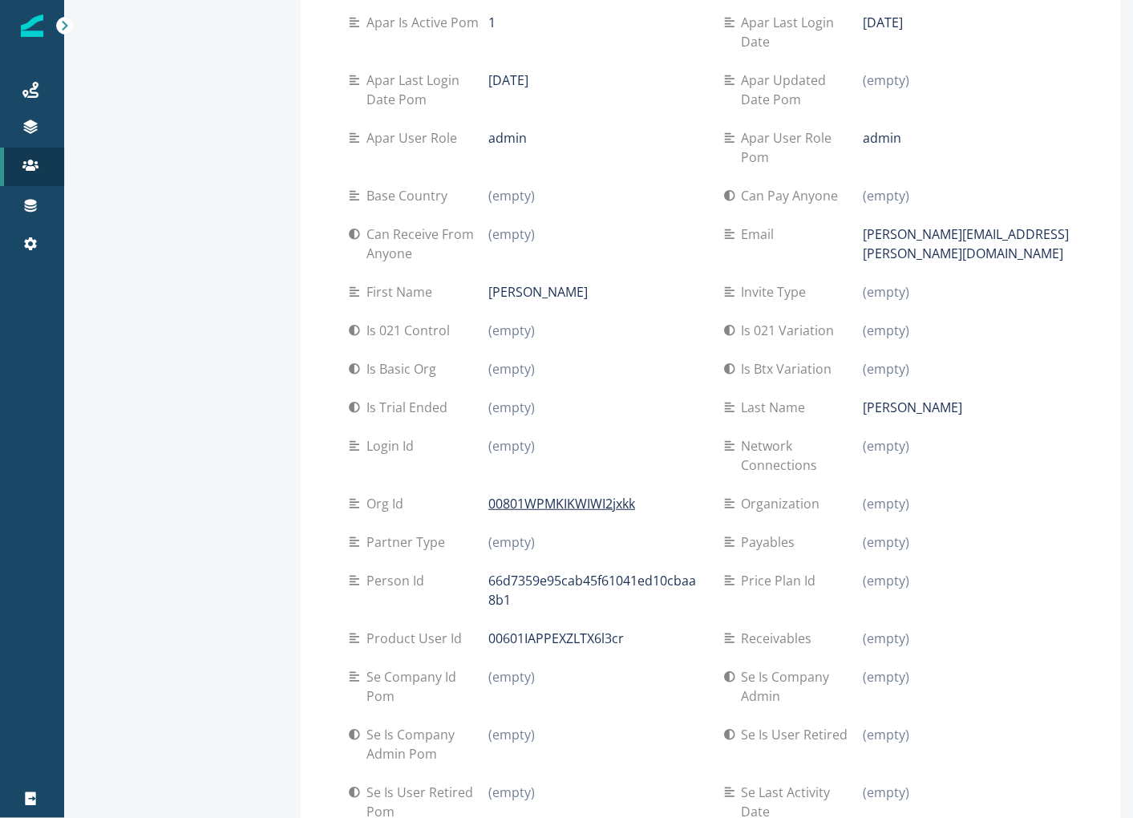
scroll to position [0, 0]
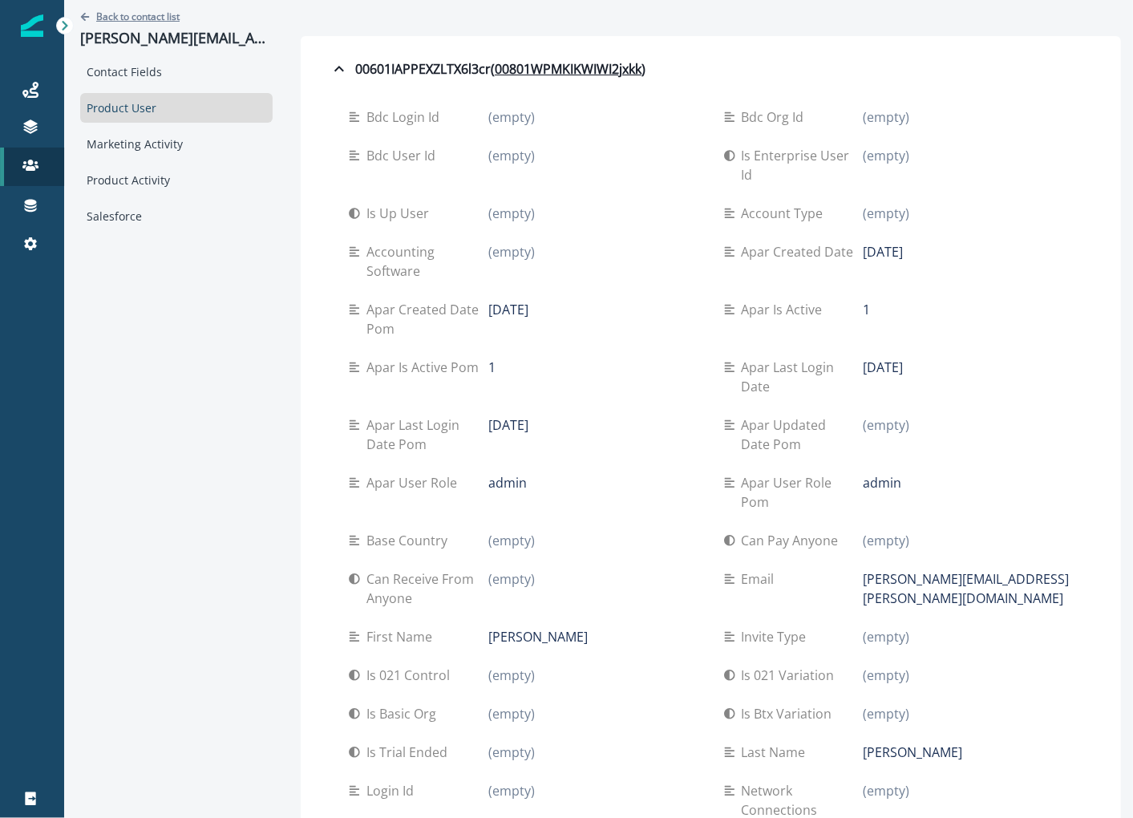
click at [166, 18] on p "Back to contact list" at bounding box center [137, 17] width 83 height 14
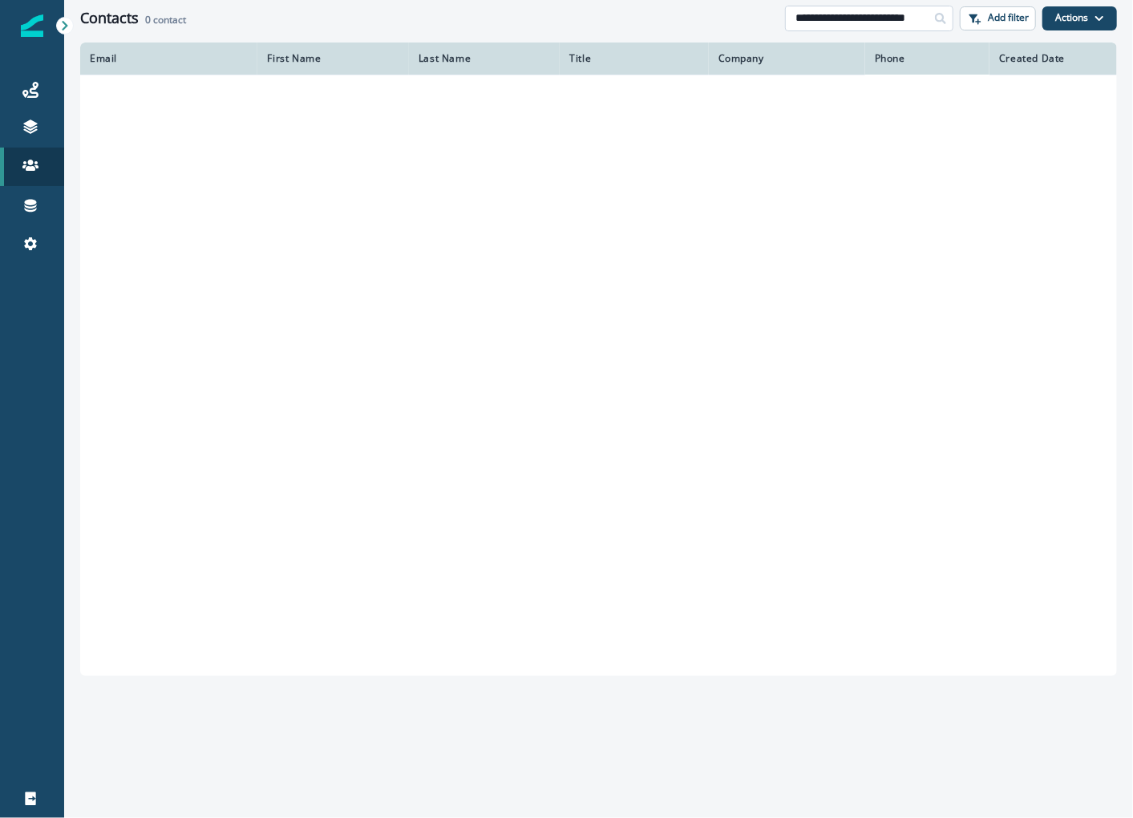
click at [877, 21] on input "**********" at bounding box center [869, 19] width 168 height 26
paste input "***"
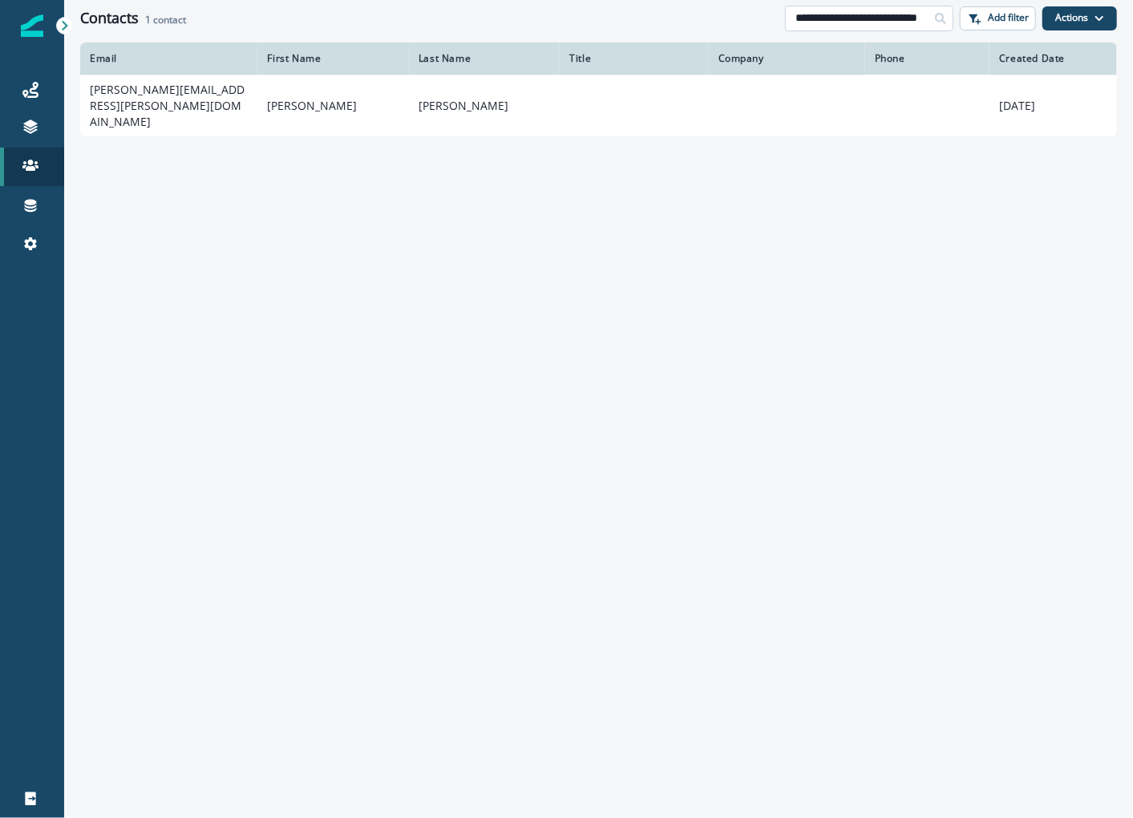
scroll to position [0, 47]
type input "**********"
click at [205, 99] on td "[EMAIL_ADDRESS][DOMAIN_NAME]" at bounding box center [168, 98] width 177 height 46
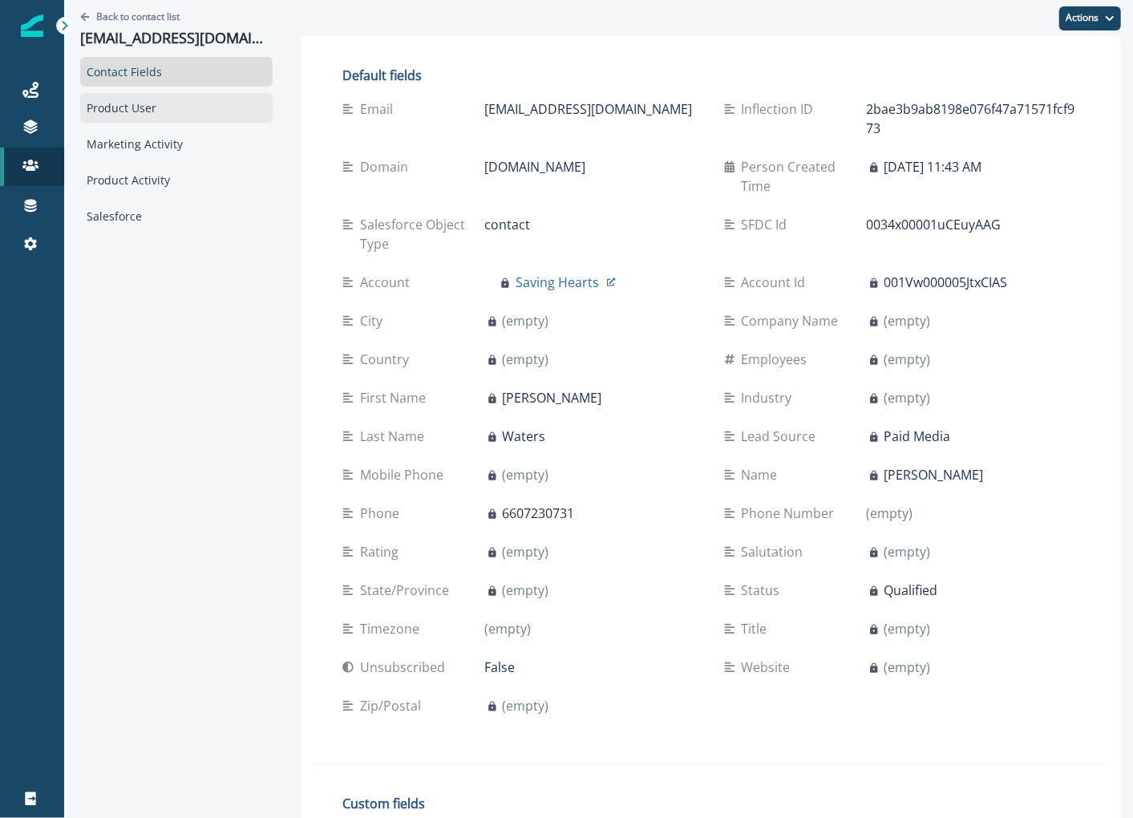
click at [207, 120] on div "Product User" at bounding box center [176, 108] width 193 height 30
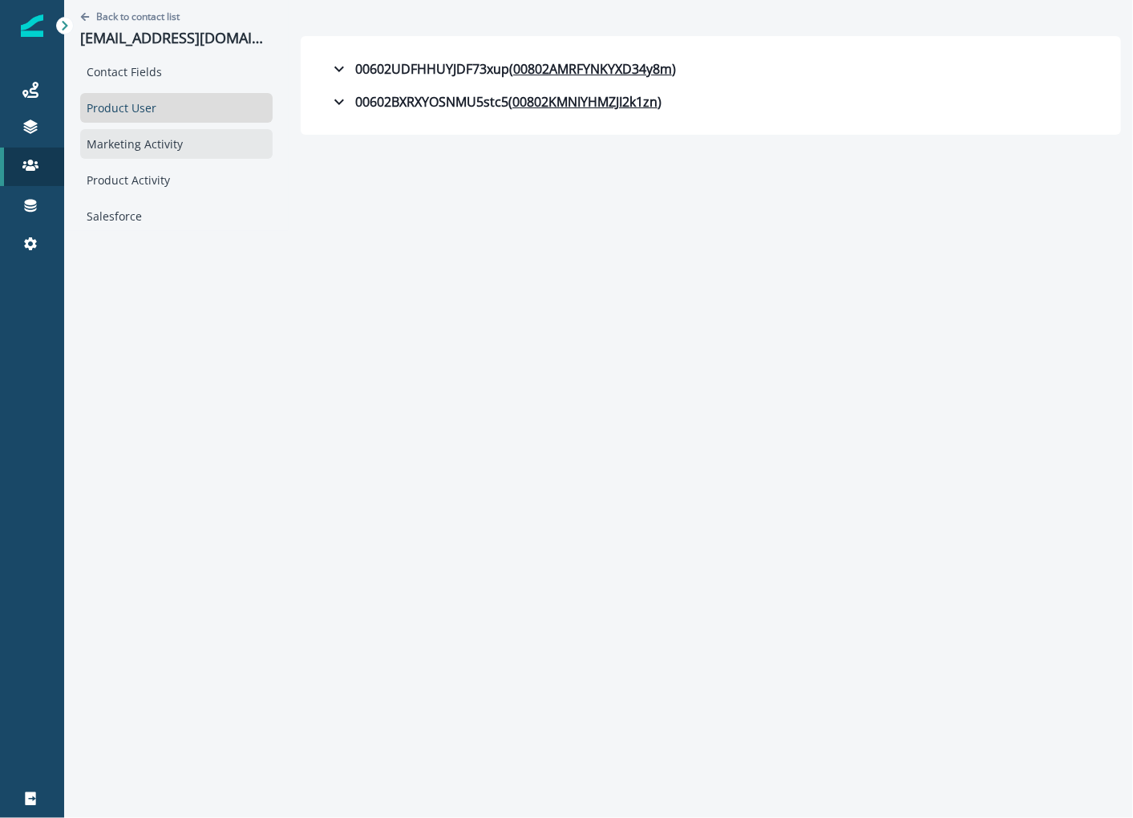
click at [207, 148] on div "Marketing Activity" at bounding box center [176, 144] width 193 height 30
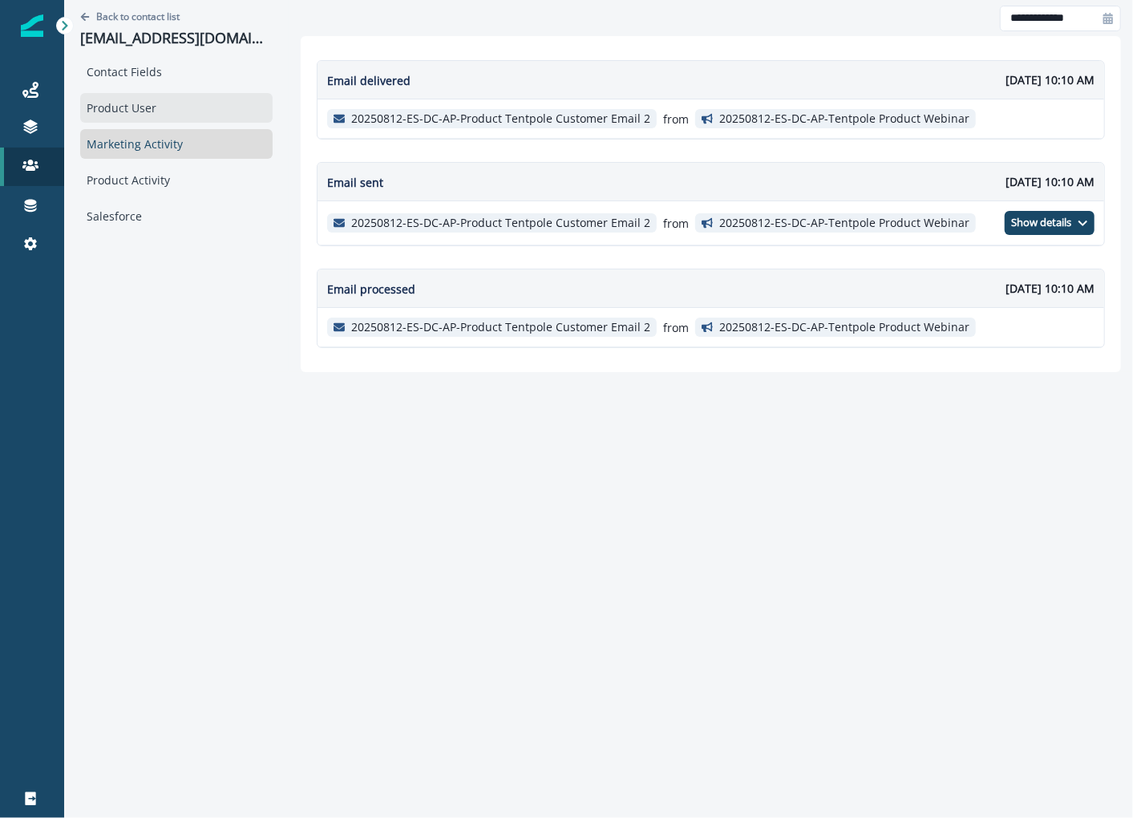
click at [214, 102] on div "Product User" at bounding box center [176, 108] width 193 height 30
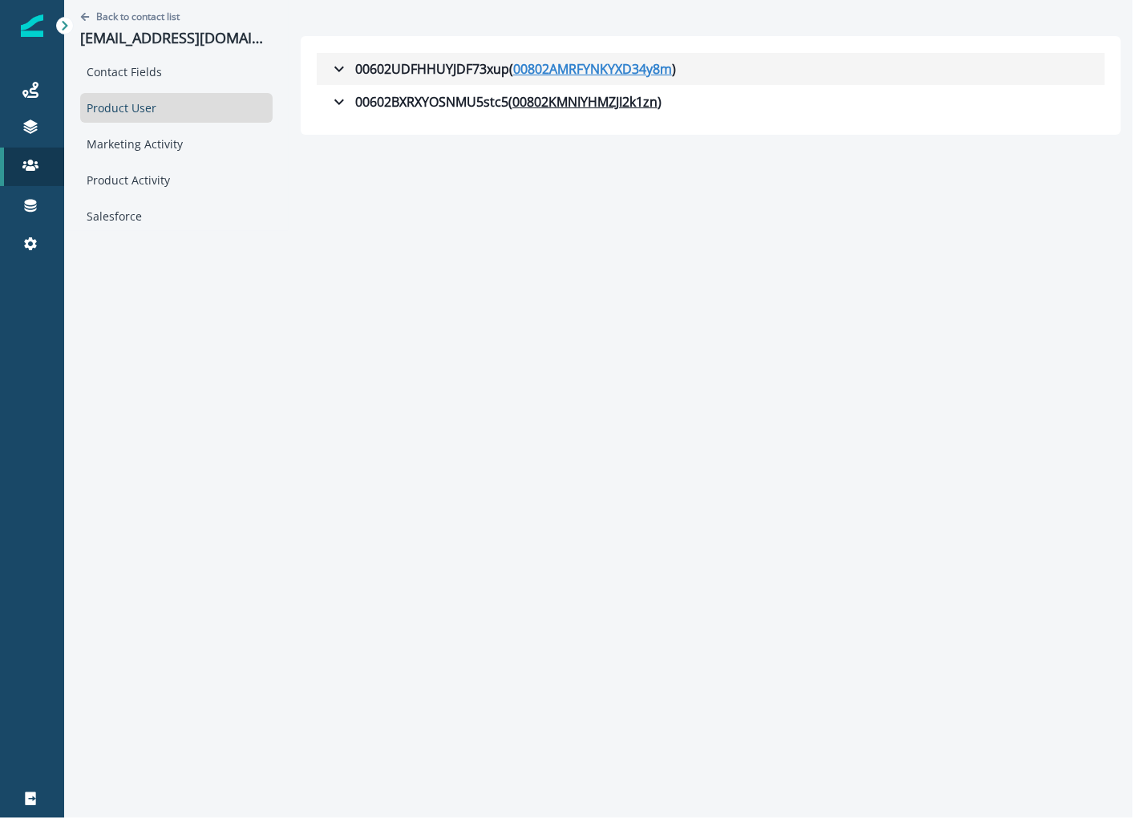
click at [555, 65] on u "00802AMRFYNKYXD34y8m" at bounding box center [592, 68] width 159 height 19
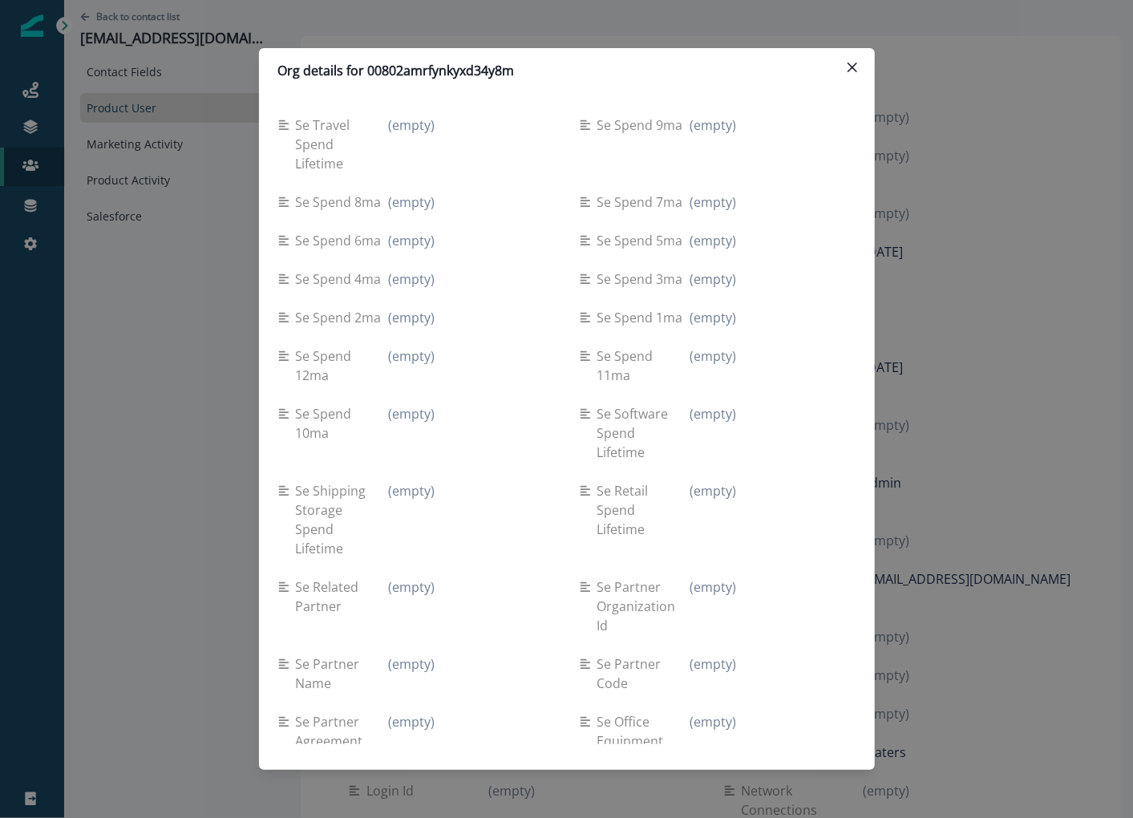
click at [1055, 203] on div "Org details for 00802amrfynkyxd34y8m Se travel spend lifetime (empty) Se spend …" at bounding box center [566, 409] width 1133 height 818
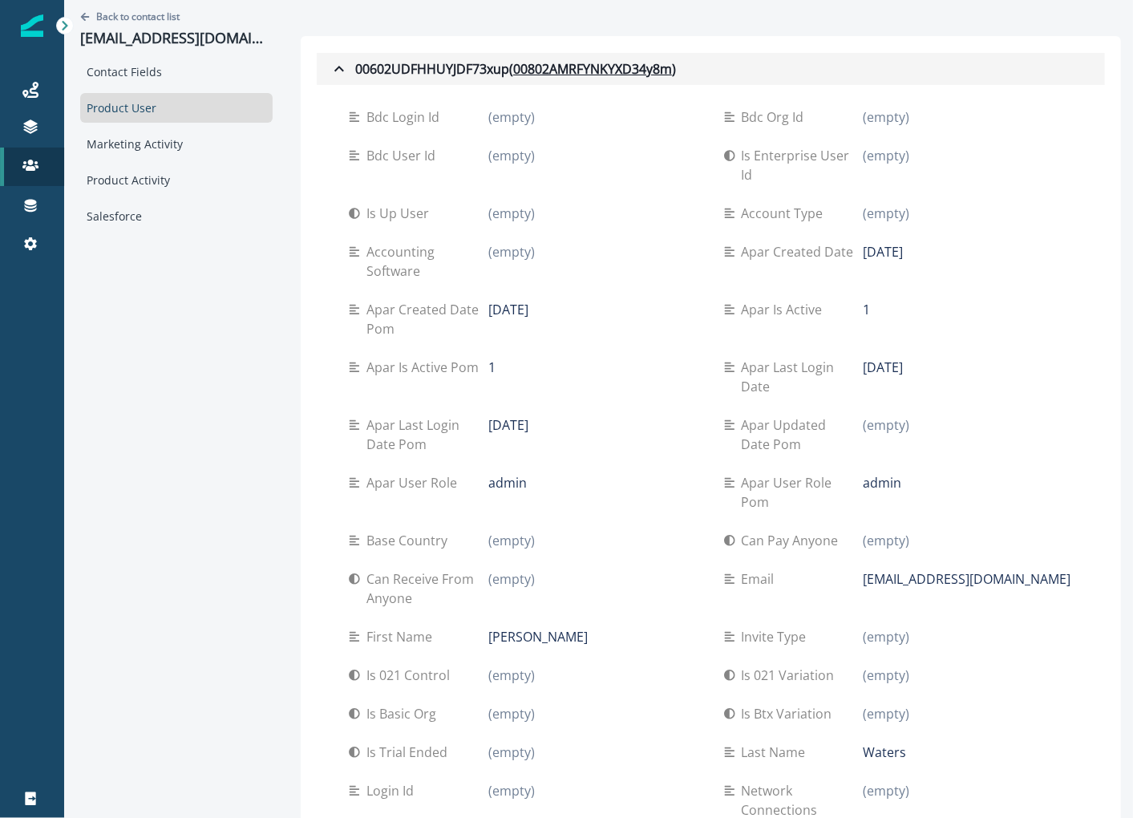
click at [341, 71] on icon "button" at bounding box center [339, 68] width 19 height 19
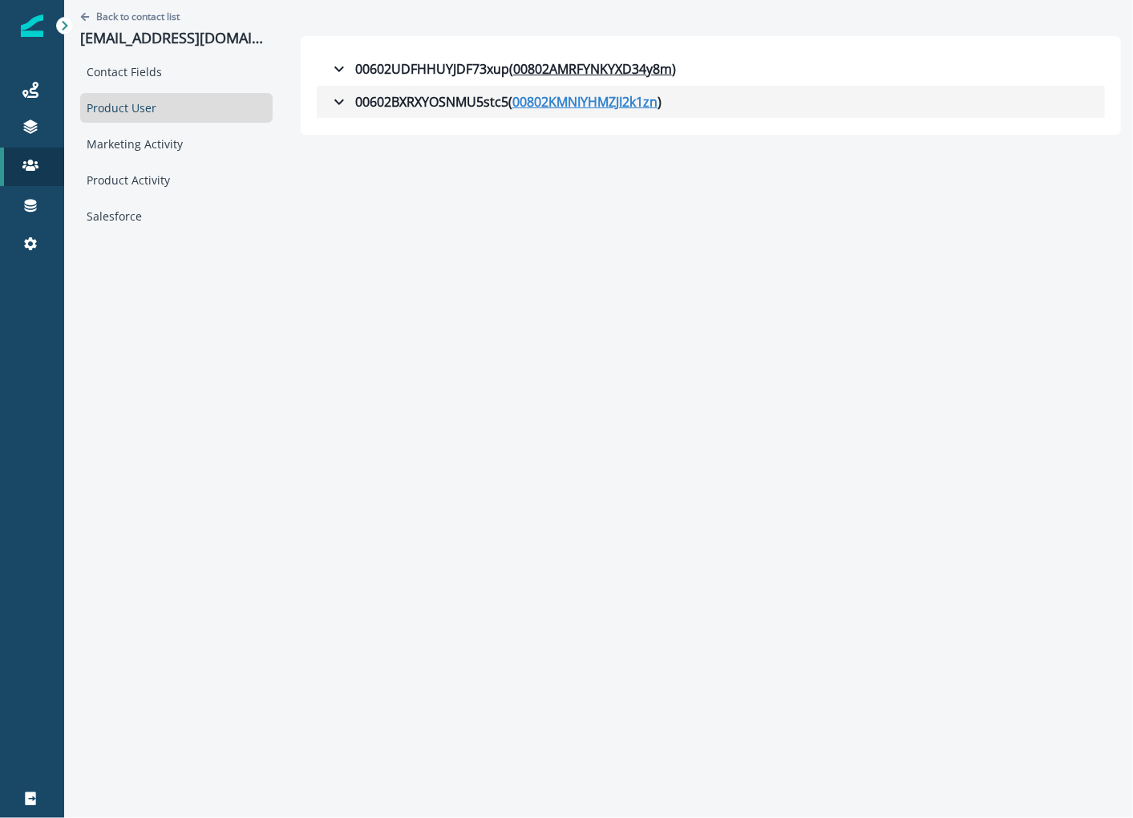
click at [553, 98] on u "00802KMNIYHMZJI2k1zn" at bounding box center [585, 101] width 145 height 19
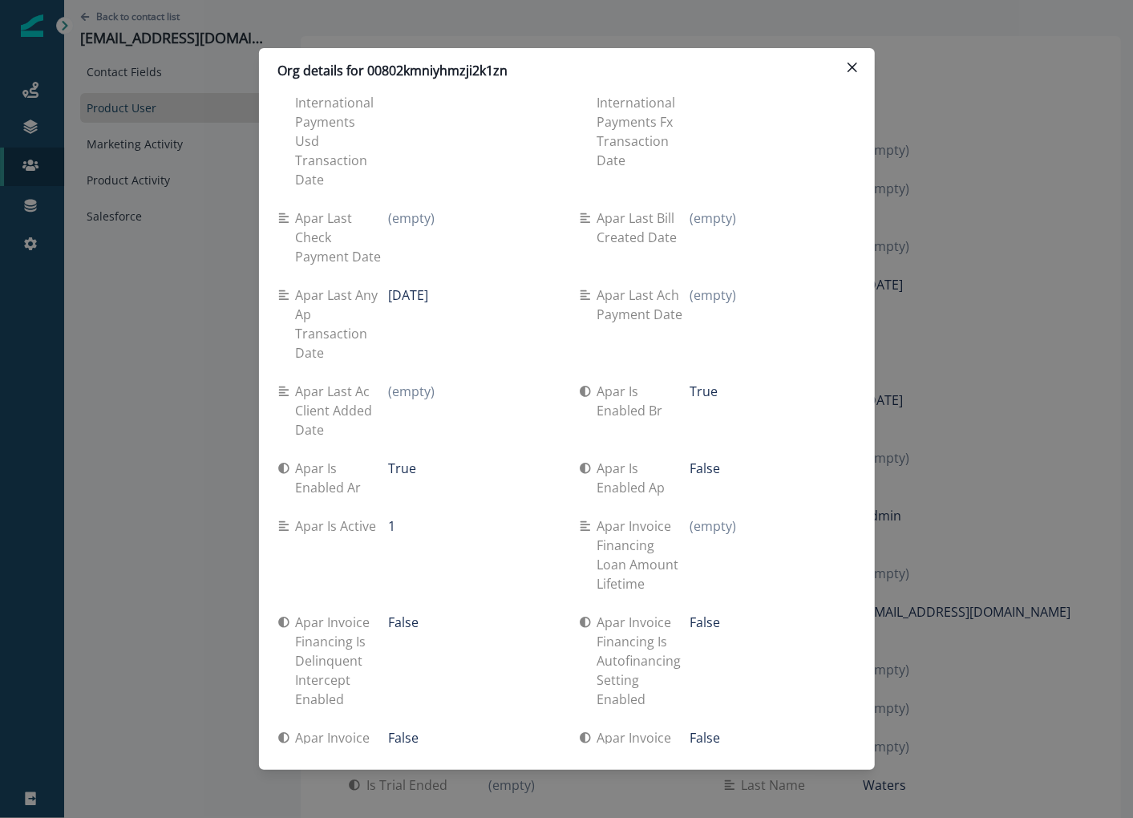
scroll to position [3970, 0]
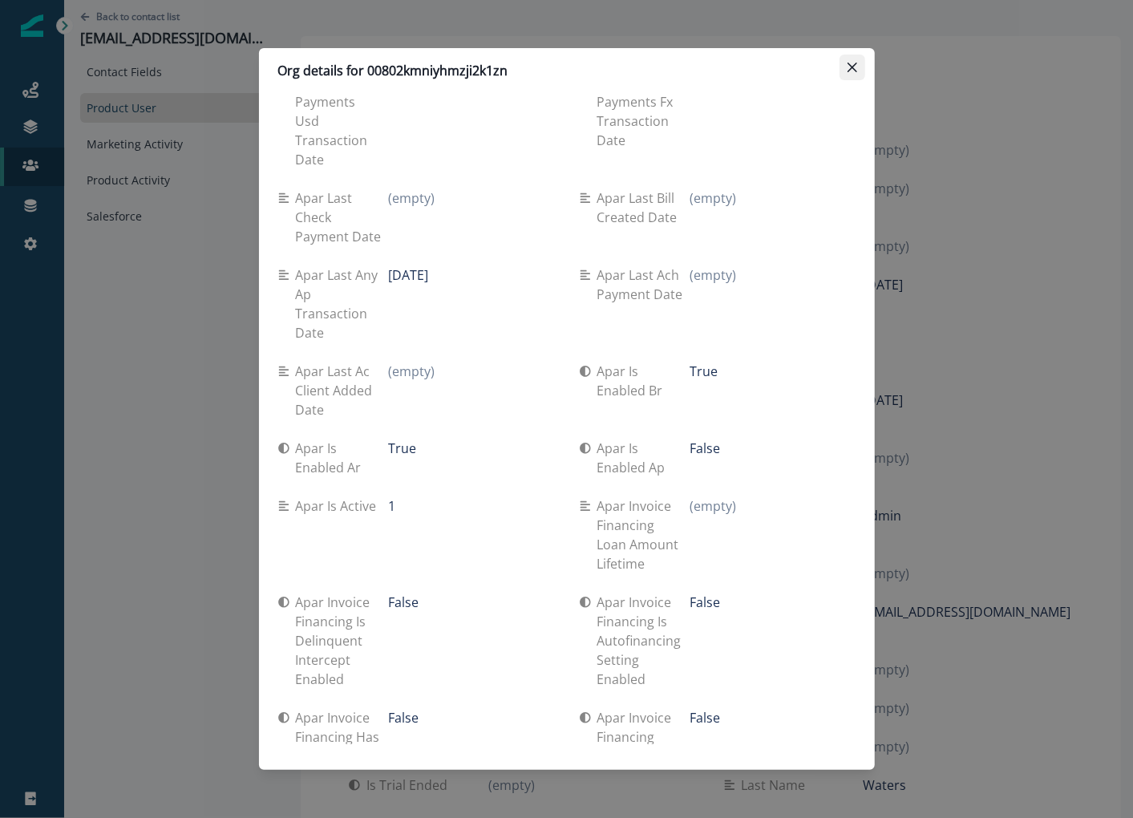
click at [844, 63] on button "Close" at bounding box center [853, 68] width 26 height 26
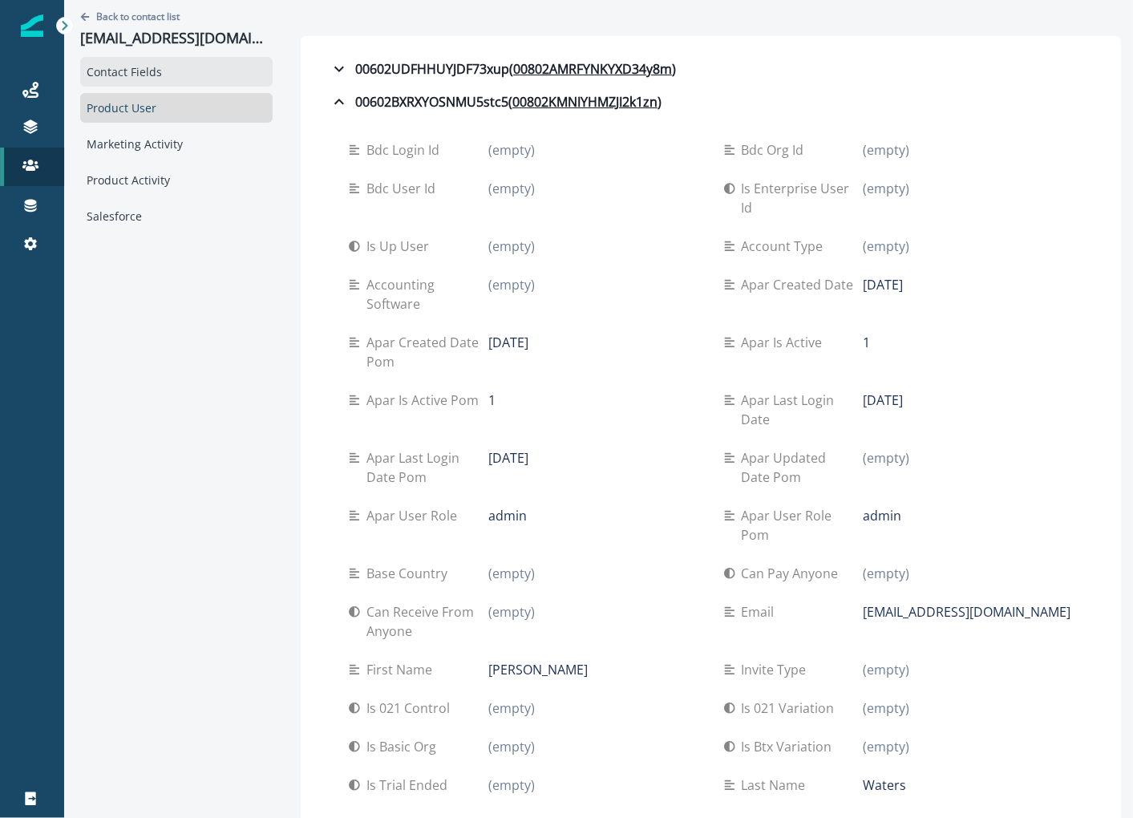
click at [127, 82] on div "Contact Fields" at bounding box center [176, 72] width 193 height 30
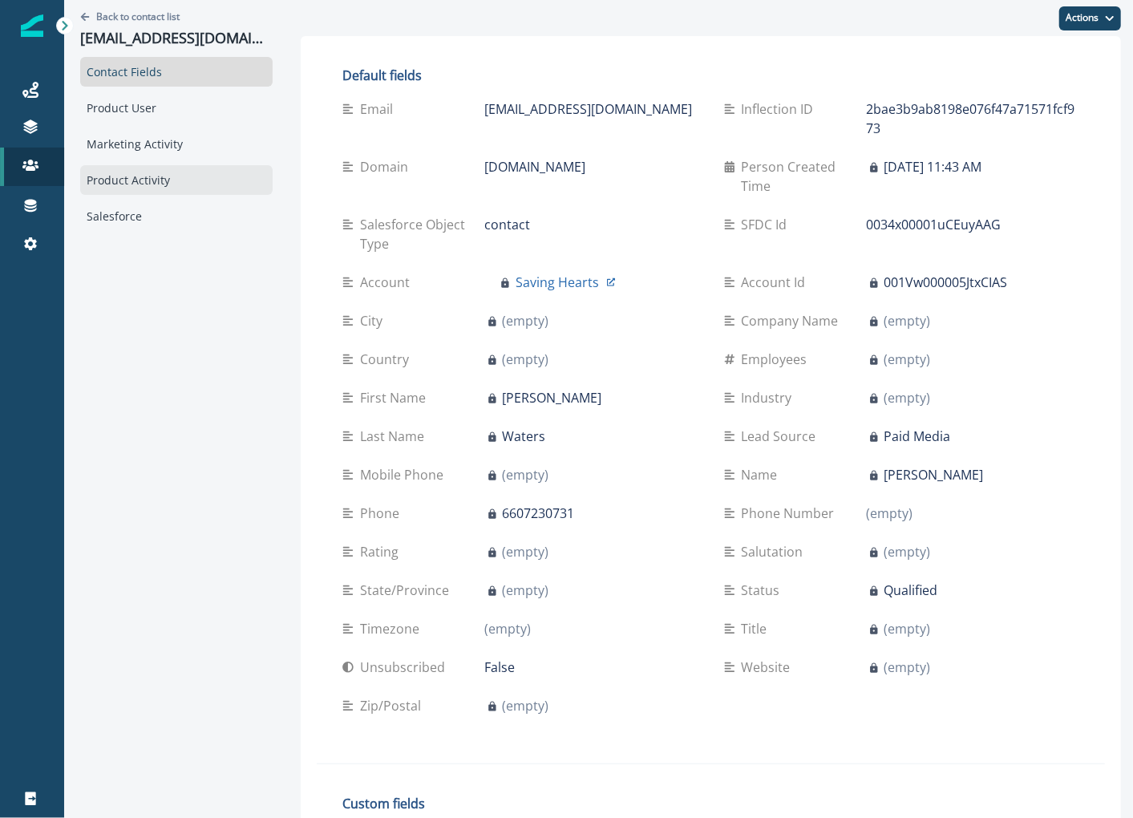
click at [133, 166] on div "Product Activity" at bounding box center [176, 180] width 193 height 30
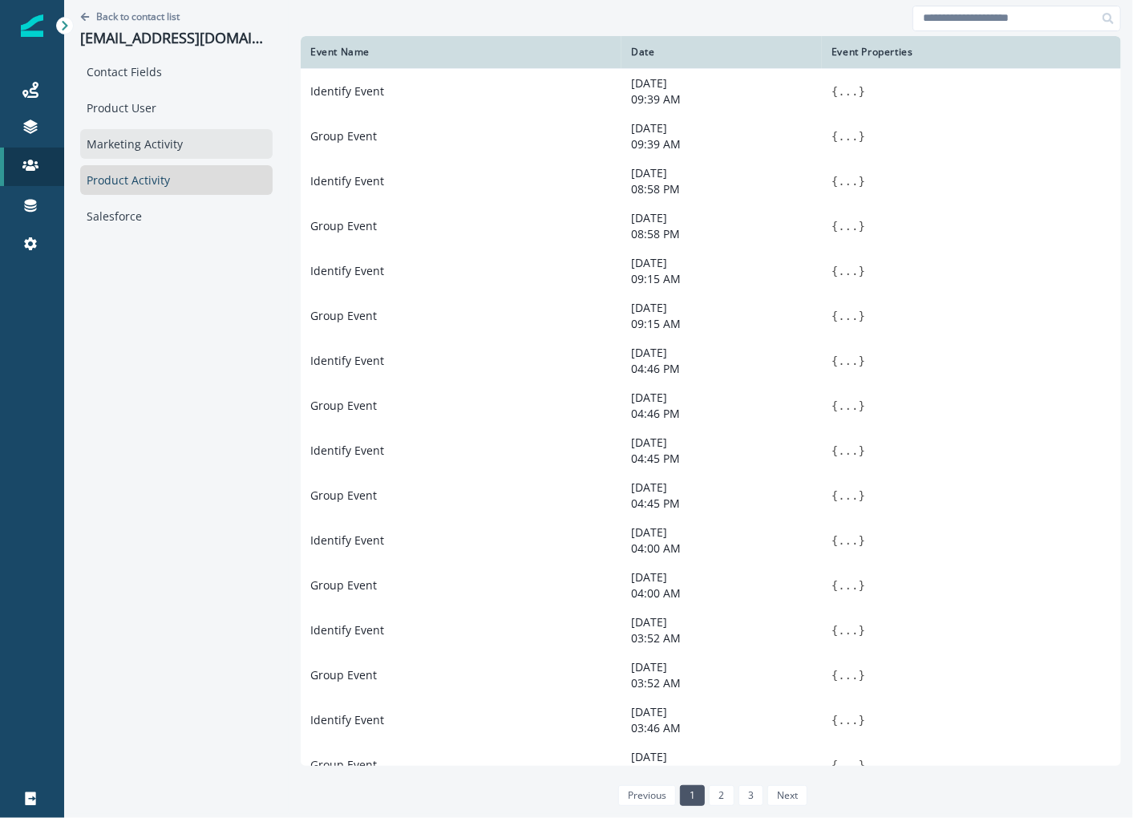
click at [133, 148] on div "Marketing Activity" at bounding box center [176, 144] width 193 height 30
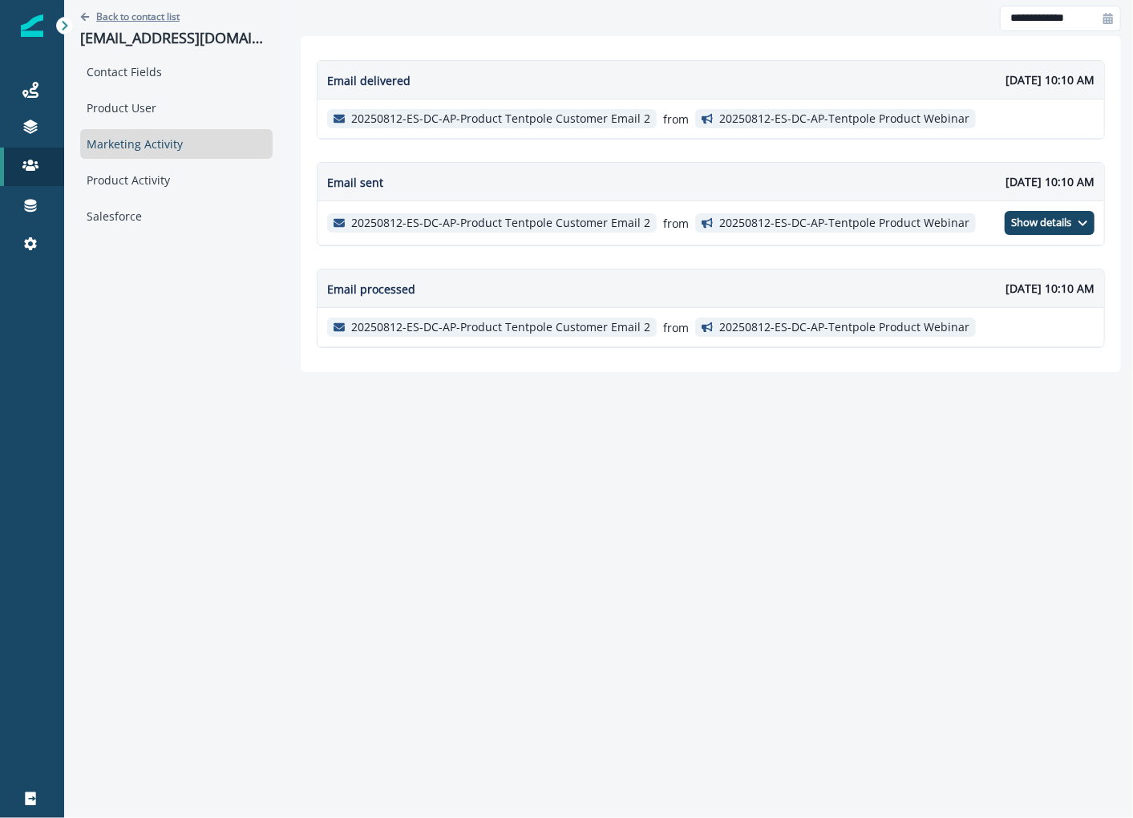
click at [143, 10] on p "Back to contact list" at bounding box center [137, 17] width 83 height 14
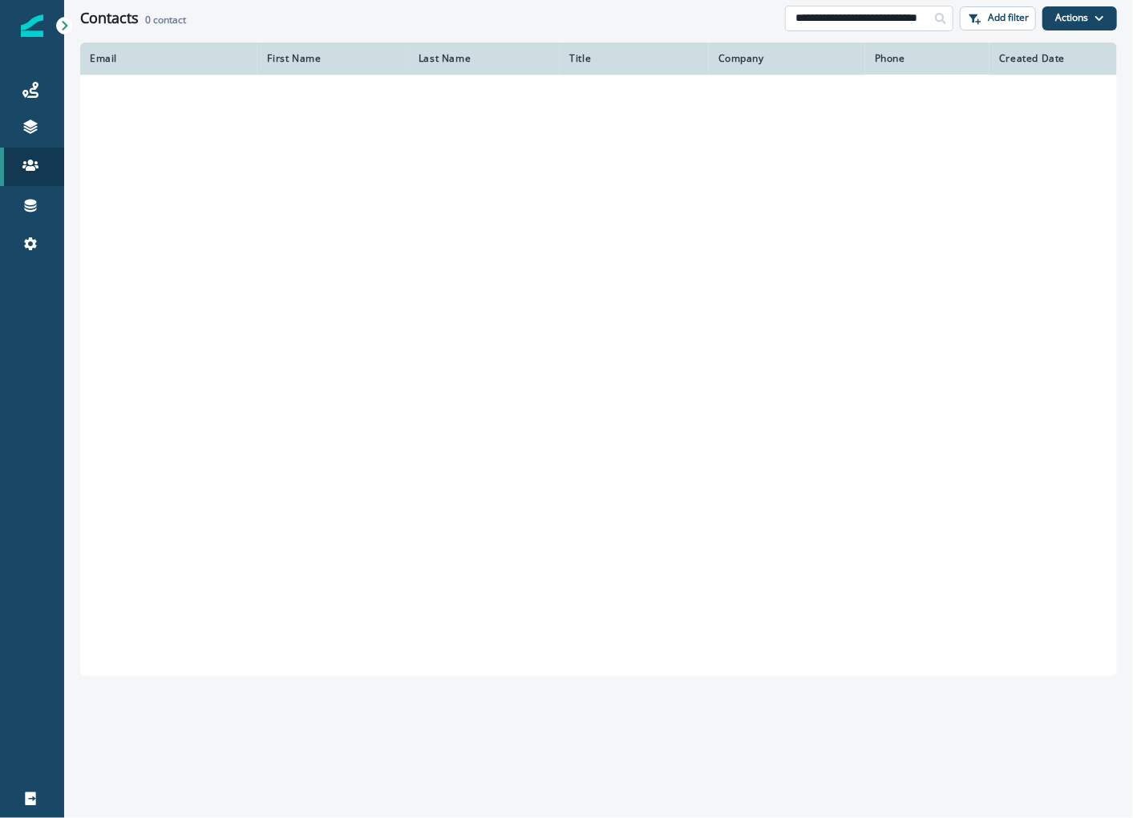
click at [886, 11] on input "**********" at bounding box center [869, 19] width 168 height 26
paste input "***"
click at [886, 11] on input "**********" at bounding box center [869, 19] width 168 height 26
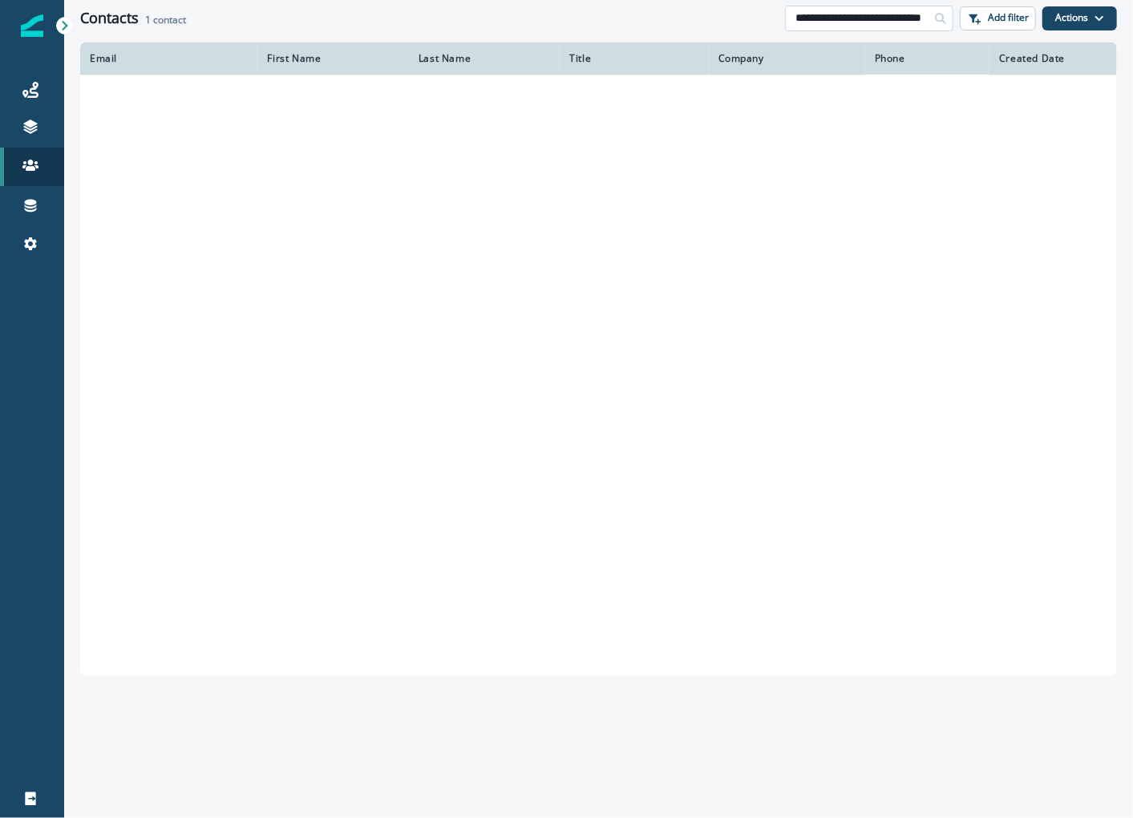
click at [886, 11] on input "**********" at bounding box center [869, 19] width 168 height 26
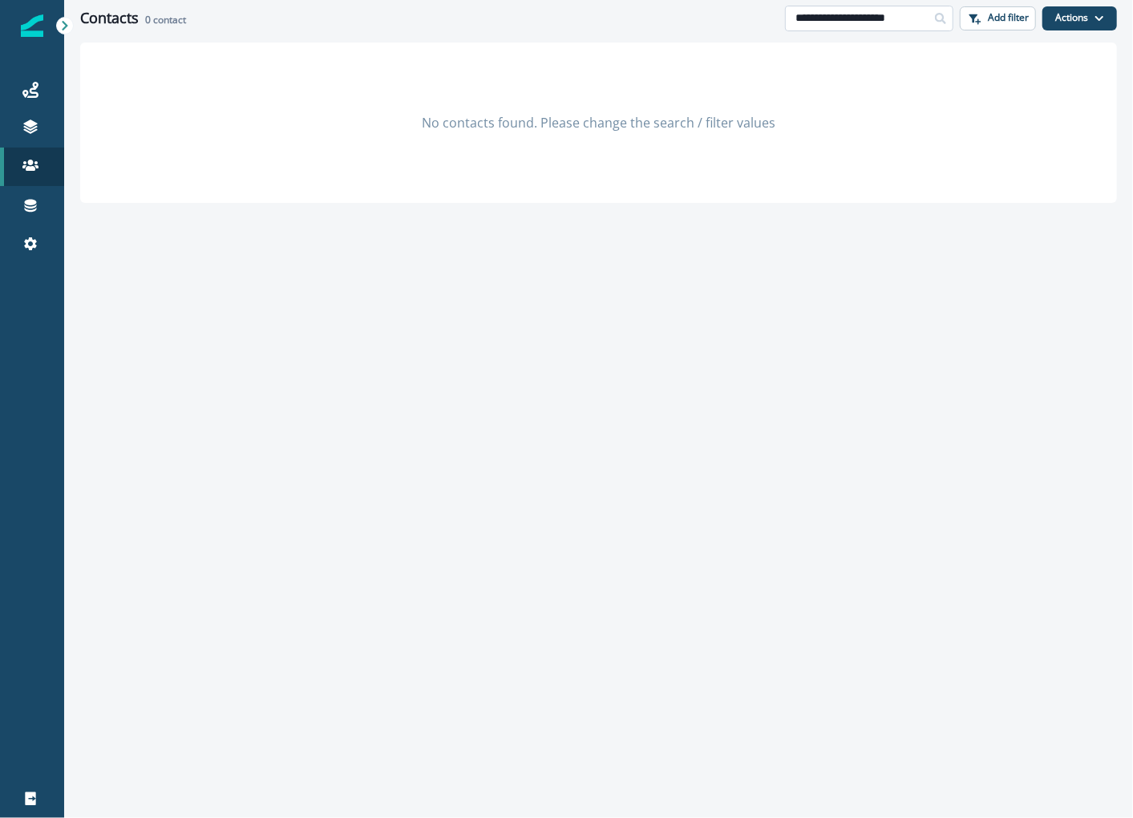
type input "**********"
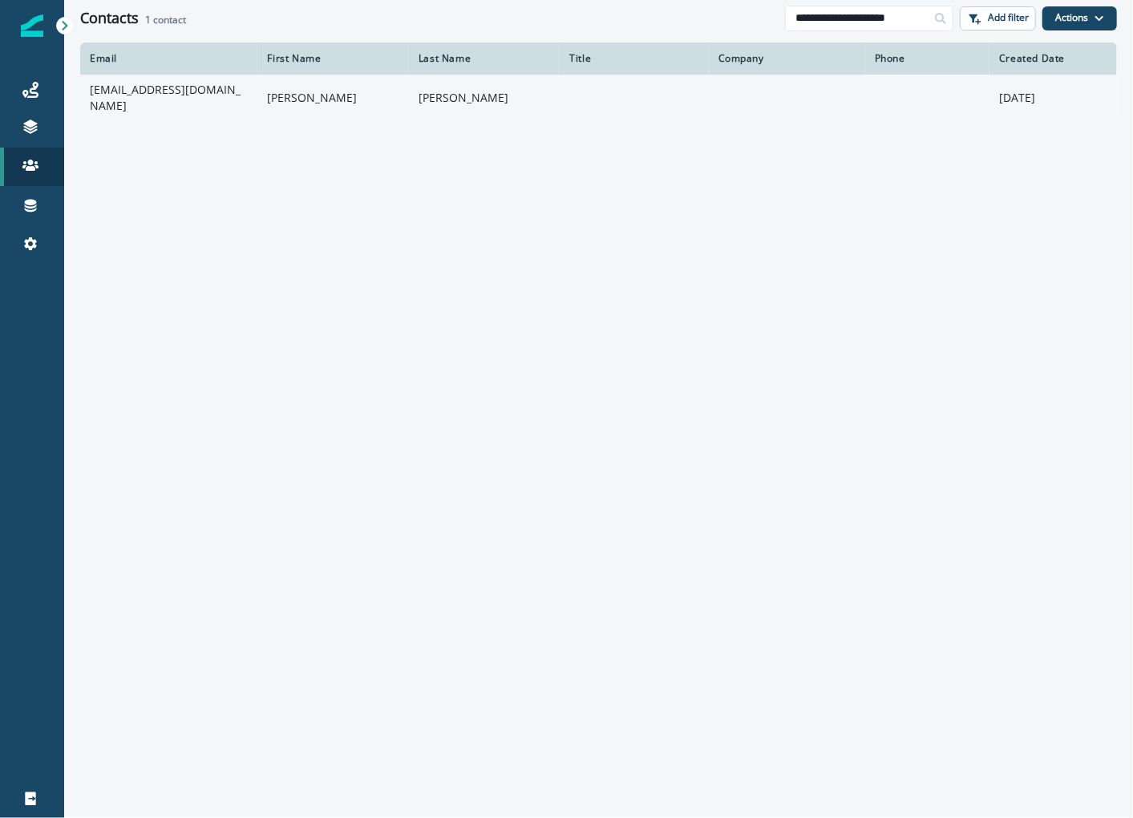
click at [178, 90] on td "[EMAIL_ADDRESS][DOMAIN_NAME]" at bounding box center [168, 98] width 177 height 46
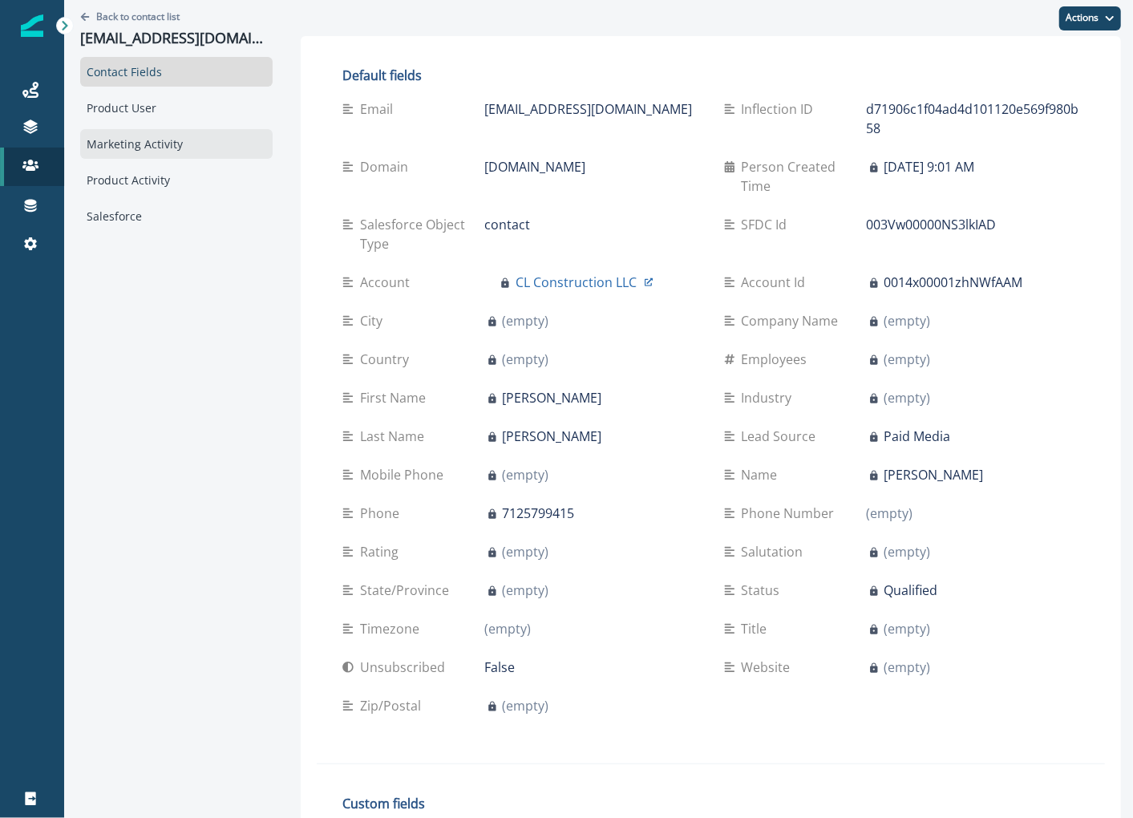
click at [149, 140] on div "Marketing Activity" at bounding box center [176, 144] width 193 height 30
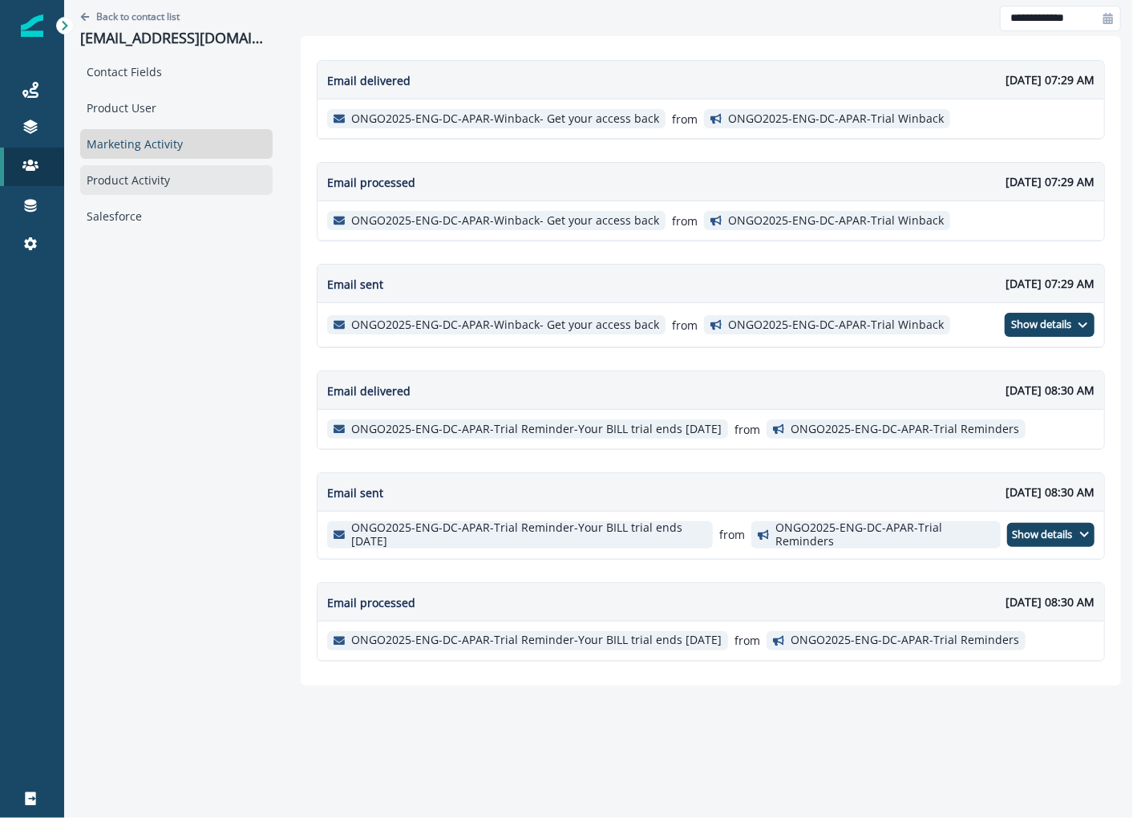
click at [137, 191] on div "Product Activity" at bounding box center [176, 180] width 193 height 30
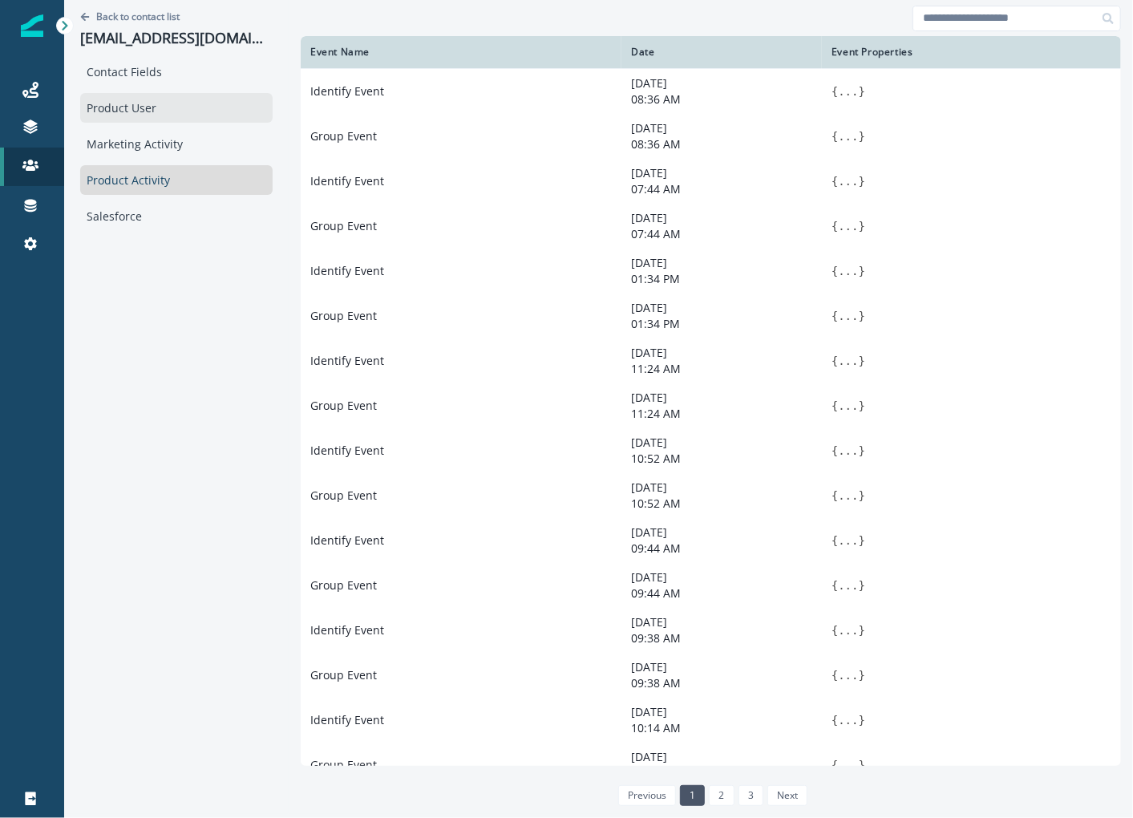
click at [142, 120] on div "Product User" at bounding box center [176, 108] width 193 height 30
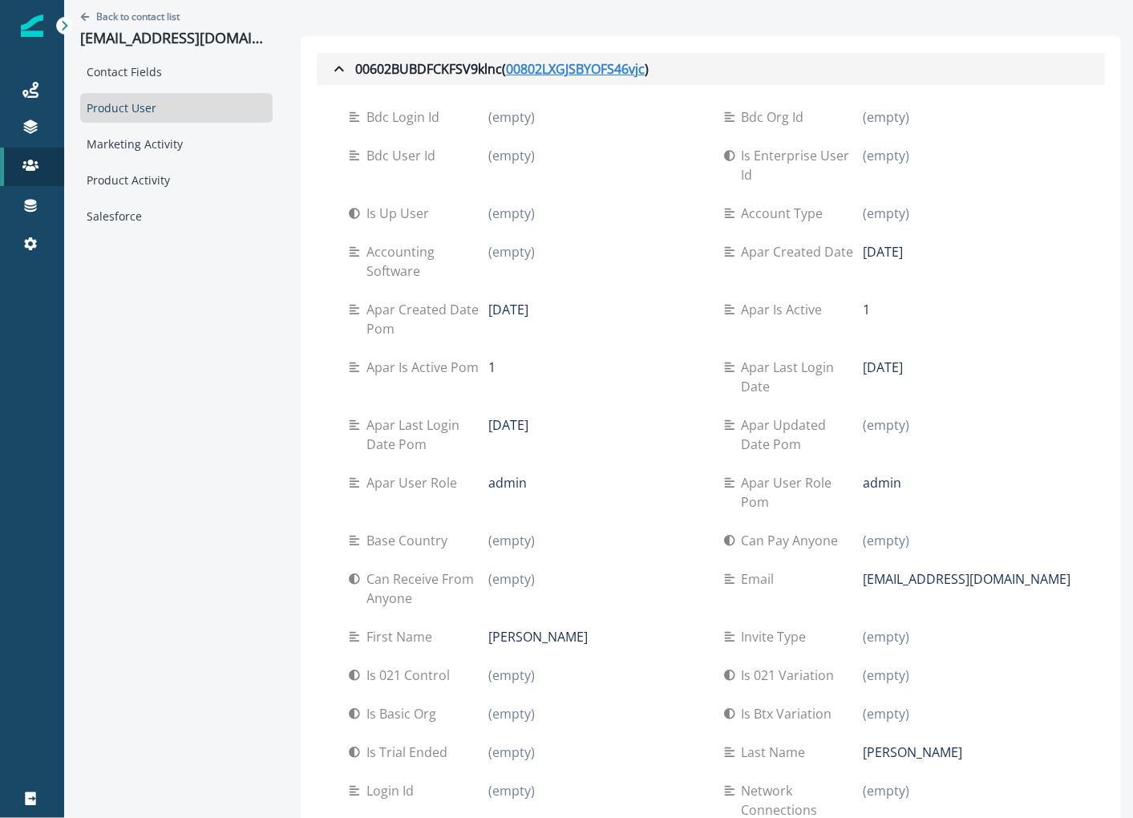
click at [506, 62] on u "00802LXGJSBYOFS46vjc" at bounding box center [575, 68] width 139 height 19
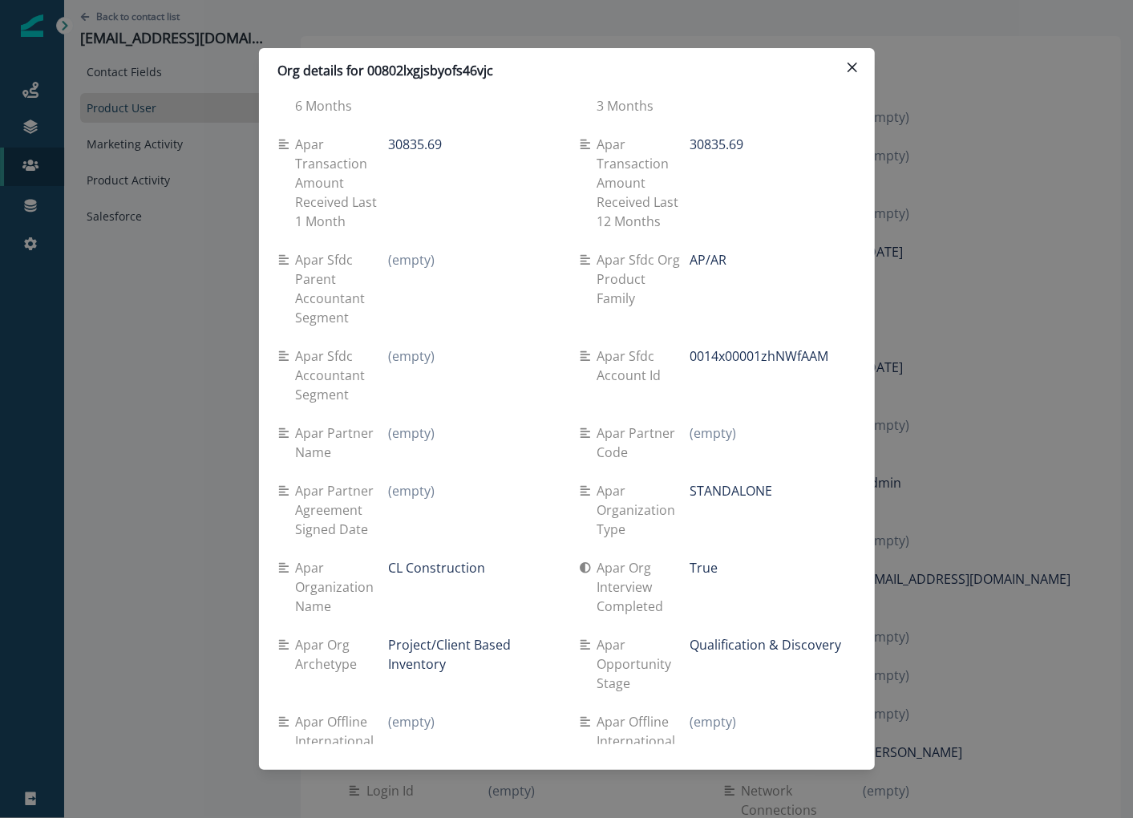
scroll to position [2475, 0]
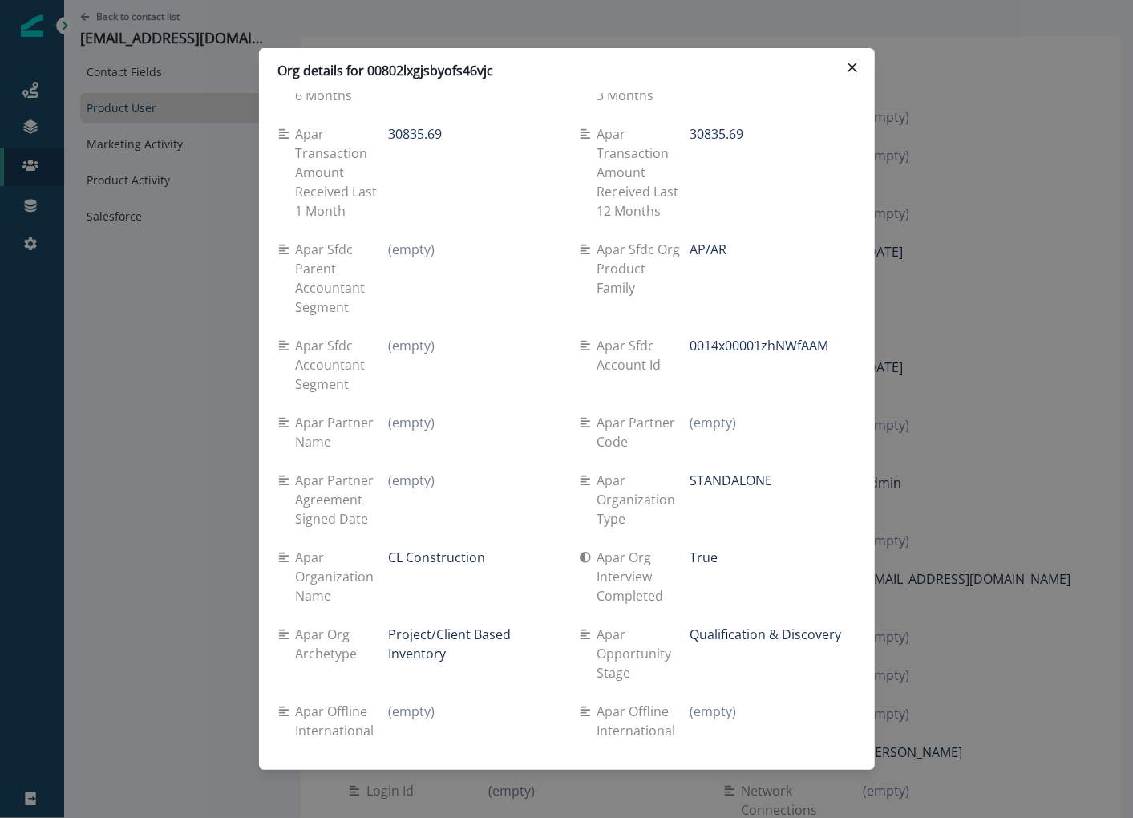
click at [191, 471] on div "Org details for 00802lxgjsbyofs46vjc Se travel spend lifetime (empty) Se spend …" at bounding box center [566, 409] width 1133 height 818
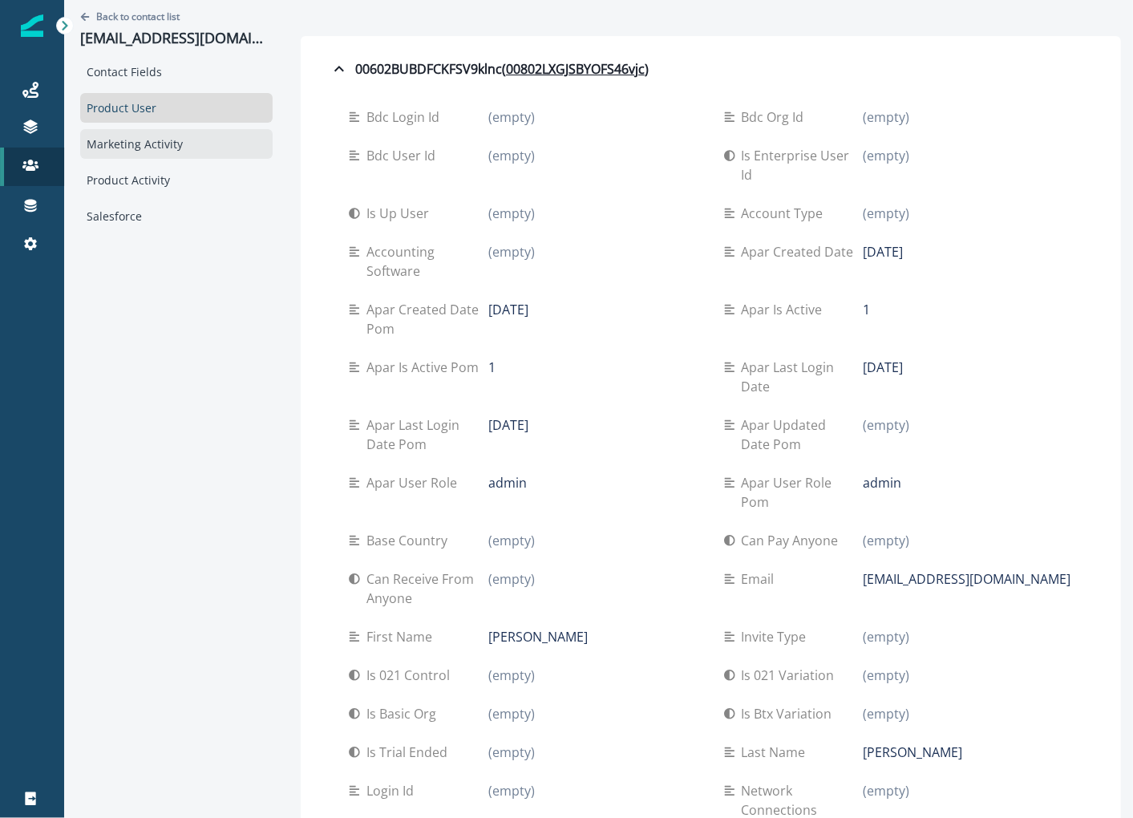
click at [180, 132] on div "Marketing Activity" at bounding box center [176, 144] width 193 height 30
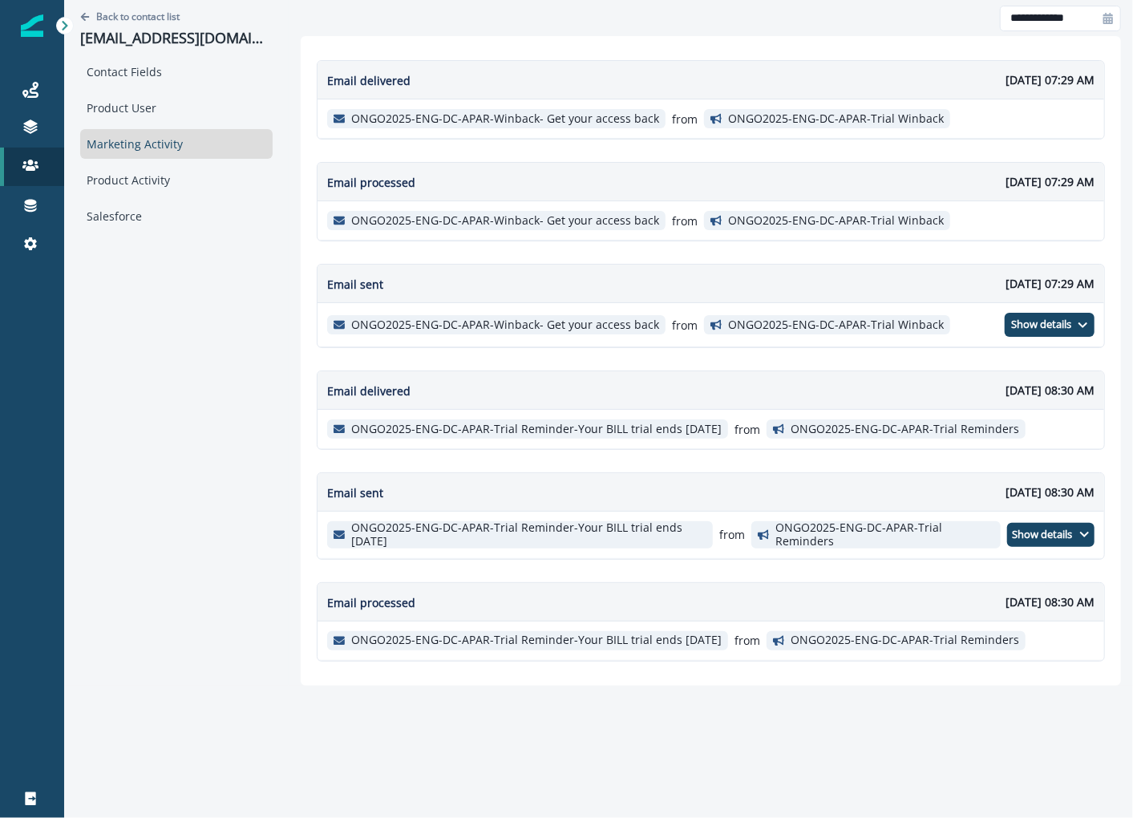
click at [1105, 19] on icon at bounding box center [1109, 18] width 10 height 11
select select "*"
select select "****"
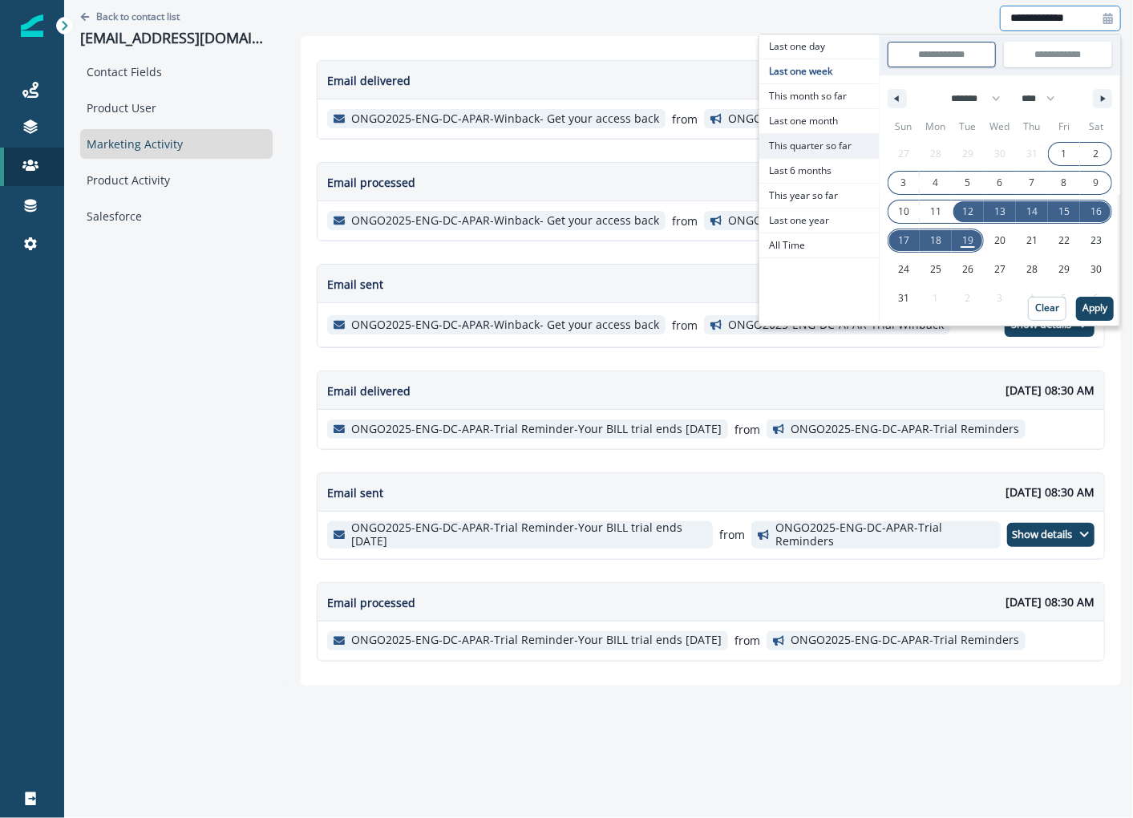
click at [824, 134] on span "This quarter so far" at bounding box center [820, 146] width 120 height 24
type input "**********"
select select "*"
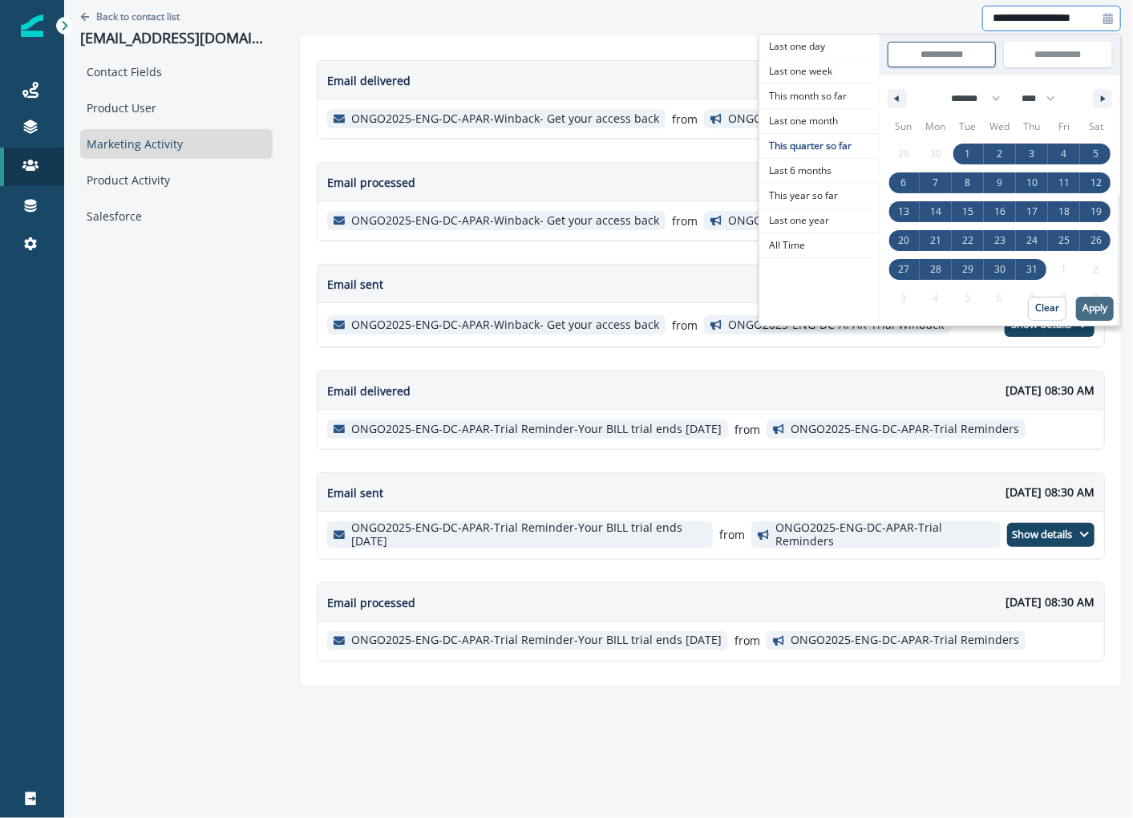
click at [1114, 314] on button "Apply" at bounding box center [1095, 309] width 38 height 24
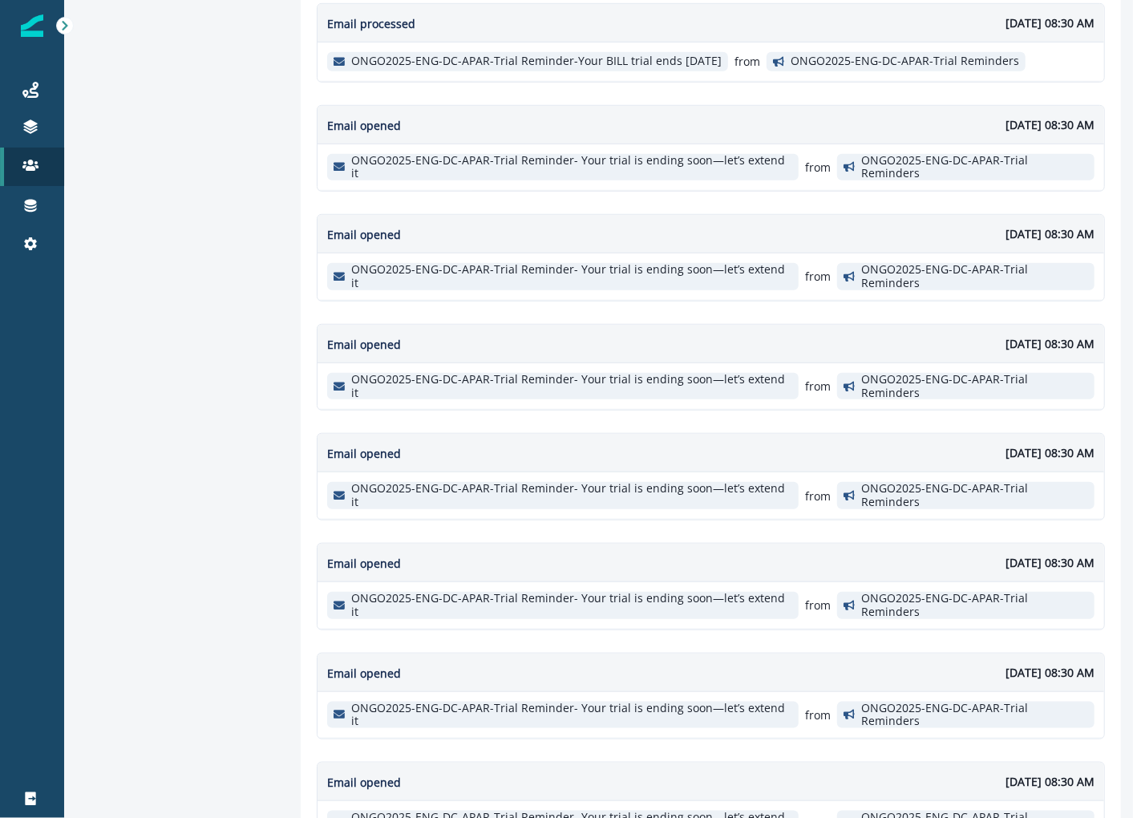
scroll to position [0, 0]
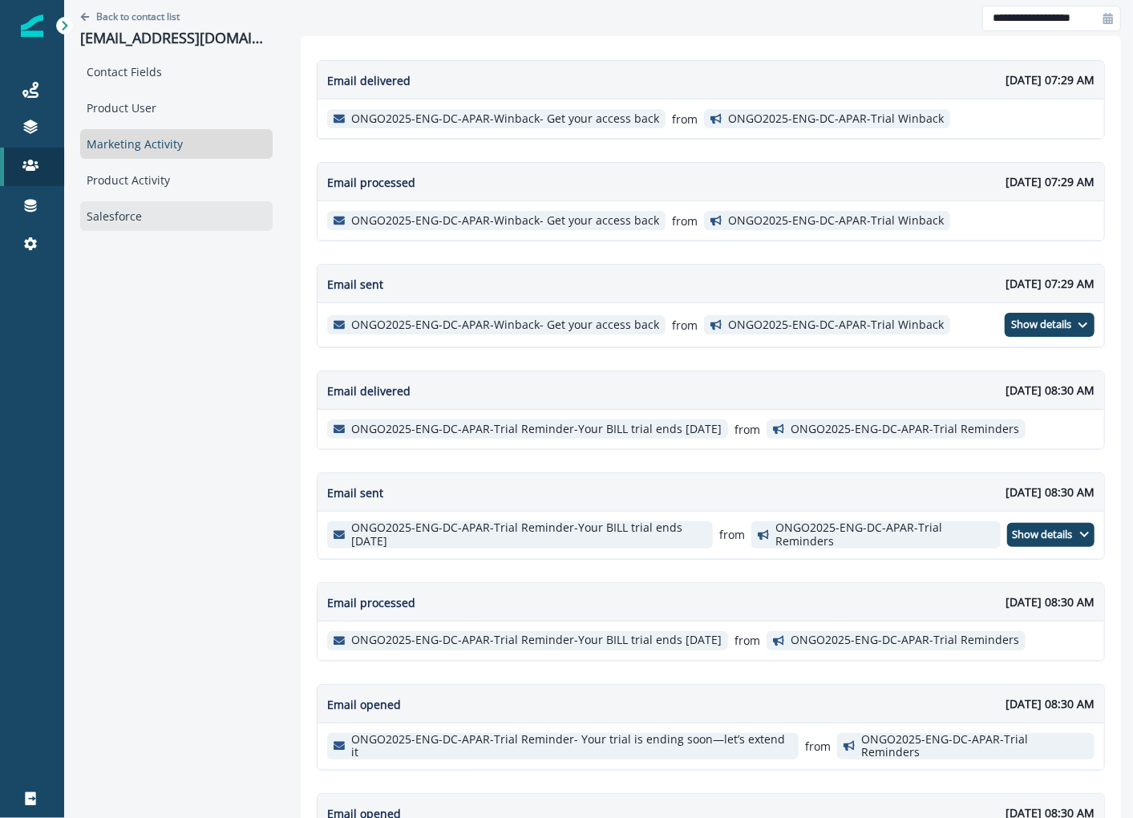
click at [202, 201] on div "Salesforce" at bounding box center [176, 216] width 193 height 30
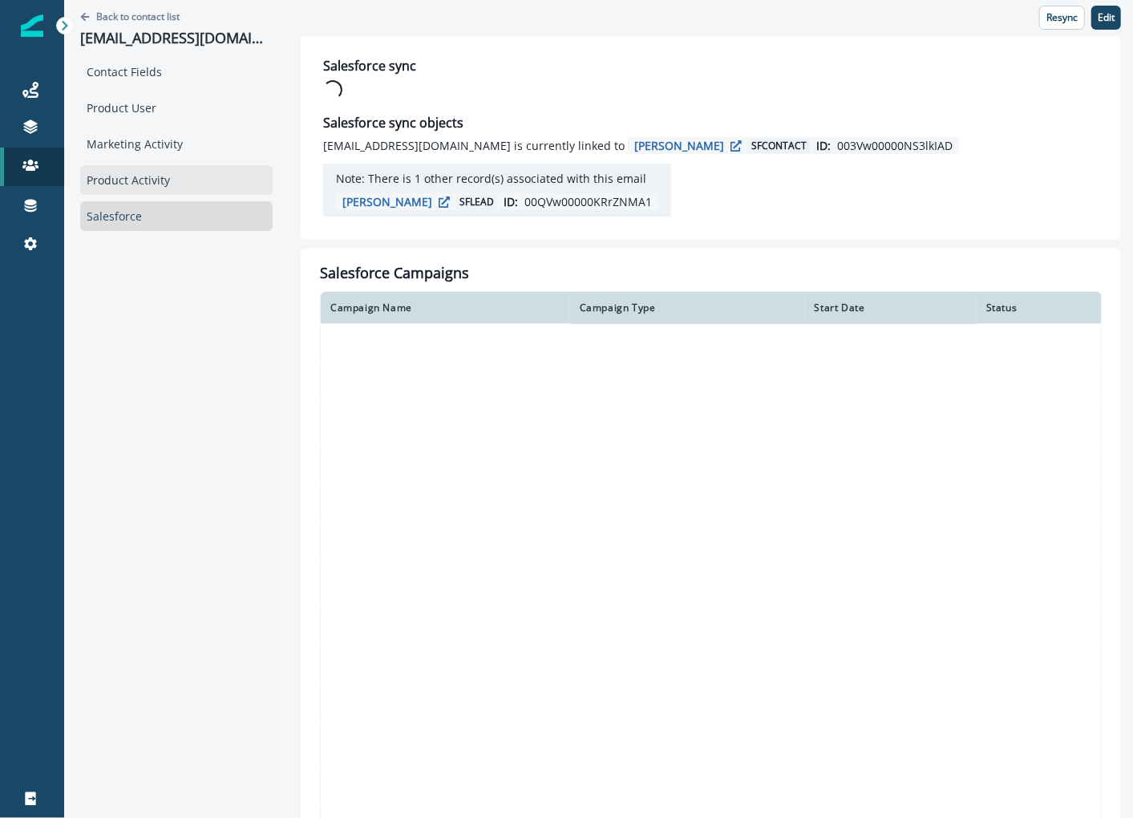
click at [201, 188] on div "Product Activity" at bounding box center [176, 180] width 193 height 30
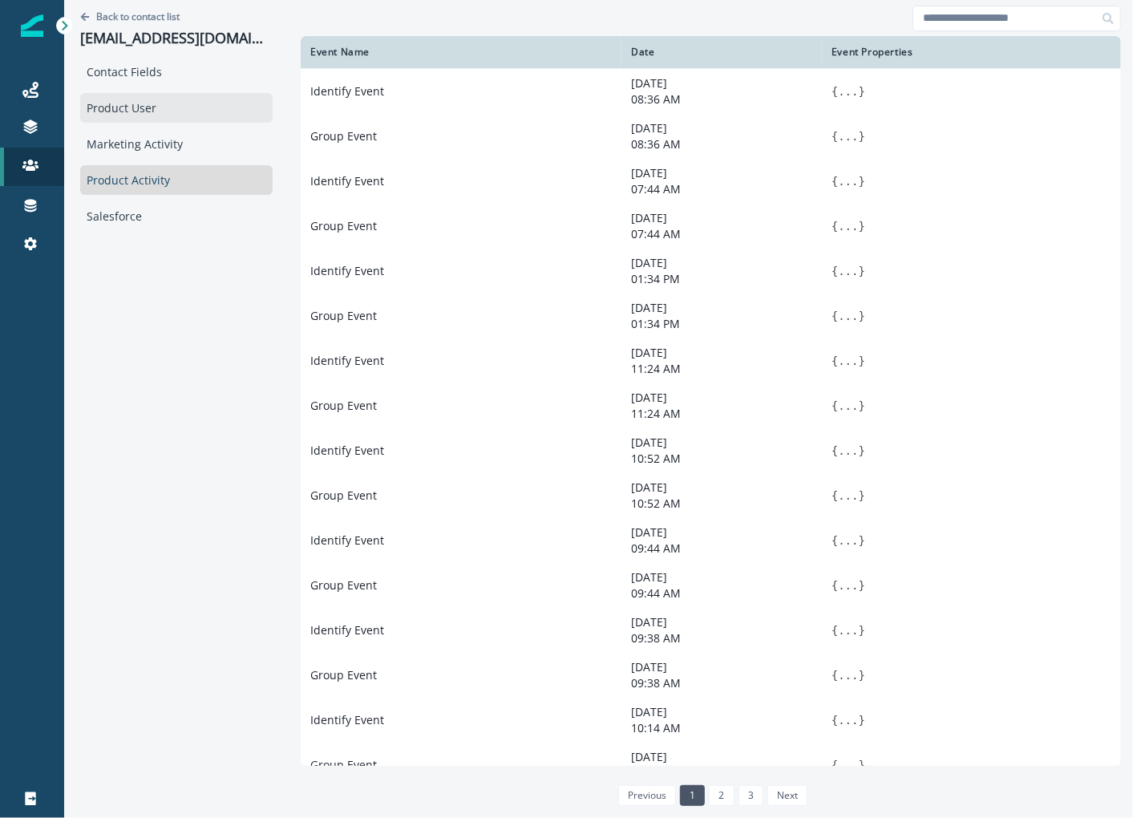
click at [196, 118] on div "Product User" at bounding box center [176, 108] width 193 height 30
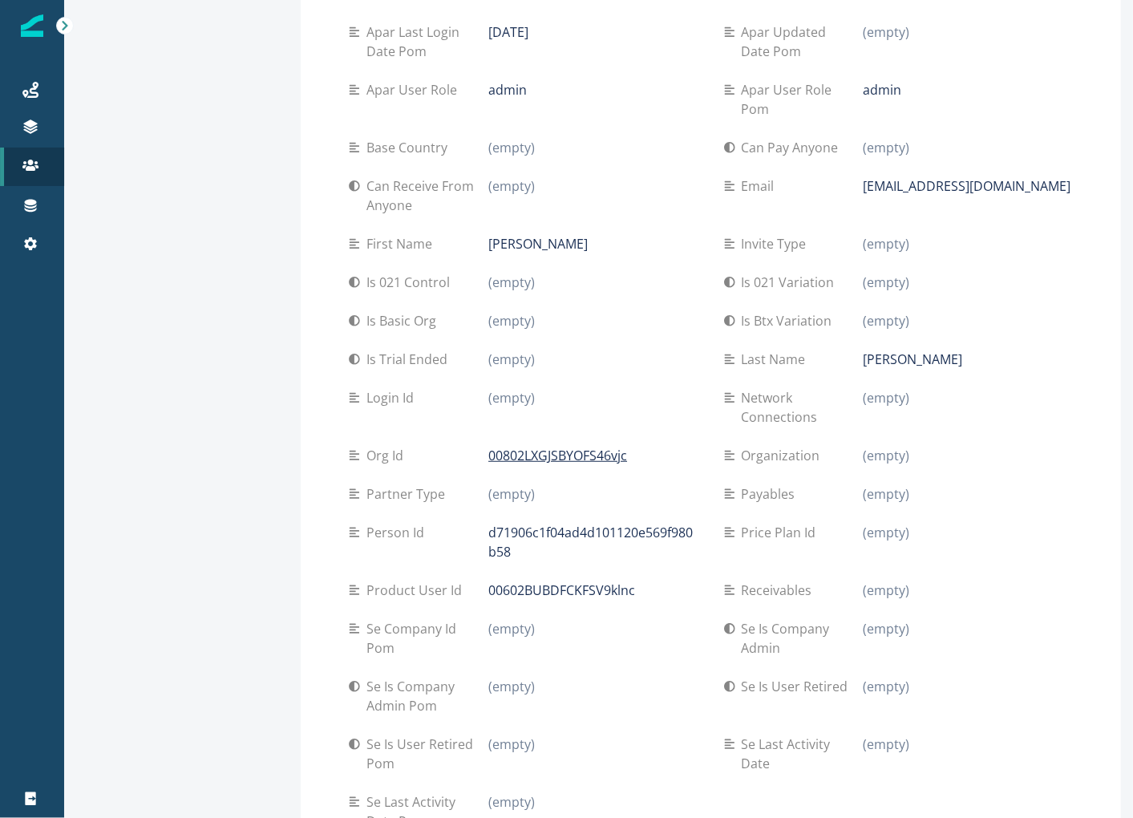
scroll to position [399, 0]
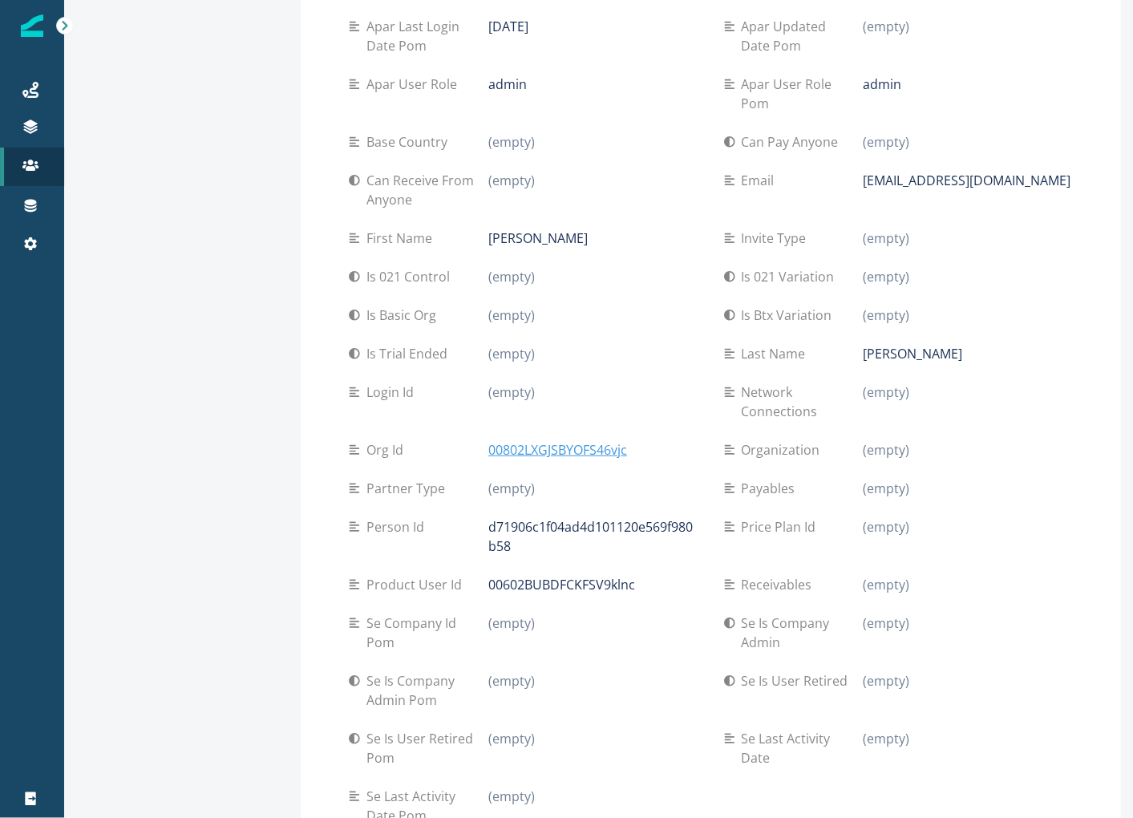
click at [565, 440] on p "00802LXGJSBYOFS46vjc" at bounding box center [558, 449] width 139 height 19
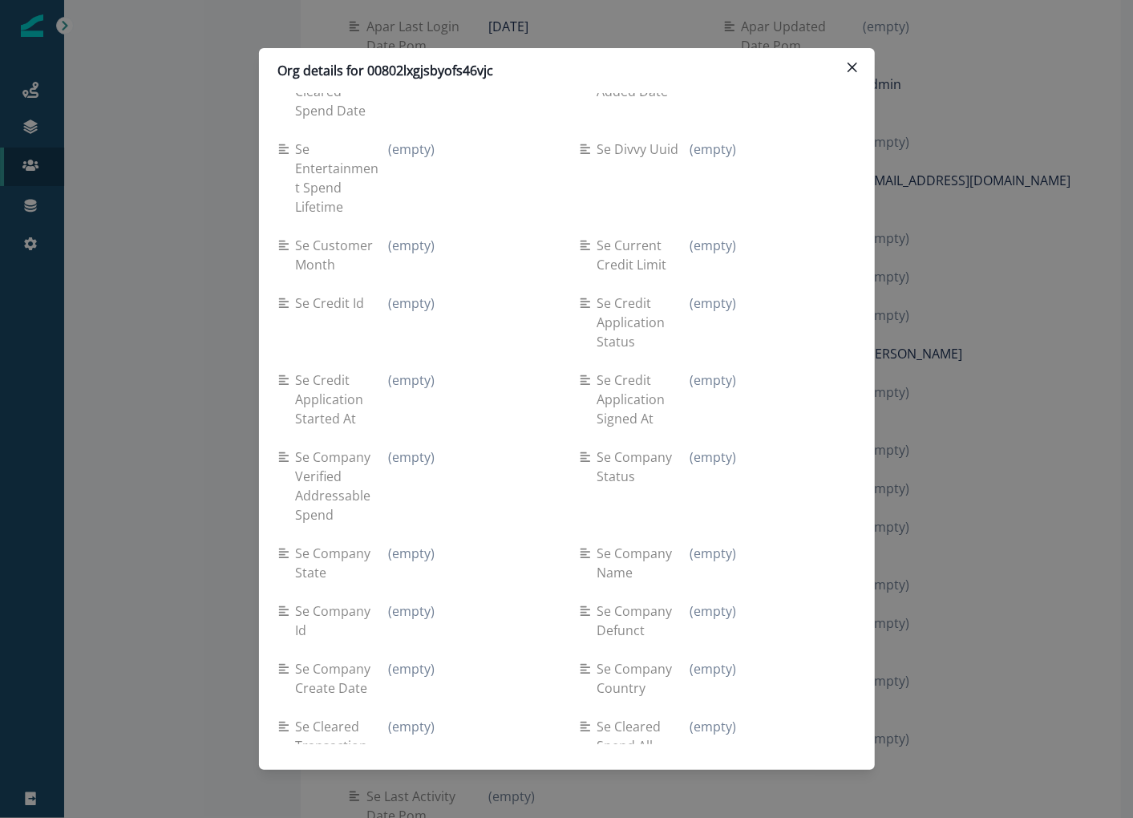
scroll to position [870, 0]
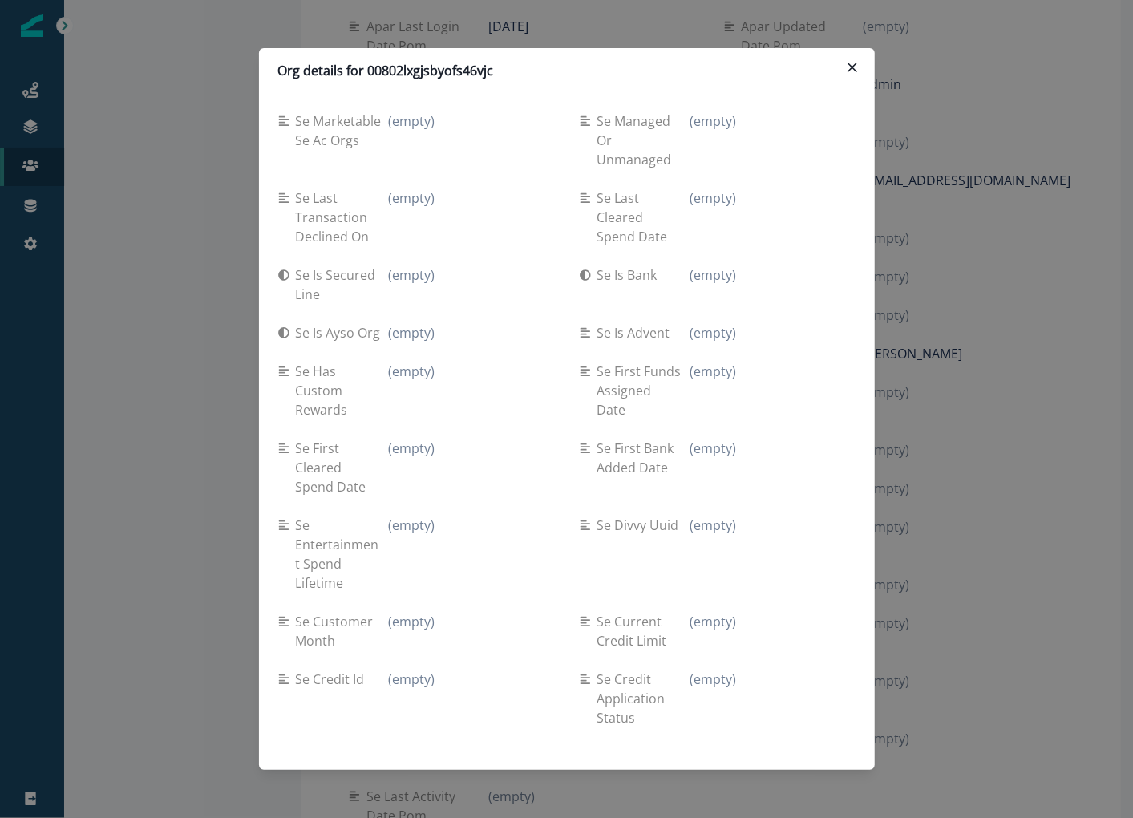
click at [233, 275] on div "Org details for 00802lxgjsbyofs46vjc Se travel spend lifetime (empty) Se spend …" at bounding box center [566, 409] width 1133 height 818
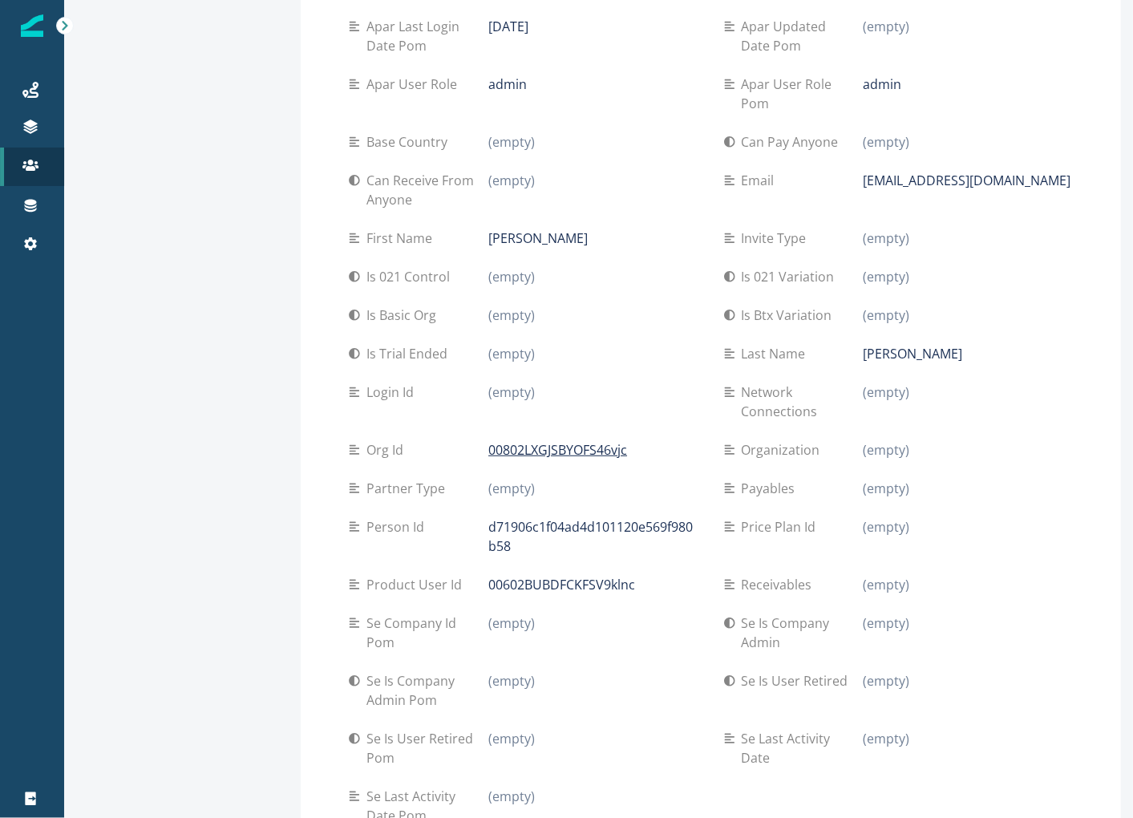
scroll to position [0, 0]
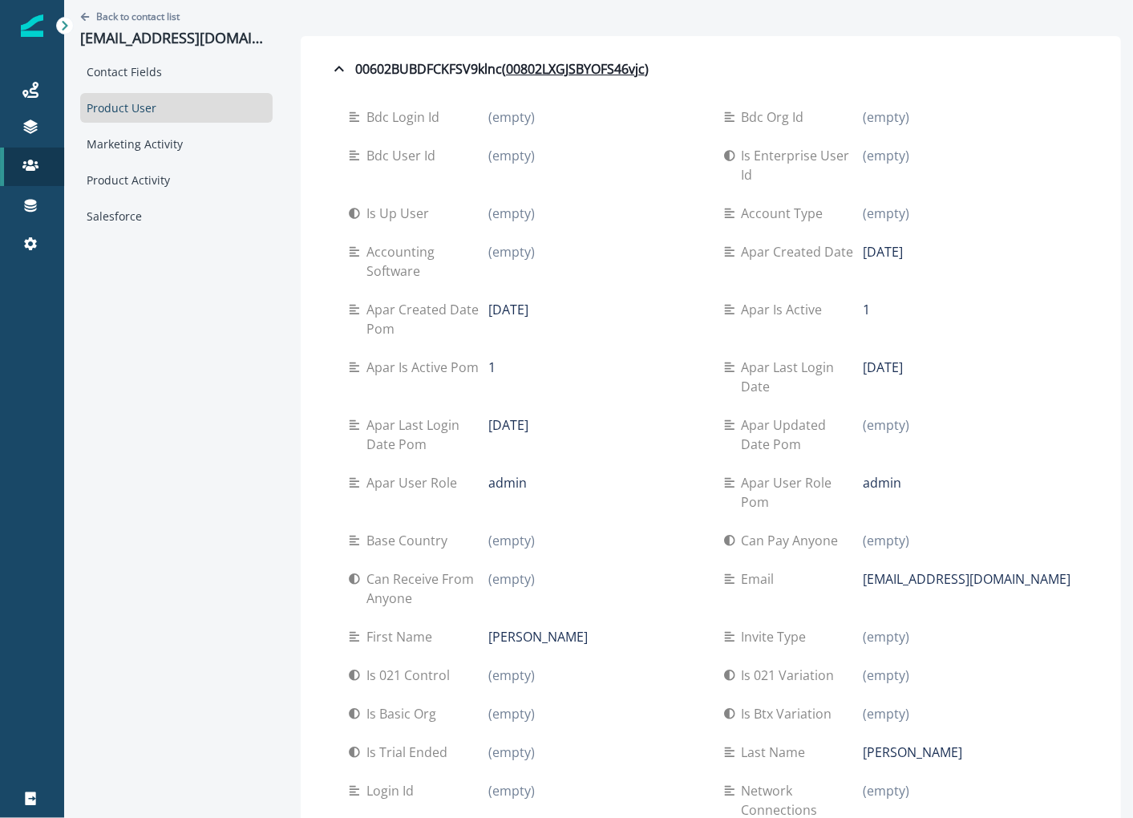
click at [197, 32] on p "[EMAIL_ADDRESS][DOMAIN_NAME]" at bounding box center [176, 39] width 193 height 18
copy p "[EMAIL_ADDRESS][DOMAIN_NAME]"
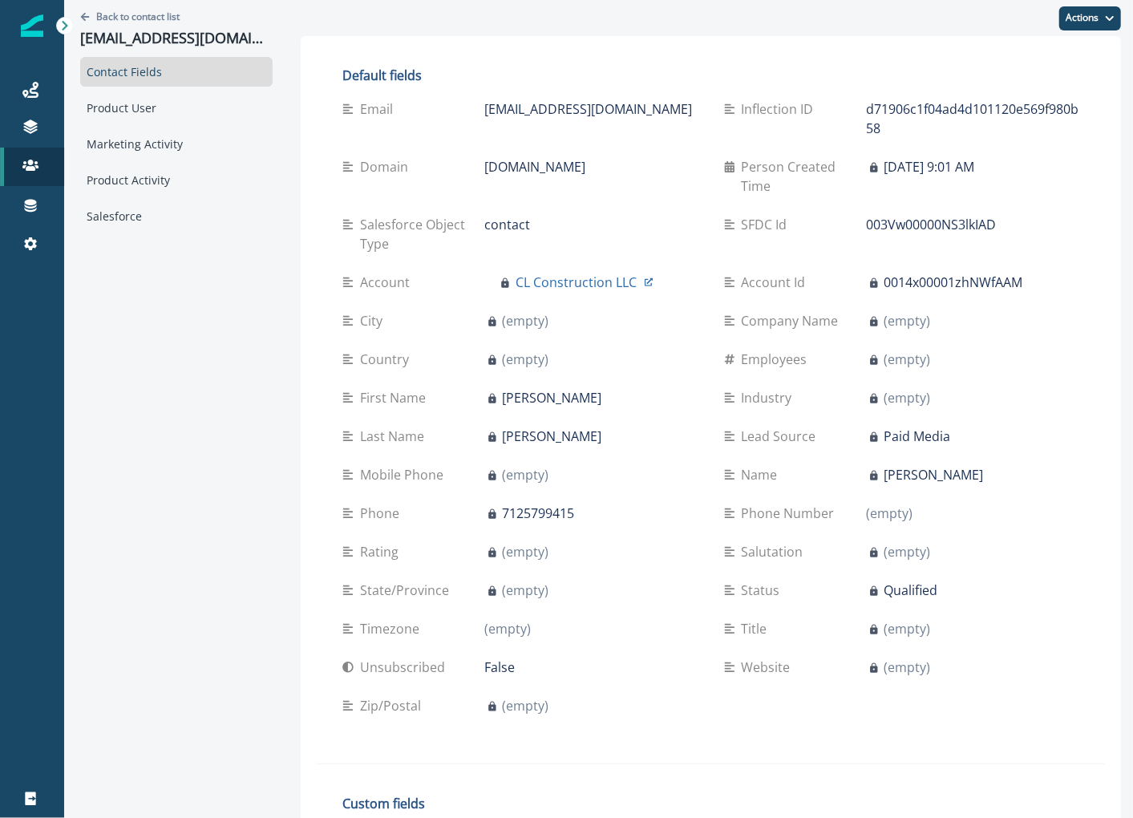
click at [189, 34] on p "[EMAIL_ADDRESS][DOMAIN_NAME]" at bounding box center [176, 39] width 193 height 18
copy p "[EMAIL_ADDRESS][DOMAIN_NAME]"
click at [165, 144] on div "Marketing Activity" at bounding box center [176, 144] width 193 height 30
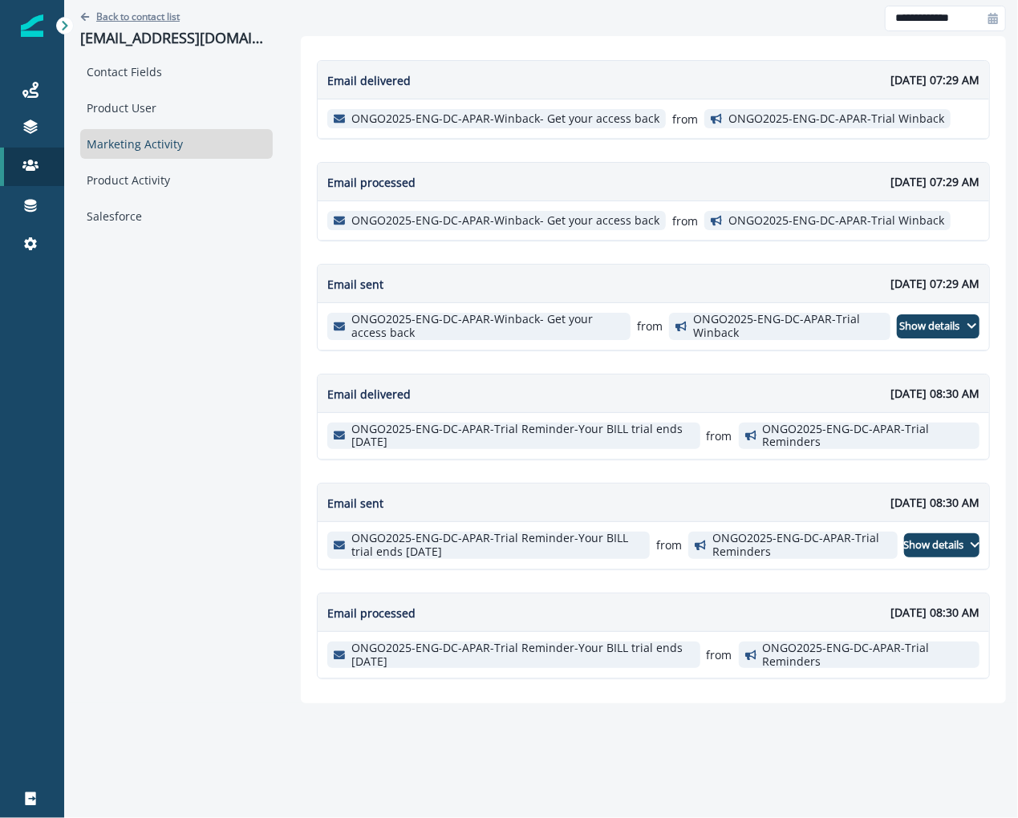
click at [140, 10] on p "Back to contact list" at bounding box center [137, 17] width 83 height 14
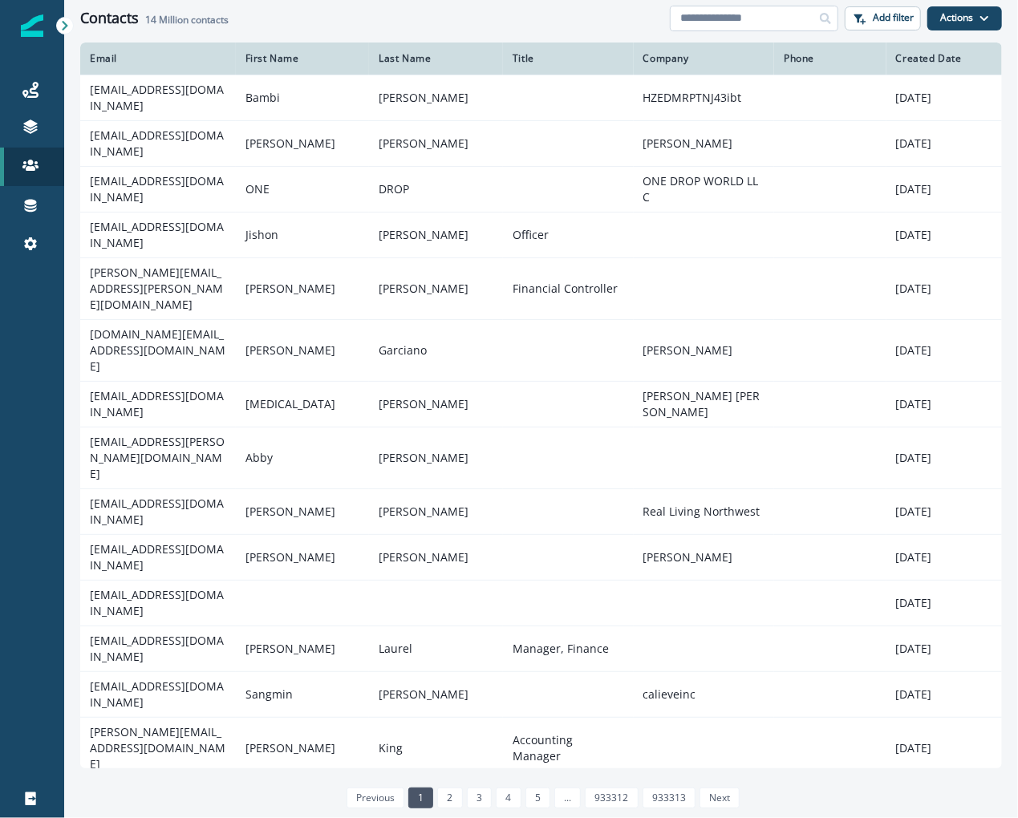
click at [772, 18] on input at bounding box center [754, 19] width 168 height 26
paste input "**********"
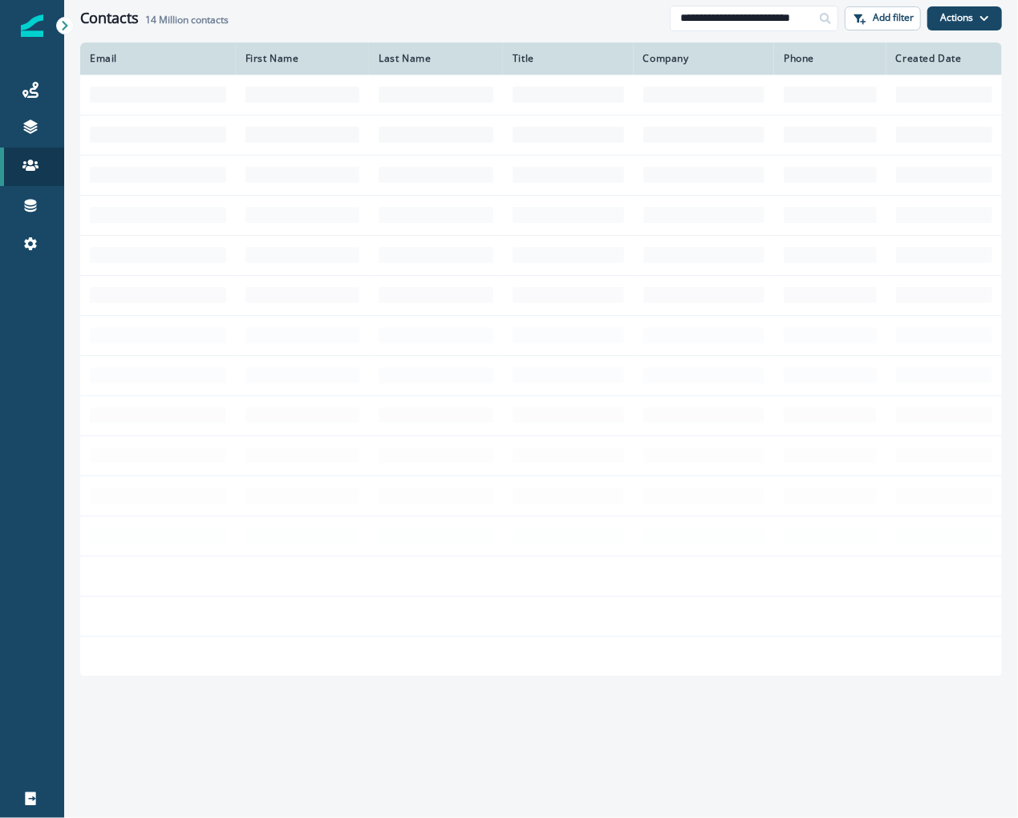
type input "**********"
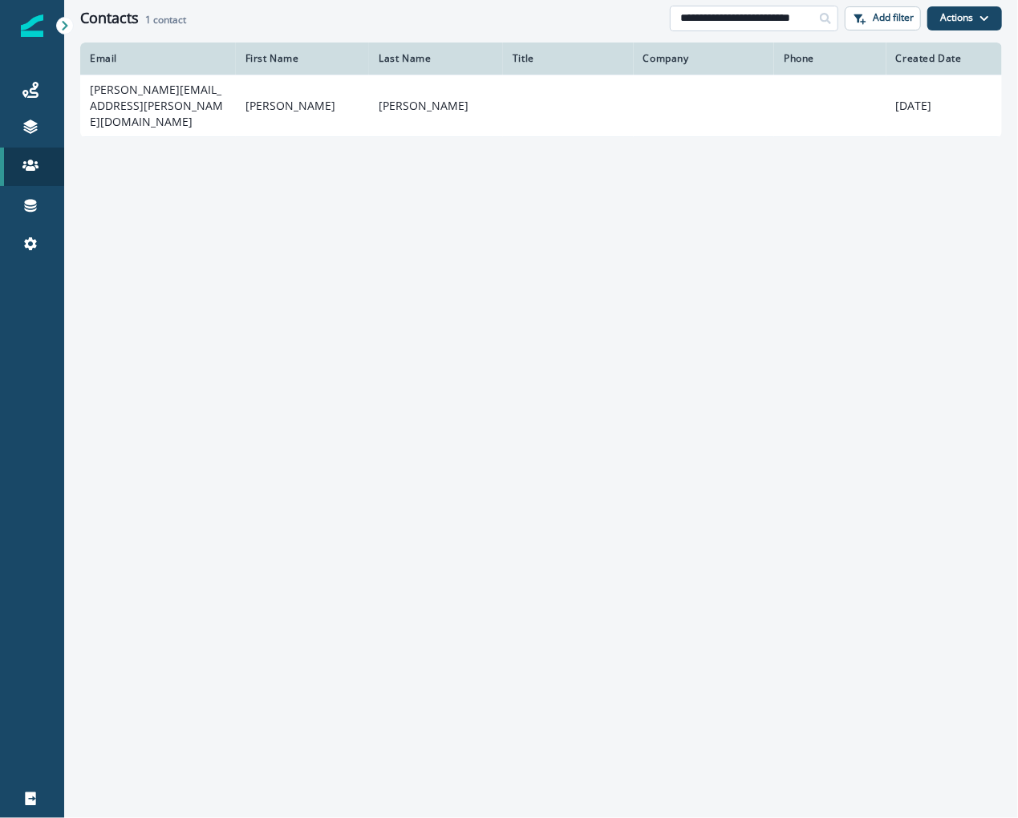
click at [712, 20] on input "**********" at bounding box center [754, 19] width 168 height 26
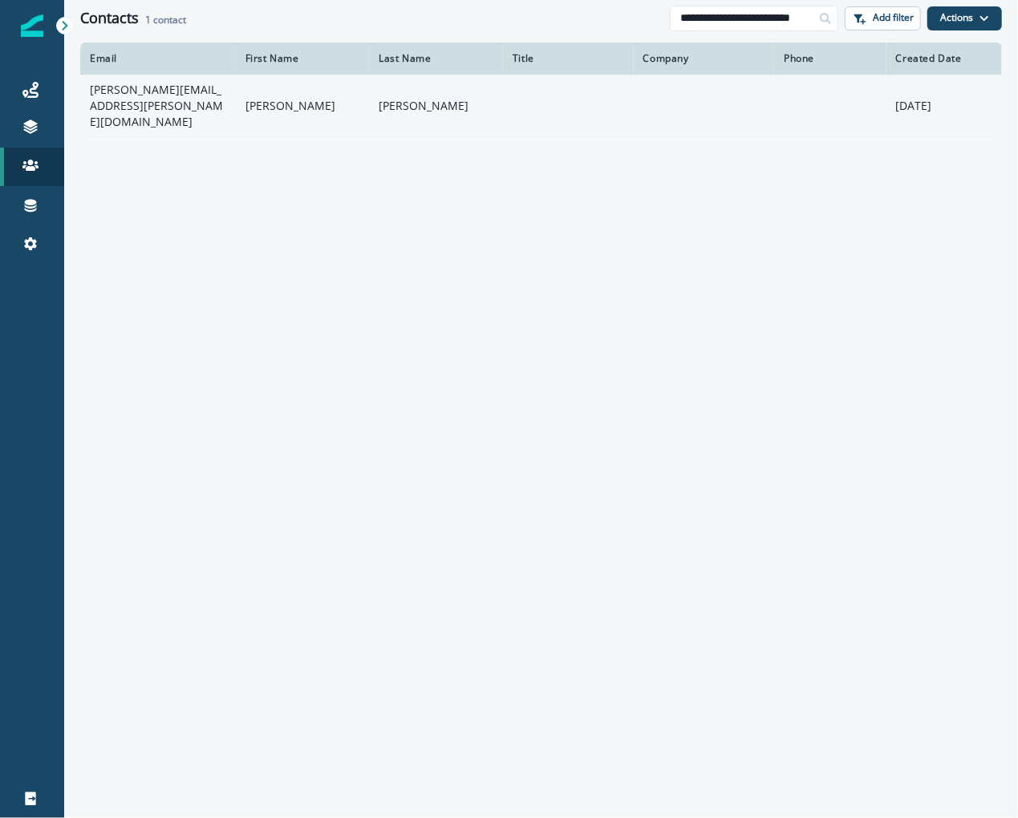
click at [160, 86] on td "[PERSON_NAME][EMAIL_ADDRESS][PERSON_NAME][DOMAIN_NAME]" at bounding box center [158, 106] width 156 height 62
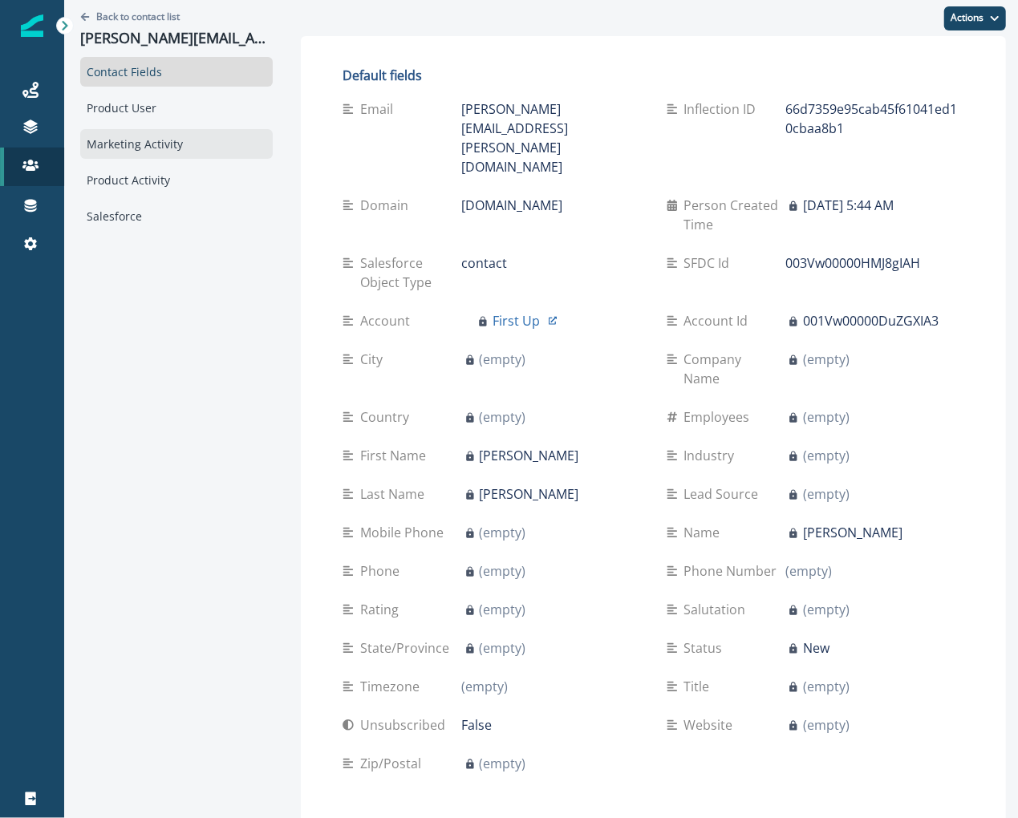
click at [174, 140] on div "Marketing Activity" at bounding box center [176, 144] width 193 height 30
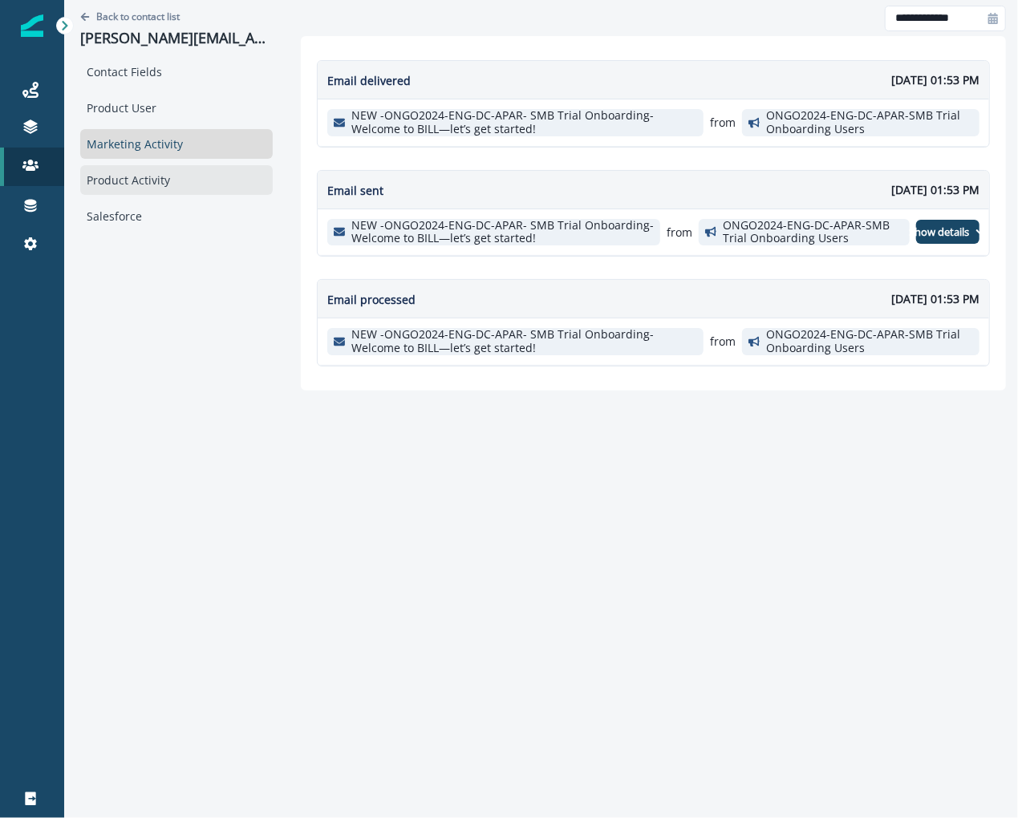
click at [168, 175] on div "Product Activity" at bounding box center [176, 180] width 193 height 30
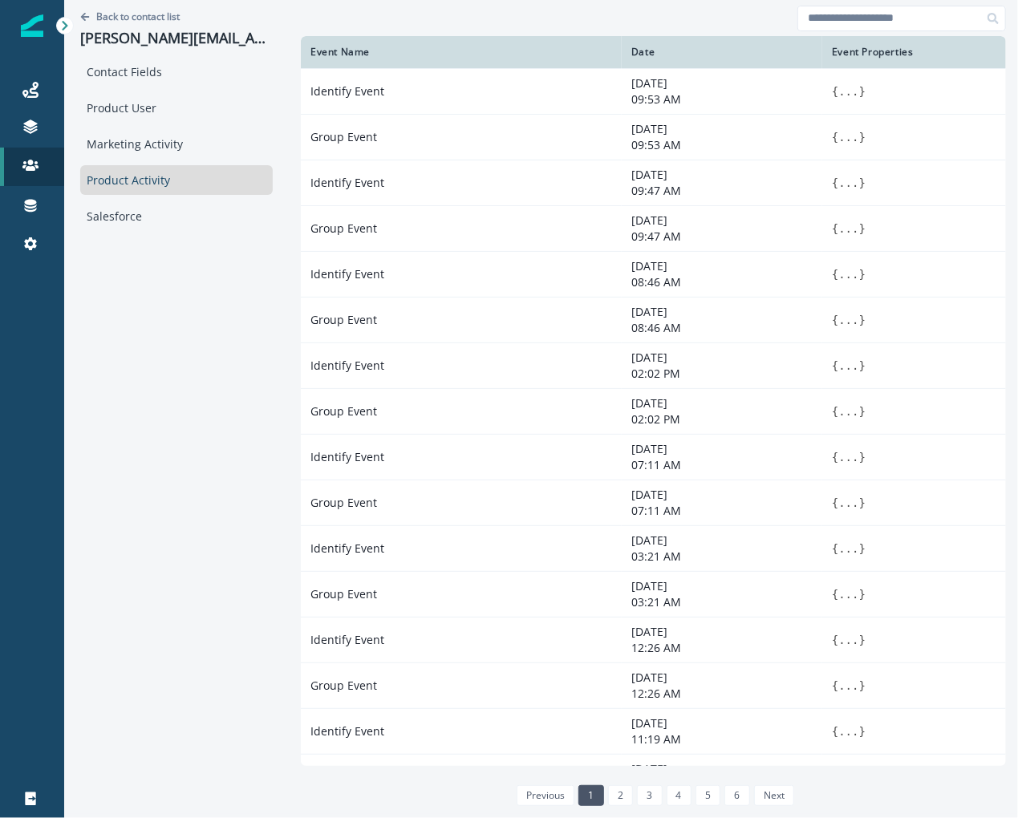
click at [172, 127] on div "Contact Fields Product User Marketing Activity Product Activity Salesforce" at bounding box center [176, 144] width 193 height 174
click at [172, 111] on div "Product User" at bounding box center [176, 108] width 193 height 30
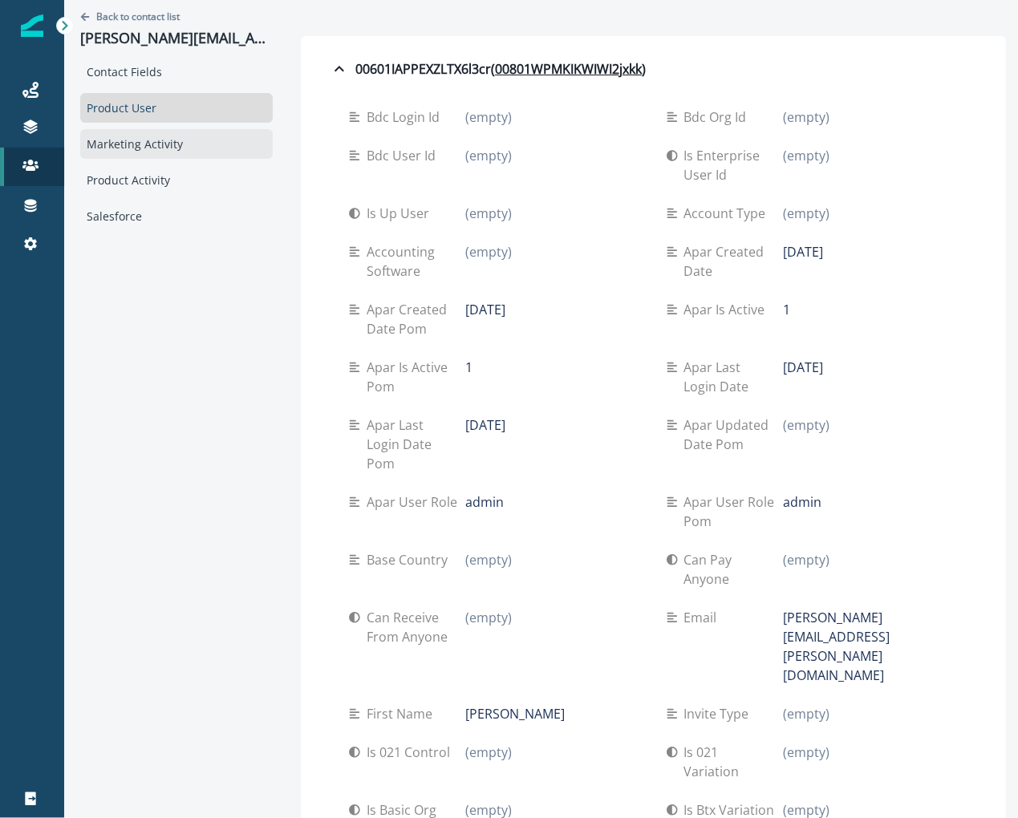
click at [246, 142] on div "Marketing Activity" at bounding box center [176, 144] width 193 height 30
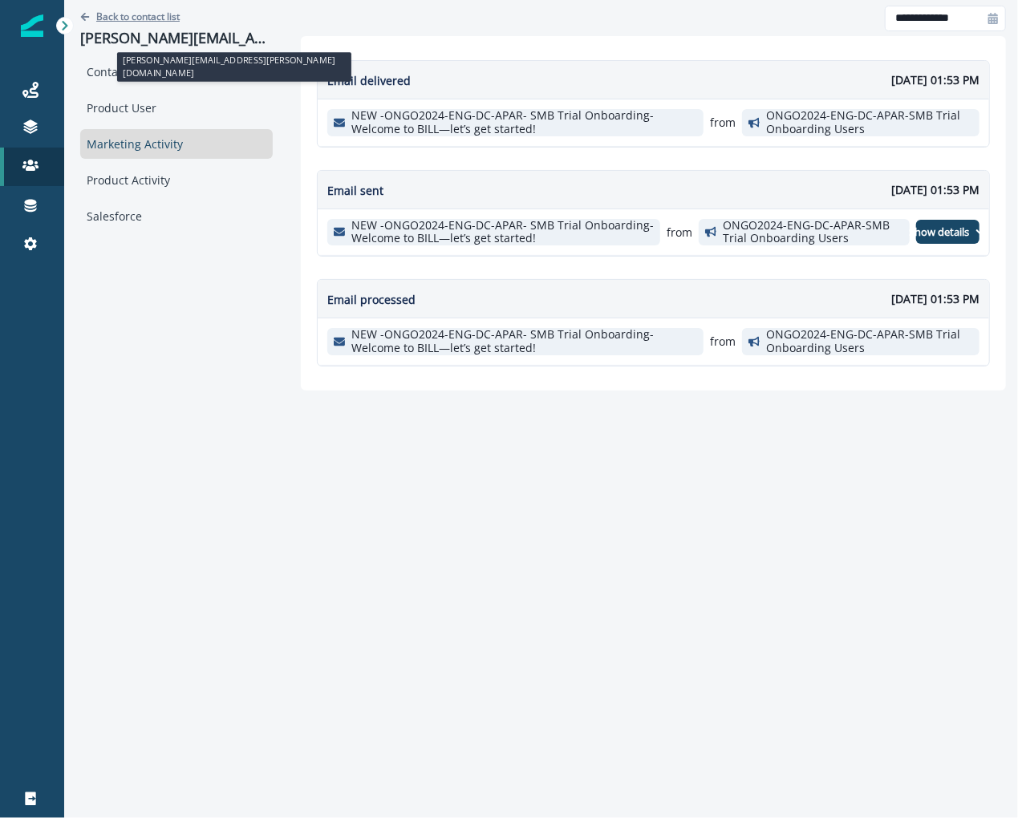
click at [168, 11] on p "Back to contact list" at bounding box center [137, 17] width 83 height 14
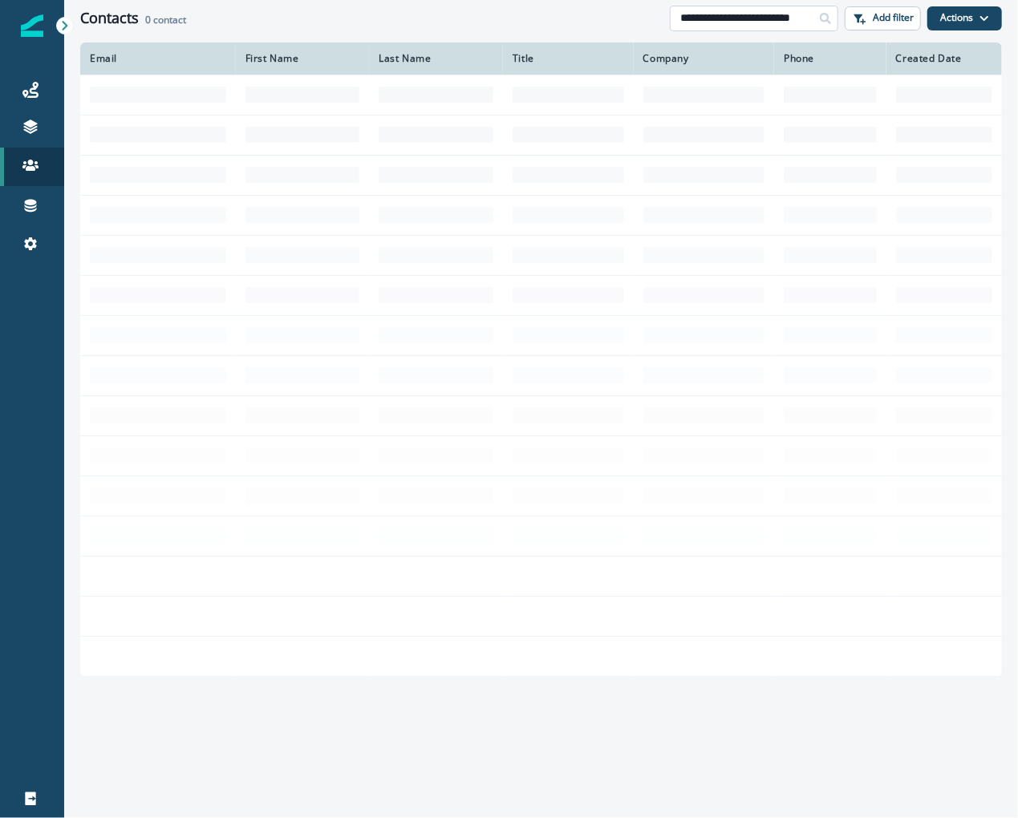
click at [761, 25] on input "**********" at bounding box center [754, 19] width 168 height 26
paste input
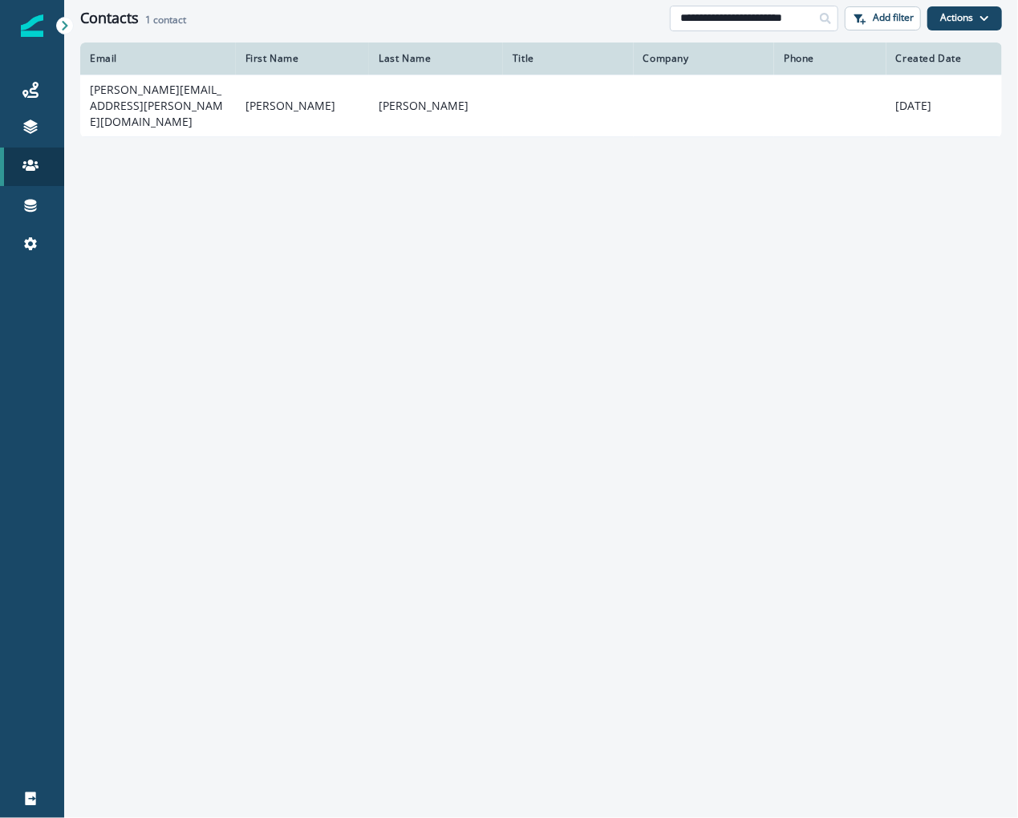
scroll to position [0, 21]
type input "**********"
click at [147, 98] on td "doug@worthenfurniture.com" at bounding box center [158, 106] width 156 height 62
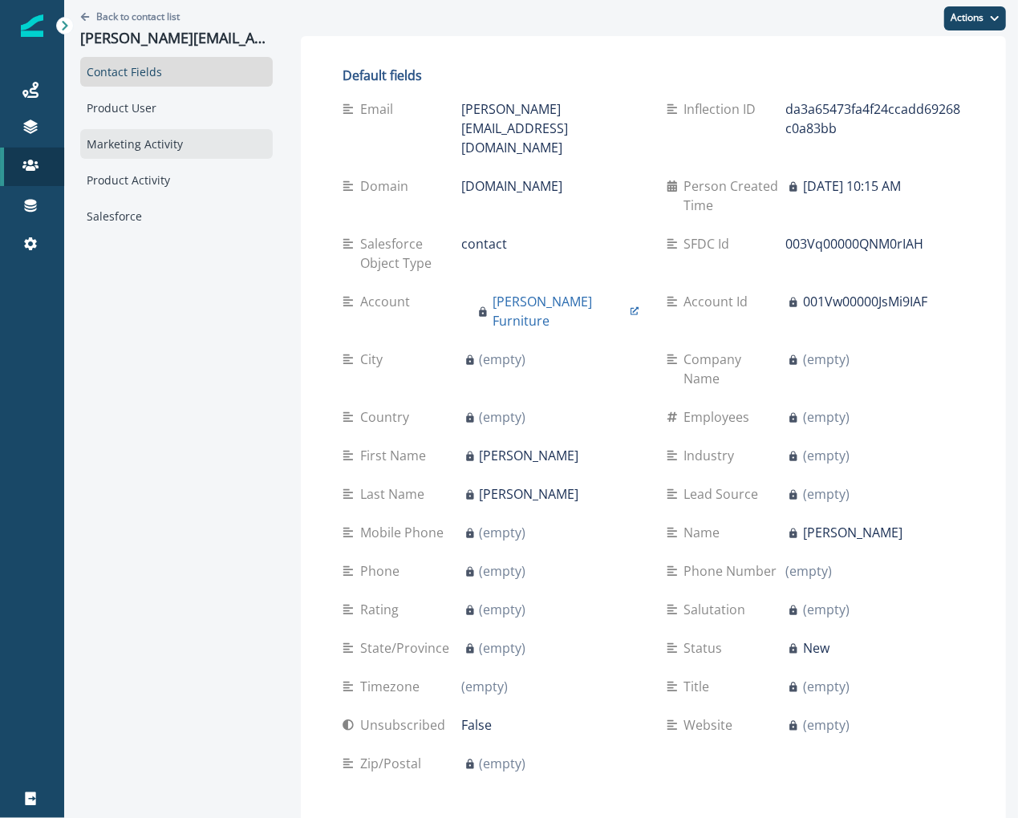
click at [166, 134] on div "Marketing Activity" at bounding box center [176, 144] width 193 height 30
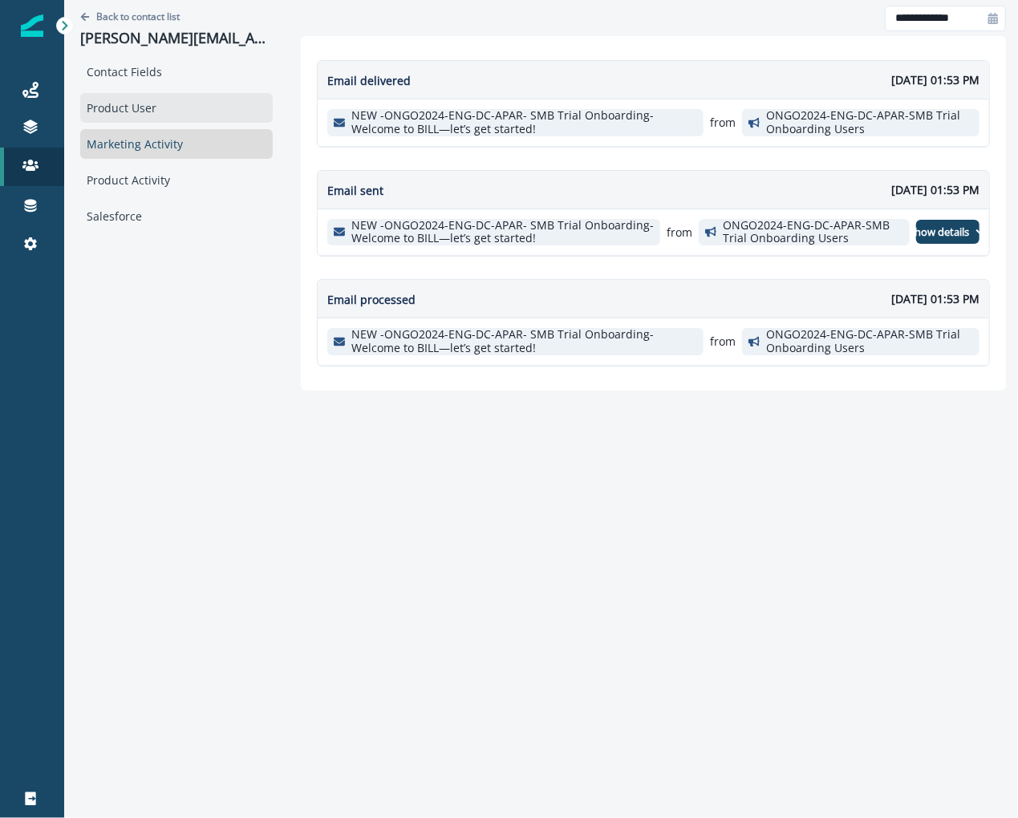
click at [164, 116] on div "Product User" at bounding box center [176, 108] width 193 height 30
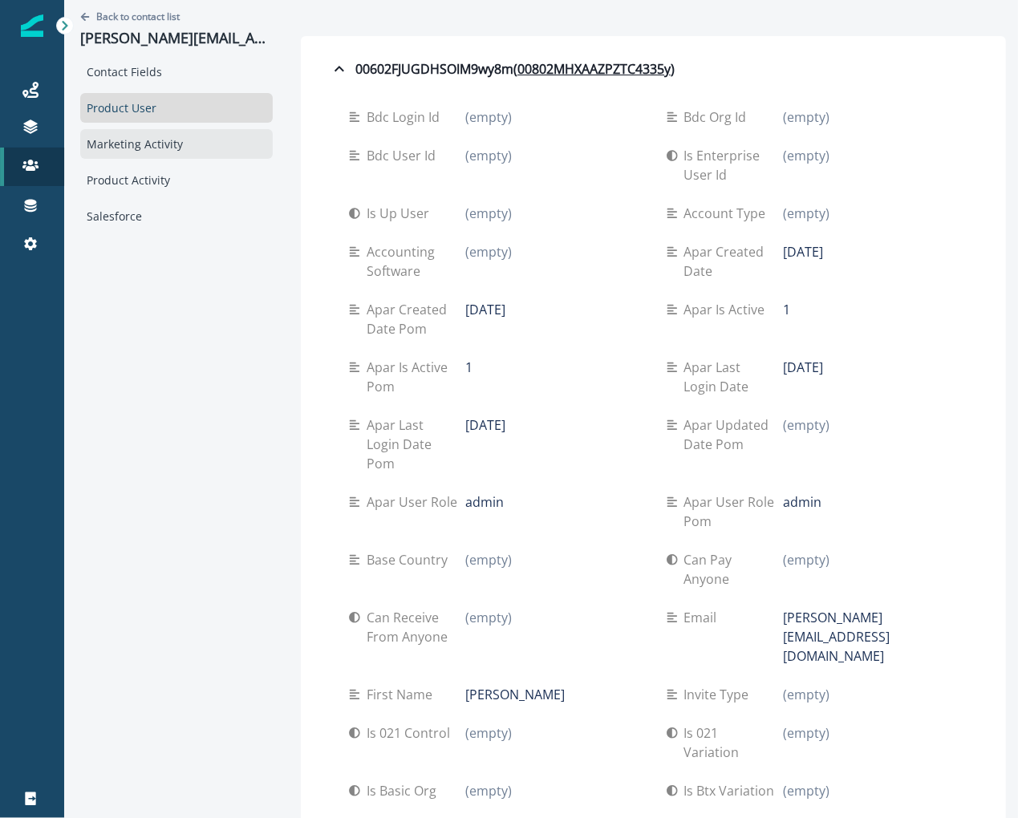
click at [237, 133] on div "Marketing Activity" at bounding box center [176, 144] width 193 height 30
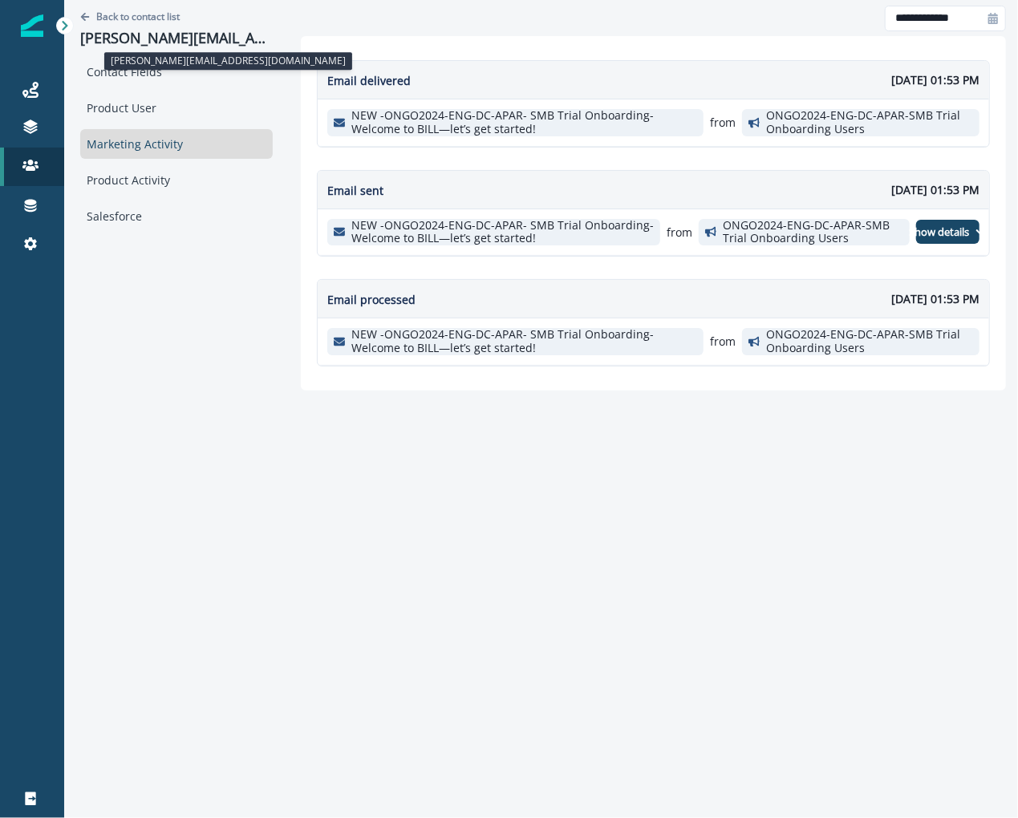
click at [107, 34] on p "doug@worthenfurniture.com" at bounding box center [176, 39] width 193 height 18
copy p "doug@worthenfurniture.com"
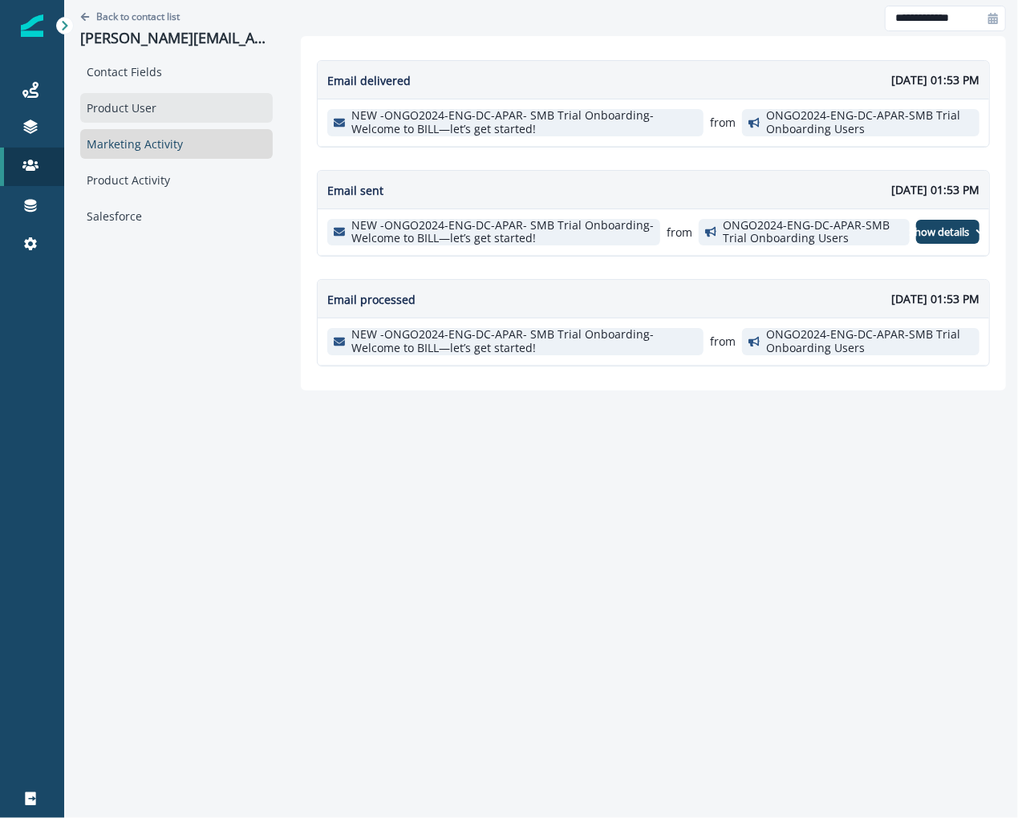
click at [128, 106] on div "Product User" at bounding box center [176, 108] width 193 height 30
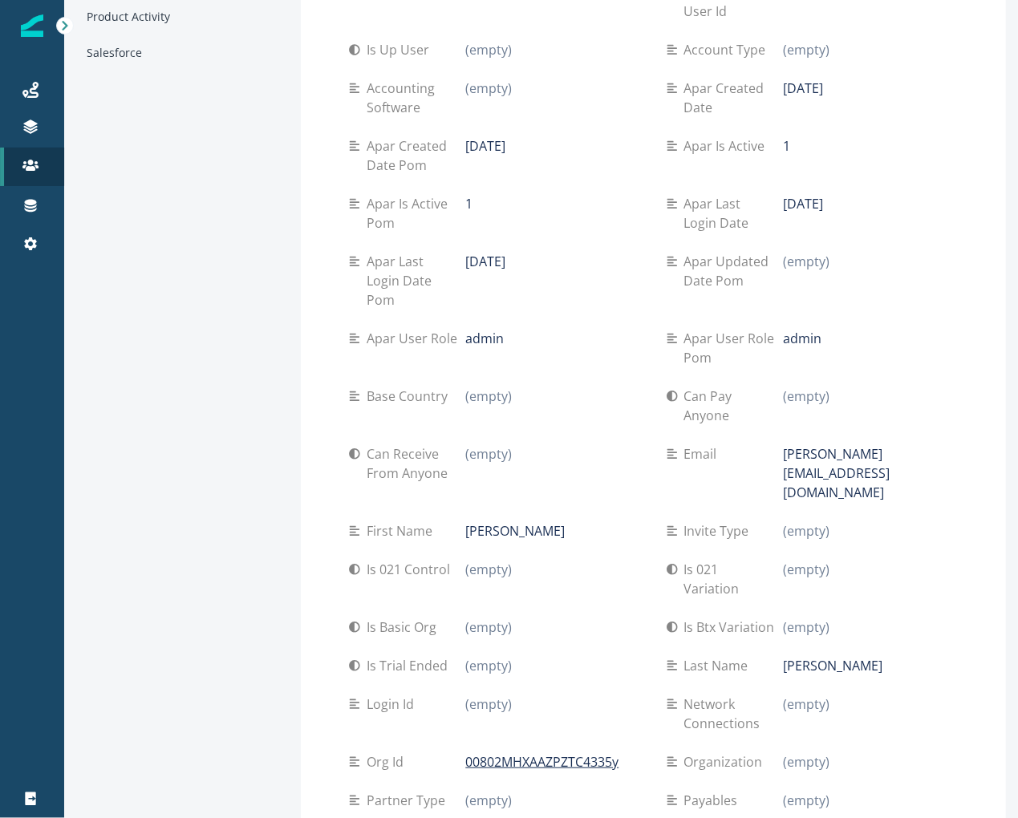
scroll to position [493, 0]
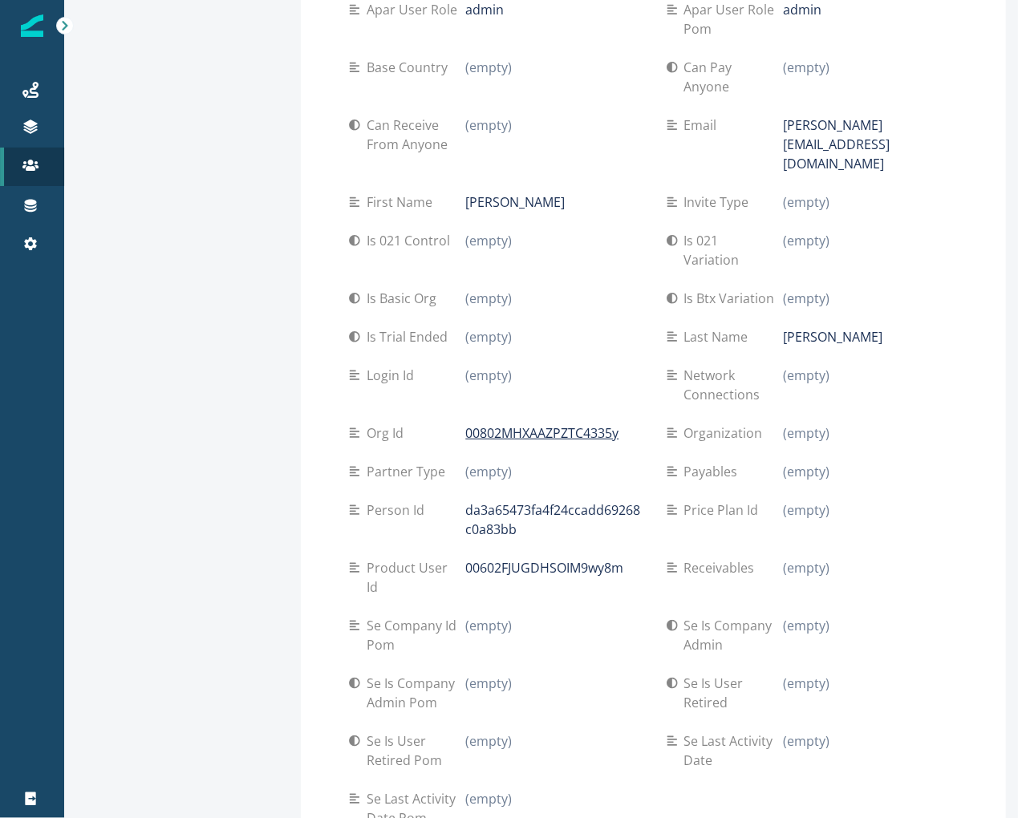
click at [529, 414] on div "Org id 00802MHXAAZPZTC4335y" at bounding box center [495, 433] width 292 height 39
click at [529, 424] on p "00802MHXAAZPZTC4335y" at bounding box center [541, 433] width 153 height 19
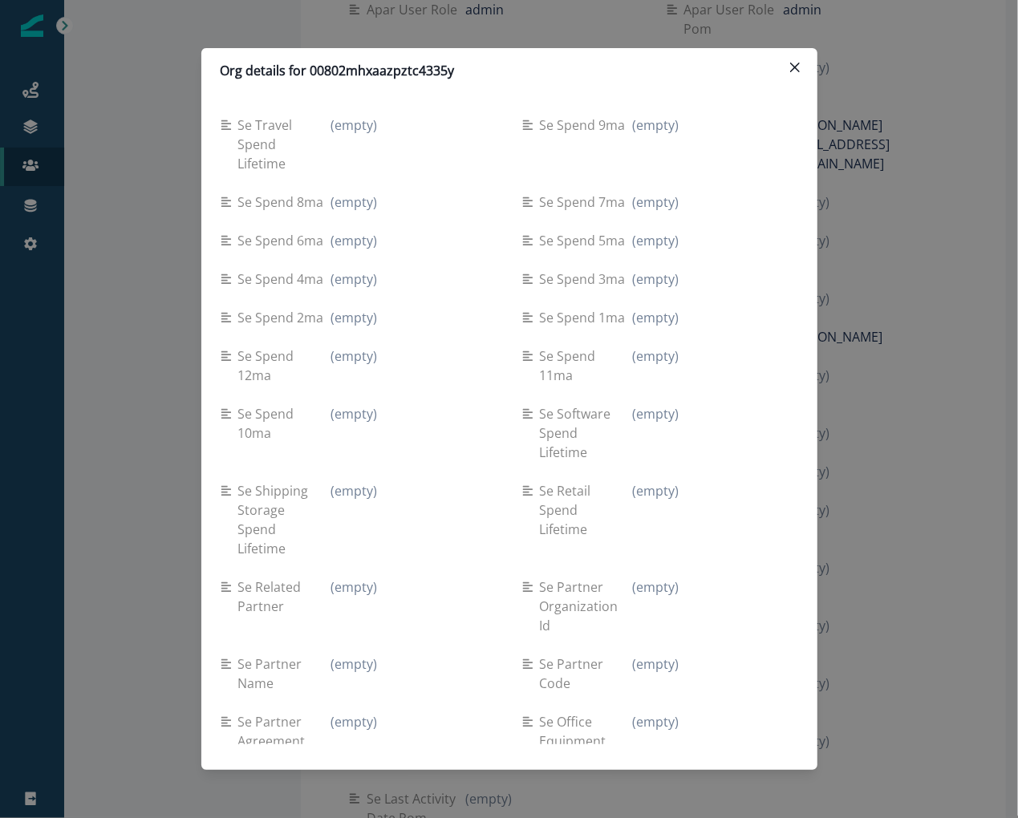
click at [376, 61] on p "Org details for 00802mhxaazpztc4335y" at bounding box center [338, 70] width 234 height 19
click at [379, 69] on p "Org details for 00802mhxaazpztc4335y" at bounding box center [338, 70] width 234 height 19
copy p "00802mhxaazpztc4335y"
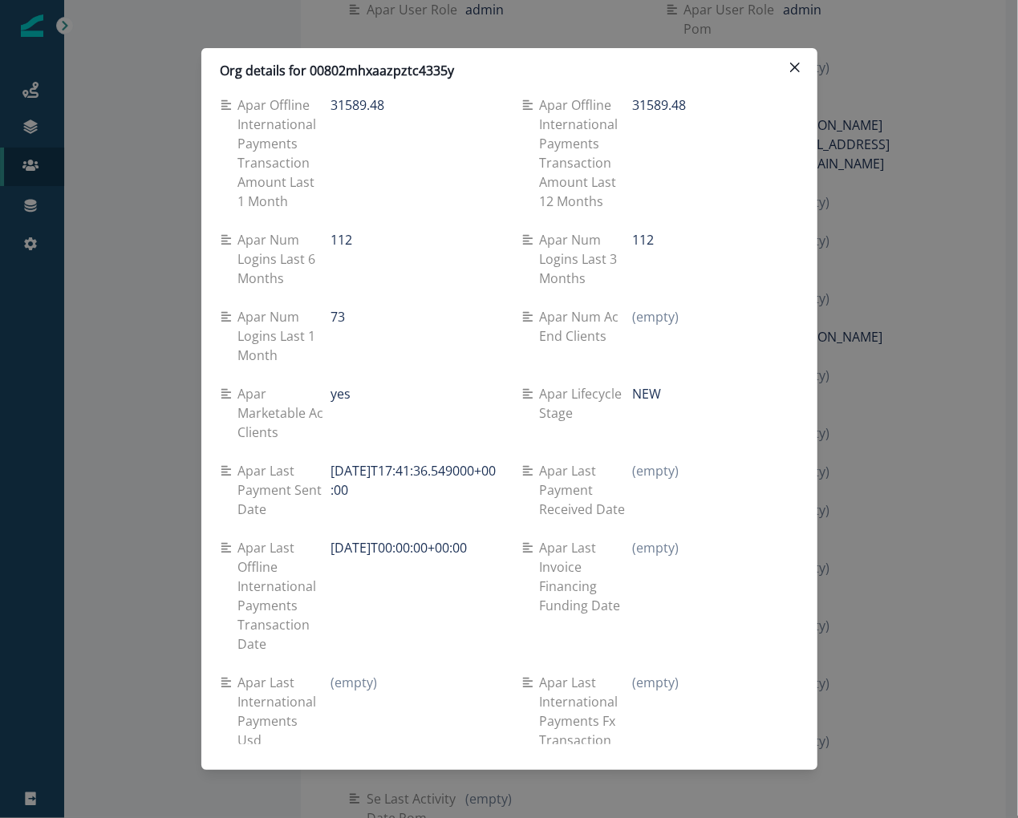
scroll to position [2832, 0]
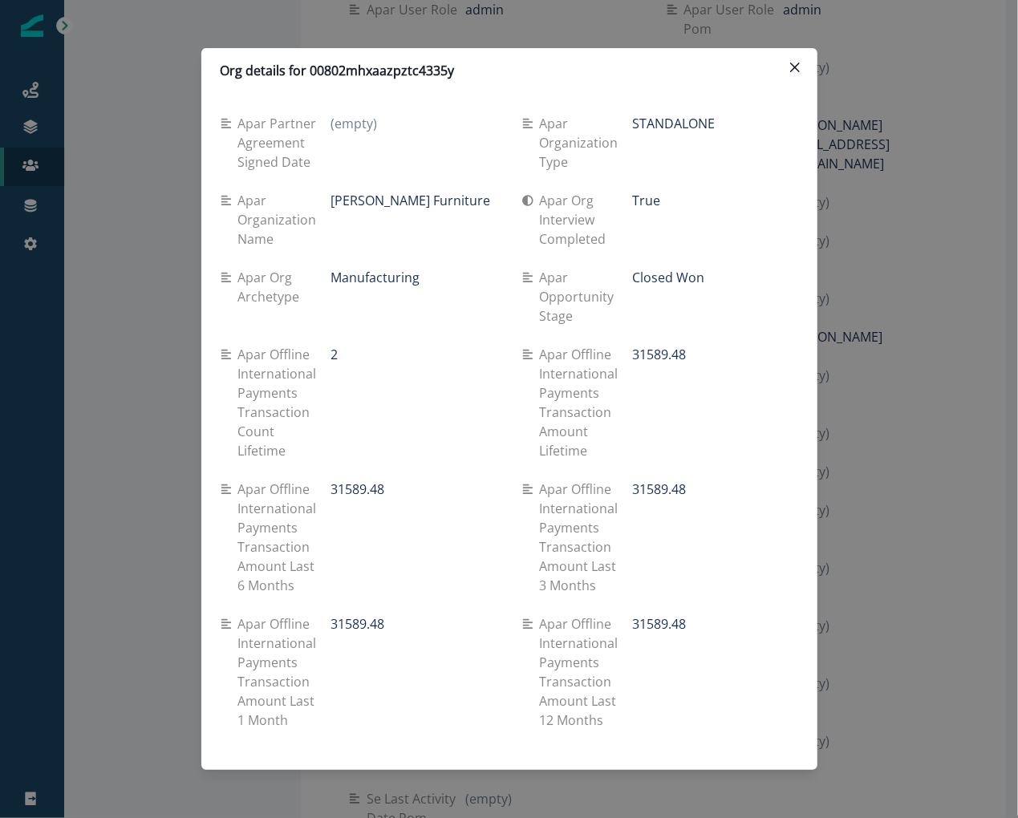
click at [380, 71] on p "Org details for 00802mhxaazpztc4335y" at bounding box center [338, 70] width 234 height 19
copy p "00802mhxaazpztc4335y"
click at [139, 161] on div "Org details for 00802mhxaazpztc4335y Se travel spend lifetime (empty) Se spend …" at bounding box center [509, 409] width 1018 height 818
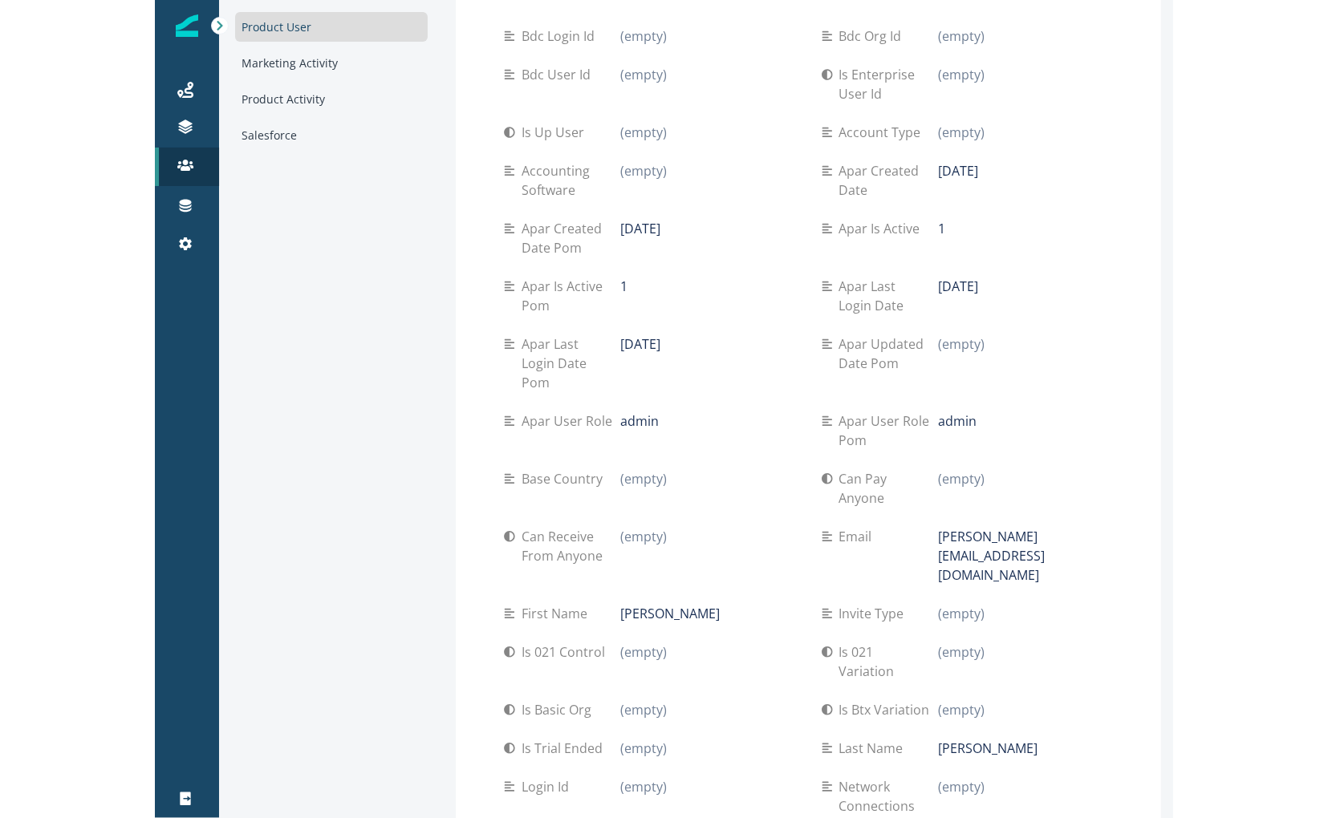
scroll to position [0, 0]
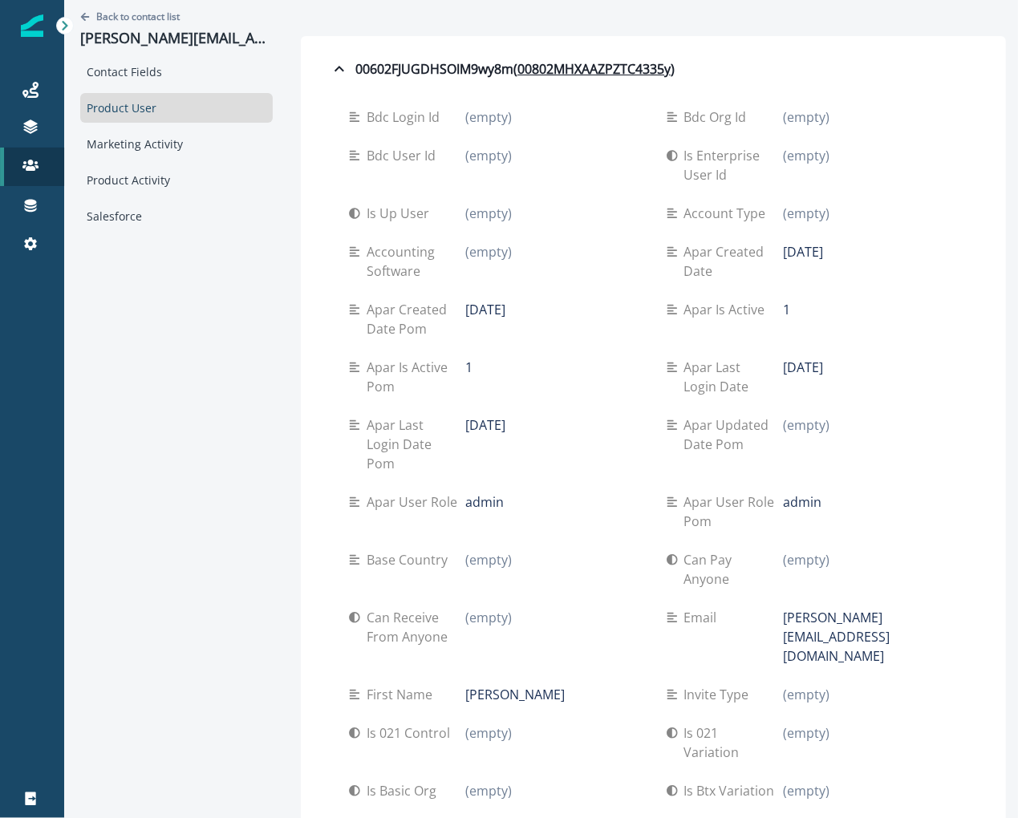
click at [209, 34] on p "doug@worthenfurniture.com" at bounding box center [176, 39] width 193 height 18
copy p "doug@worthenfurniture.com"
click at [189, 147] on div "Marketing Activity" at bounding box center [176, 144] width 193 height 30
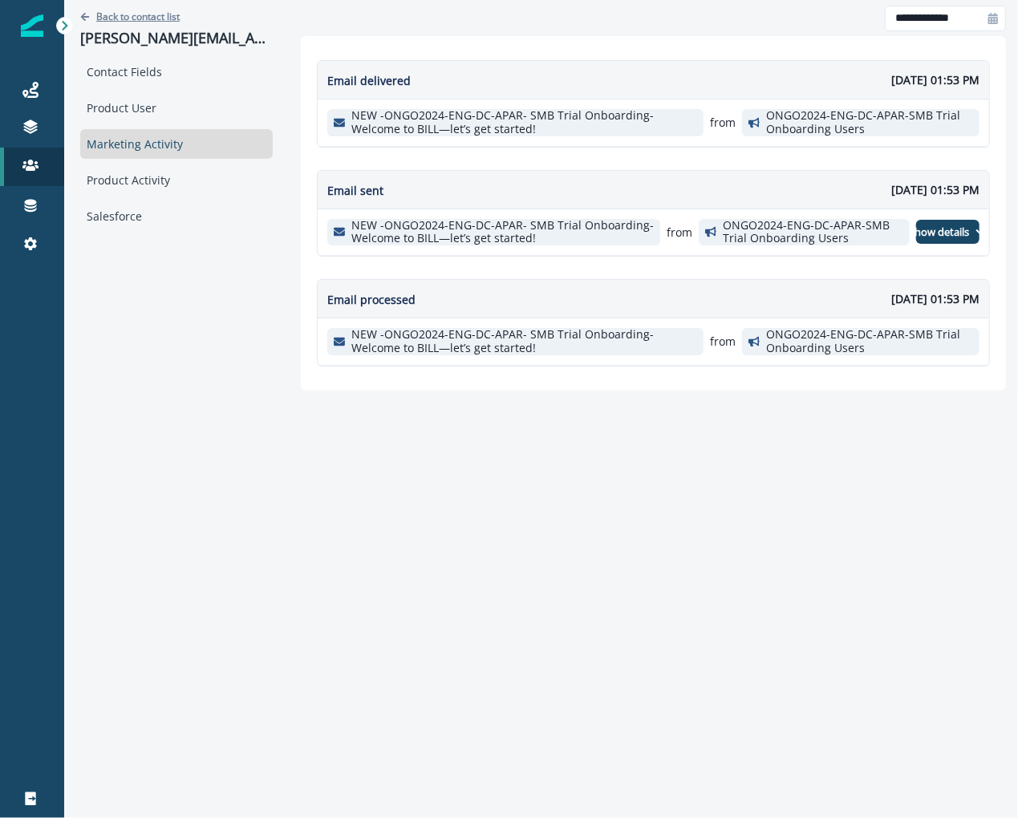
click at [156, 14] on p "Back to contact list" at bounding box center [137, 17] width 83 height 14
